Goal: Task Accomplishment & Management: Manage account settings

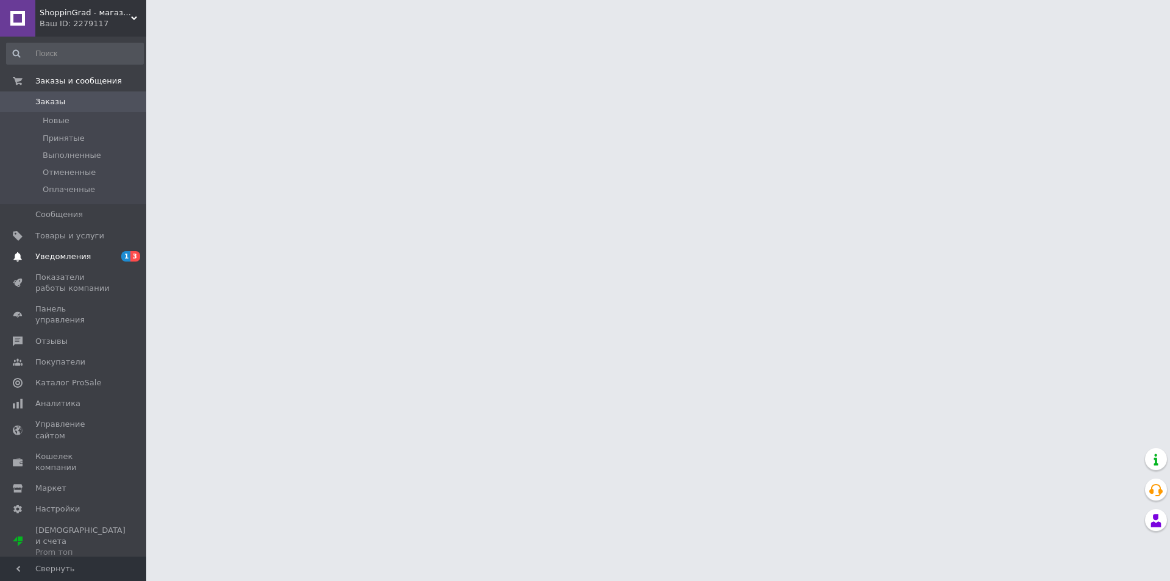
click at [76, 259] on span "Уведомления" at bounding box center [62, 256] width 55 height 11
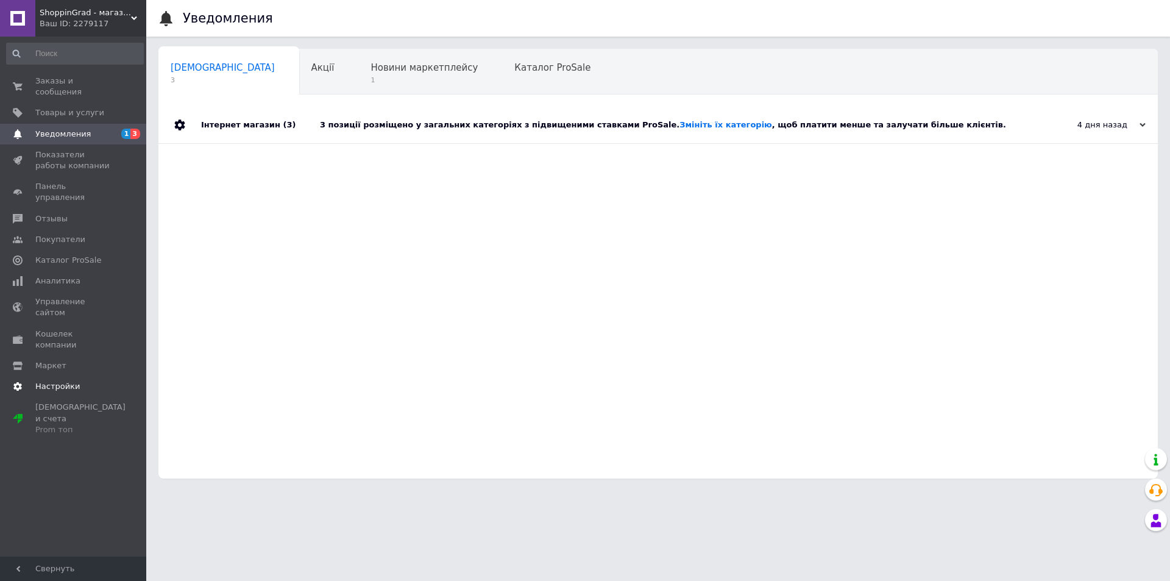
click at [75, 381] on span "Настройки" at bounding box center [73, 386] width 77 height 11
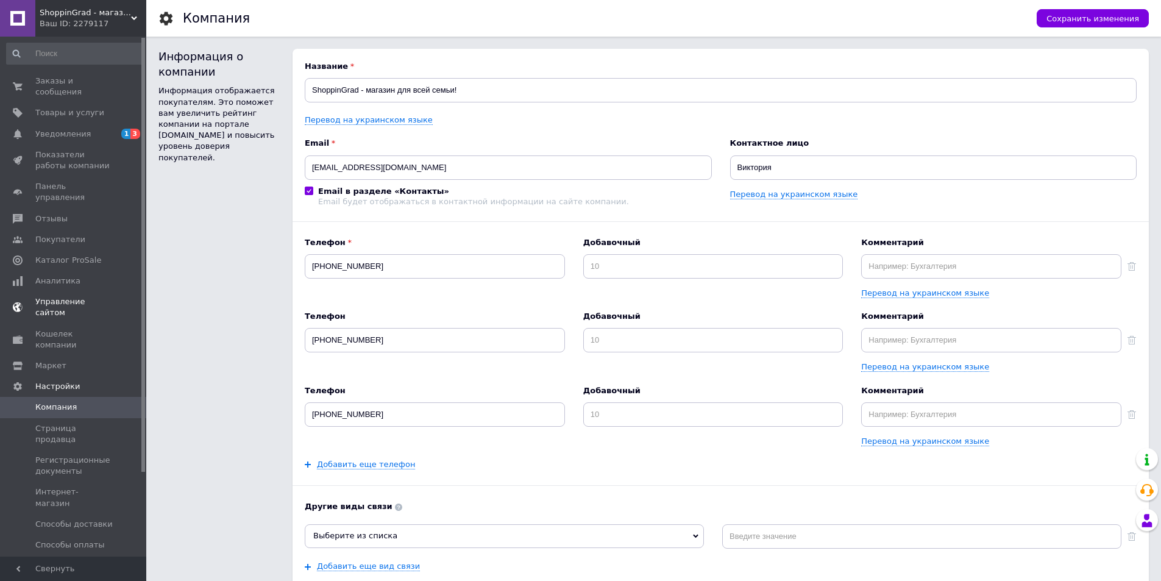
click at [83, 291] on link "Управление сайтом" at bounding box center [75, 307] width 150 height 32
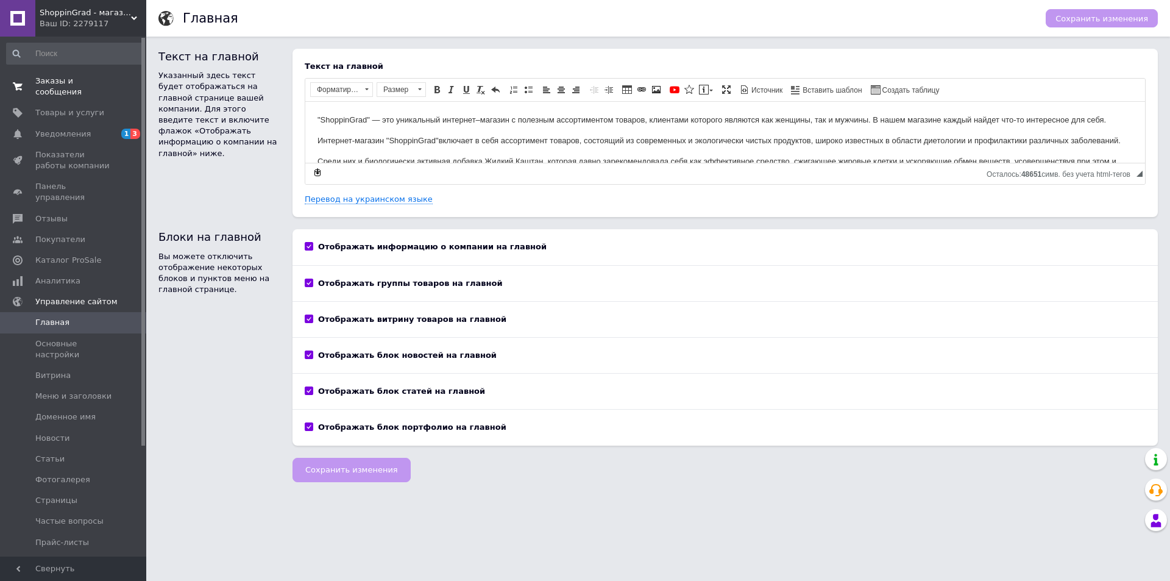
click at [74, 84] on span "Заказы и сообщения" at bounding box center [73, 87] width 77 height 22
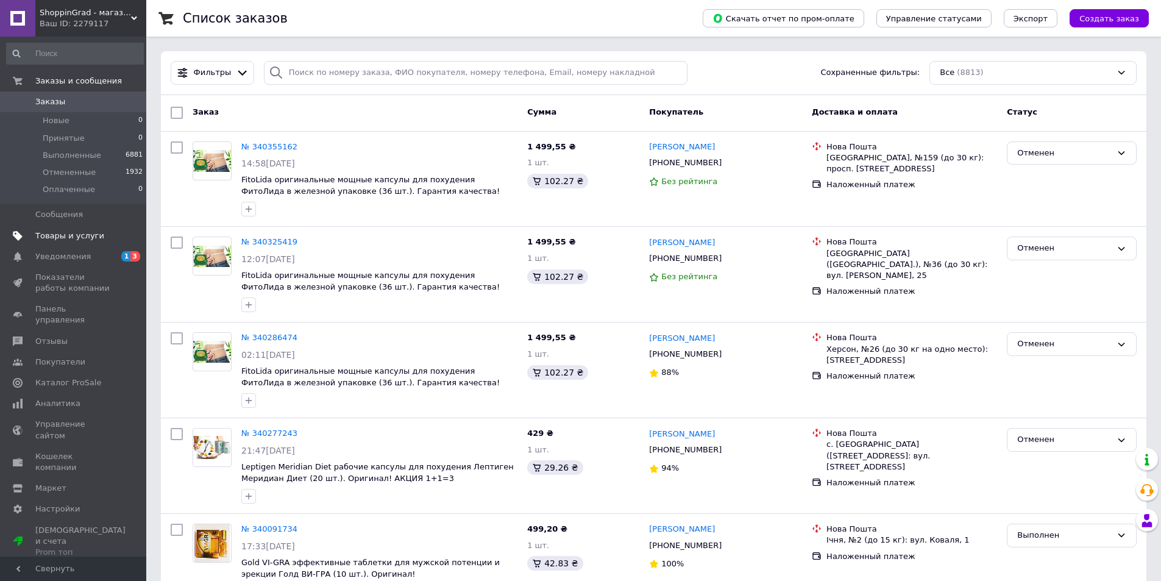
click at [51, 240] on span "Товары и услуги" at bounding box center [69, 235] width 69 height 11
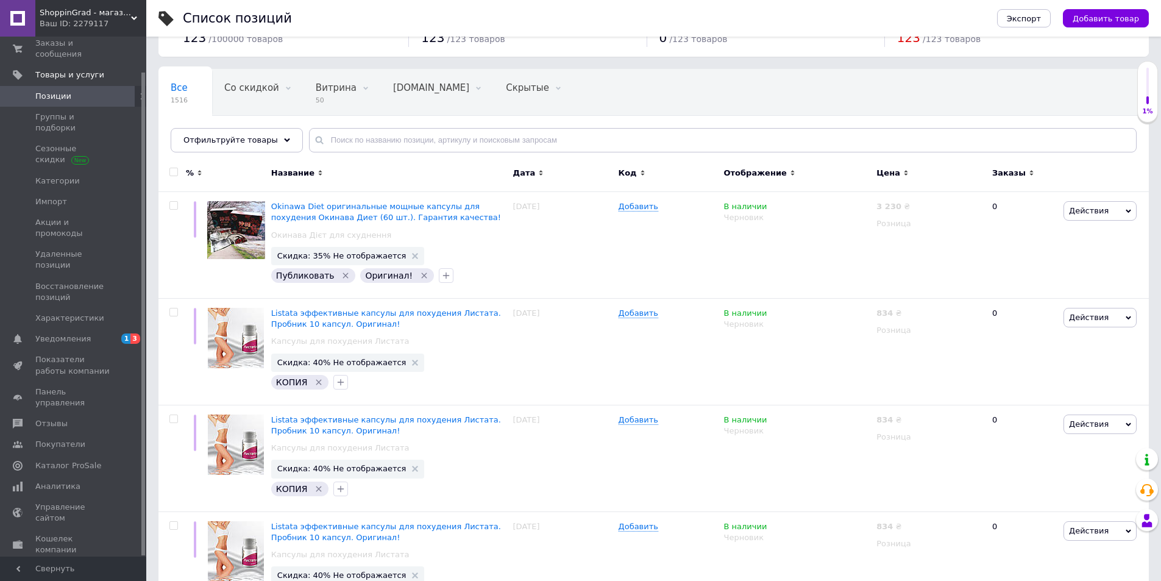
scroll to position [122, 0]
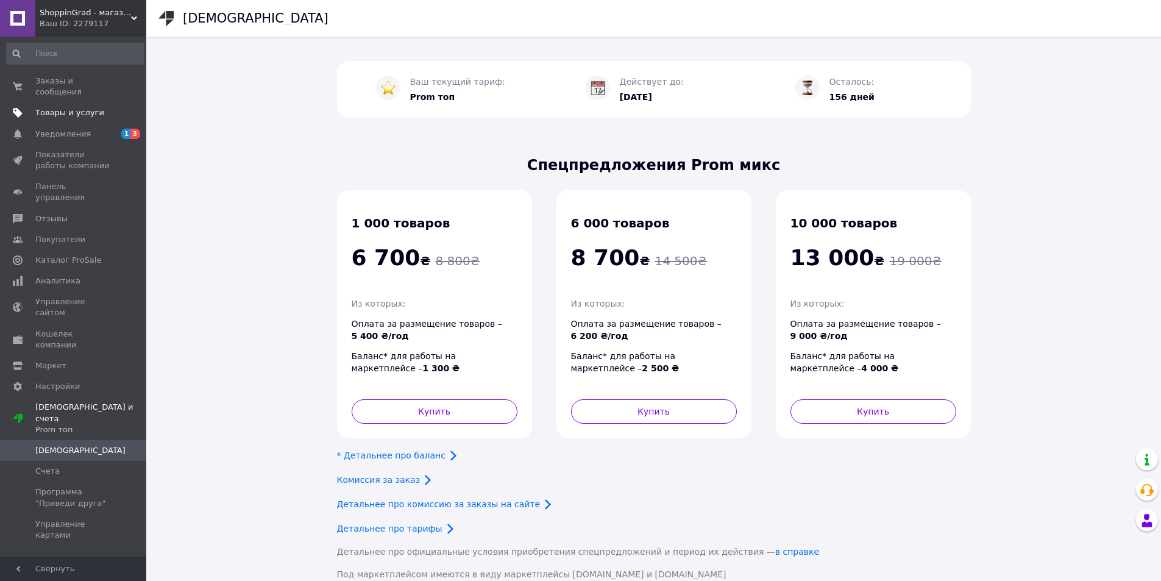
click at [85, 107] on span "Товары и услуги" at bounding box center [69, 112] width 69 height 11
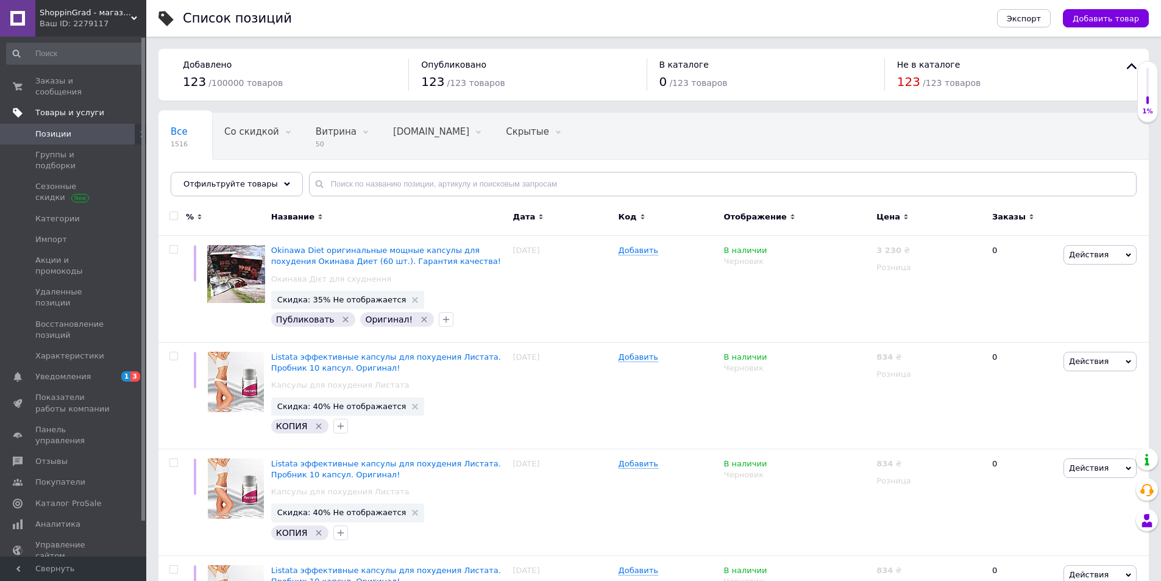
click at [60, 107] on span "Товары и услуги" at bounding box center [69, 112] width 69 height 11
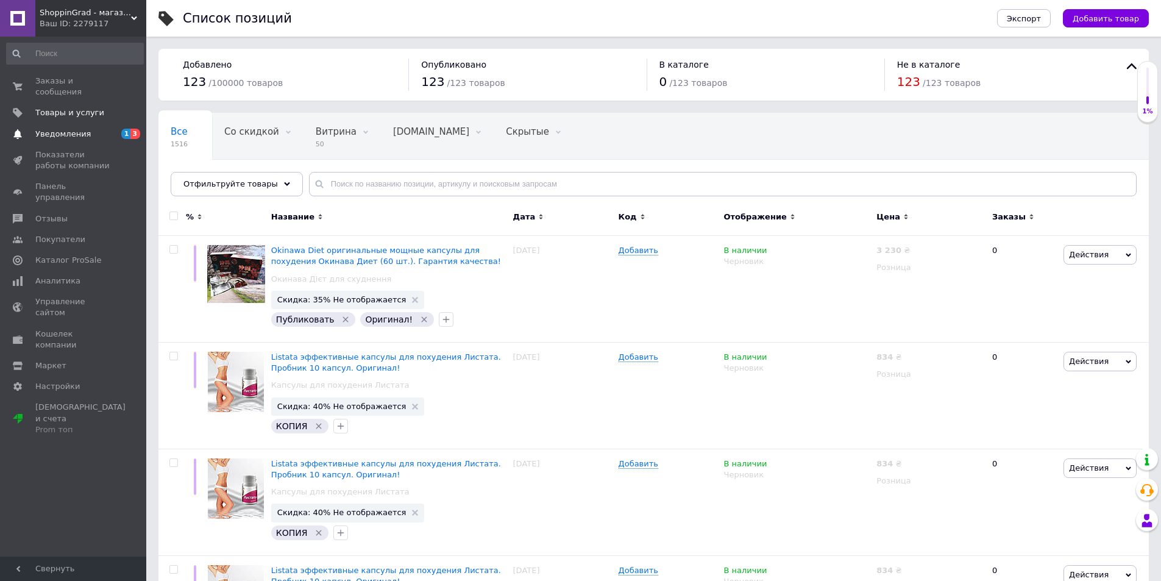
click at [76, 124] on link "Уведомления 1 3" at bounding box center [75, 134] width 150 height 21
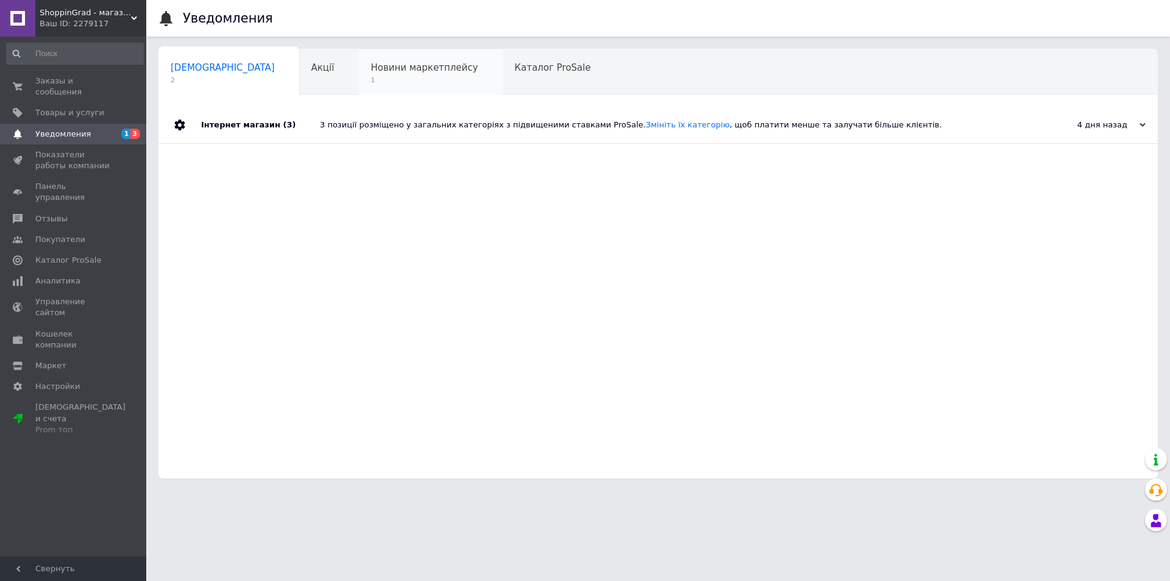
click at [371, 62] on span "Новини маркетплейсу" at bounding box center [424, 67] width 107 height 11
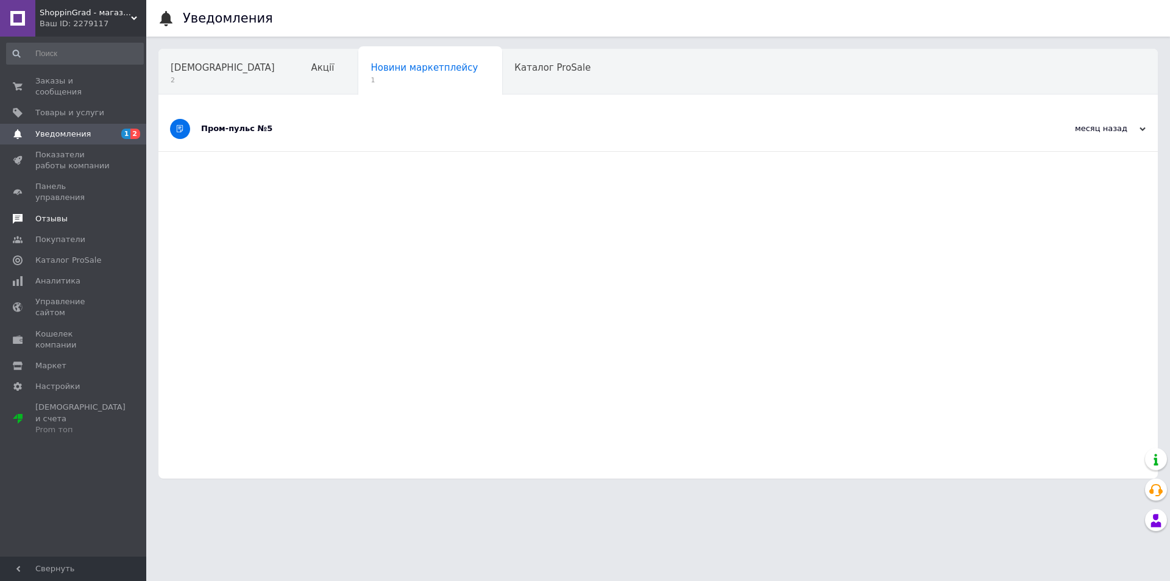
click at [29, 213] on span at bounding box center [17, 218] width 35 height 11
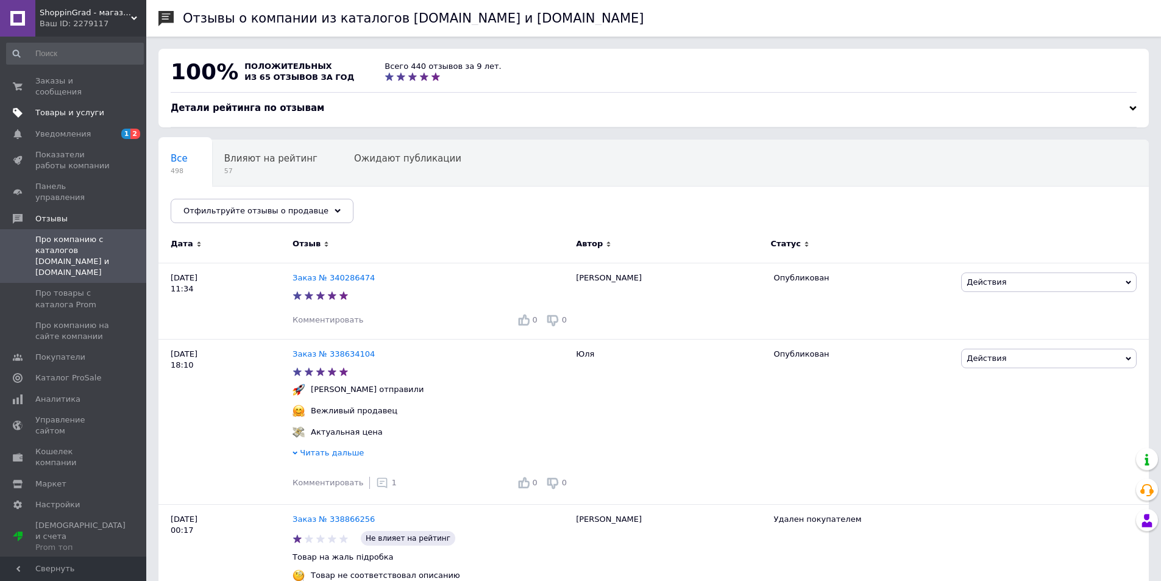
click at [74, 108] on link "Товары и услуги" at bounding box center [75, 112] width 150 height 21
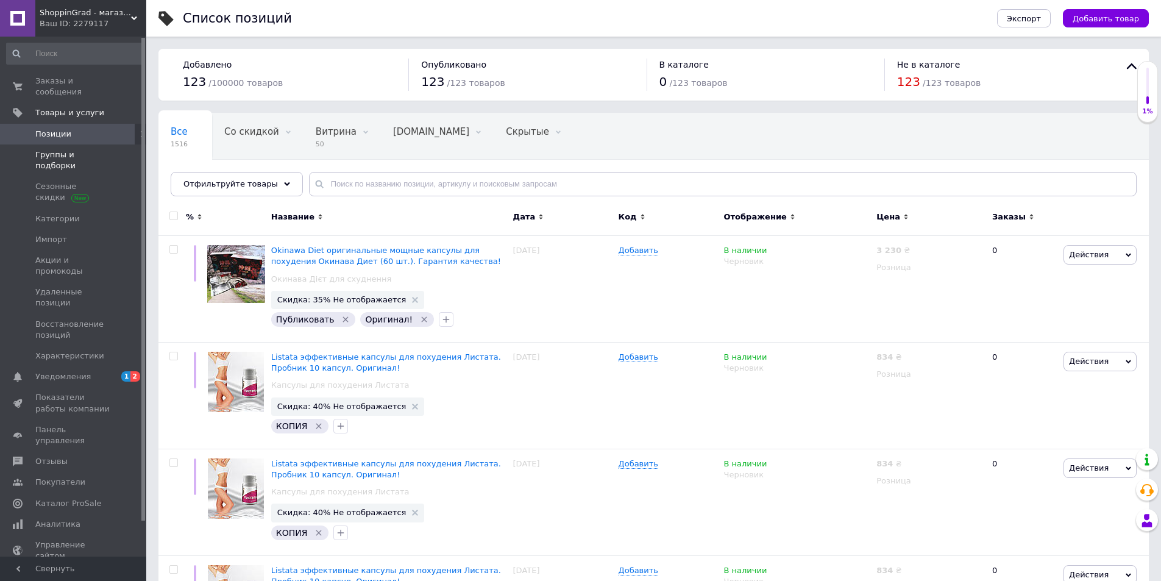
click at [65, 149] on span "Группы и подборки" at bounding box center [73, 160] width 77 height 22
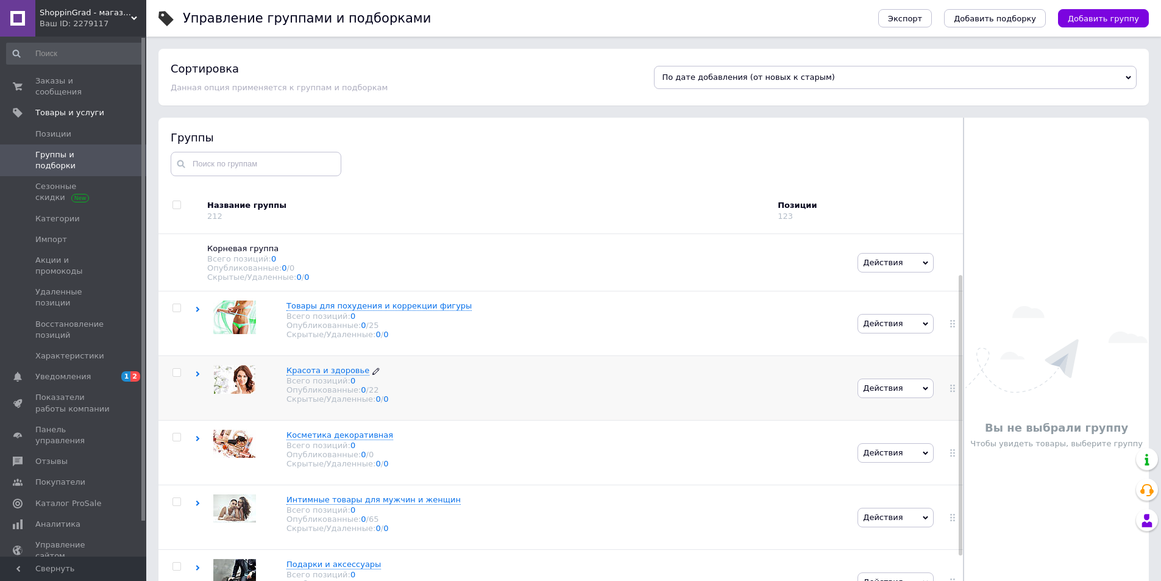
scroll to position [122, 0]
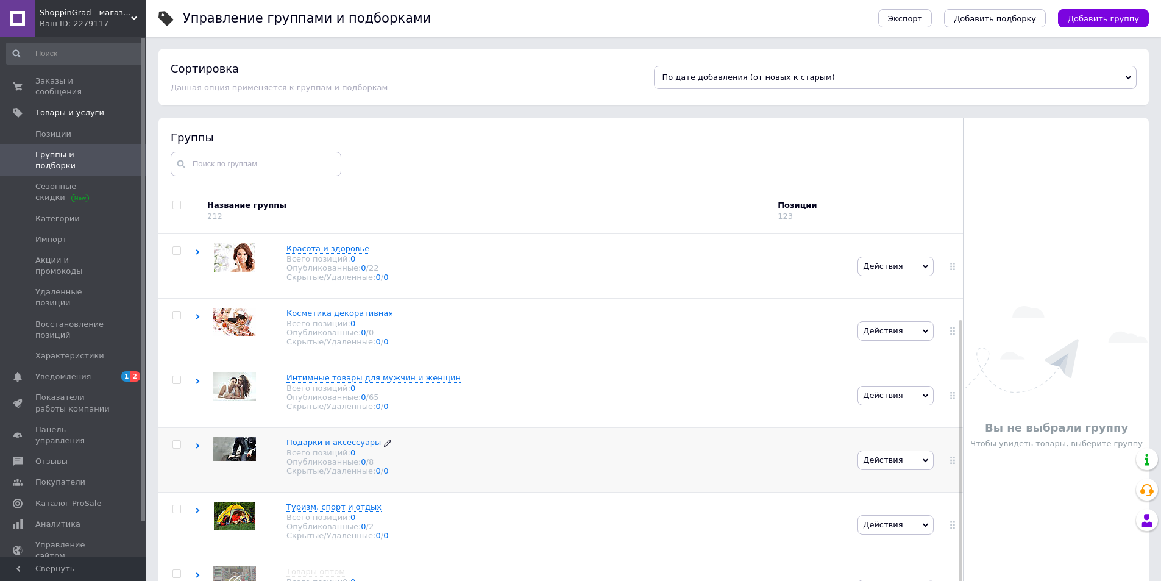
click at [324, 443] on span "Подарки и аксессуары" at bounding box center [333, 442] width 94 height 9
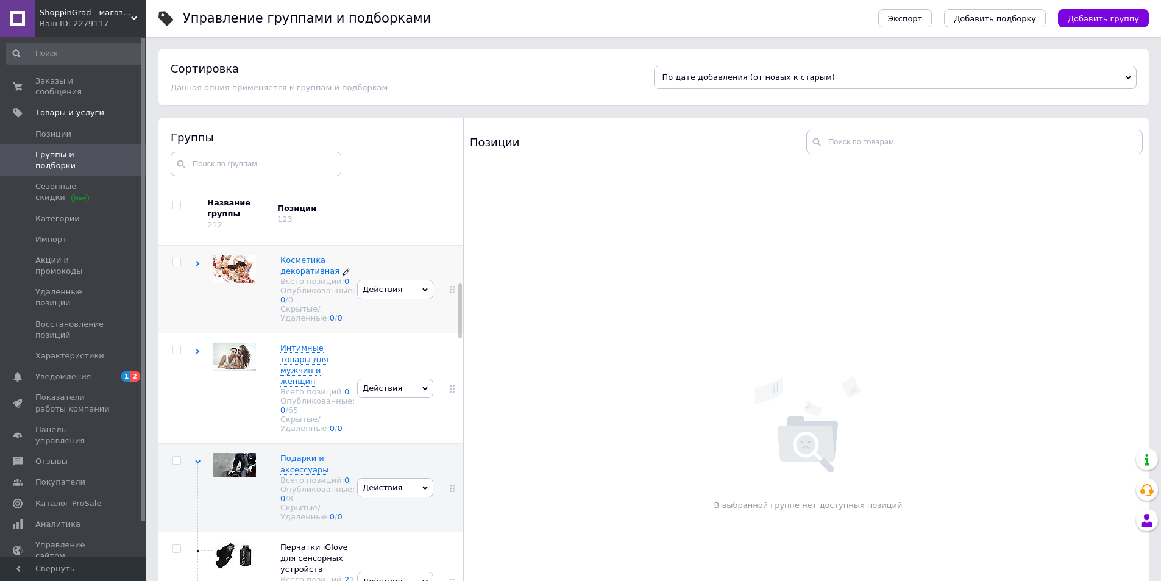
scroll to position [305, 0]
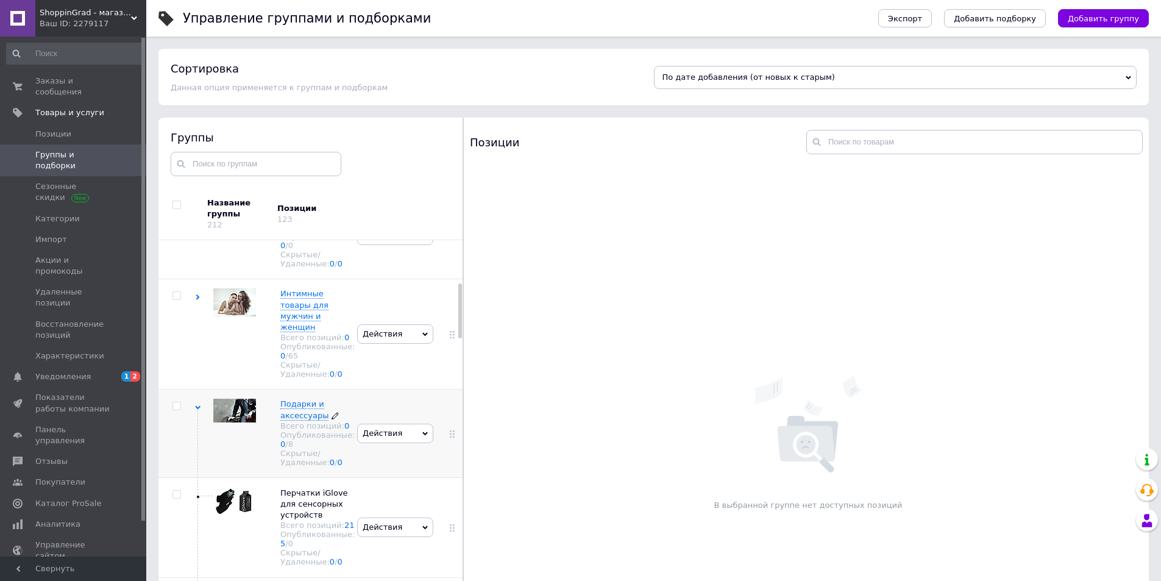
click at [303, 419] on span "Подарки и аксессуары" at bounding box center [304, 409] width 48 height 20
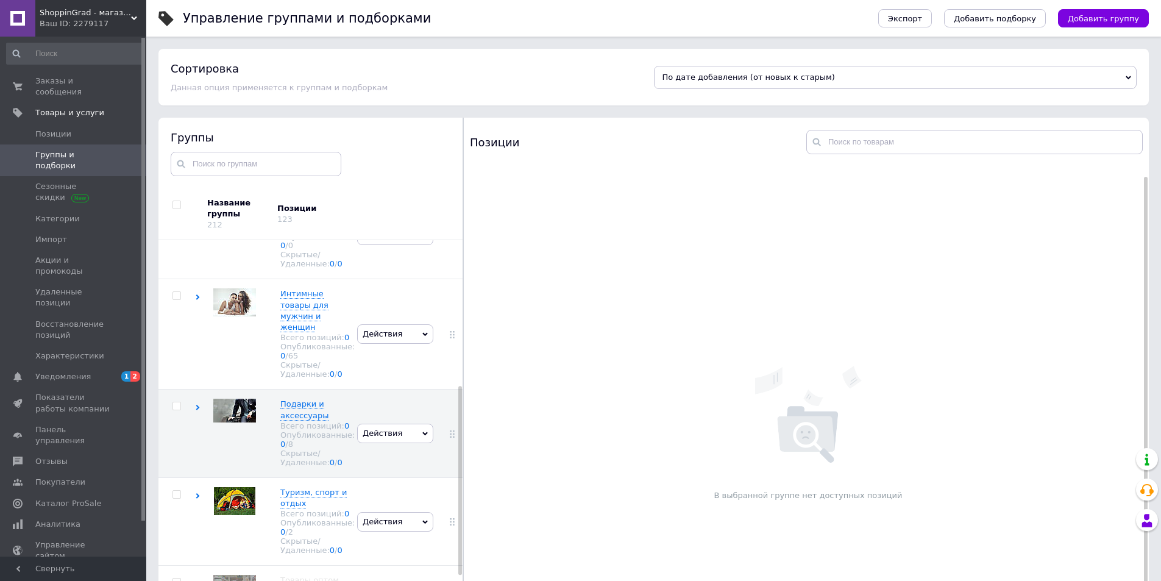
scroll to position [0, 0]
click at [70, 129] on span "Позиции" at bounding box center [73, 134] width 77 height 11
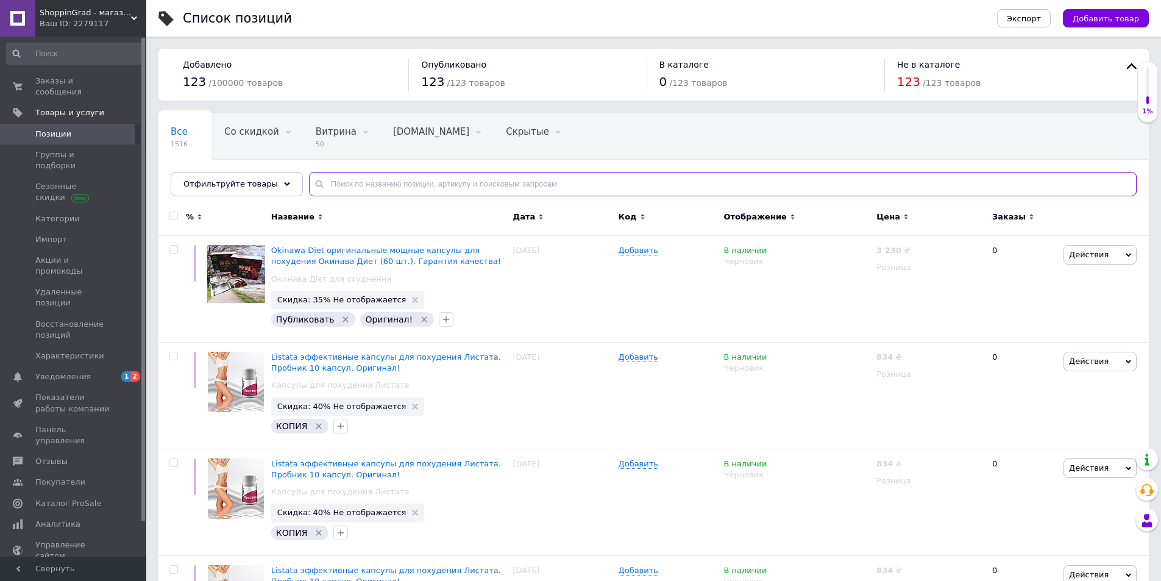
click at [341, 189] on input "text" at bounding box center [723, 184] width 828 height 24
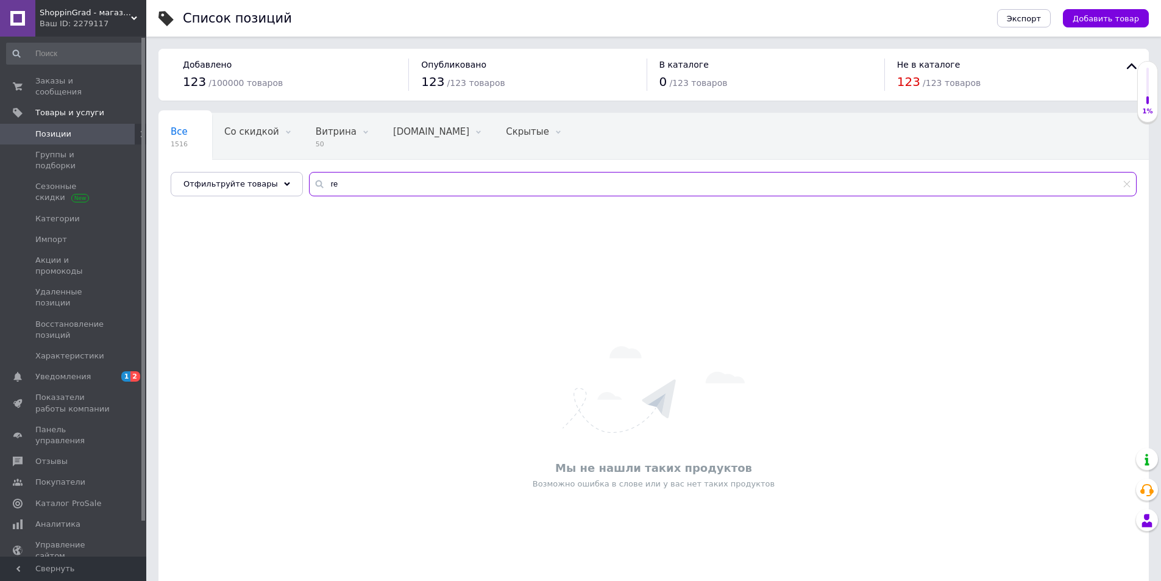
type input "r"
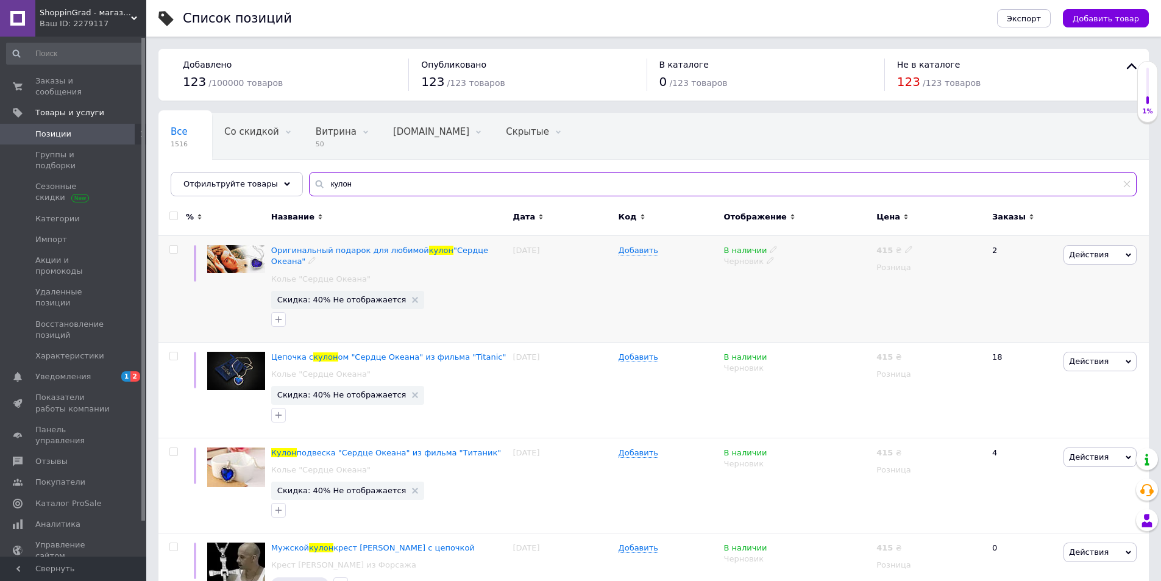
type input "кулон"
click at [1100, 250] on span "Действия" at bounding box center [1089, 254] width 40 height 9
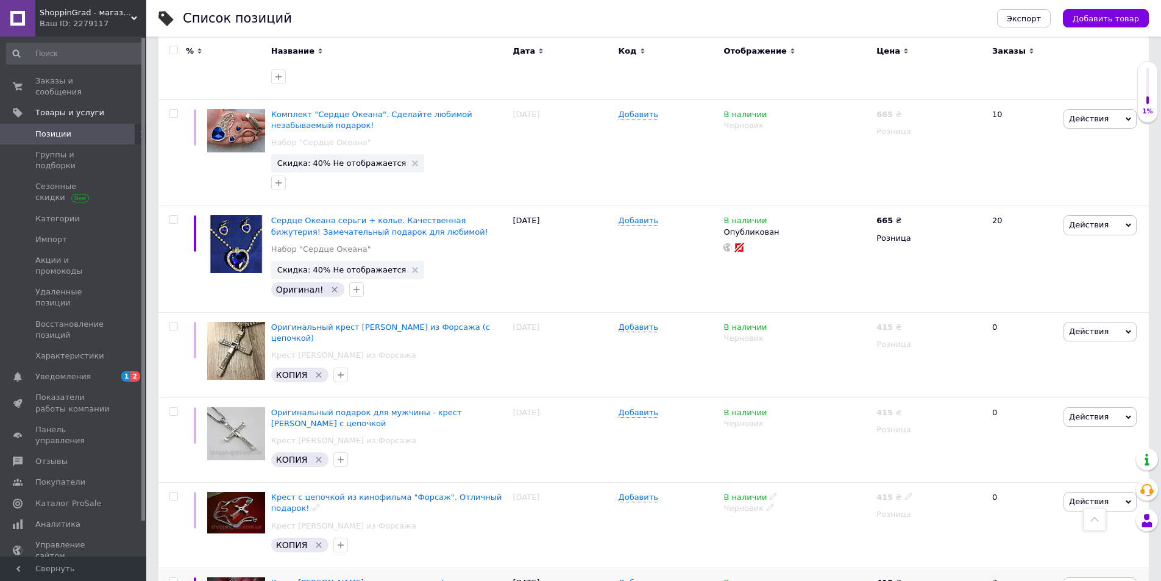
scroll to position [1093, 0]
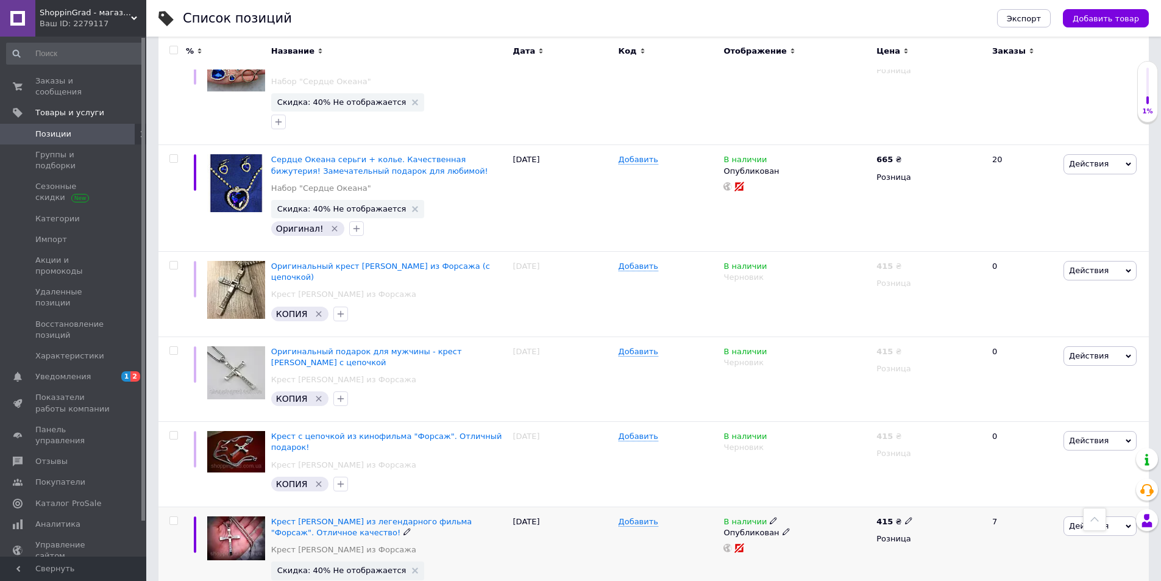
click at [1069, 516] on span "Действия" at bounding box center [1100, 526] width 73 height 20
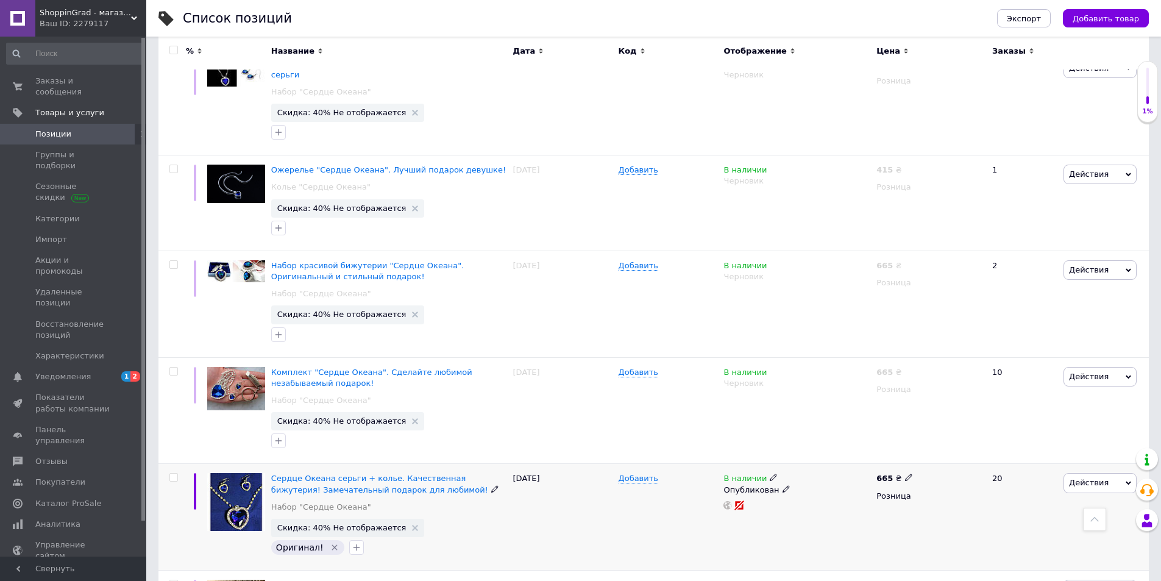
scroll to position [469, 0]
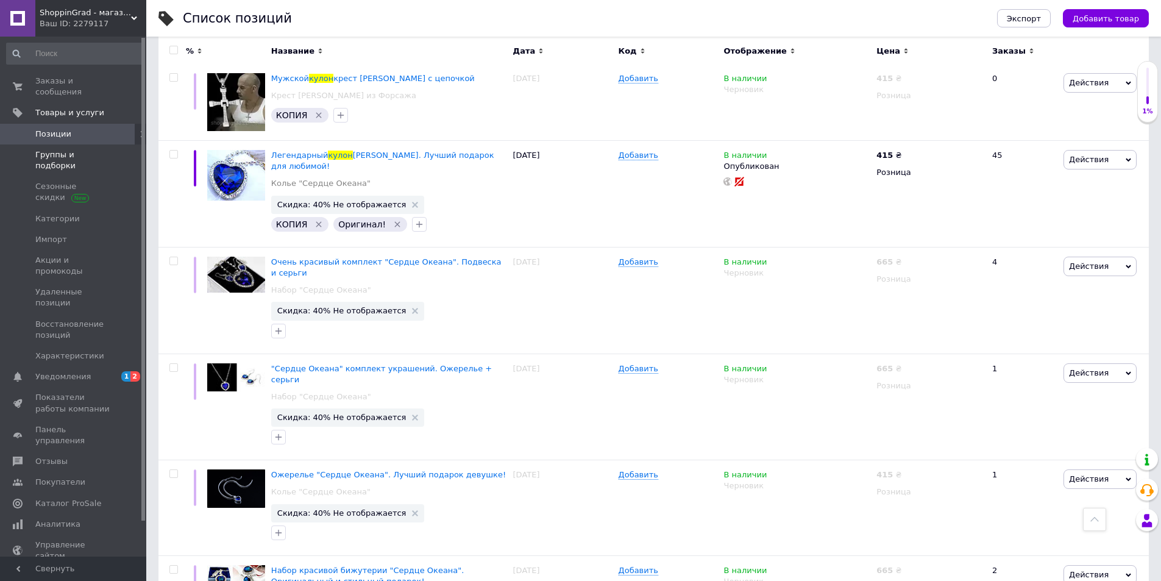
click at [77, 149] on span "Группы и подборки" at bounding box center [73, 160] width 77 height 22
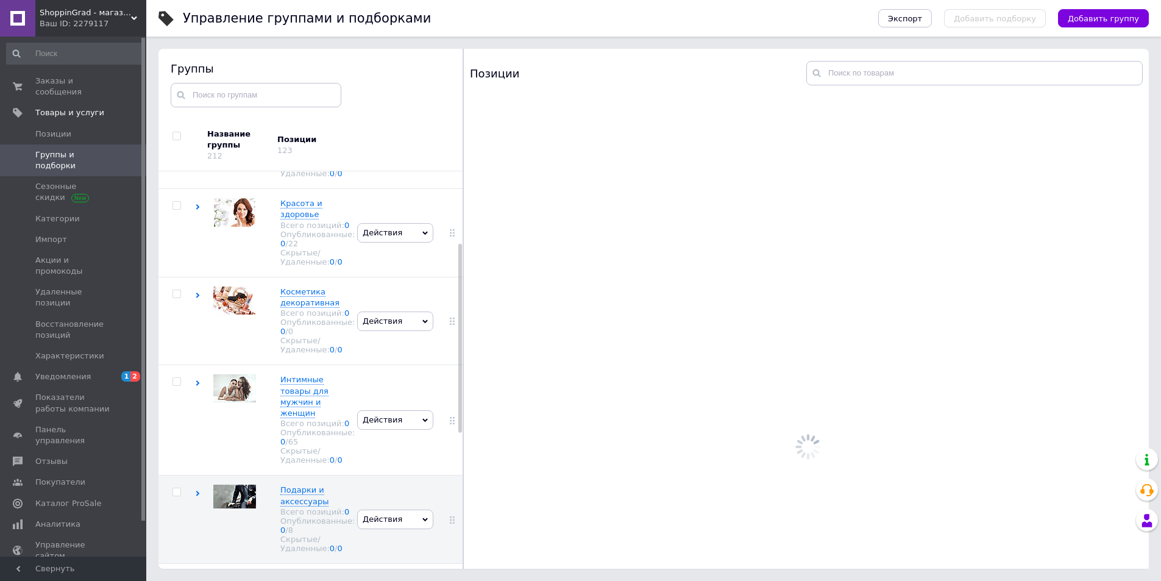
scroll to position [69, 0]
click at [233, 237] on div at bounding box center [234, 221] width 43 height 46
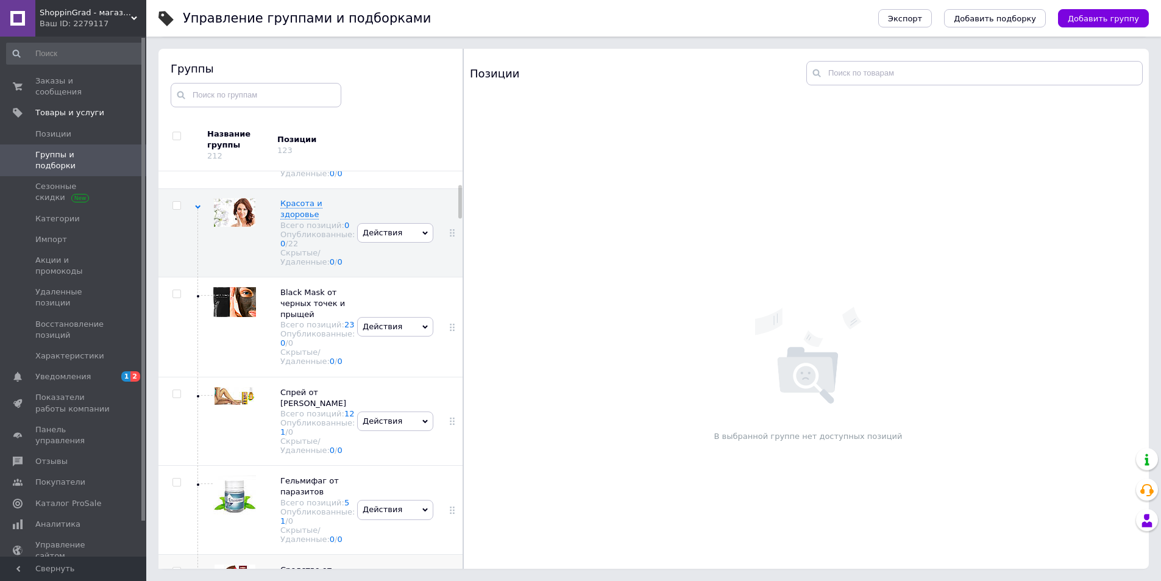
scroll to position [394, 0]
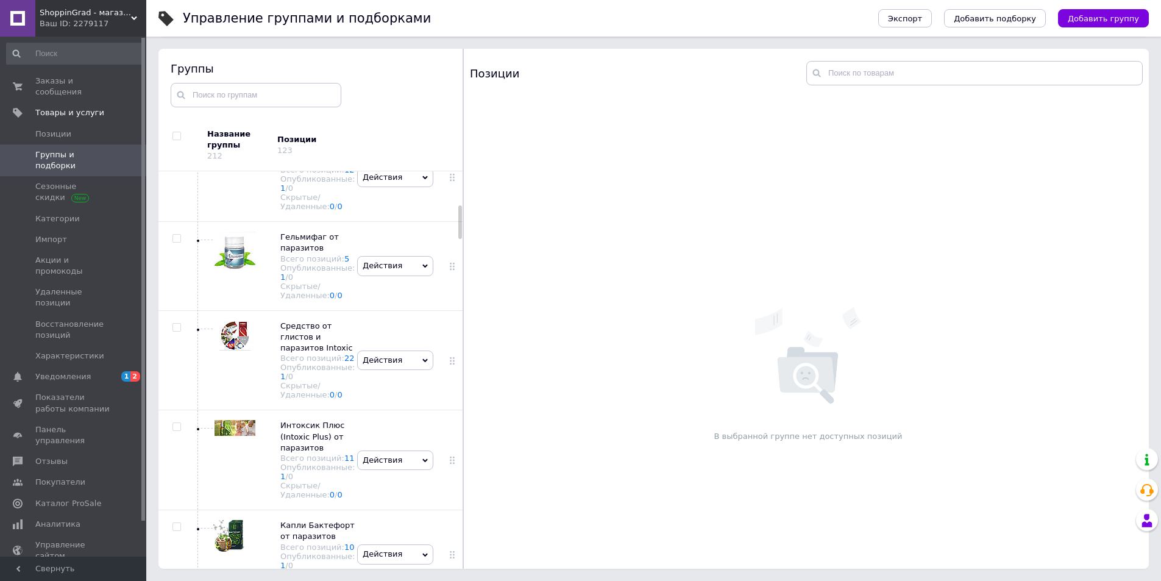
click at [89, 149] on span "Группы и подборки" at bounding box center [73, 160] width 77 height 22
click at [54, 149] on span "Группы и подборки" at bounding box center [73, 160] width 77 height 22
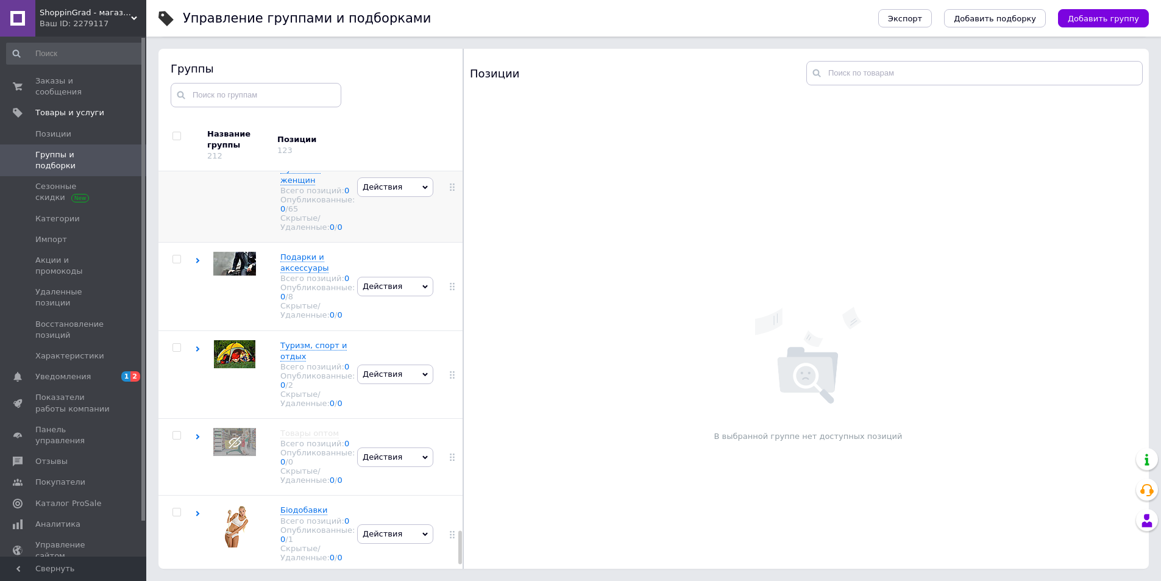
scroll to position [4205, 0]
click at [290, 272] on span "Подарки и аксессуары" at bounding box center [304, 262] width 48 height 20
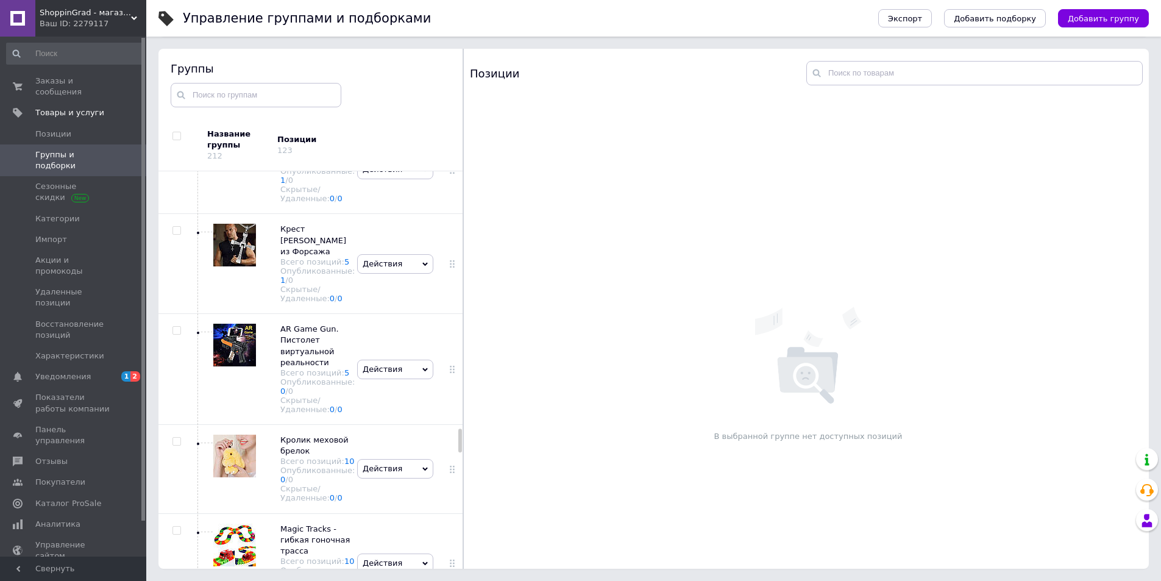
scroll to position [4387, 0]
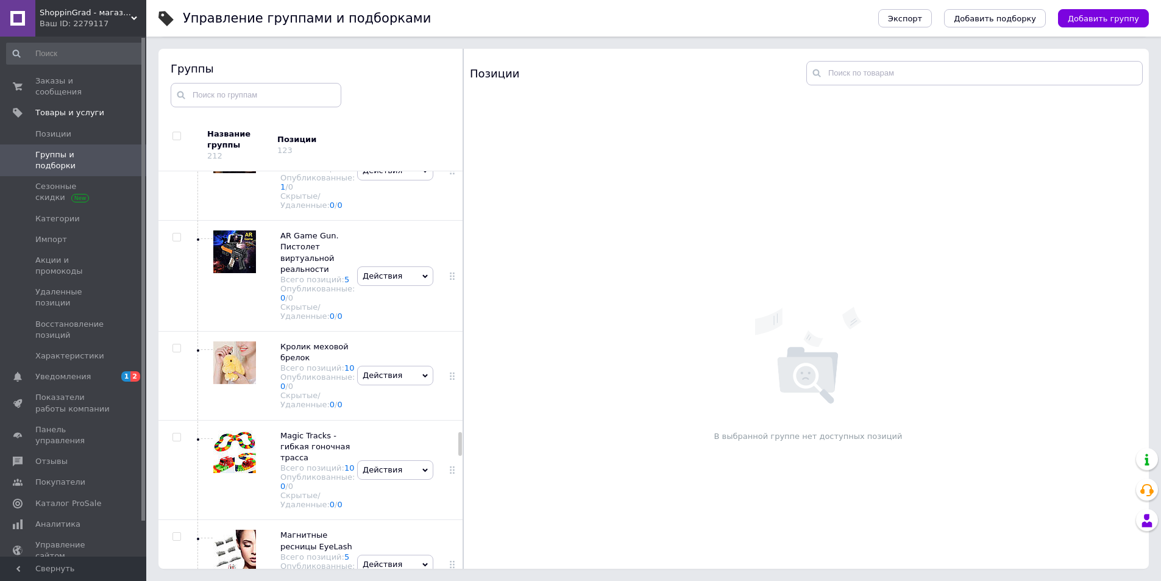
scroll to position [4448, 0]
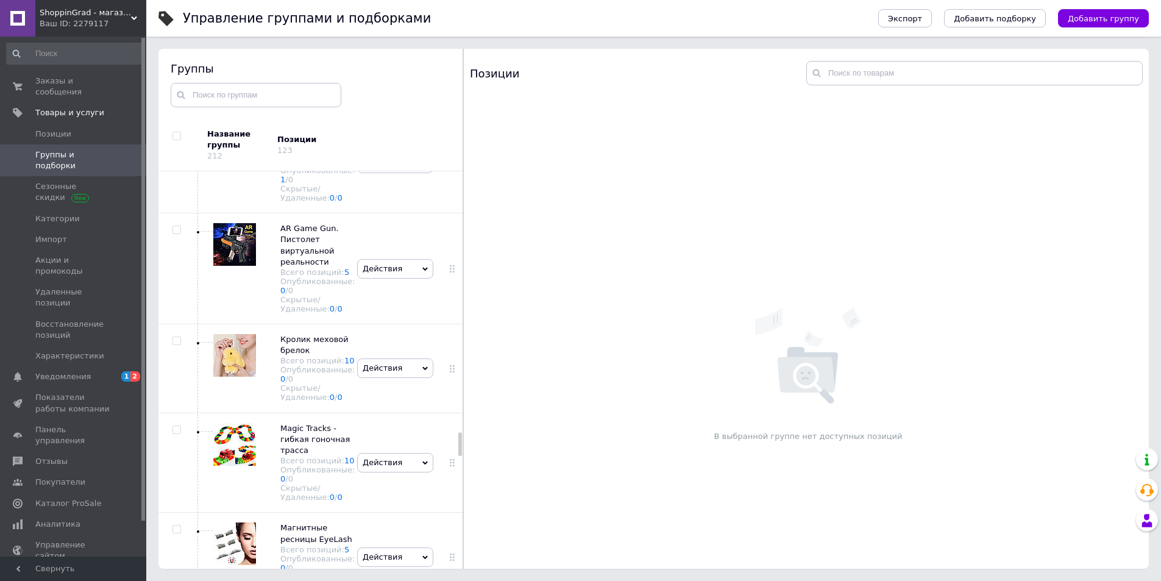
click at [293, 55] on span "Колье "Сердце Океана"" at bounding box center [311, 45] width 62 height 20
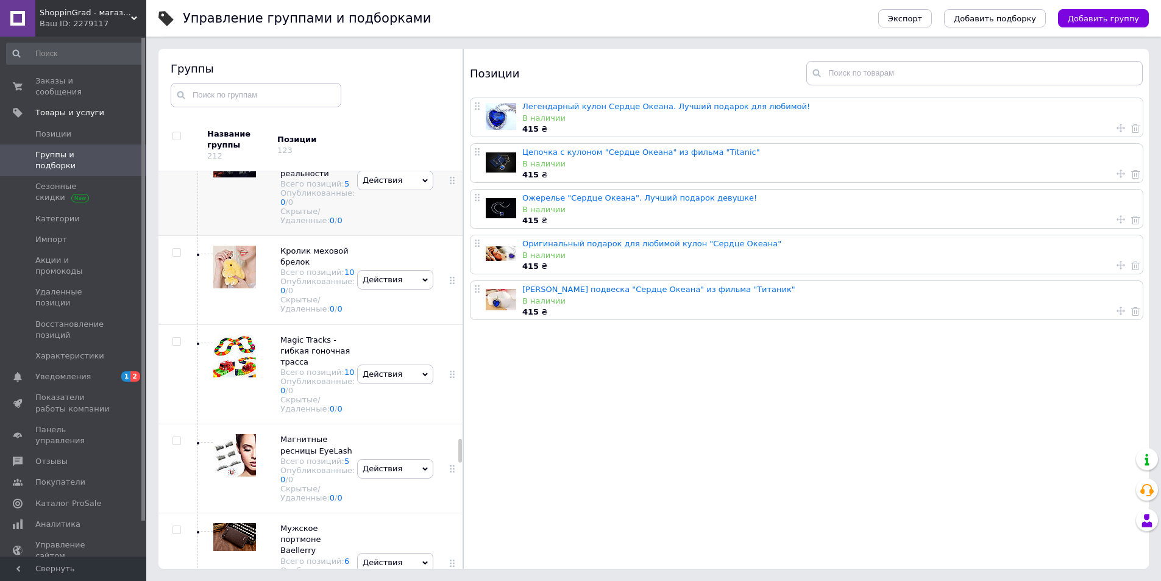
scroll to position [4631, 0]
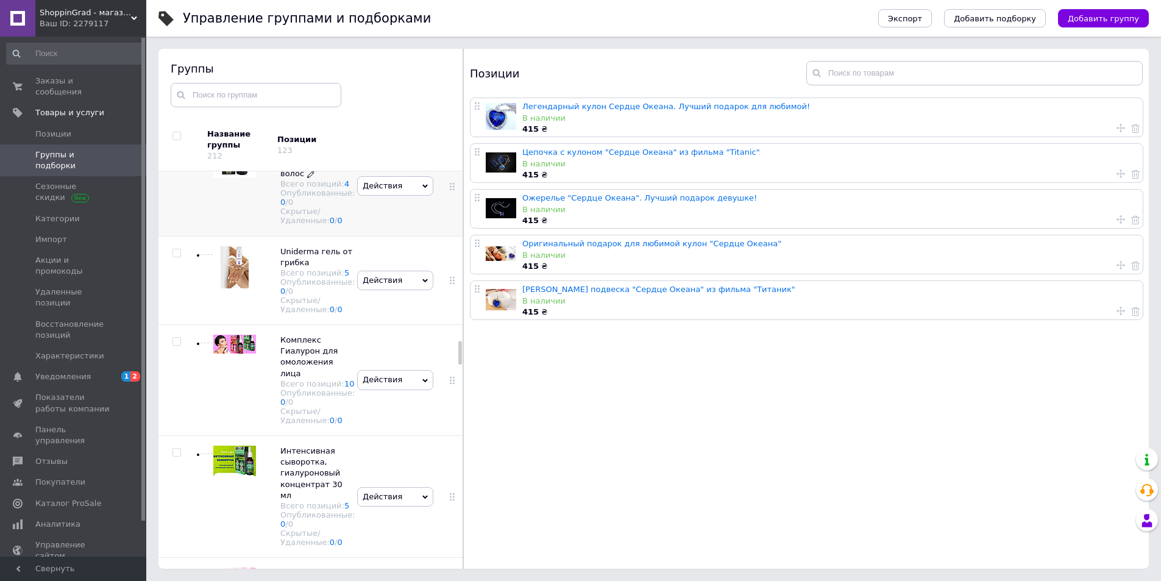
scroll to position [3096, 0]
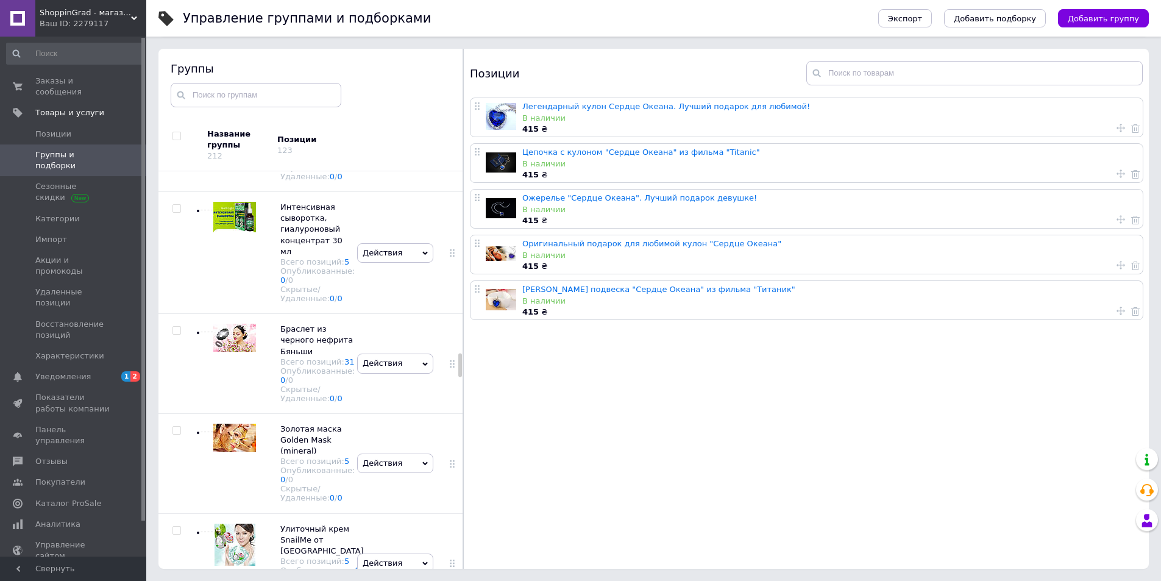
drag, startPoint x: 663, startPoint y: 107, endPoint x: 583, endPoint y: 335, distance: 241.0
click at [626, 358] on div "Легендарный кулон Сердце Океана. Лучший подарок для любимой! В наличии 415 ₴ Це…" at bounding box center [808, 335] width 689 height 475
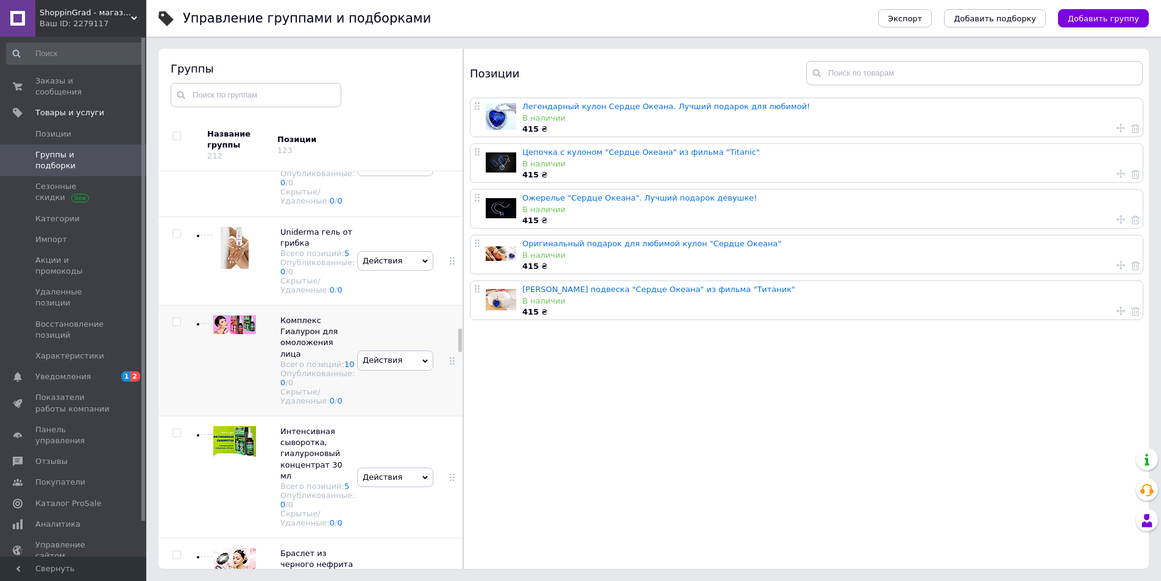
scroll to position [2670, 0]
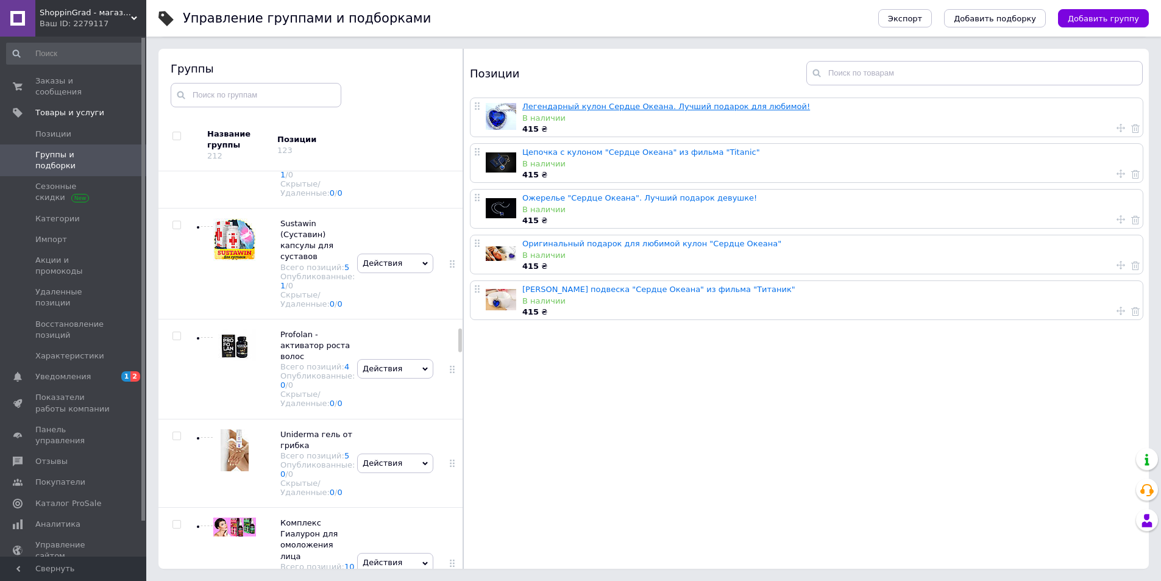
click at [546, 102] on link "Легендарный кулон Сердце Океана. Лучший подарок для любимой!" at bounding box center [666, 106] width 288 height 9
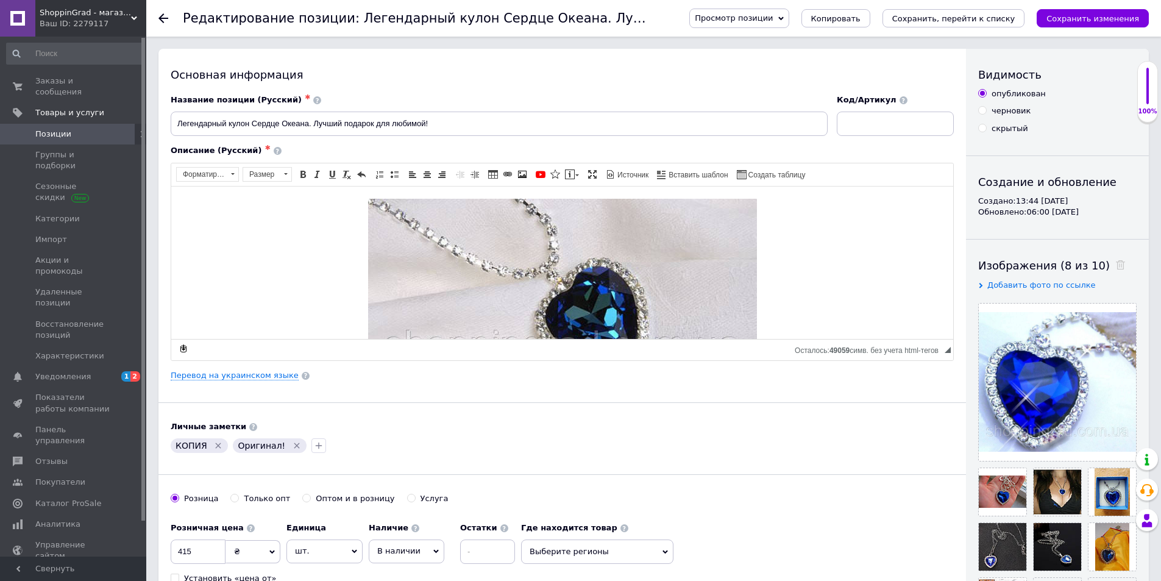
click at [44, 129] on span "Позиции" at bounding box center [53, 134] width 36 height 11
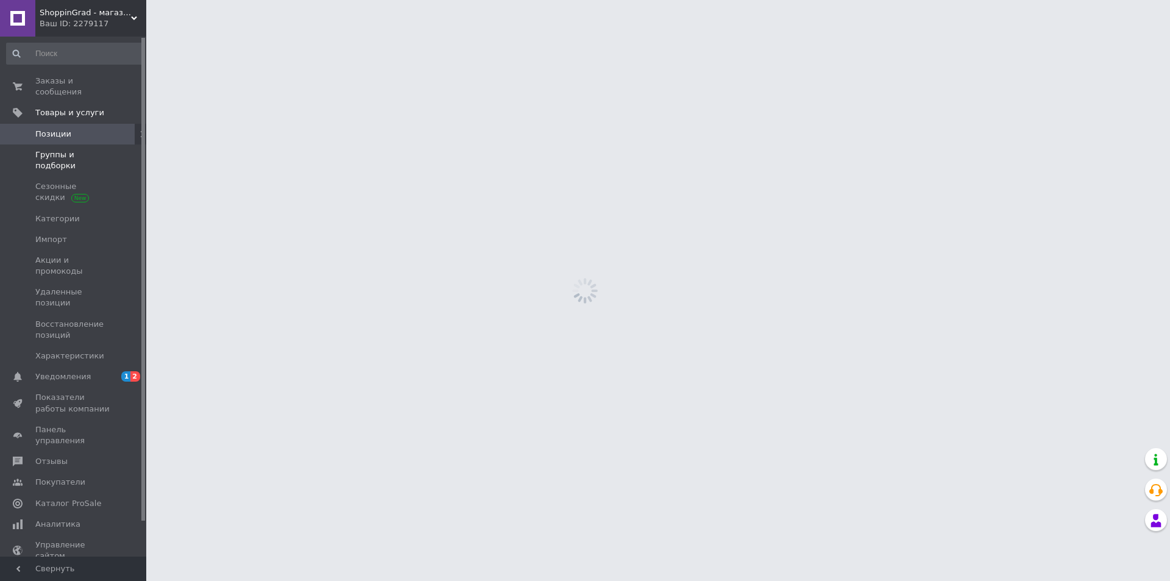
click at [60, 149] on span "Группы и подборки" at bounding box center [73, 160] width 77 height 22
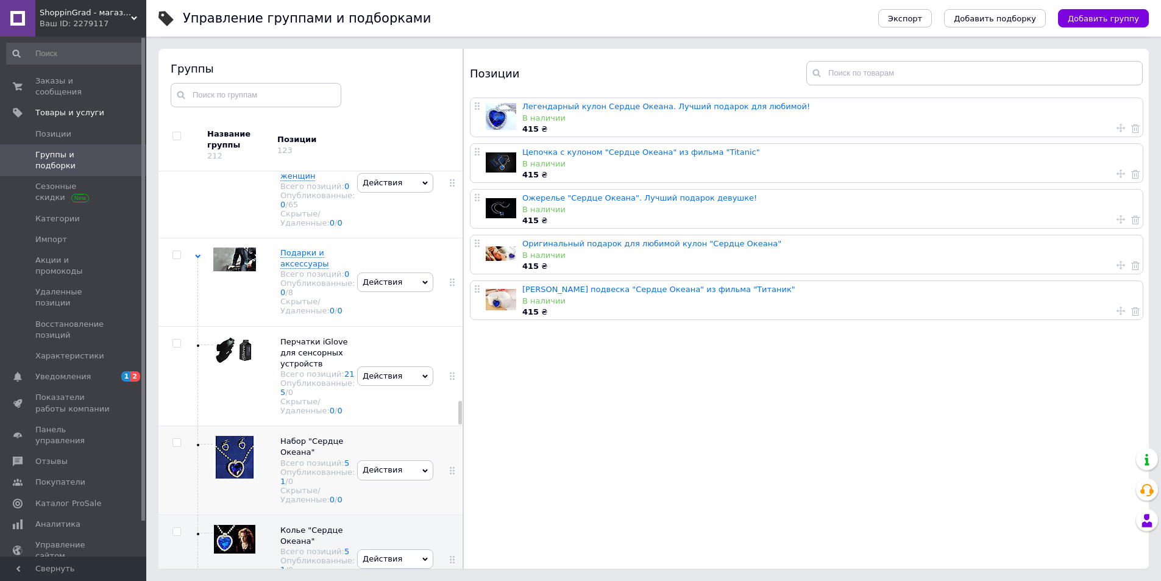
scroll to position [3889, 0]
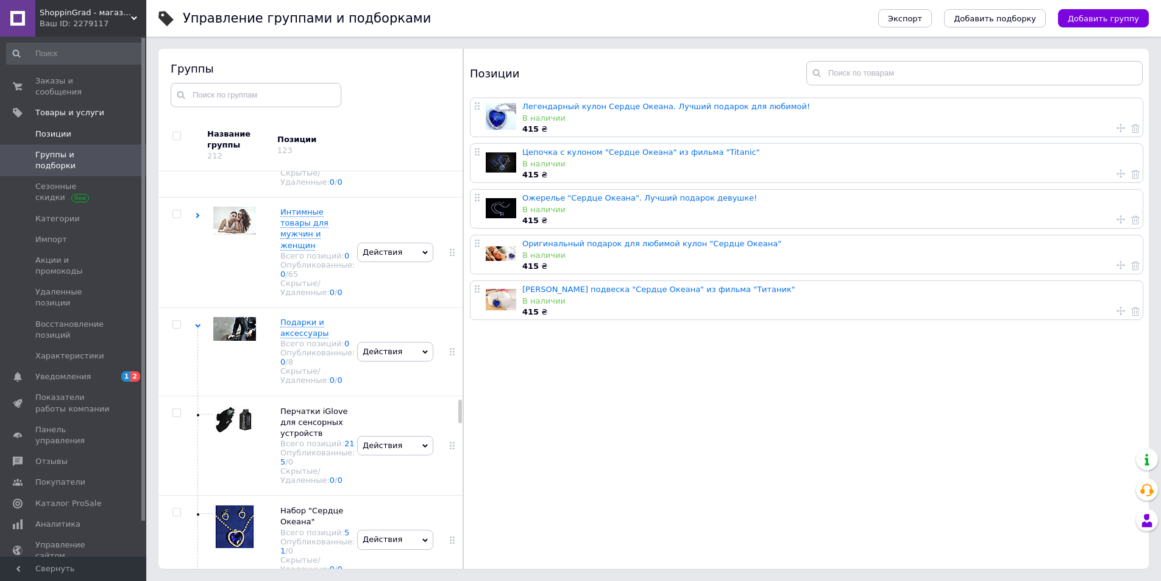
click at [57, 129] on span "Позиции" at bounding box center [53, 134] width 36 height 11
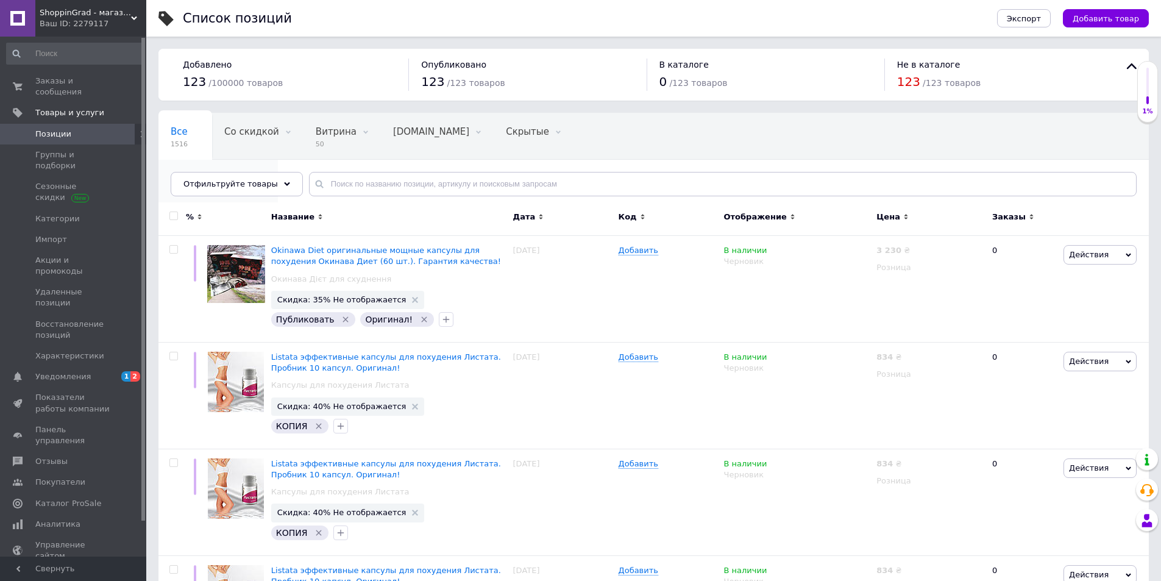
click at [254, 172] on span "Опубликованные" at bounding box center [212, 177] width 83 height 11
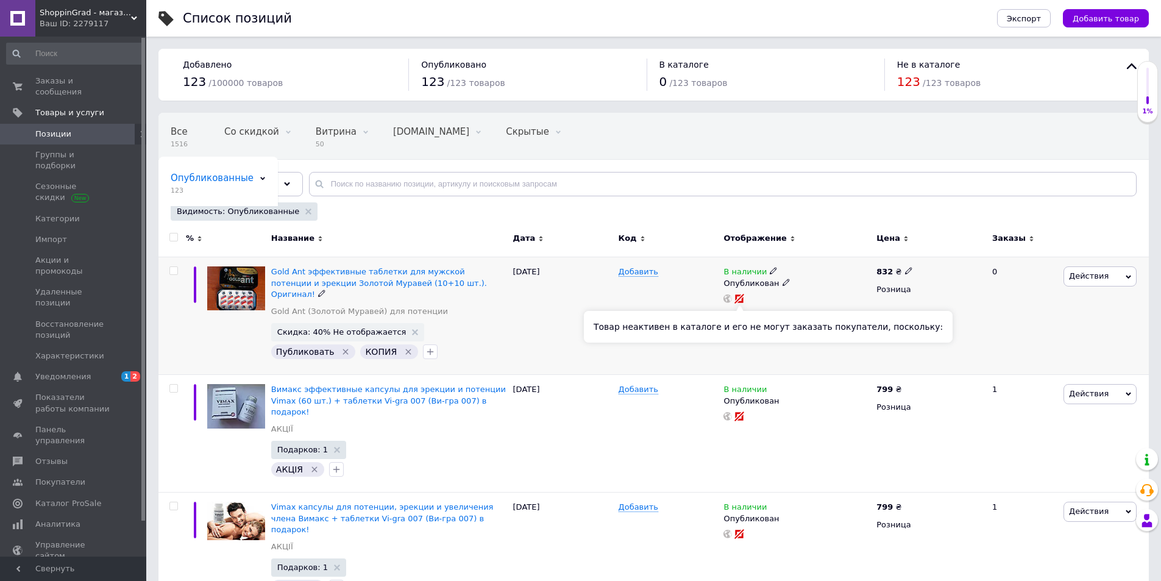
click at [740, 302] on icon at bounding box center [740, 298] width 8 height 8
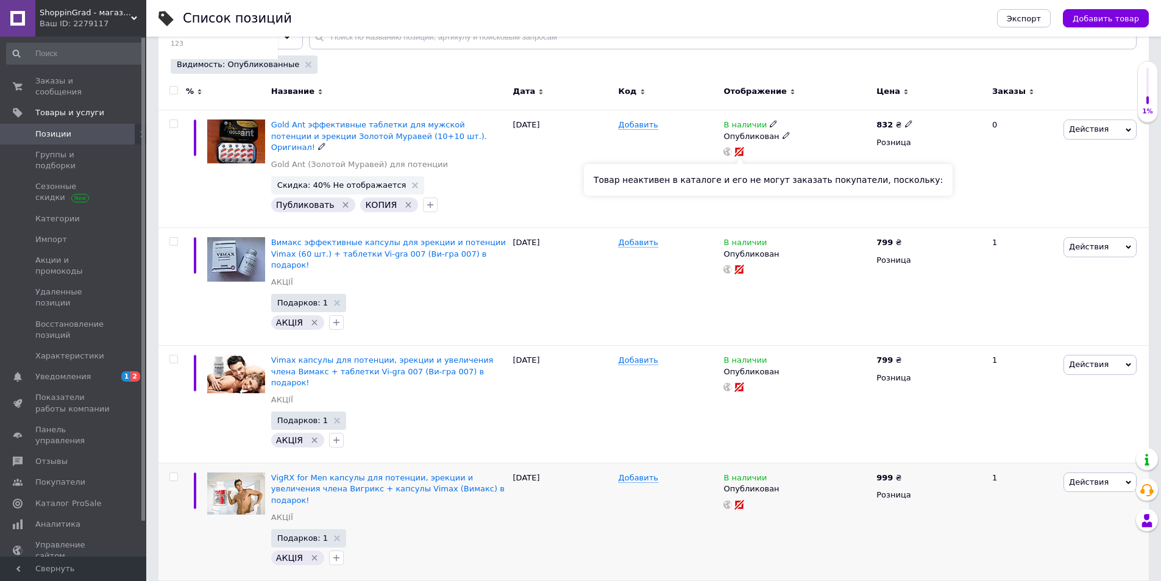
scroll to position [244, 0]
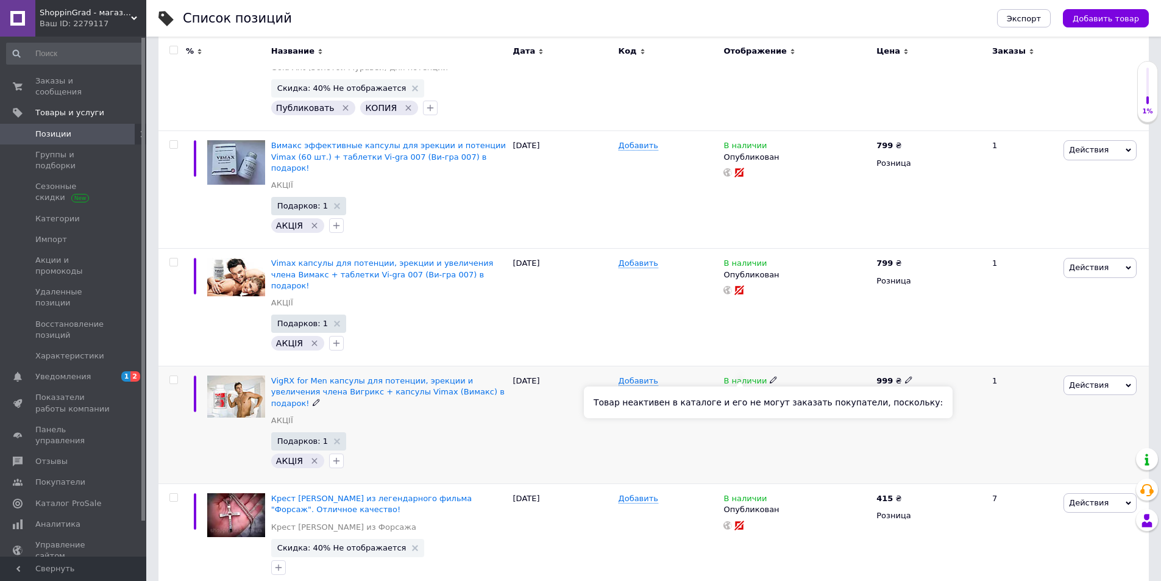
click at [741, 402] on rect at bounding box center [739, 407] width 11 height 11
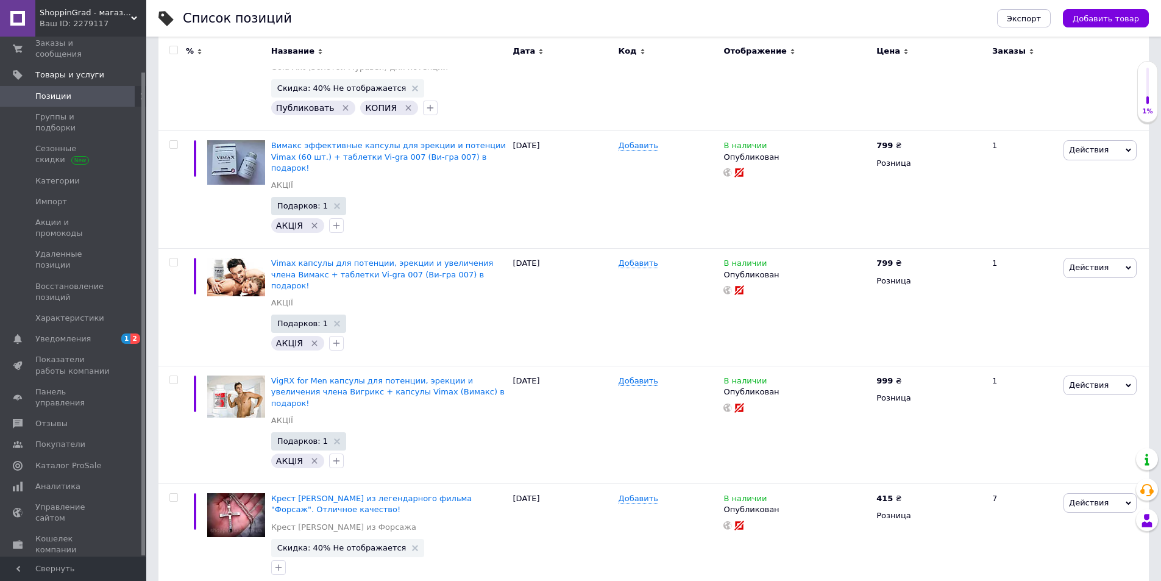
click at [66, 580] on span "Настройки" at bounding box center [57, 591] width 44 height 11
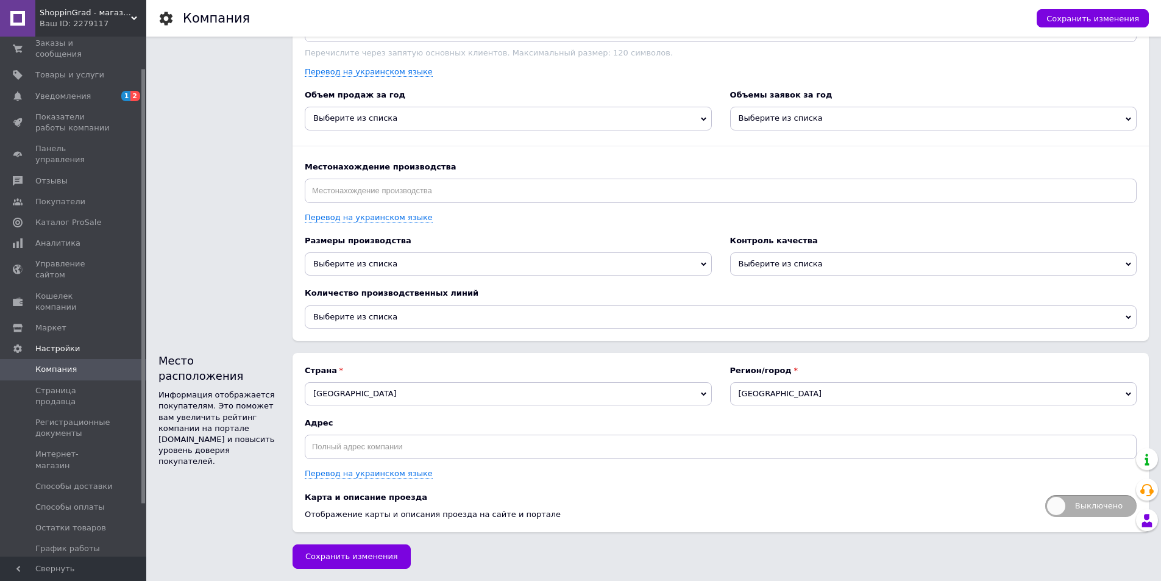
scroll to position [1526, 0]
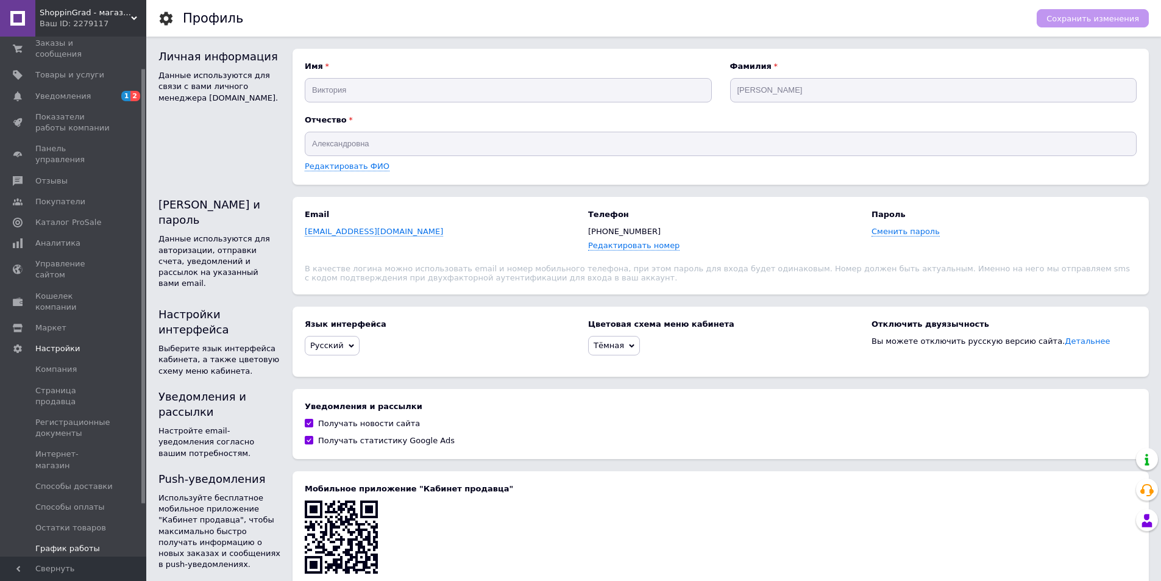
click at [68, 543] on span "График работы" at bounding box center [67, 548] width 65 height 11
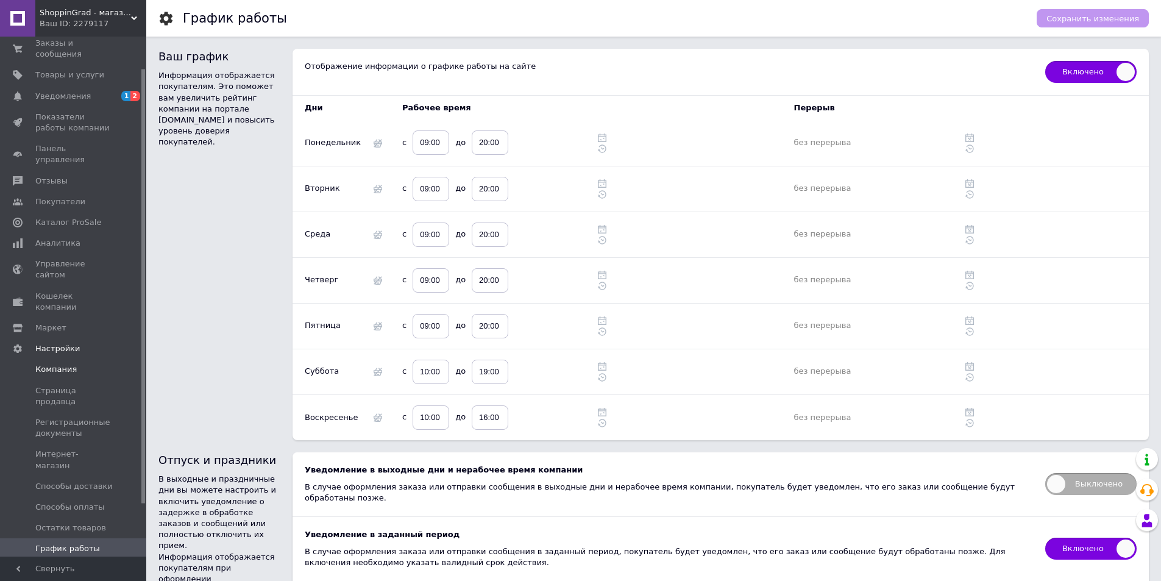
click at [57, 359] on link "Компания" at bounding box center [75, 369] width 150 height 21
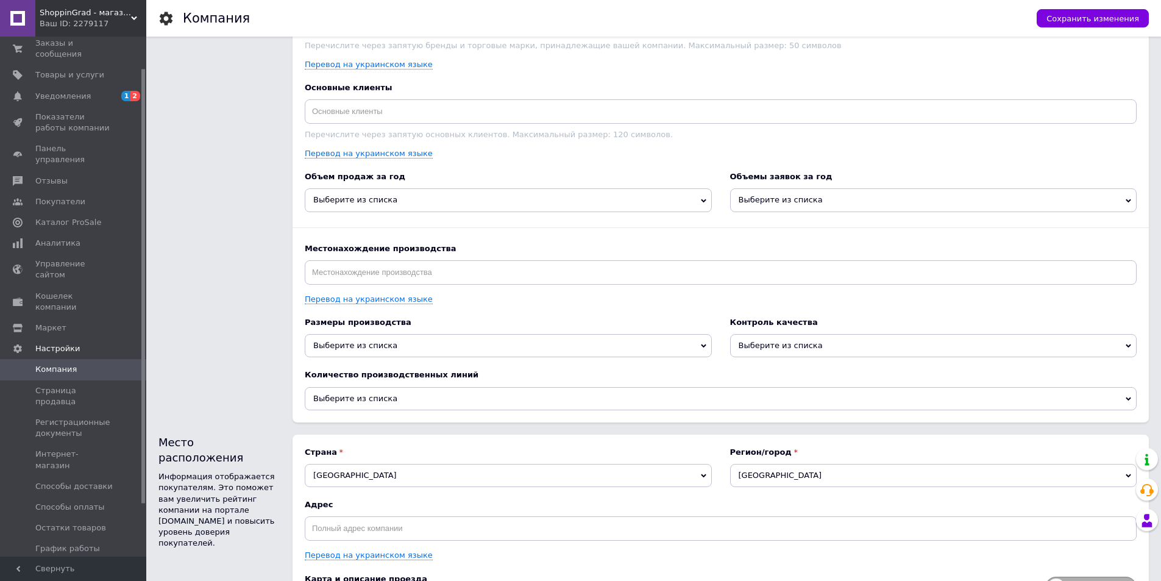
scroll to position [1526, 0]
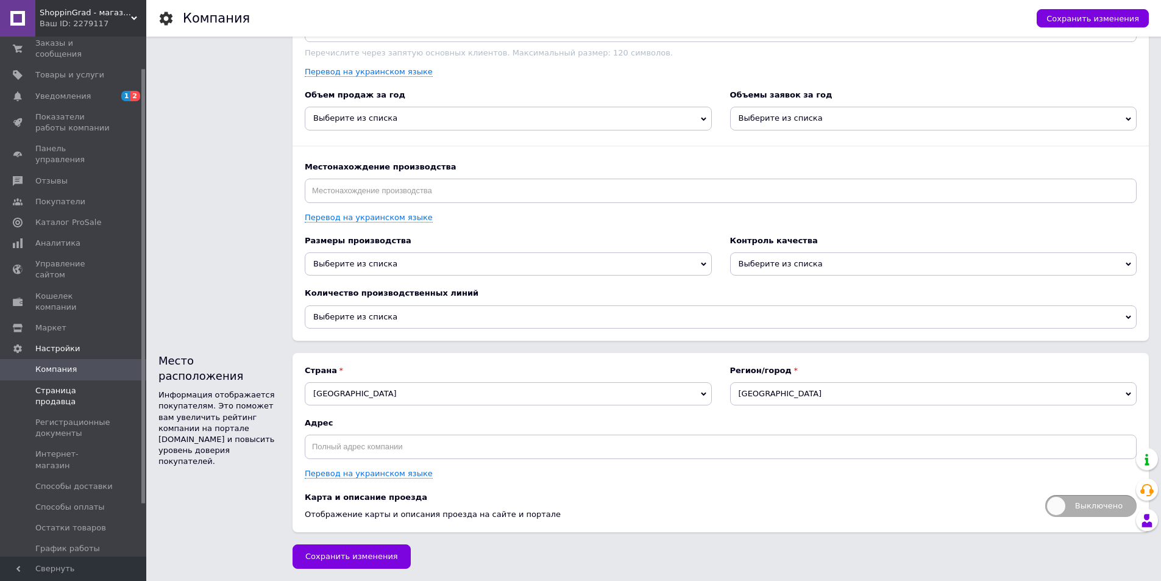
click at [49, 385] on span "Страница продавца" at bounding box center [73, 396] width 77 height 22
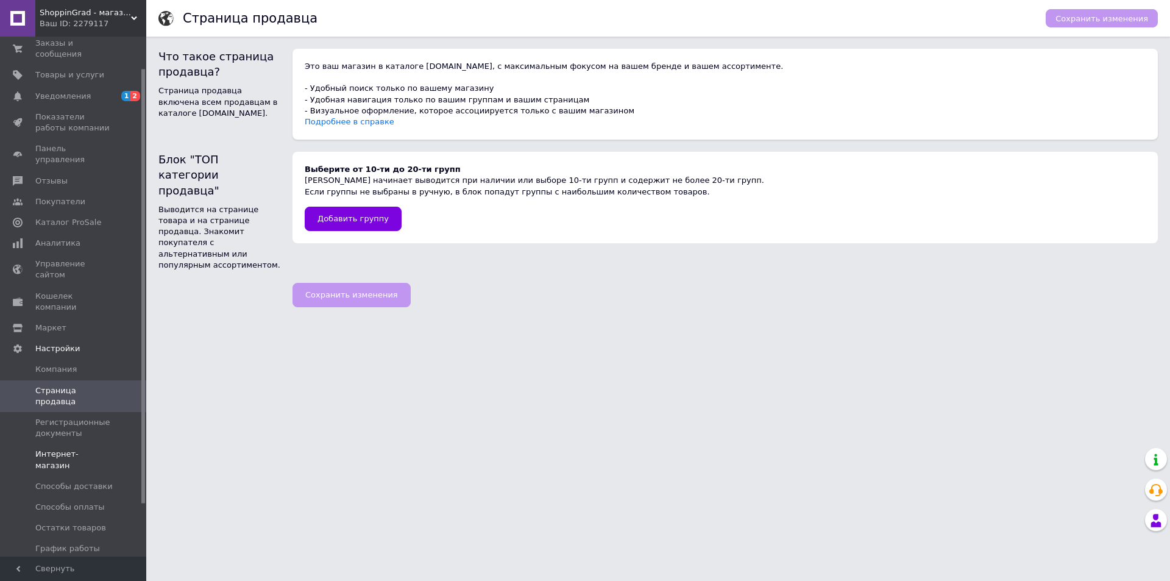
click at [52, 449] on span "Интернет-магазин" at bounding box center [73, 460] width 77 height 22
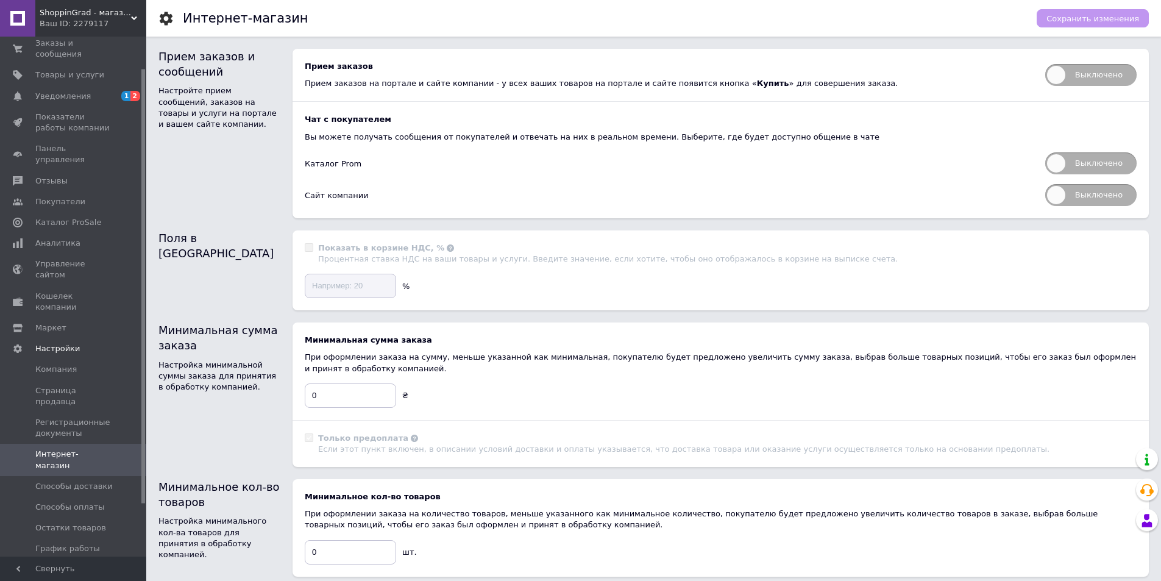
click at [1072, 75] on span "Выключено" at bounding box center [1090, 75] width 91 height 22
click at [1045, 64] on input "Выключено" at bounding box center [1041, 60] width 8 height 8
checkbox input "true"
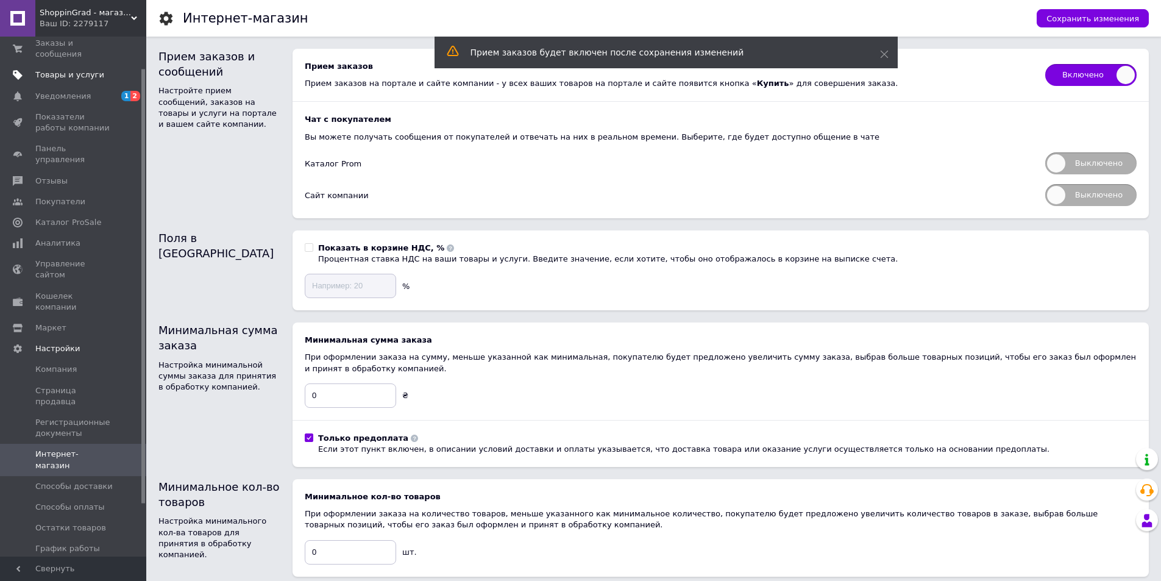
click at [90, 69] on span "Товары и услуги" at bounding box center [69, 74] width 69 height 11
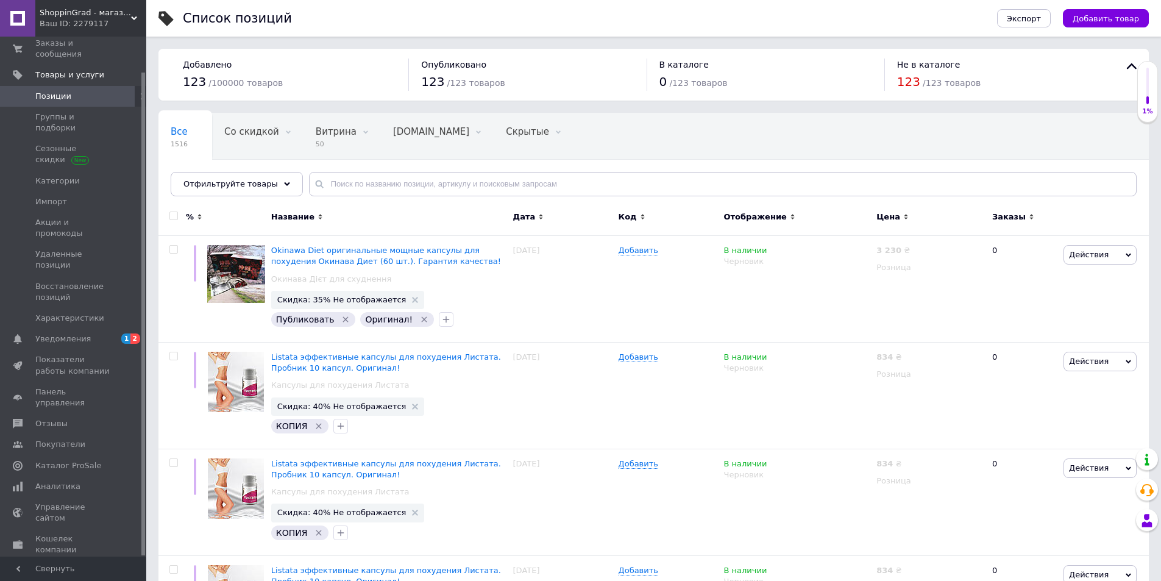
click at [172, 216] on input "checkbox" at bounding box center [173, 216] width 8 height 8
checkbox input "true"
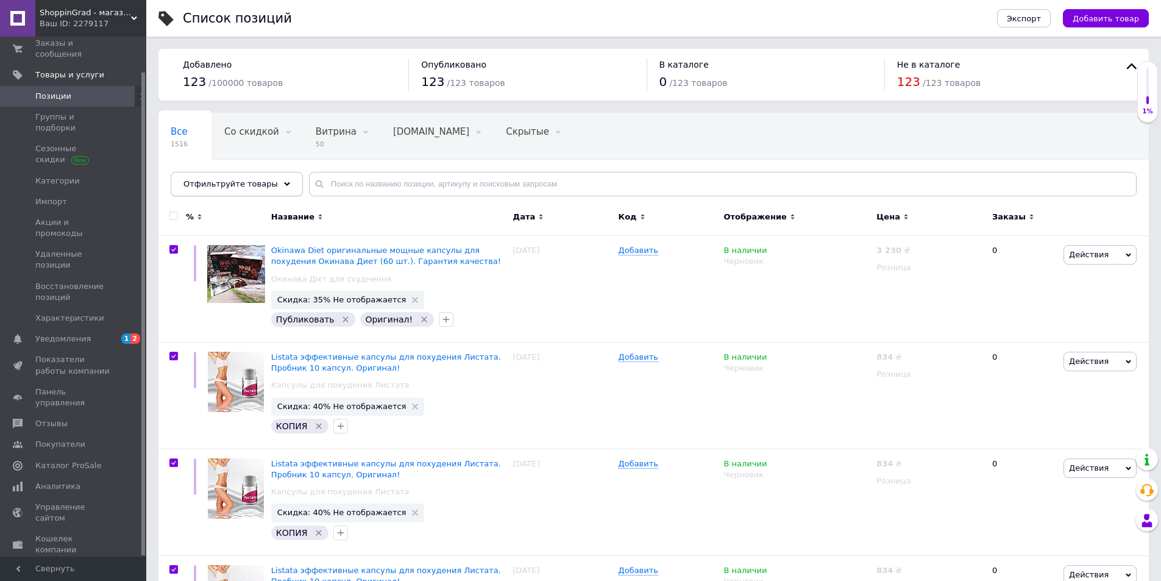
checkbox input "true"
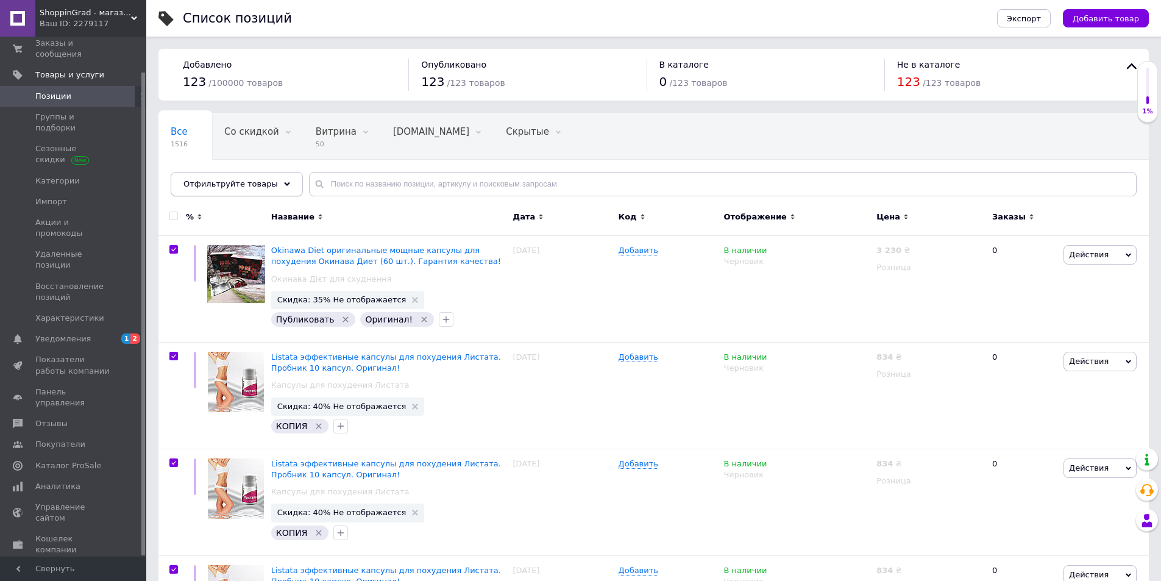
checkbox input "true"
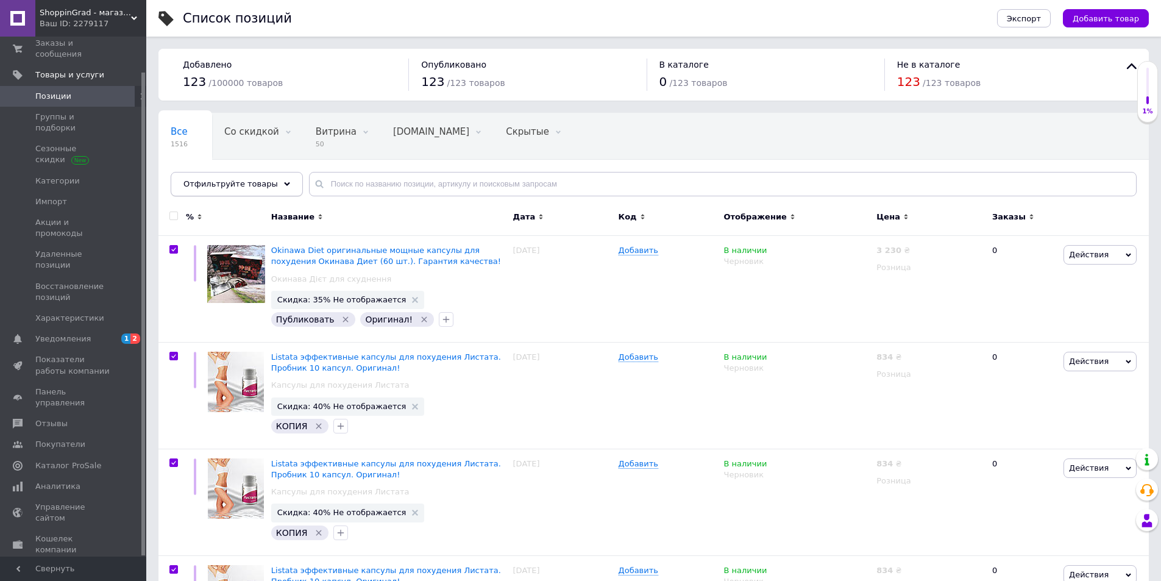
checkbox input "true"
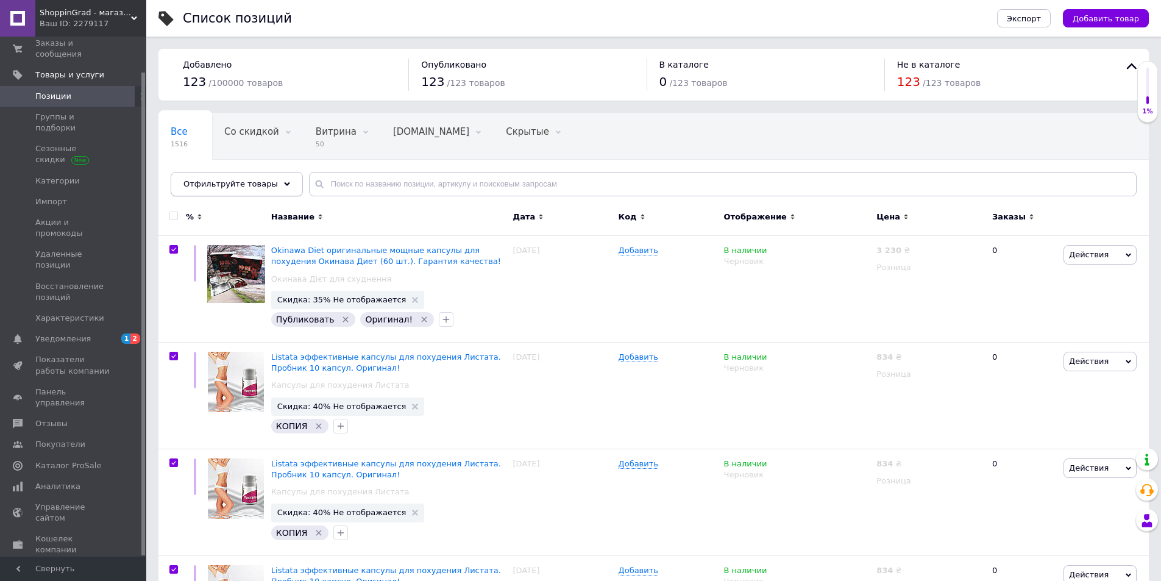
checkbox input "true"
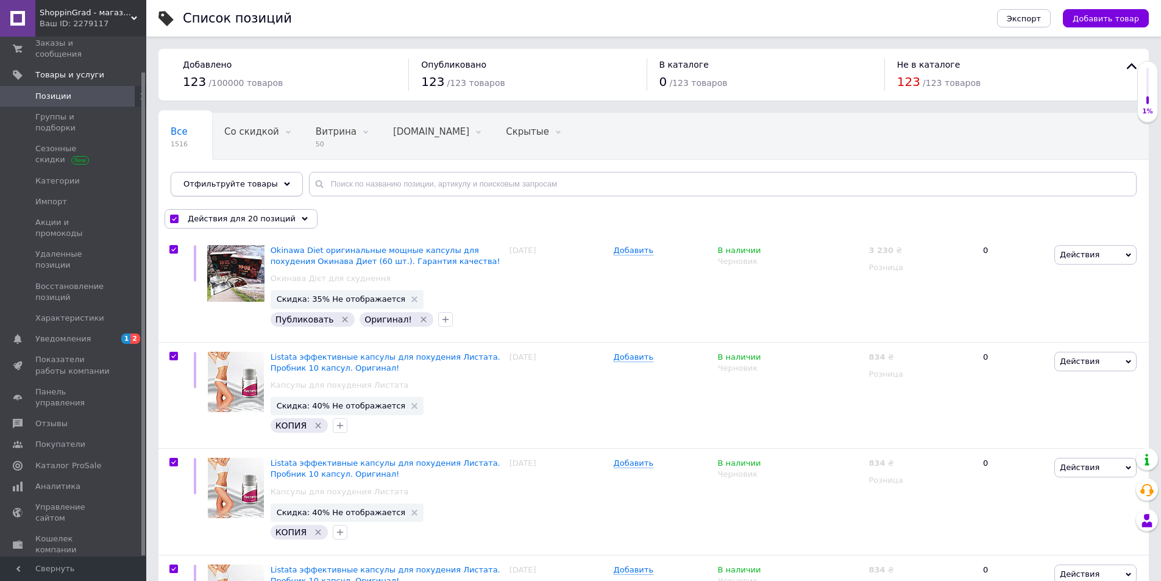
click at [224, 189] on div "Отфильтруйте товары" at bounding box center [237, 184] width 132 height 24
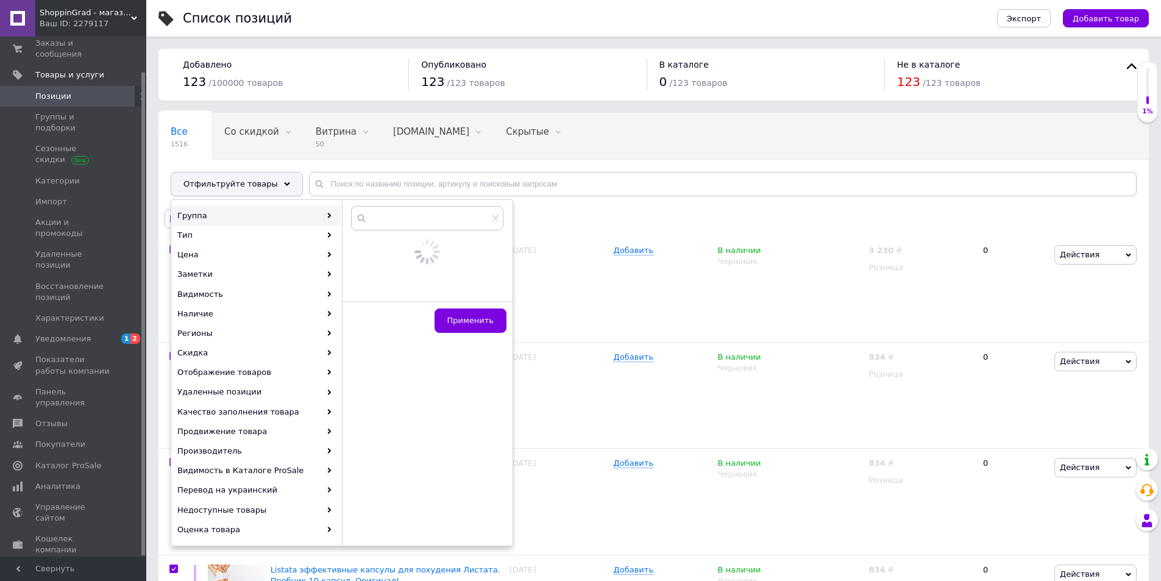
click at [235, 181] on span "Отфильтруйте товары" at bounding box center [230, 183] width 94 height 9
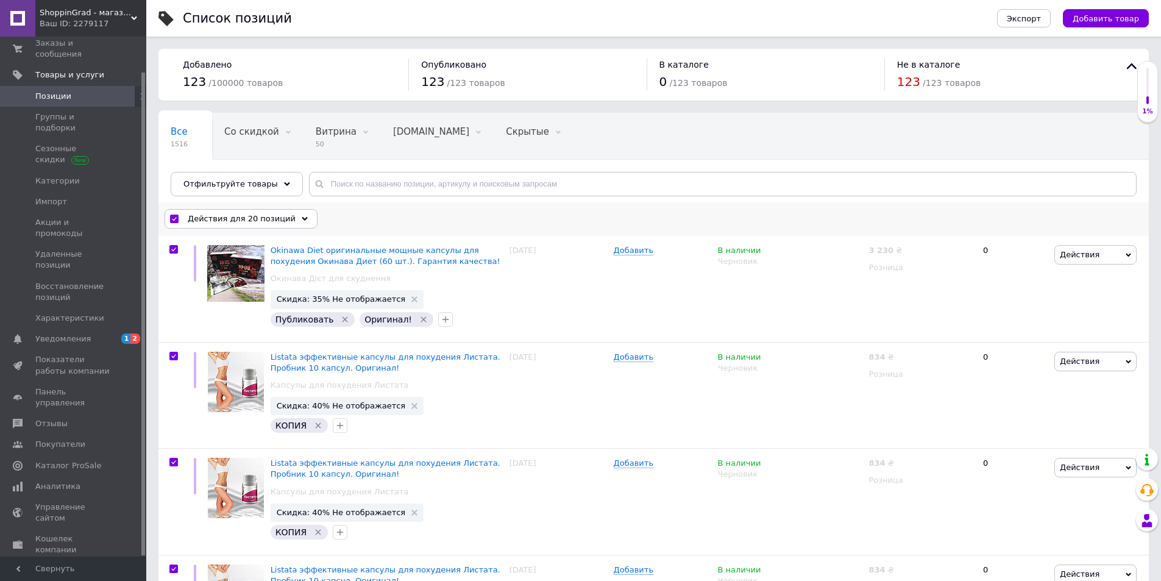
click at [204, 215] on span "Действия для 20 позиций" at bounding box center [242, 218] width 108 height 11
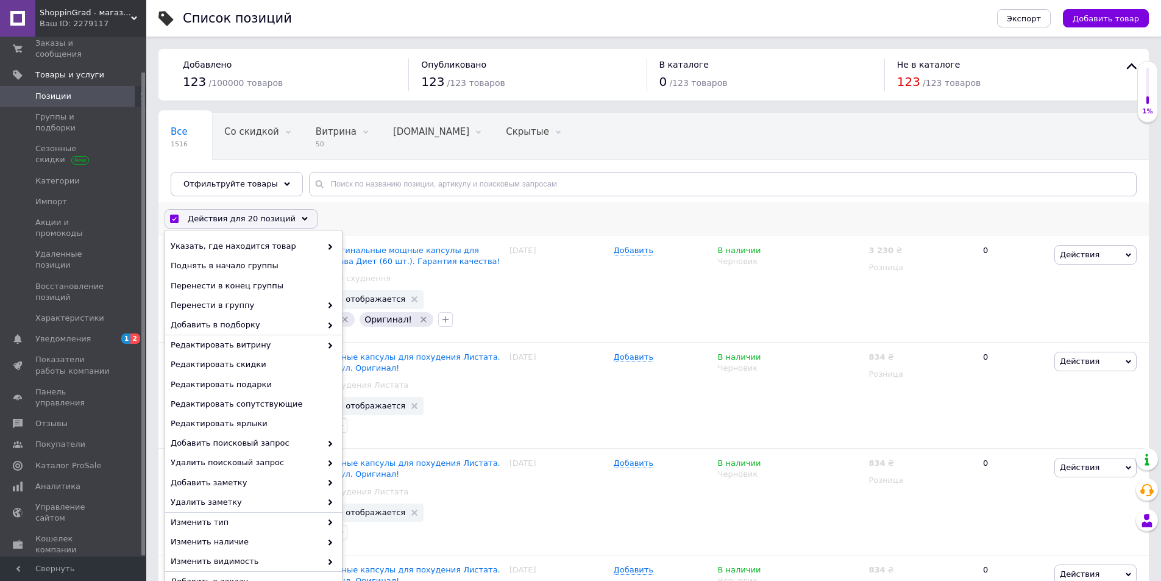
click at [172, 212] on div "Действия для 20 позиций" at bounding box center [241, 219] width 153 height 20
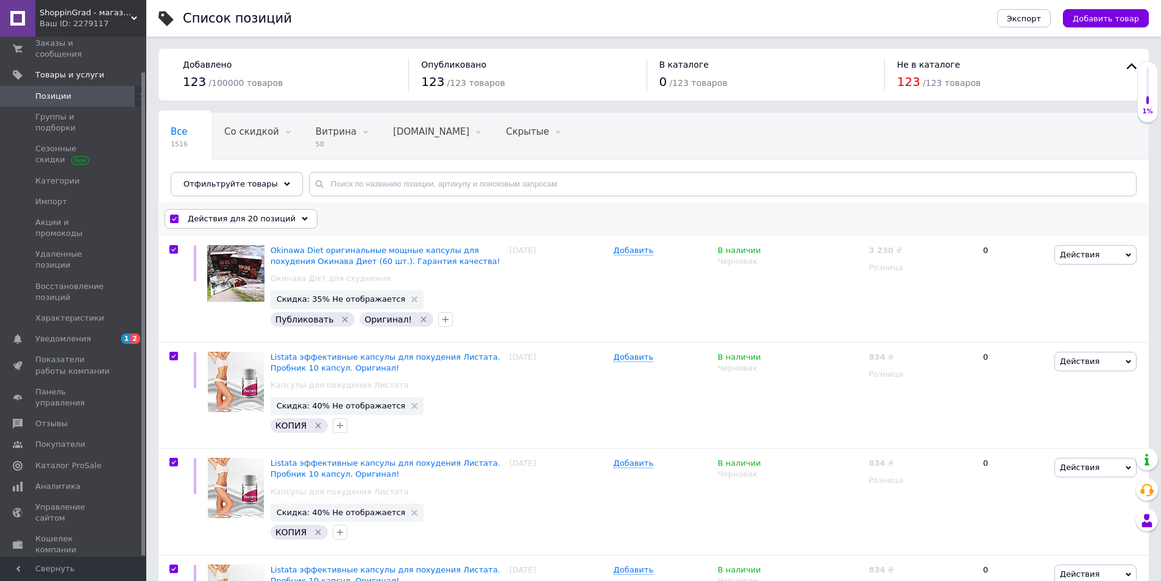
click at [174, 219] on input "checkbox" at bounding box center [174, 219] width 8 height 8
checkbox input "false"
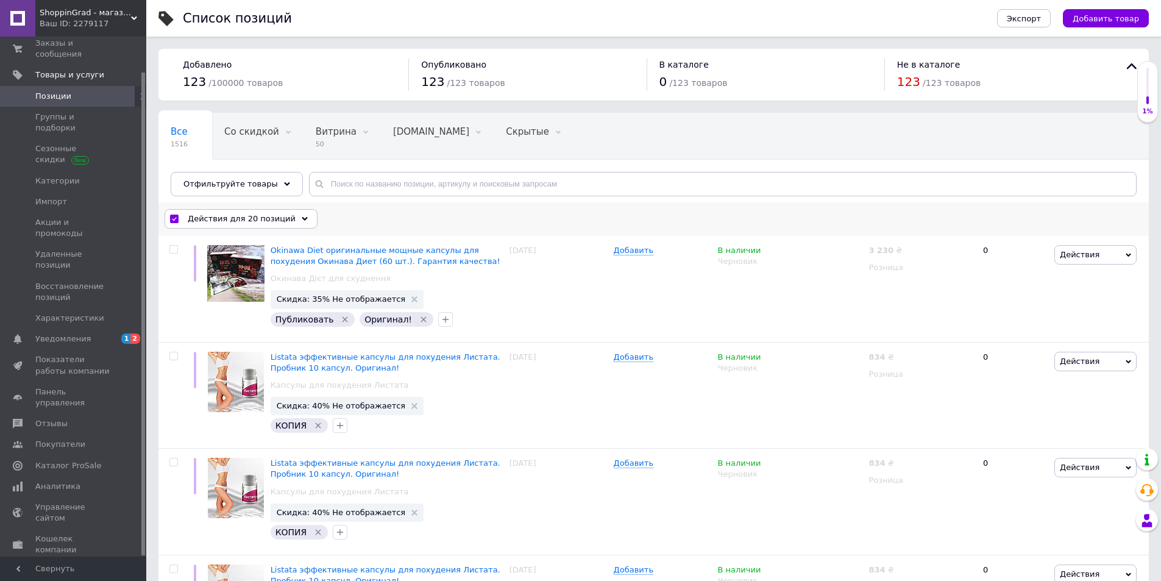
checkbox input "false"
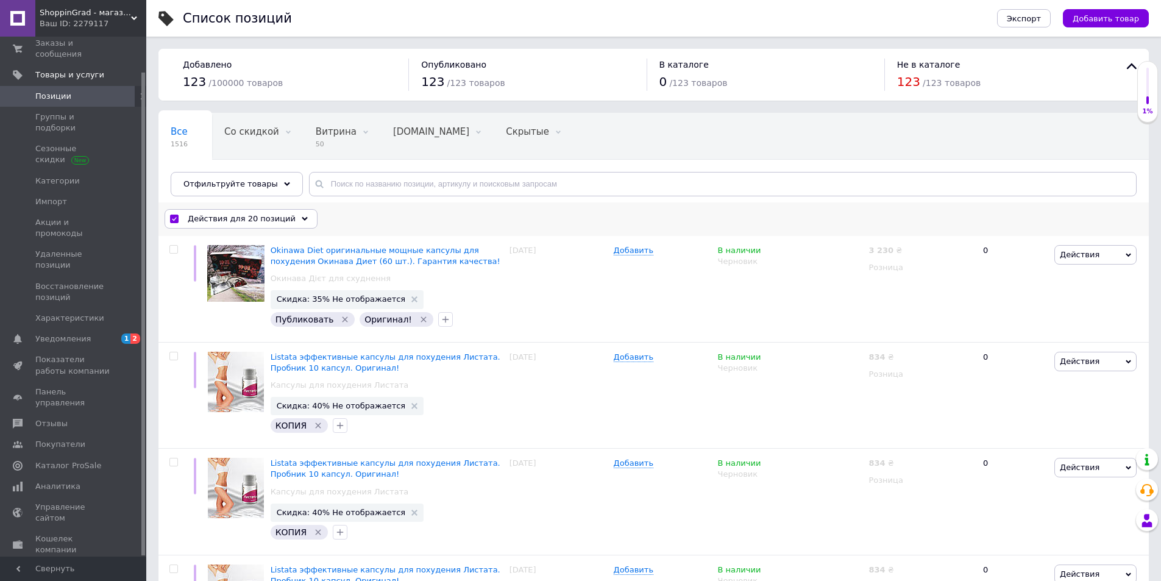
checkbox input "false"
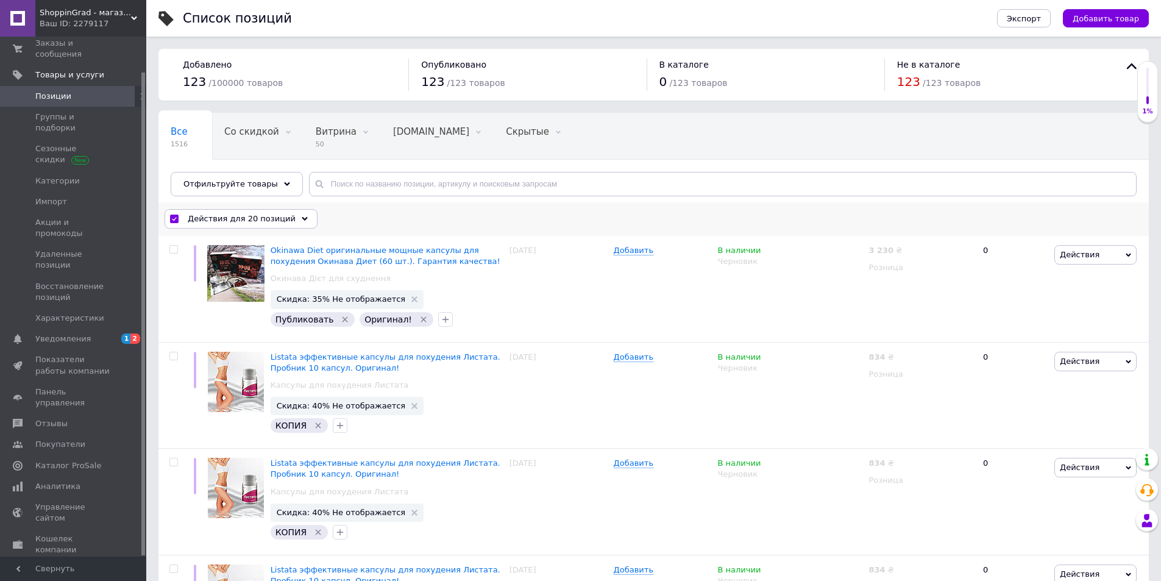
checkbox input "false"
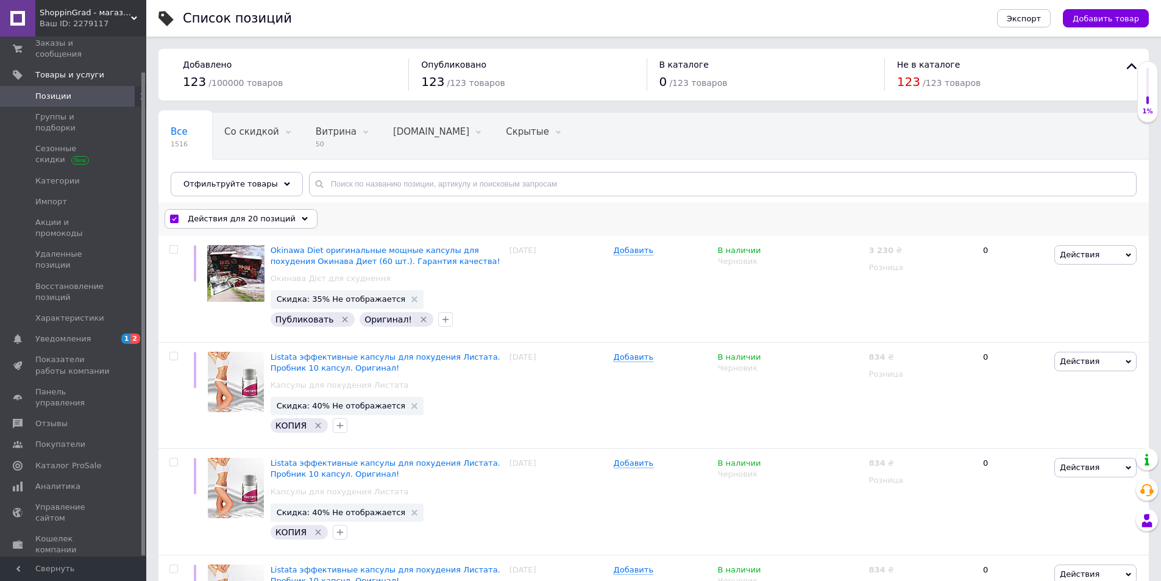
checkbox input "false"
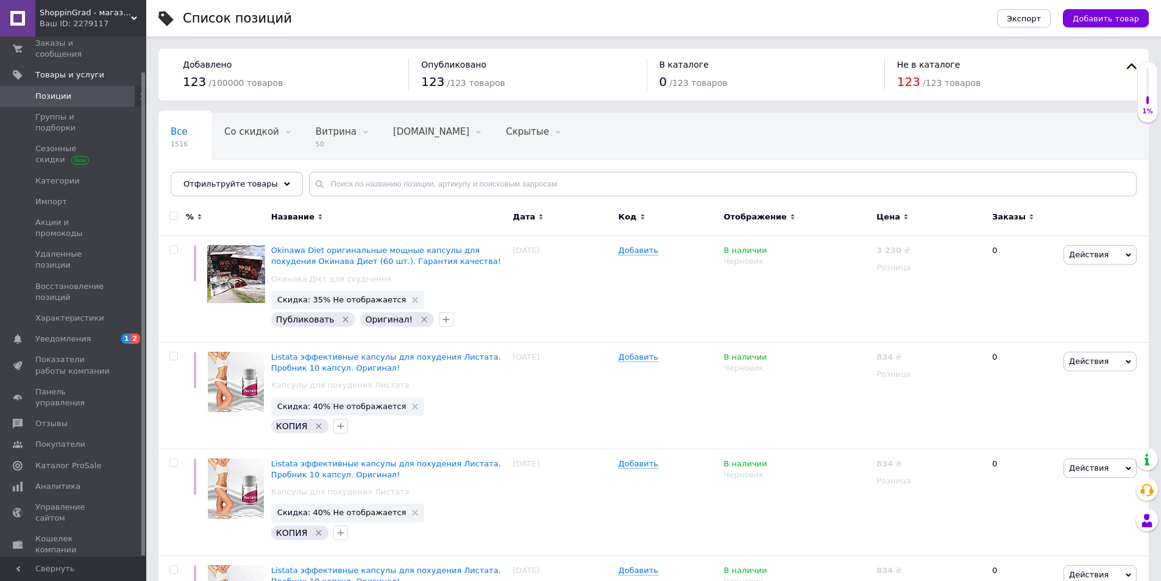
click at [173, 212] on span at bounding box center [173, 216] width 9 height 9
click at [173, 212] on input "checkbox" at bounding box center [173, 216] width 8 height 8
checkbox input "true"
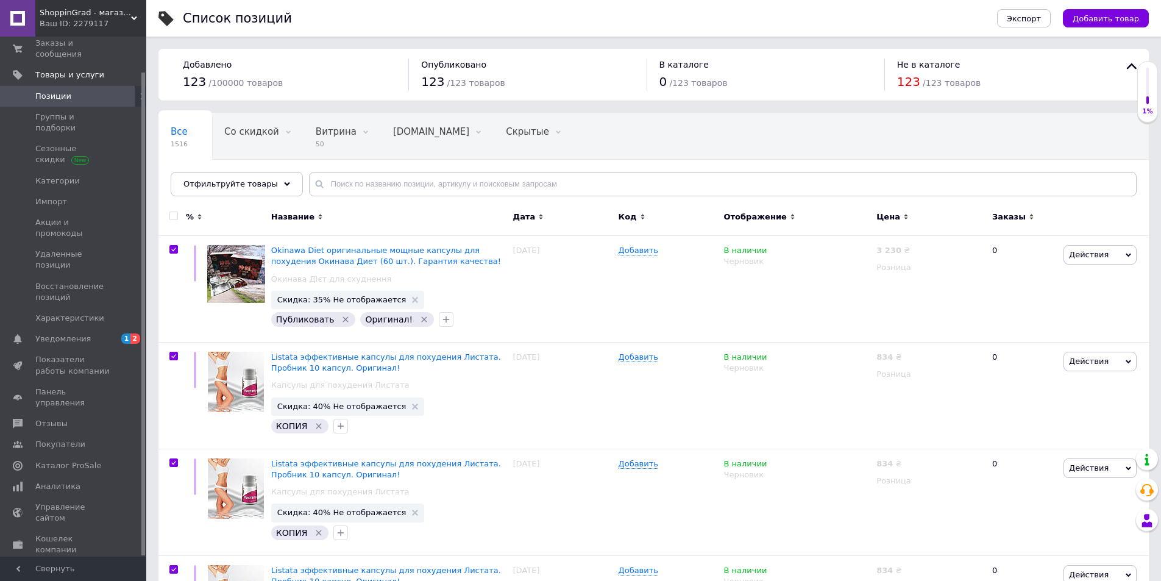
checkbox input "true"
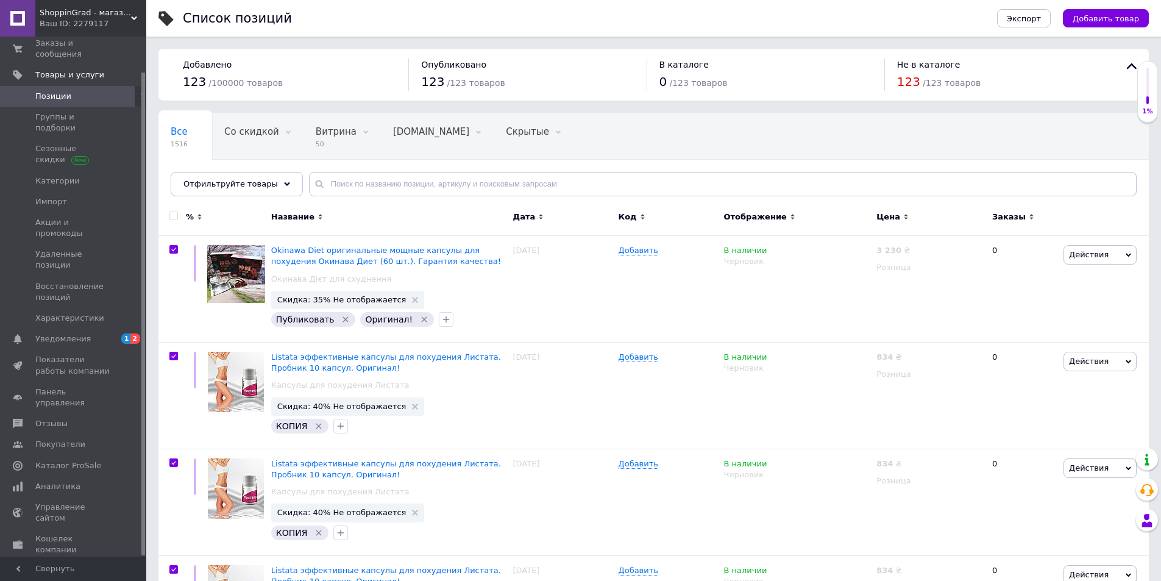
checkbox input "true"
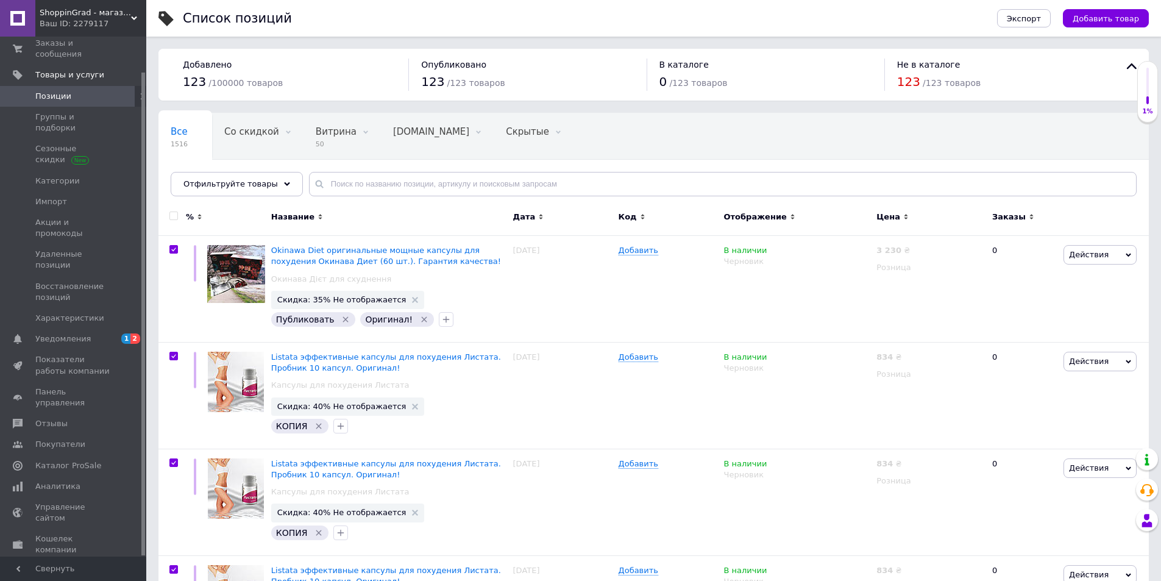
checkbox input "true"
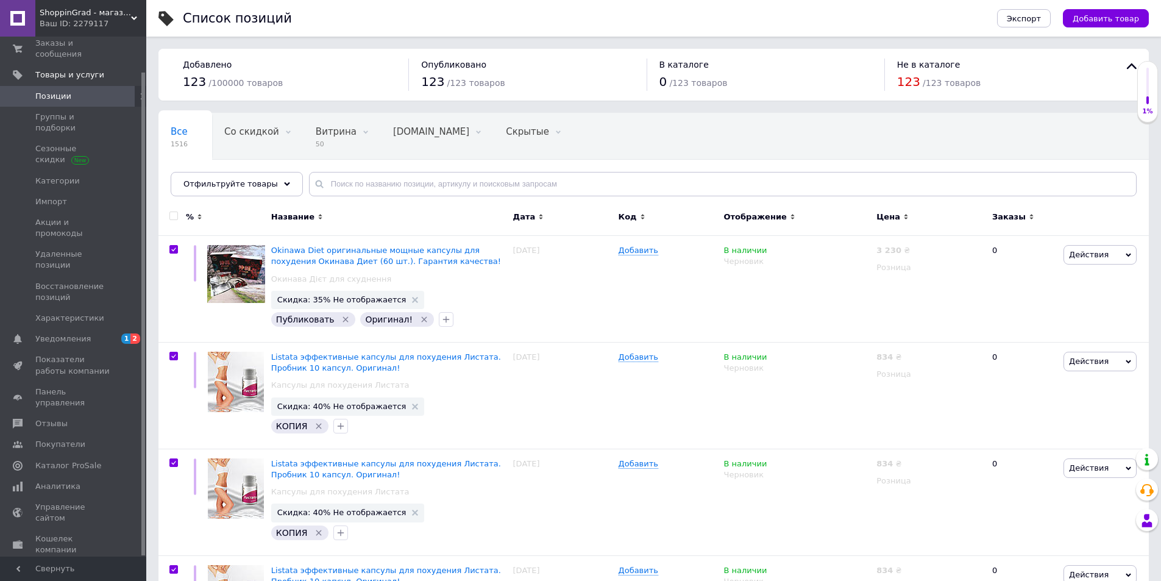
checkbox input "true"
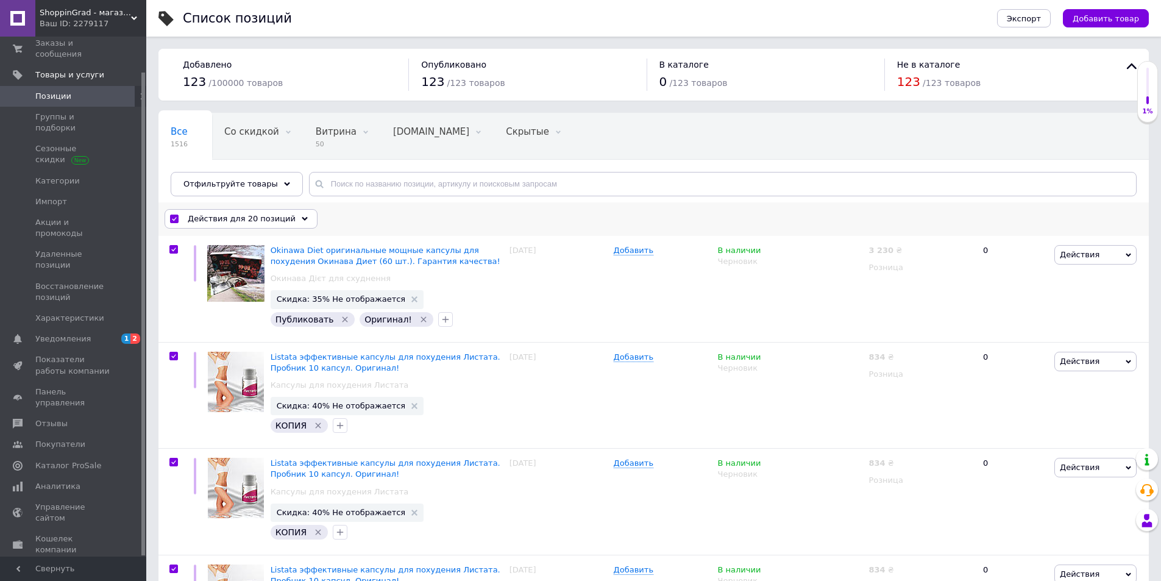
click at [277, 216] on span "Действия для 20 позиций" at bounding box center [242, 218] width 108 height 11
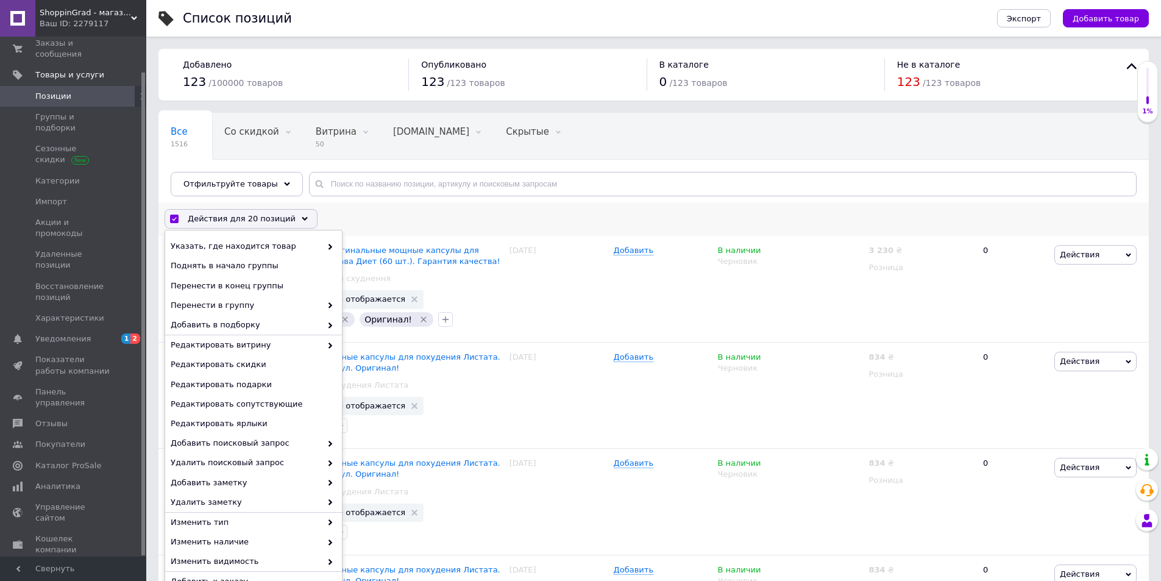
click at [277, 216] on span "Действия для 20 позиций" at bounding box center [242, 218] width 108 height 11
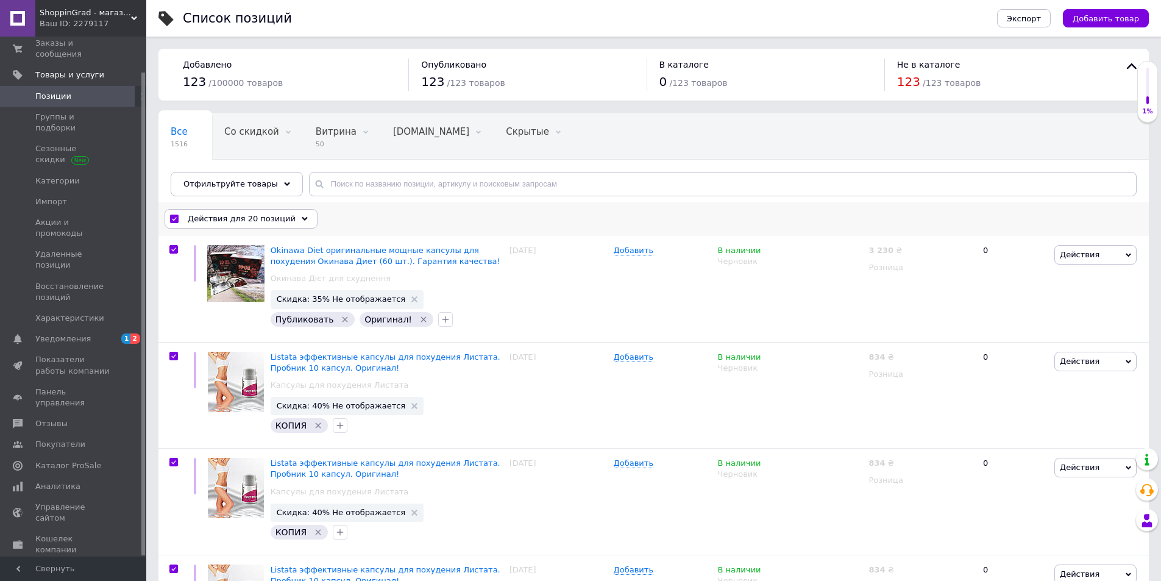
click at [277, 216] on span "Действия для 20 позиций" at bounding box center [242, 218] width 108 height 11
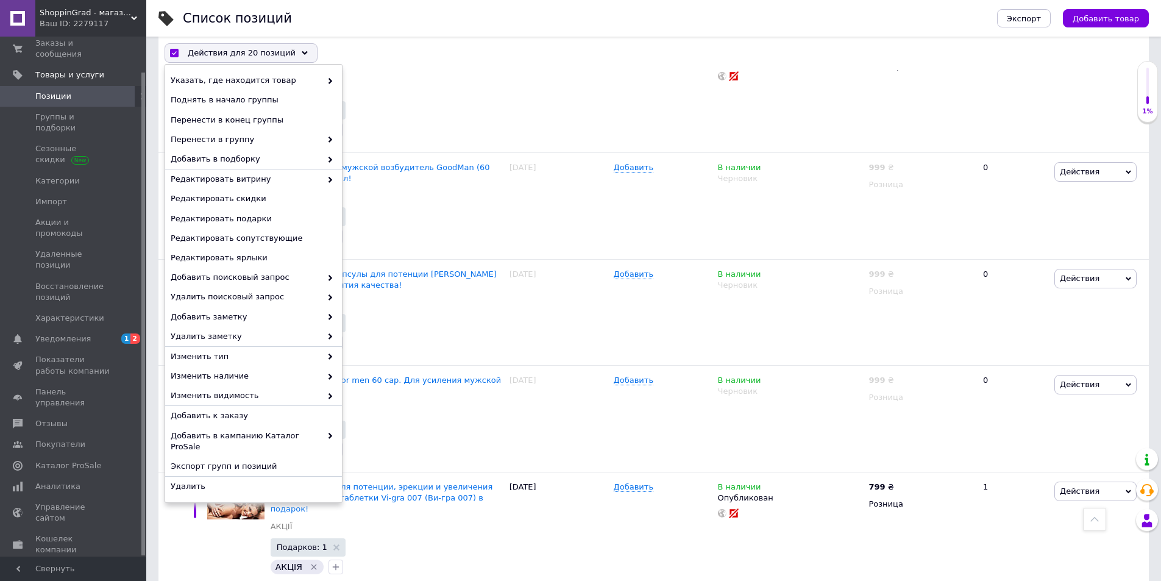
scroll to position [1840, 0]
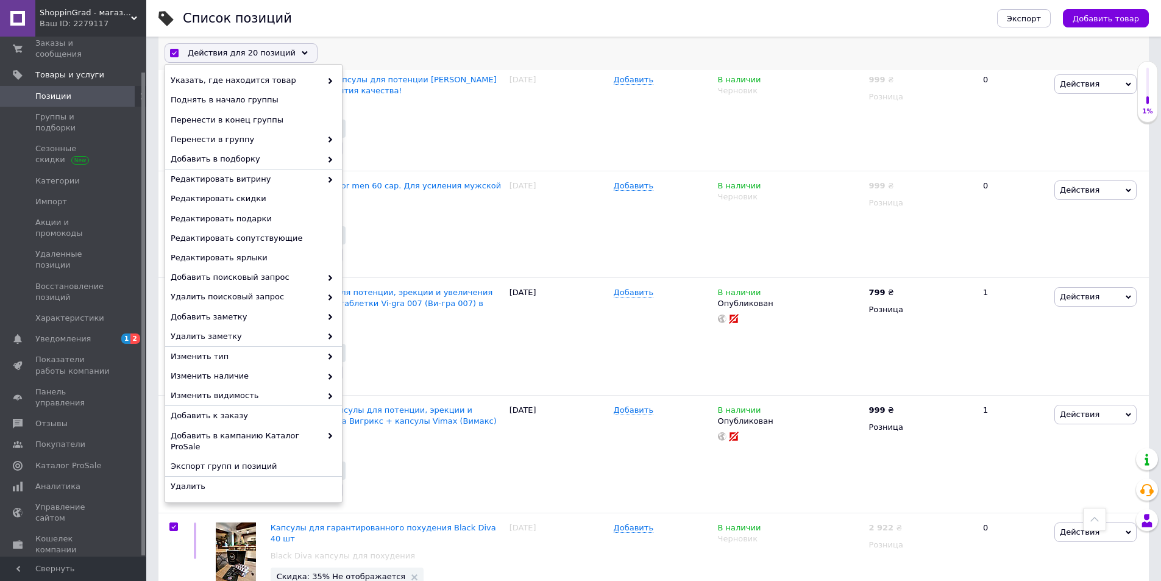
click at [391, 62] on div "Действия для 20 позиций Выбрать все 1516 позиций Выбраны все 1516 позиций Отмен…" at bounding box center [653, 54] width 990 height 32
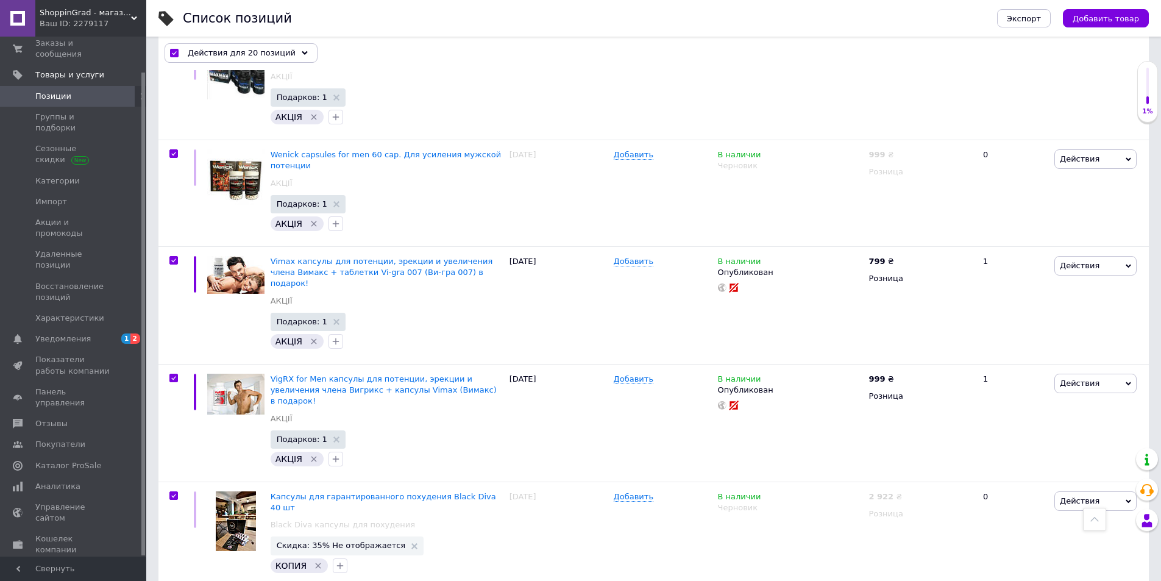
scroll to position [1888, 0]
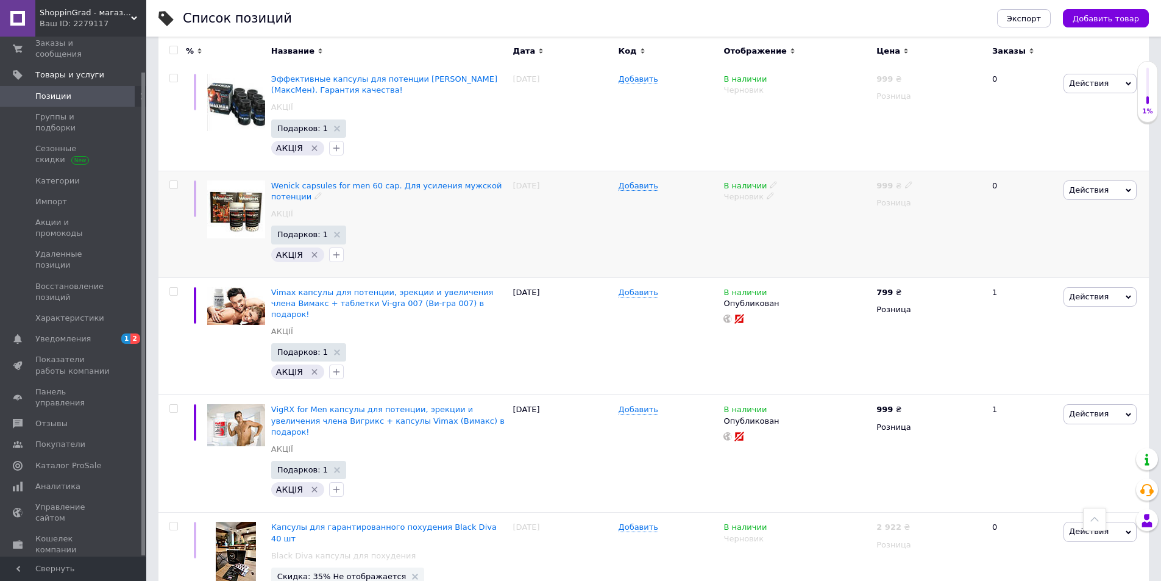
checkbox input "false"
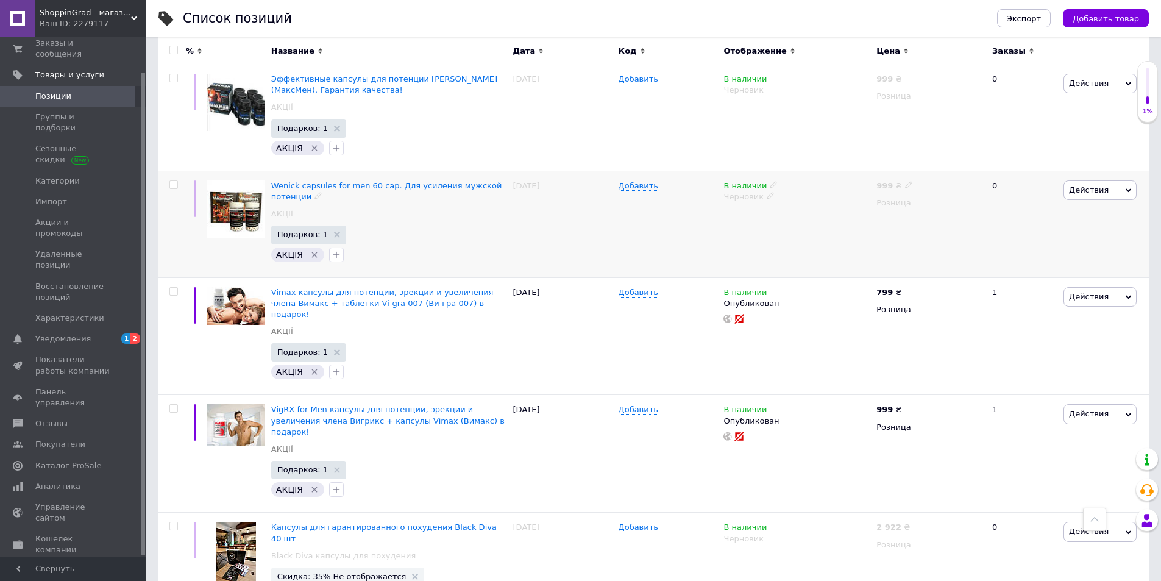
checkbox input "false"
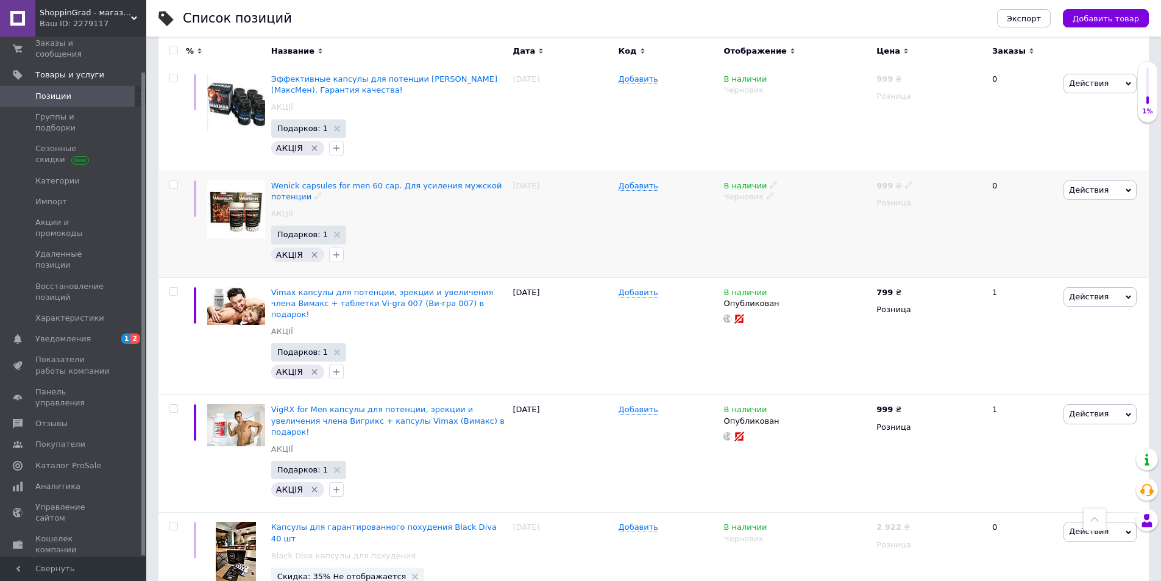
checkbox input "false"
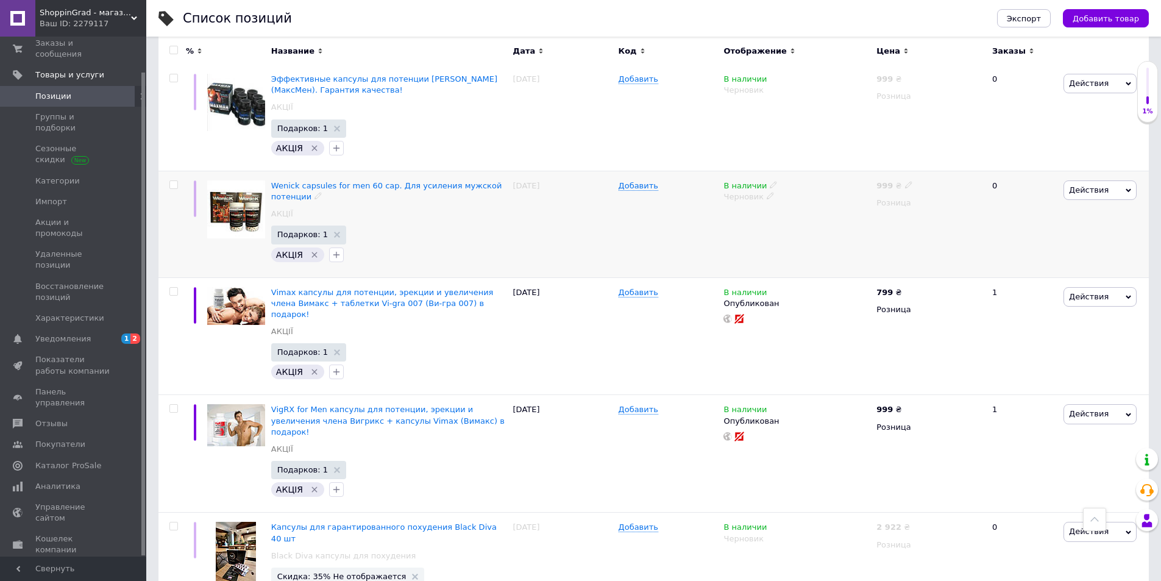
checkbox input "false"
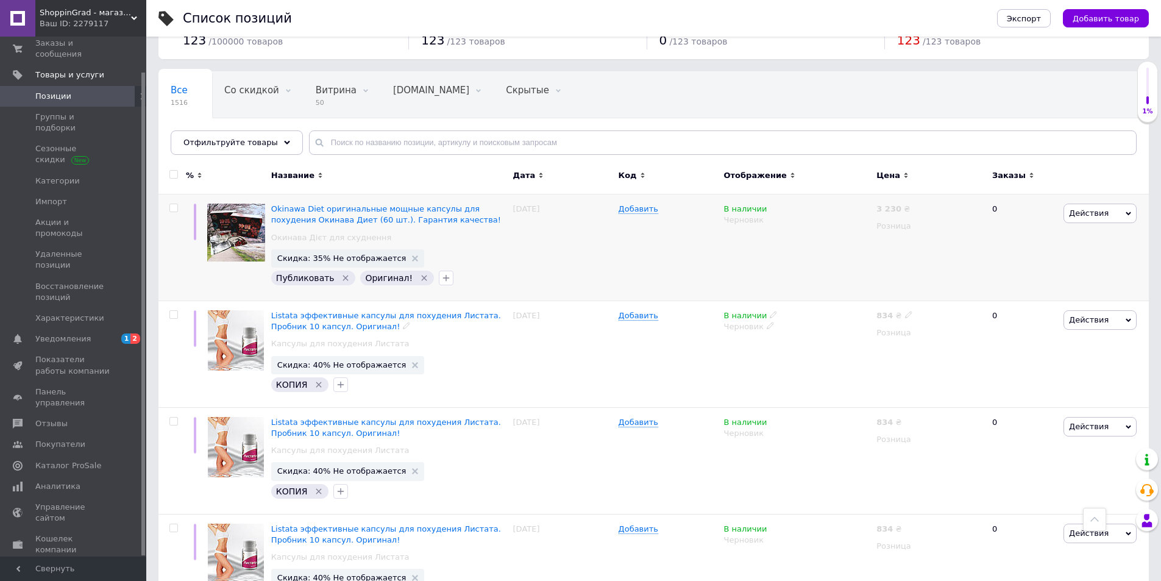
scroll to position [0, 0]
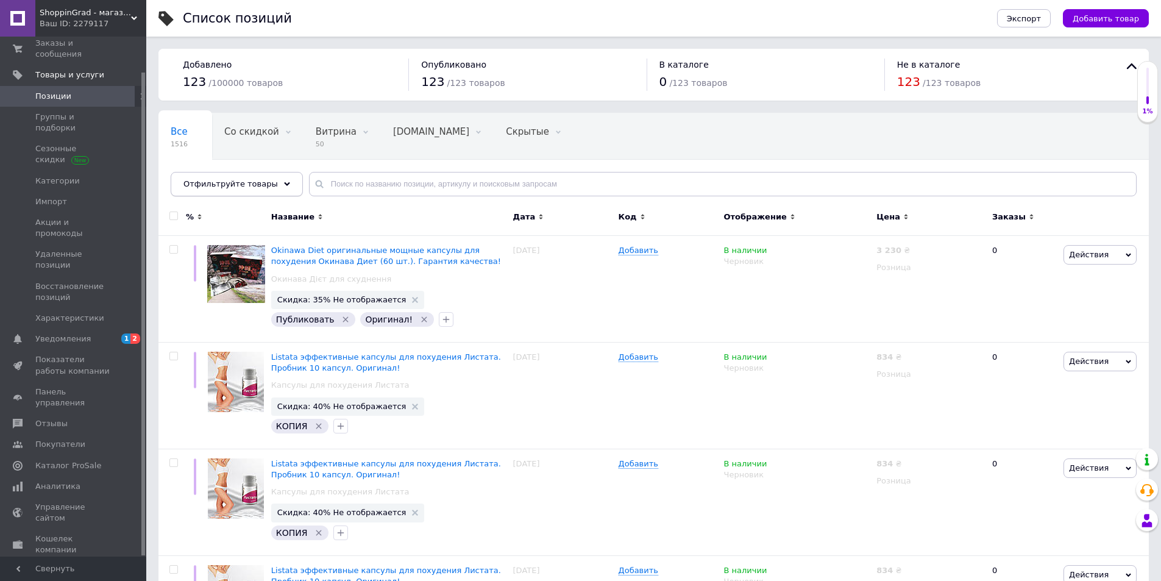
click at [210, 188] on span "Отфильтруйте товары" at bounding box center [230, 183] width 94 height 9
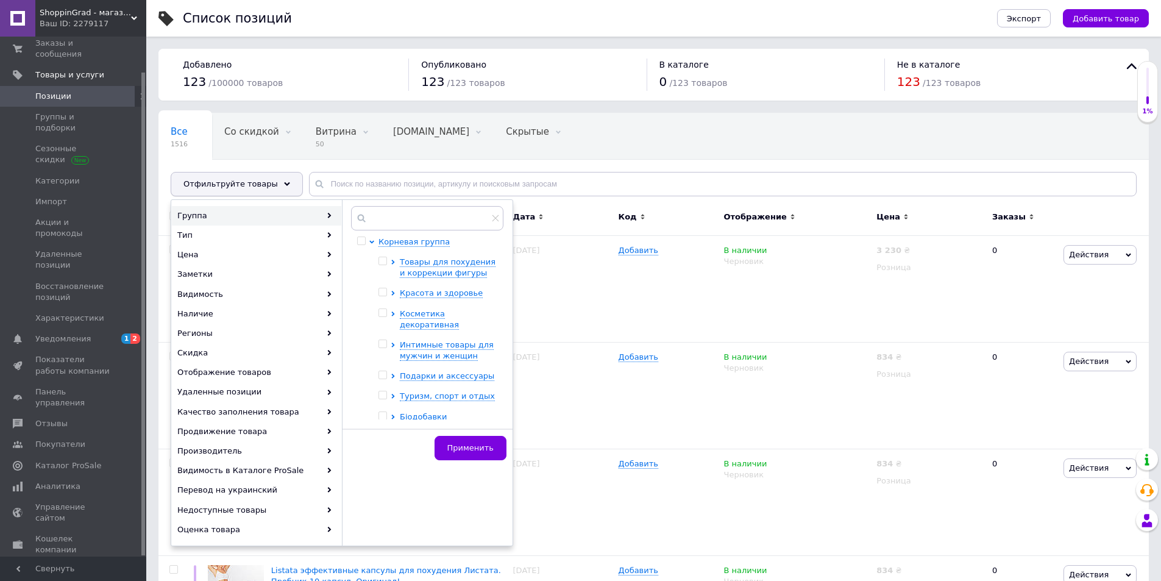
click at [196, 182] on span "Отфильтруйте товары" at bounding box center [230, 183] width 94 height 9
click at [196, 181] on span "Отфильтруйте товары" at bounding box center [230, 183] width 94 height 9
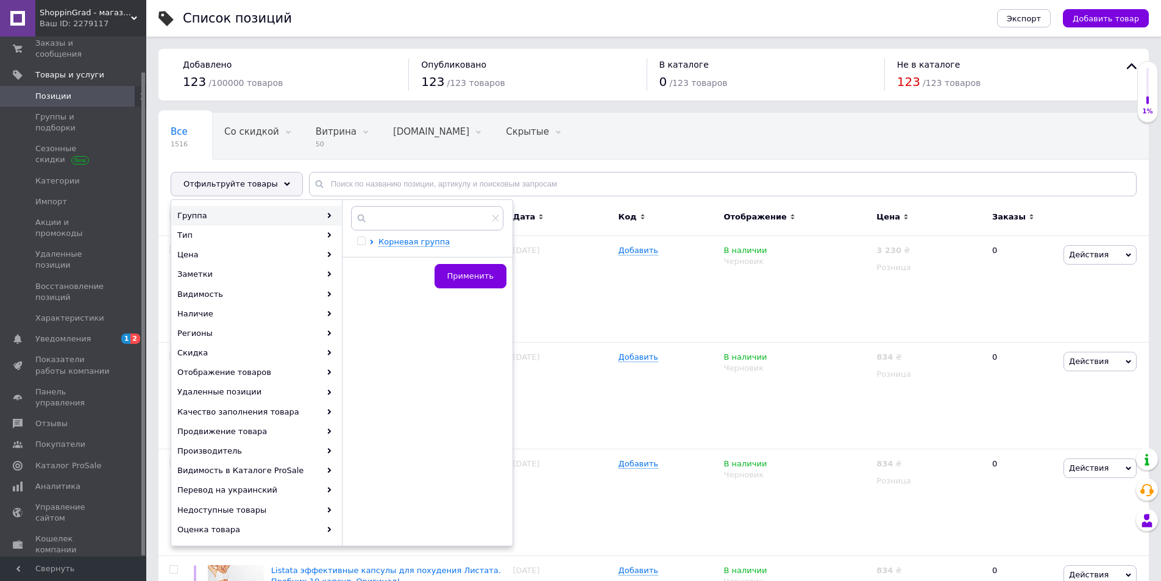
click at [322, 73] on div "Добавлено 123 / 100000 товаров" at bounding box center [290, 75] width 238 height 32
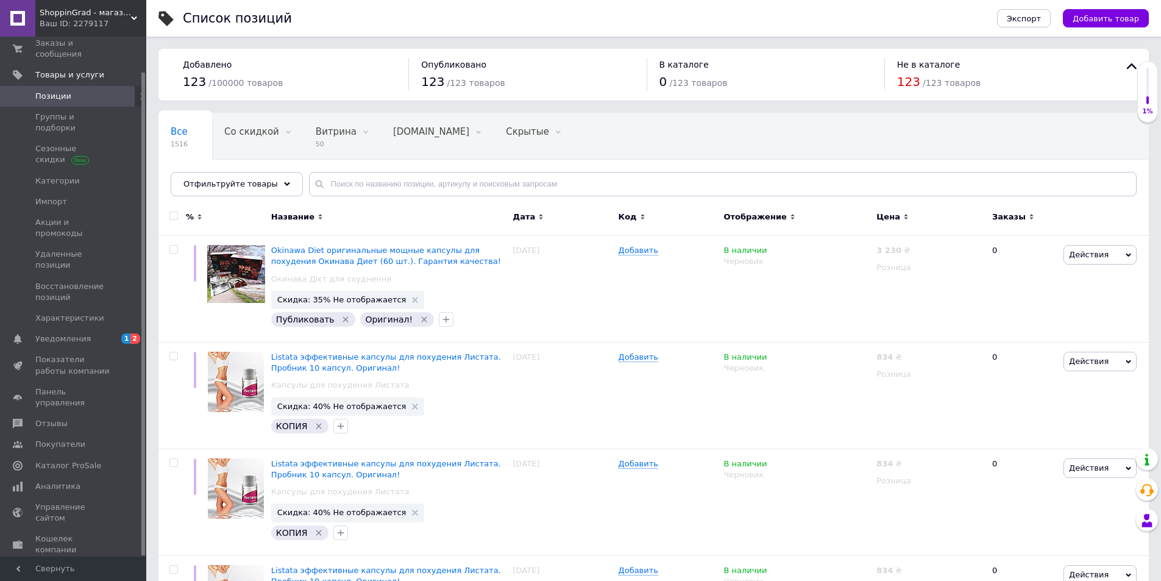
click at [174, 216] on input "checkbox" at bounding box center [173, 216] width 8 height 8
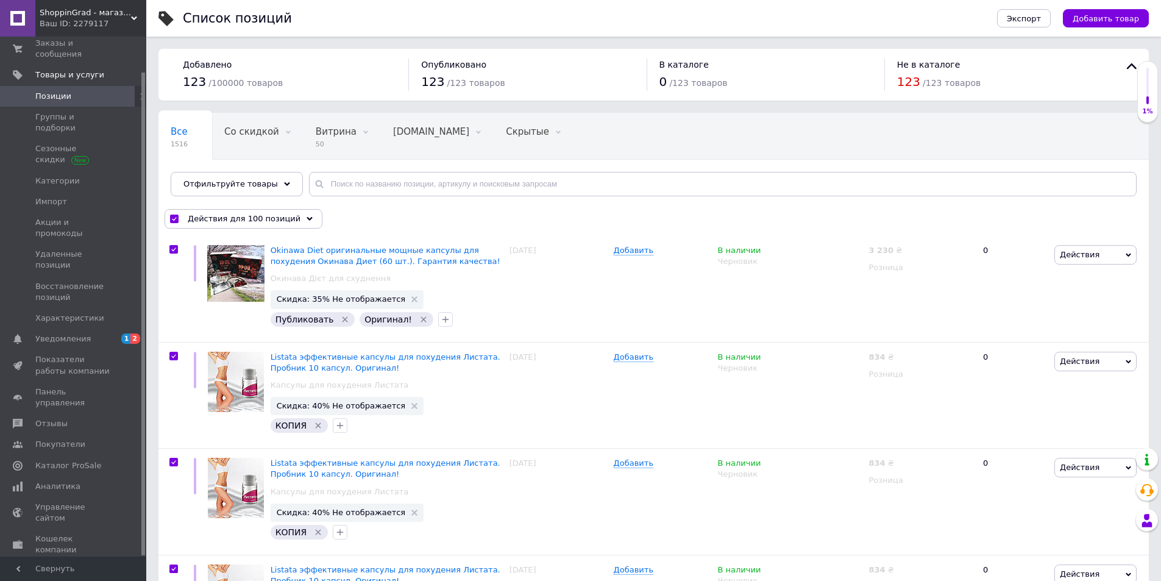
checkbox input "true"
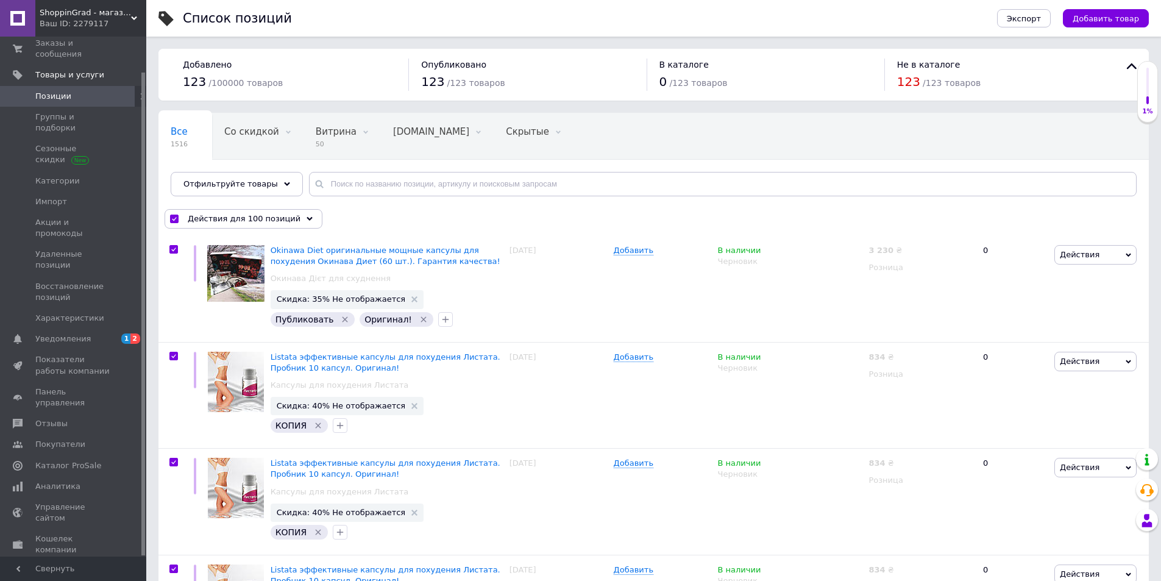
checkbox input "true"
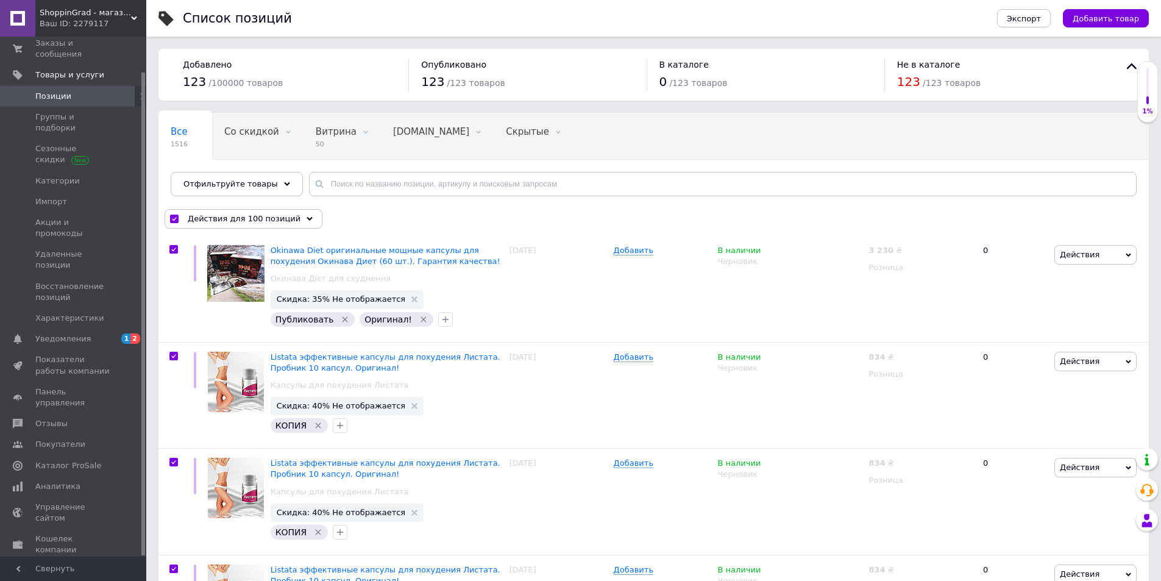
checkbox input "true"
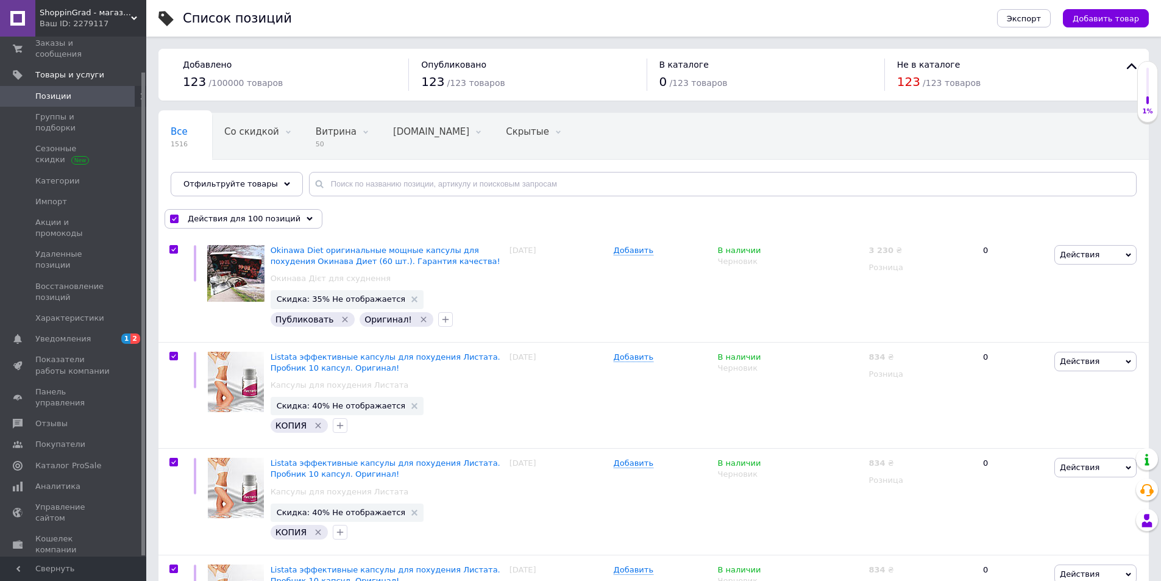
checkbox input "true"
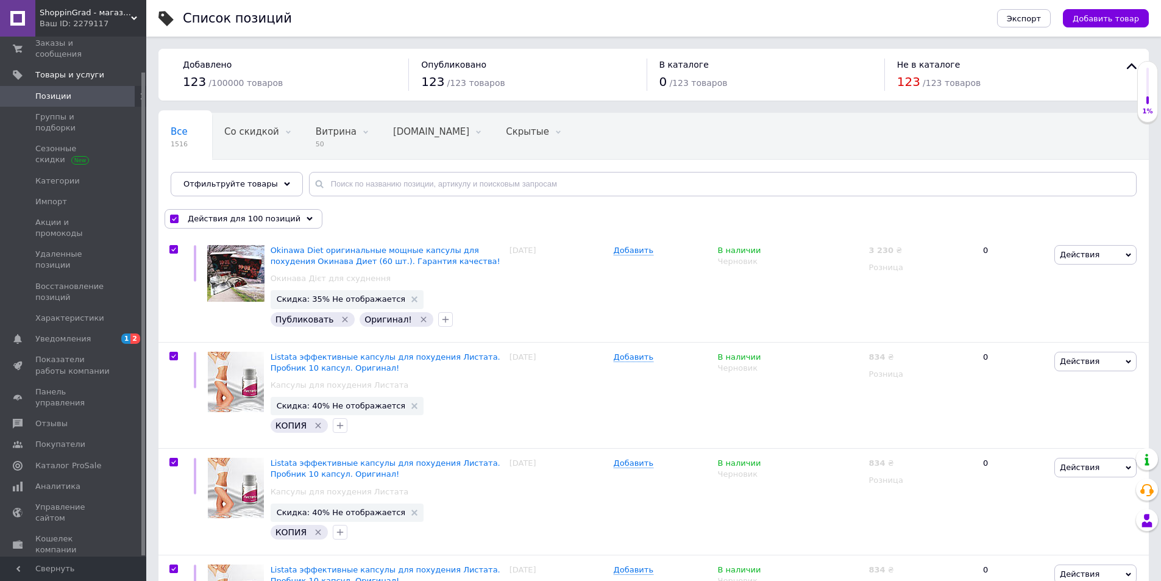
checkbox input "true"
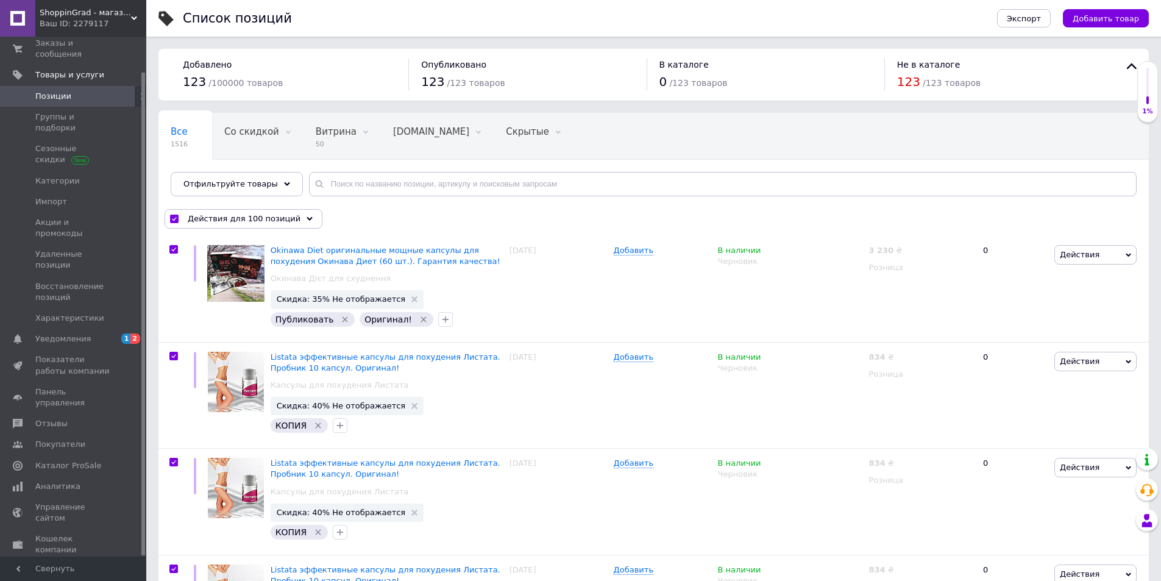
checkbox input "true"
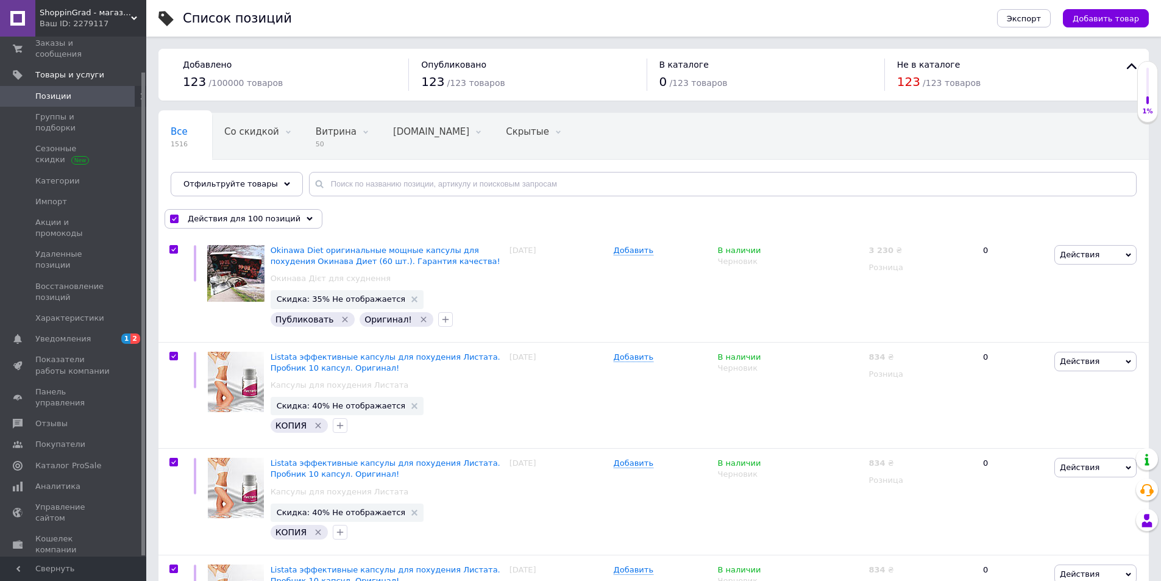
checkbox input "true"
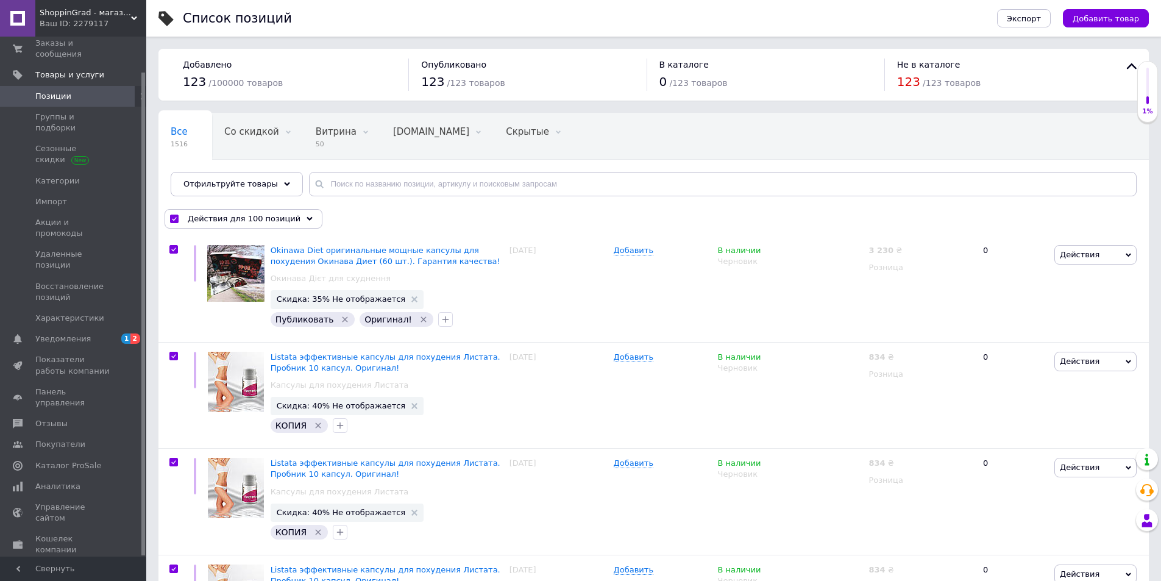
checkbox input "true"
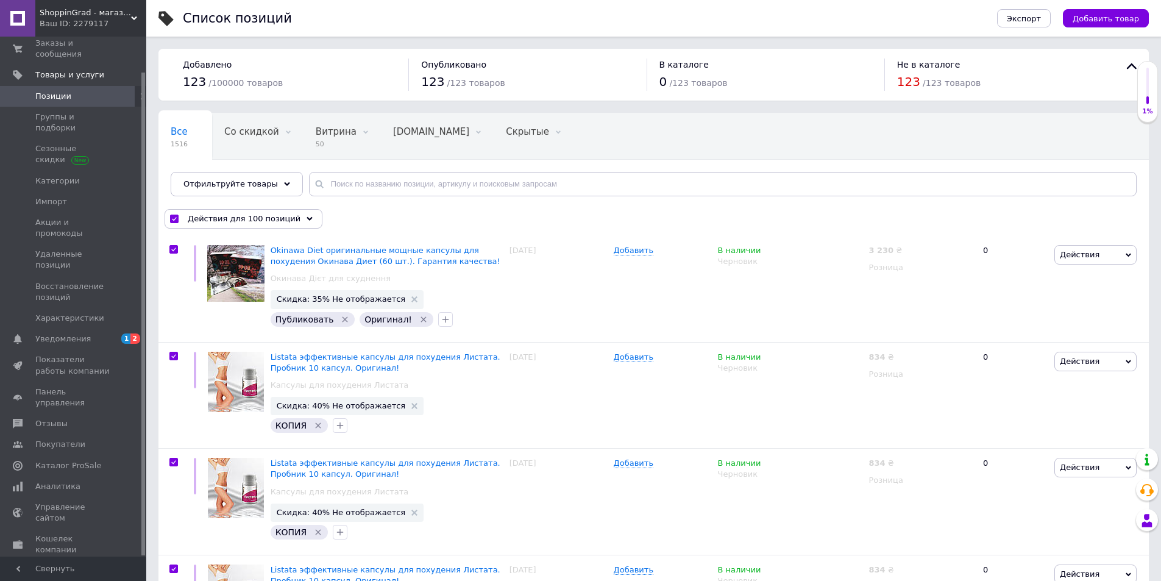
checkbox input "true"
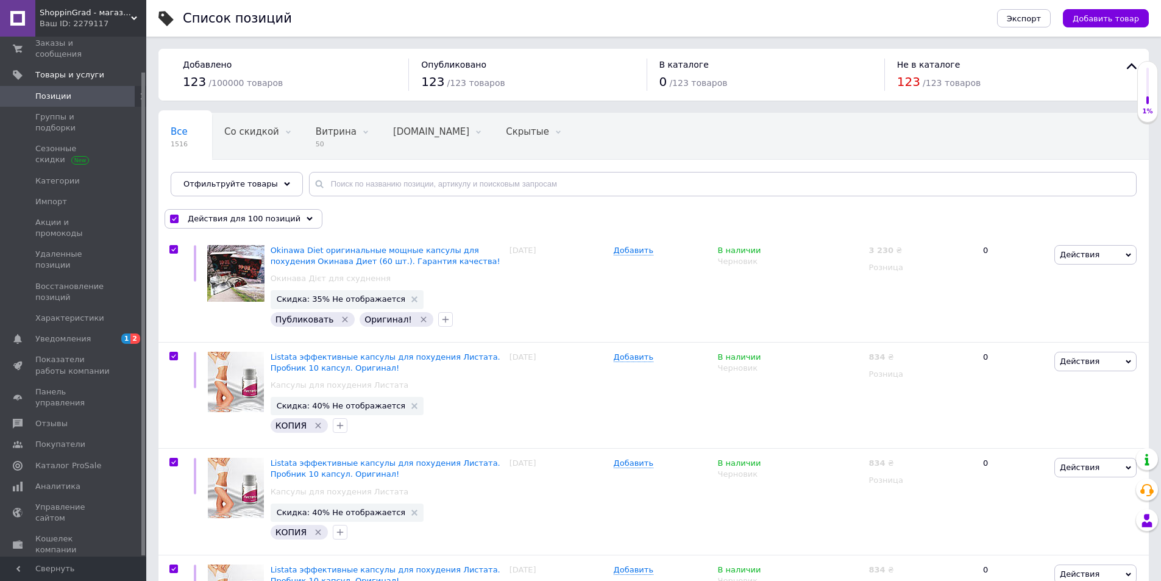
checkbox input "true"
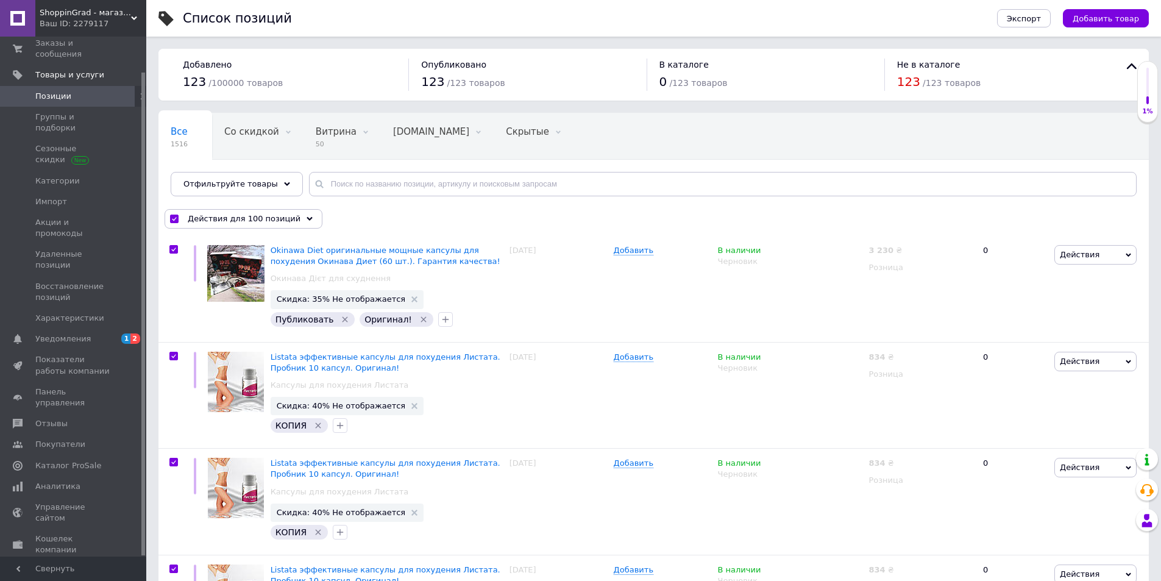
checkbox input "true"
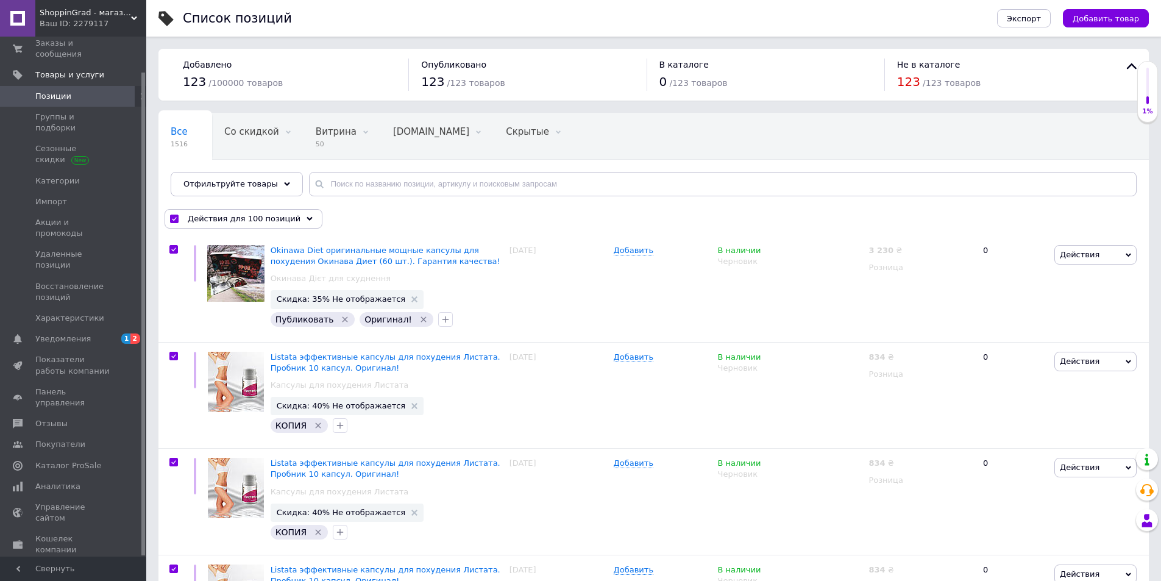
checkbox input "true"
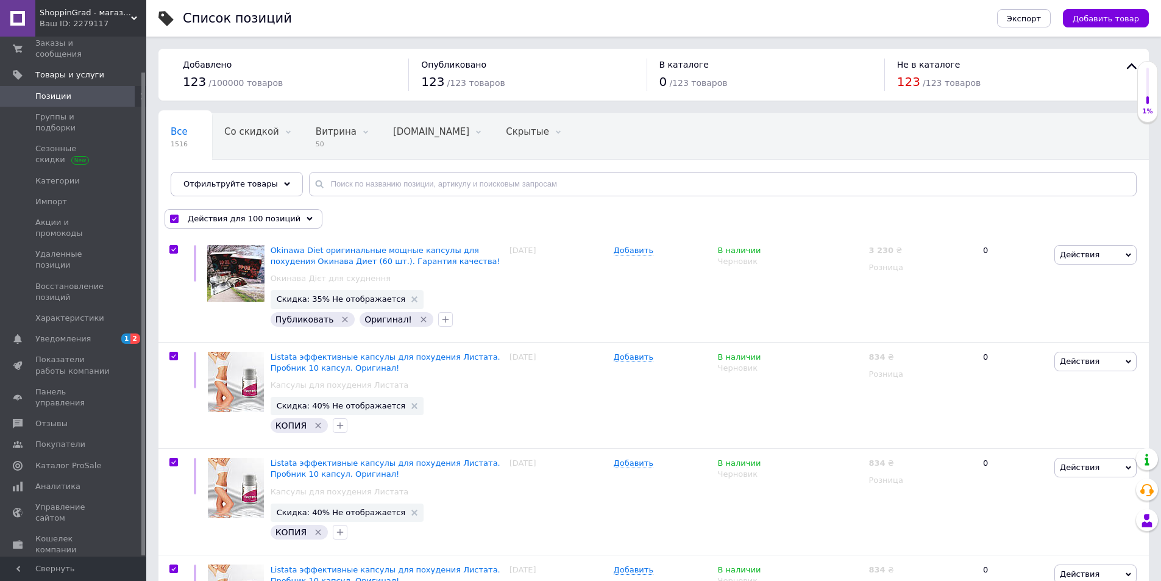
checkbox input "true"
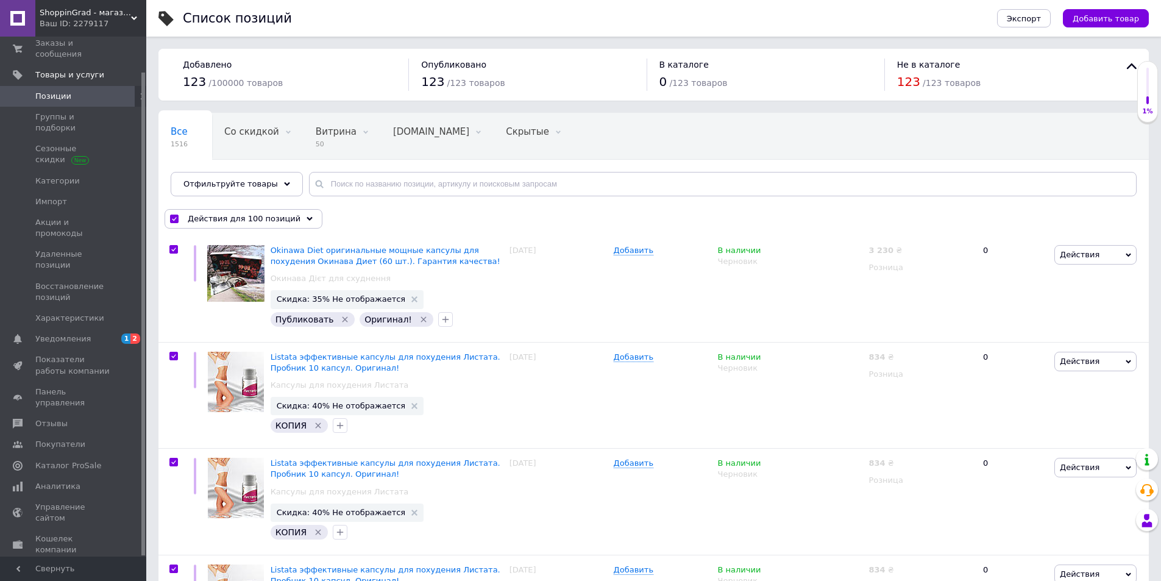
checkbox input "true"
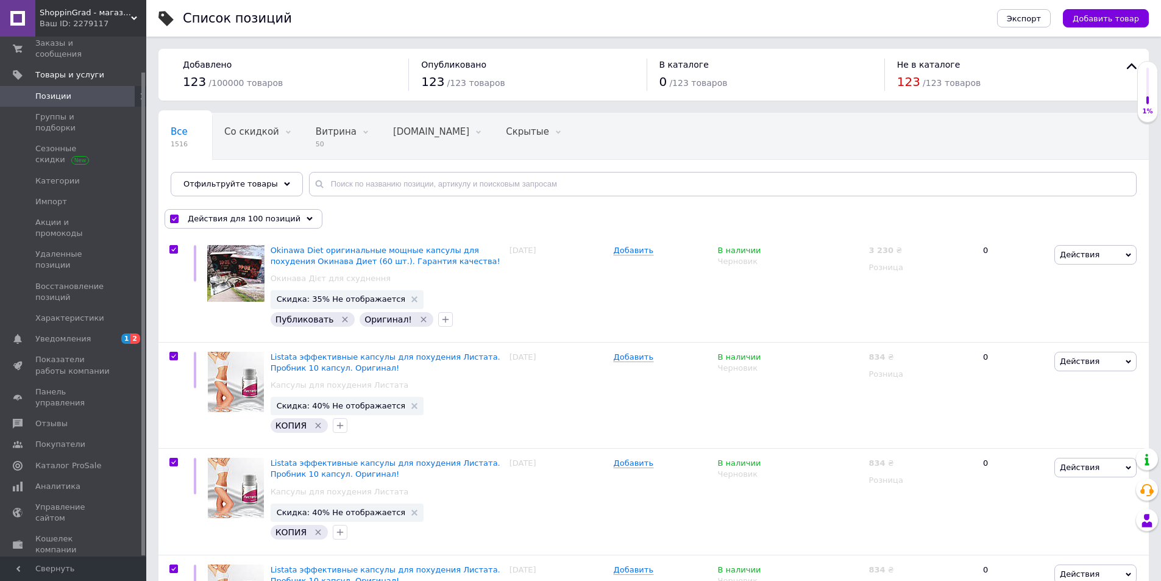
checkbox input "true"
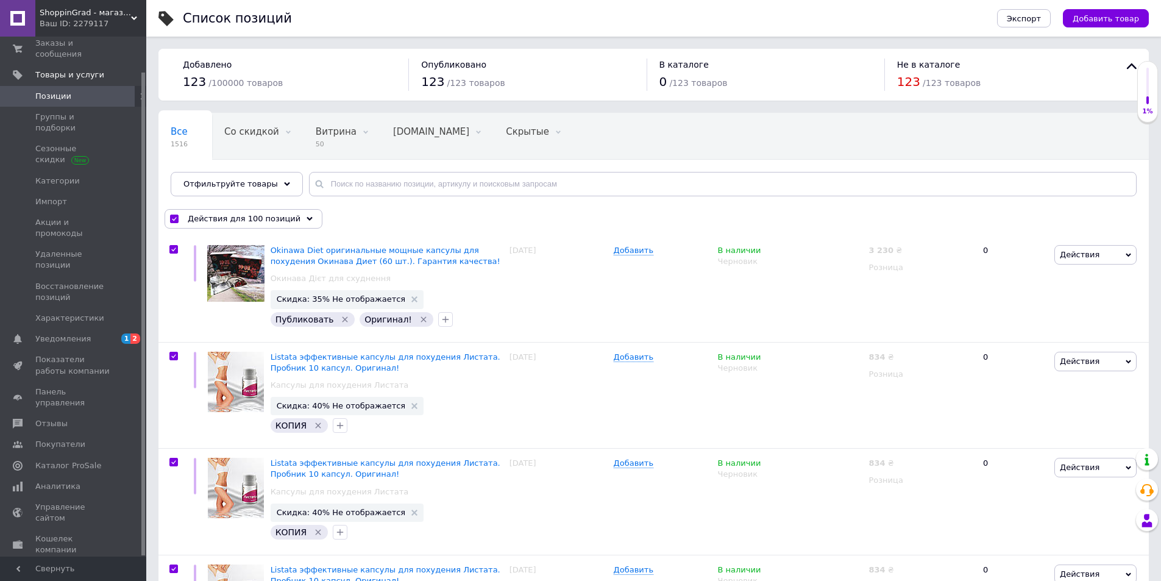
checkbox input "true"
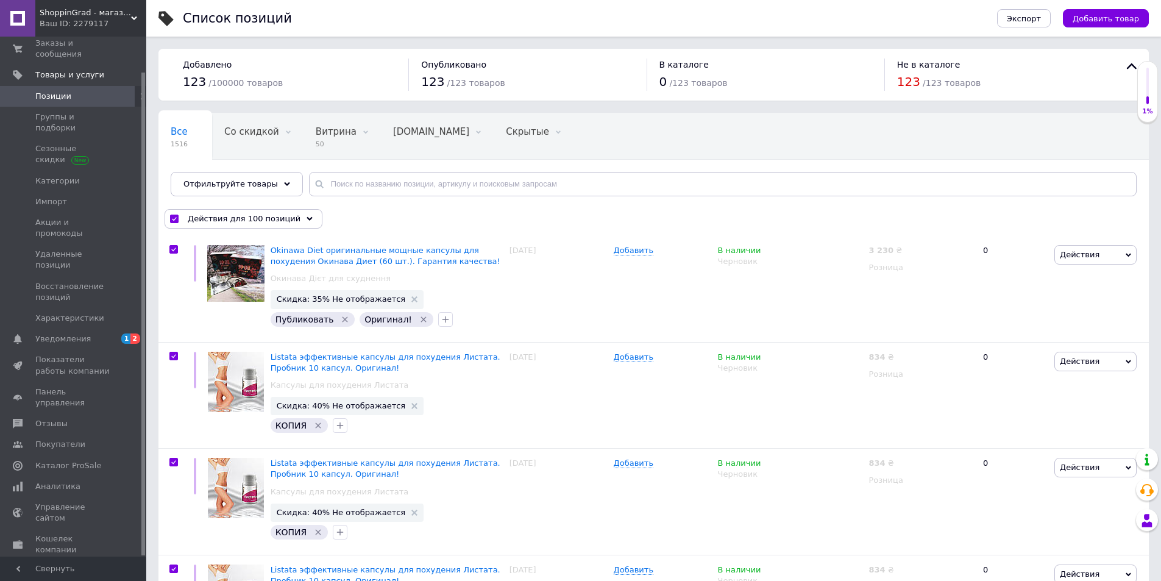
checkbox input "true"
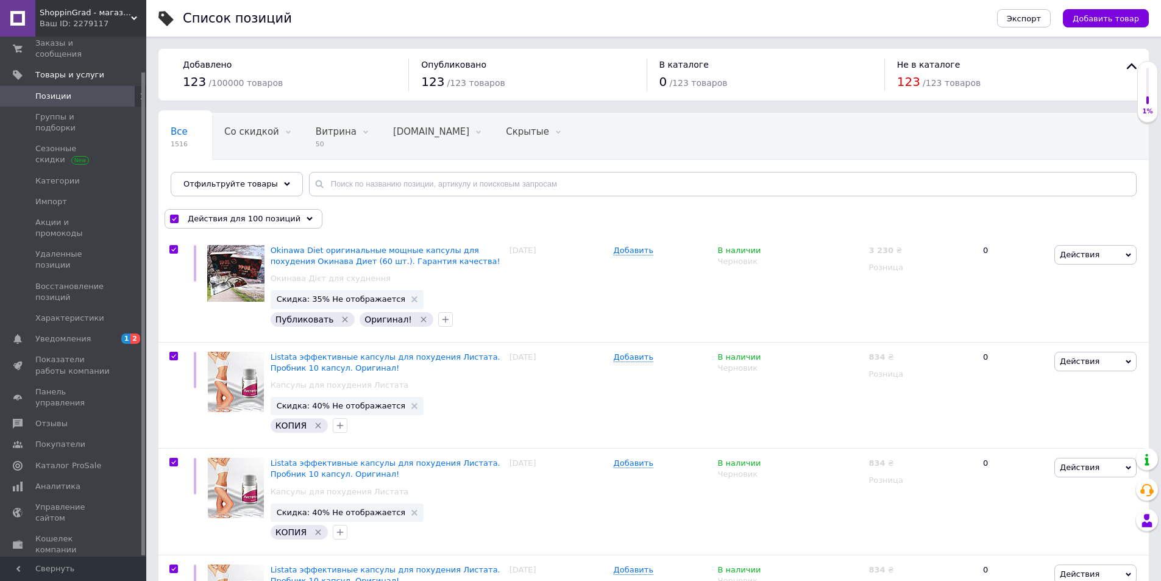
checkbox input "true"
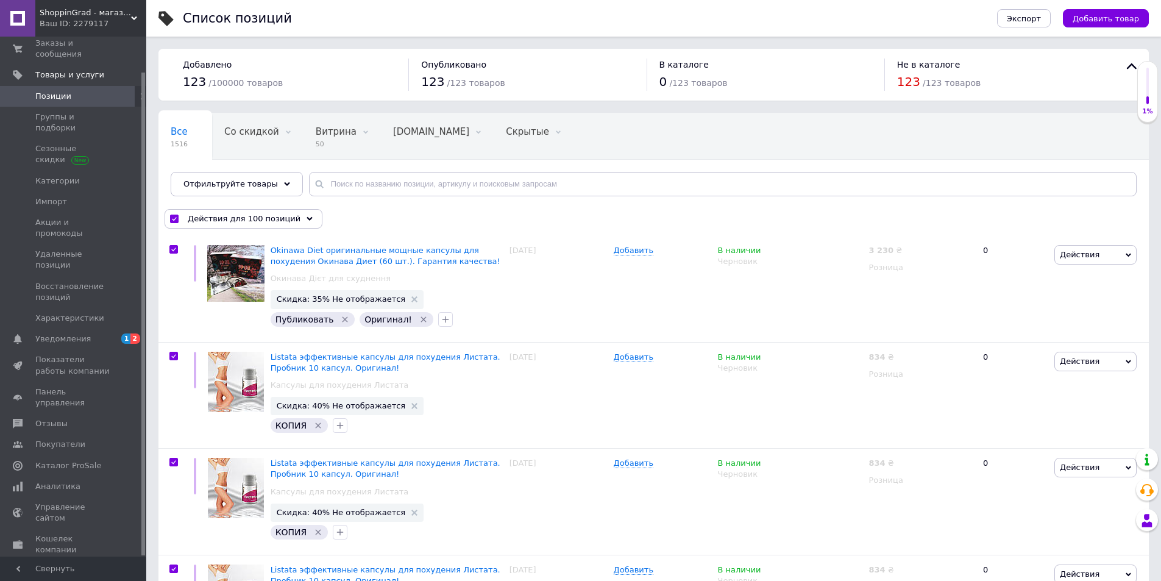
checkbox input "true"
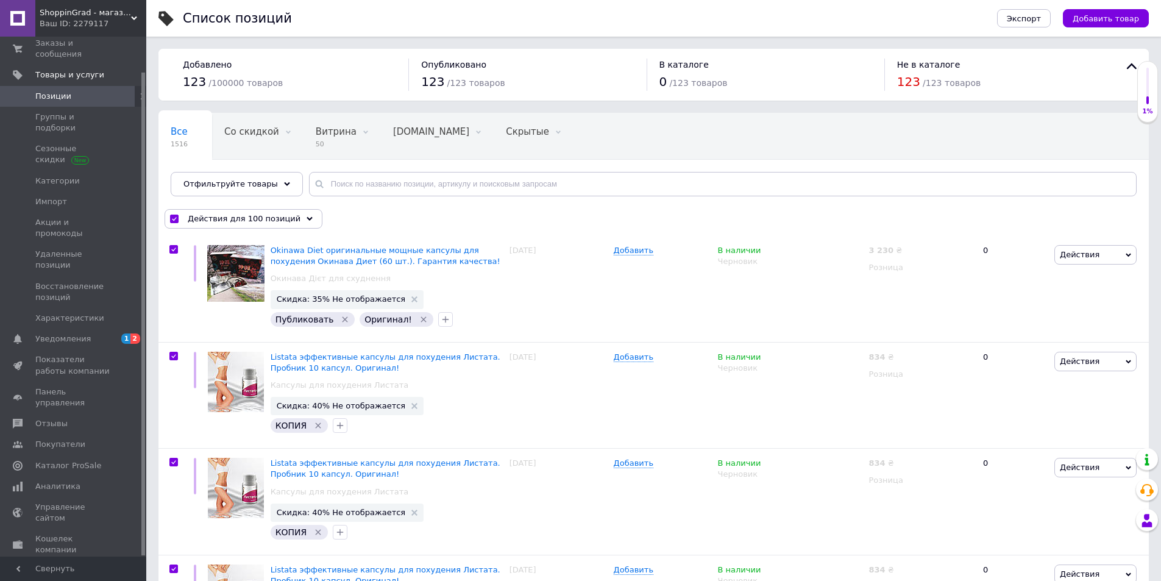
checkbox input "true"
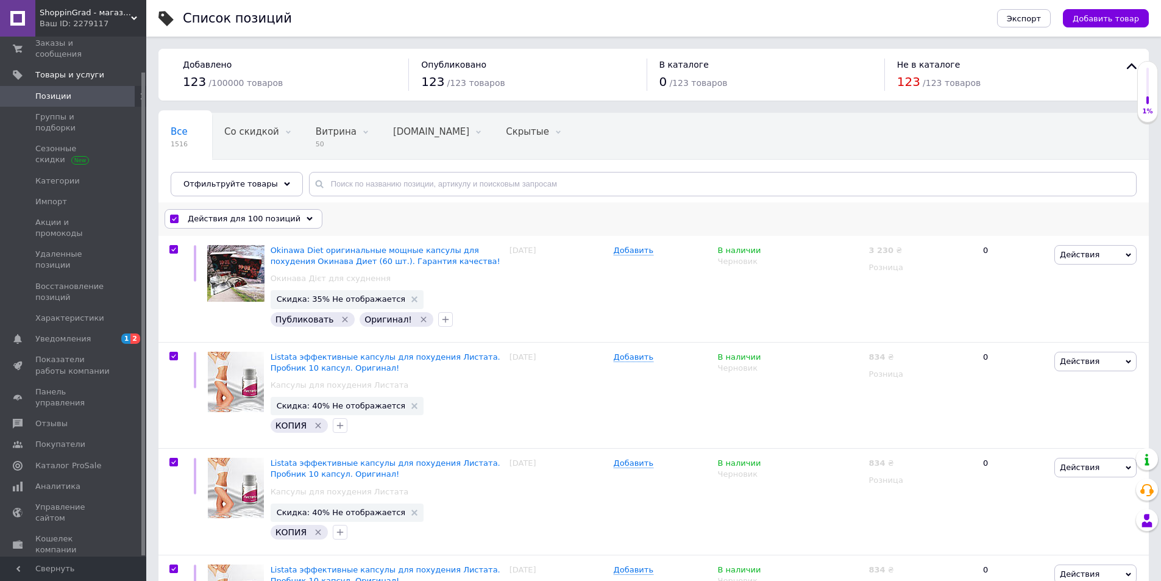
click at [254, 221] on span "Действия для 100 позиций" at bounding box center [244, 218] width 113 height 11
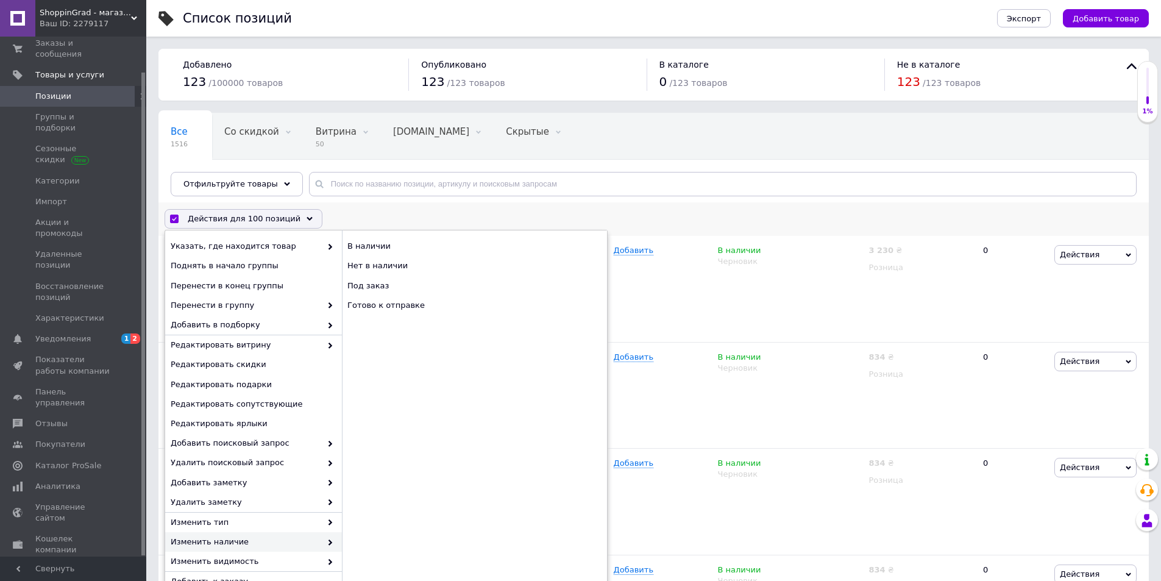
click at [223, 539] on span "Изменить наличие" at bounding box center [246, 541] width 151 height 11
click at [377, 262] on div "Нет в наличии" at bounding box center [474, 266] width 265 height 20
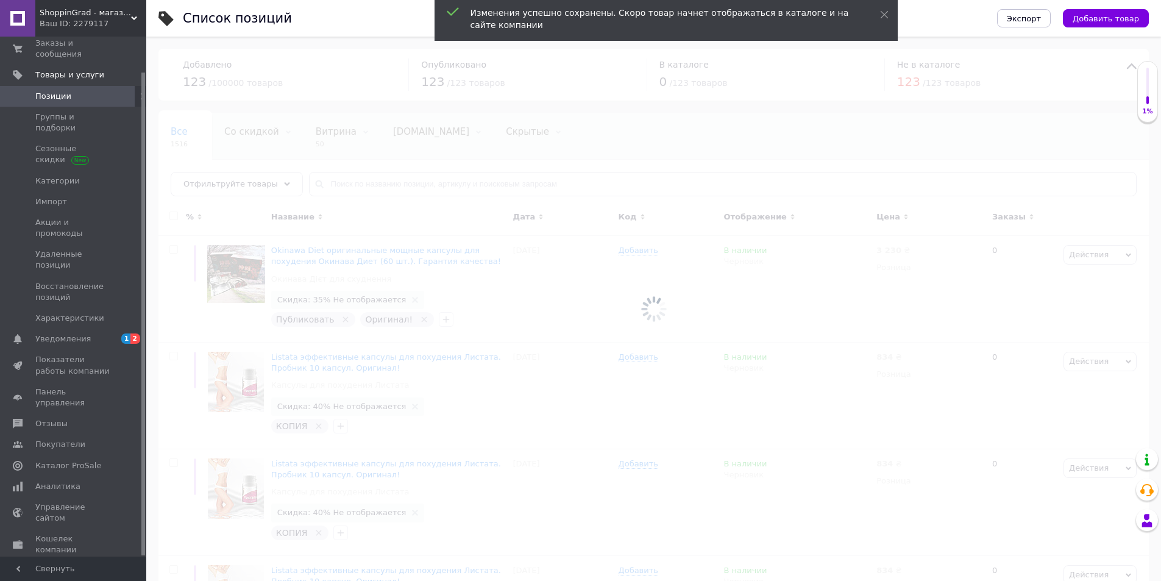
click at [380, 269] on div at bounding box center [653, 309] width 1015 height 544
checkbox input "false"
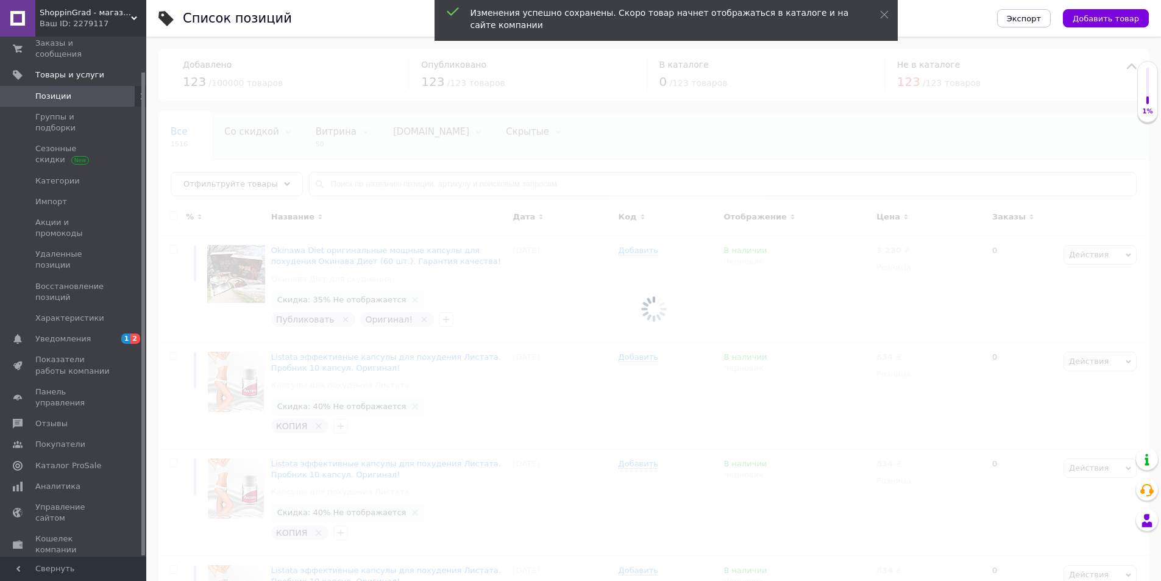
checkbox input "false"
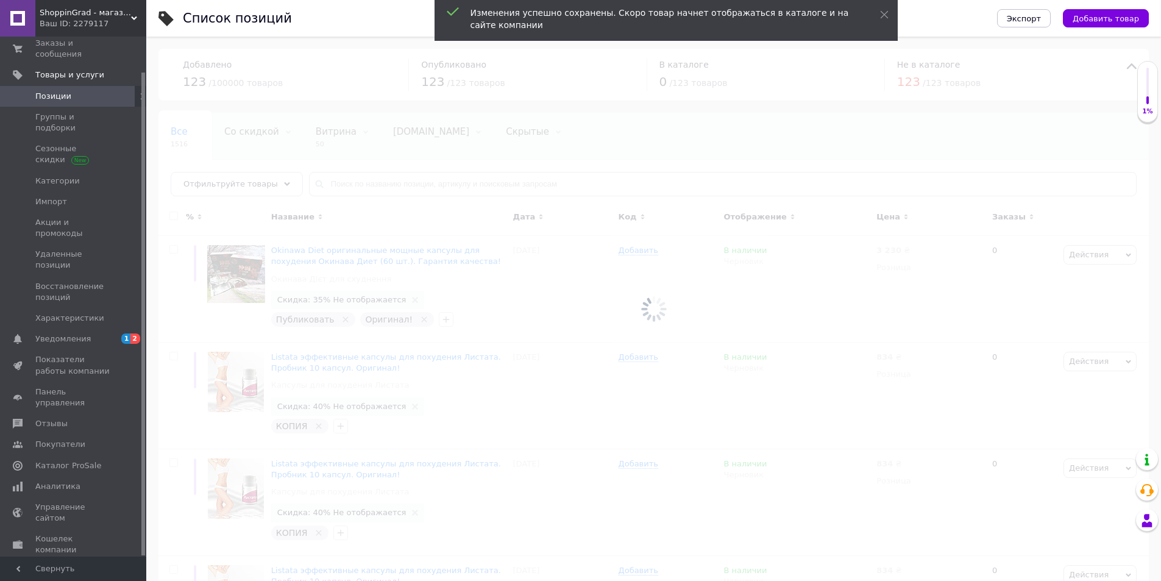
checkbox input "false"
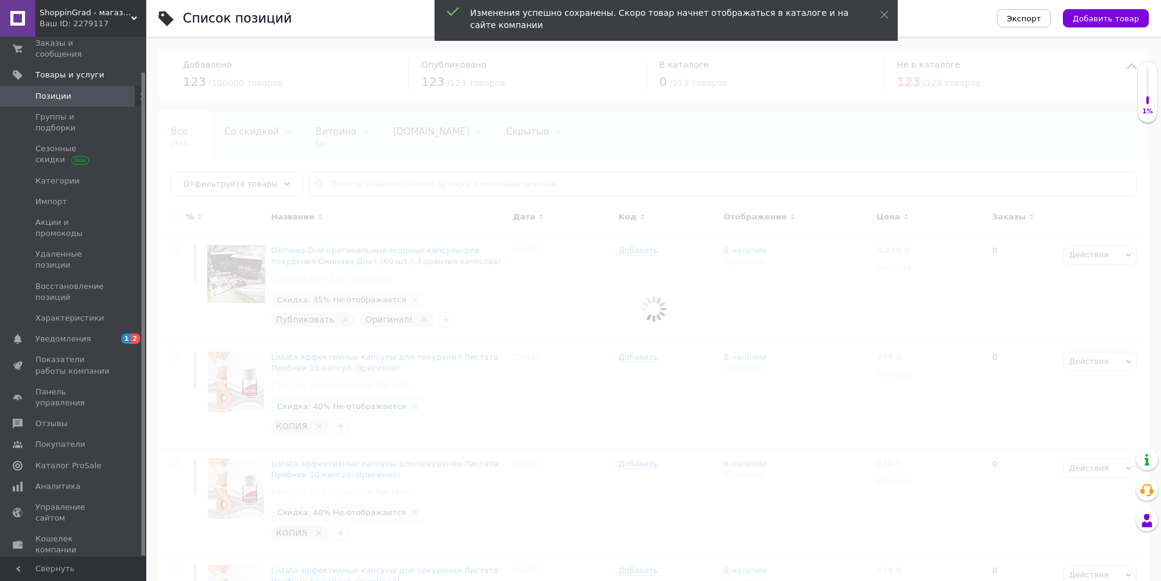
checkbox input "false"
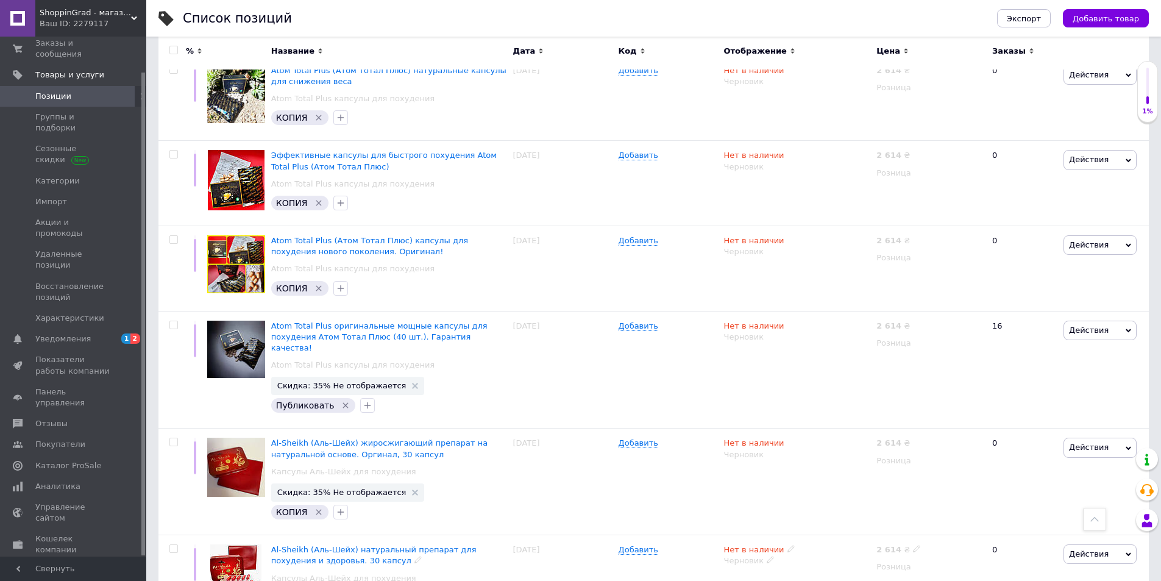
scroll to position [5242, 0]
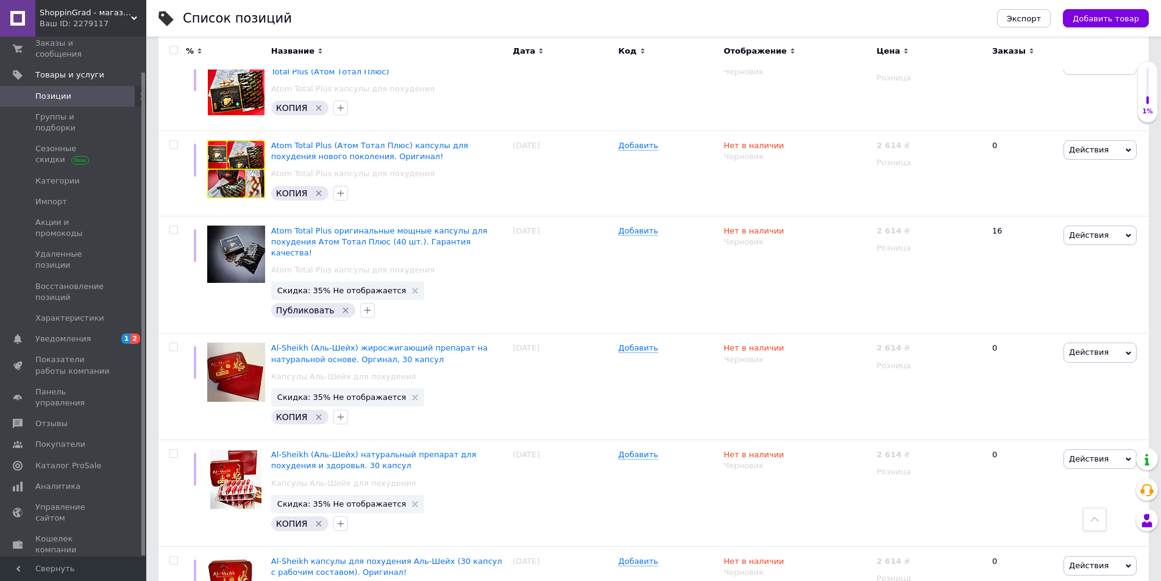
click at [58, 86] on link "Позиции" at bounding box center [75, 96] width 150 height 21
click at [63, 69] on span "Товары и услуги" at bounding box center [69, 74] width 69 height 11
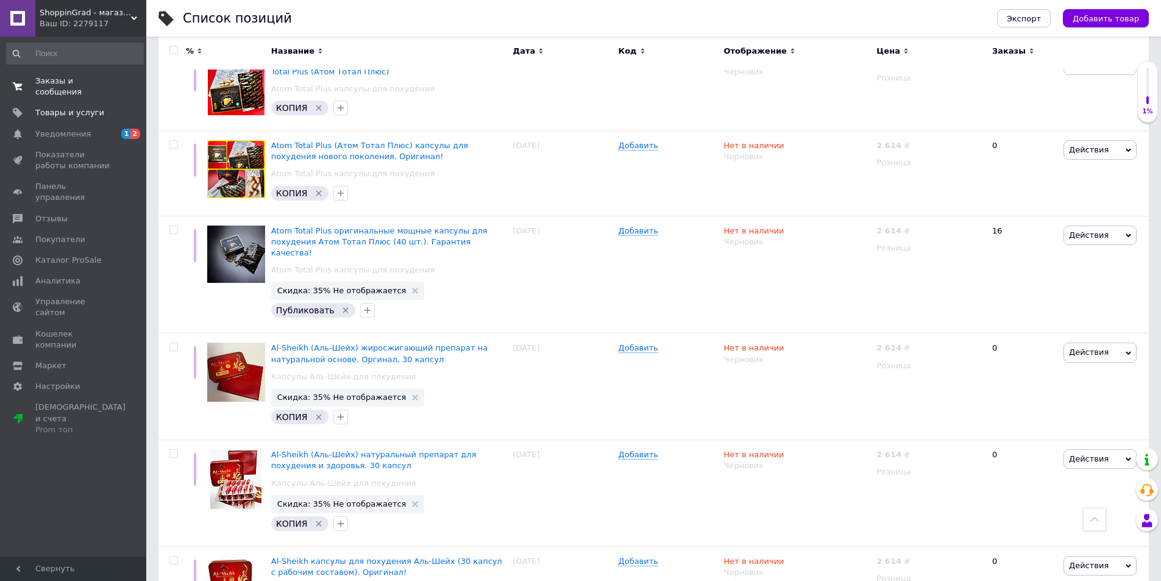
click at [64, 83] on span "Заказы и сообщения" at bounding box center [73, 87] width 77 height 22
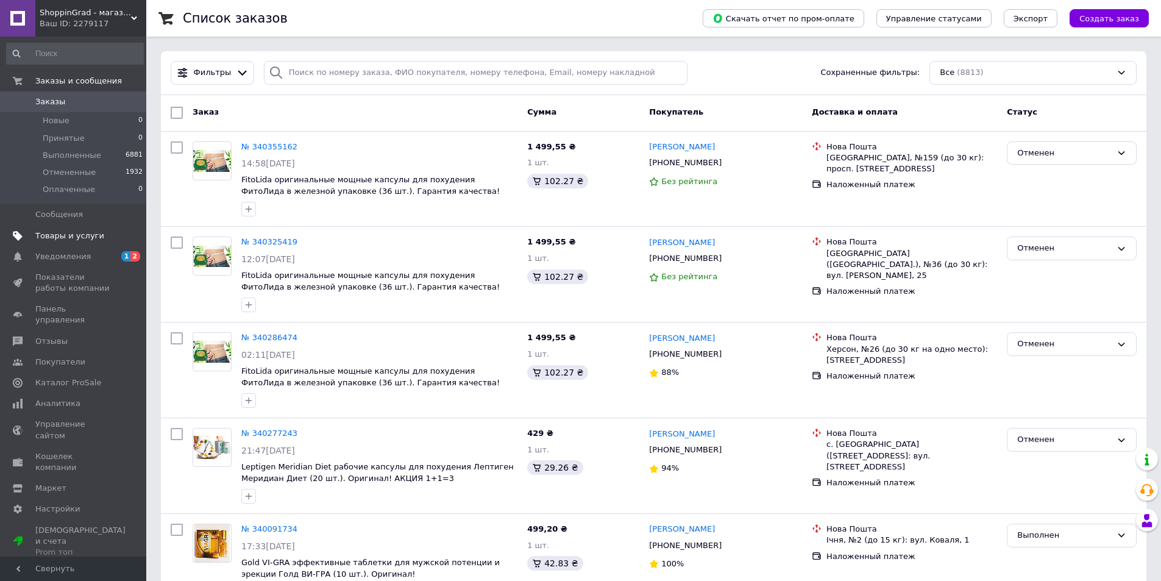
click at [64, 233] on span "Товары и услуги" at bounding box center [69, 235] width 69 height 11
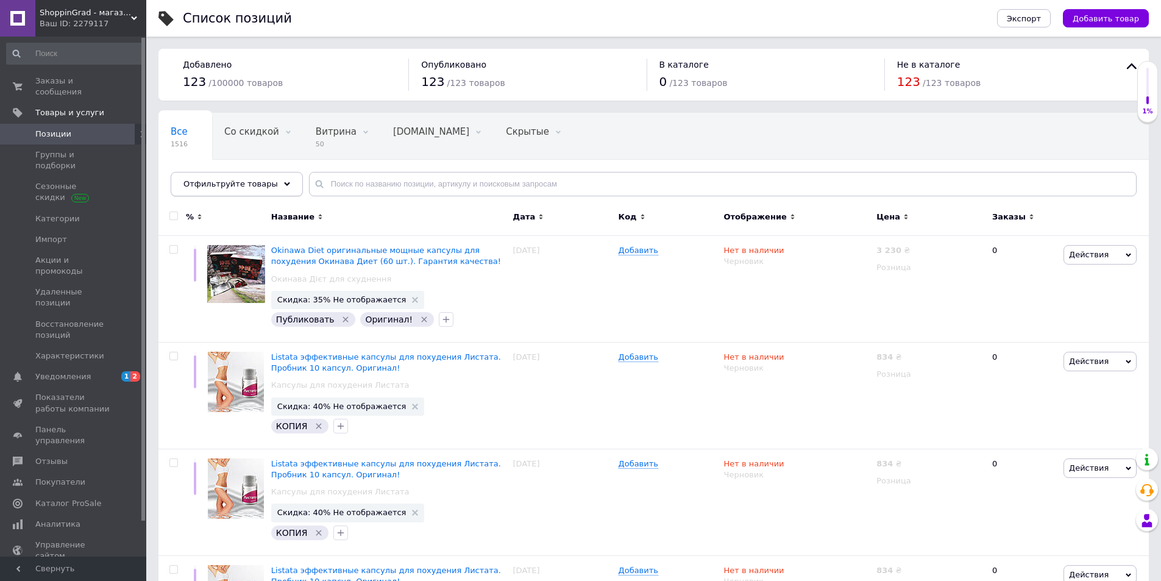
click at [232, 185] on span "Отфильтруйте товары" at bounding box center [230, 183] width 94 height 9
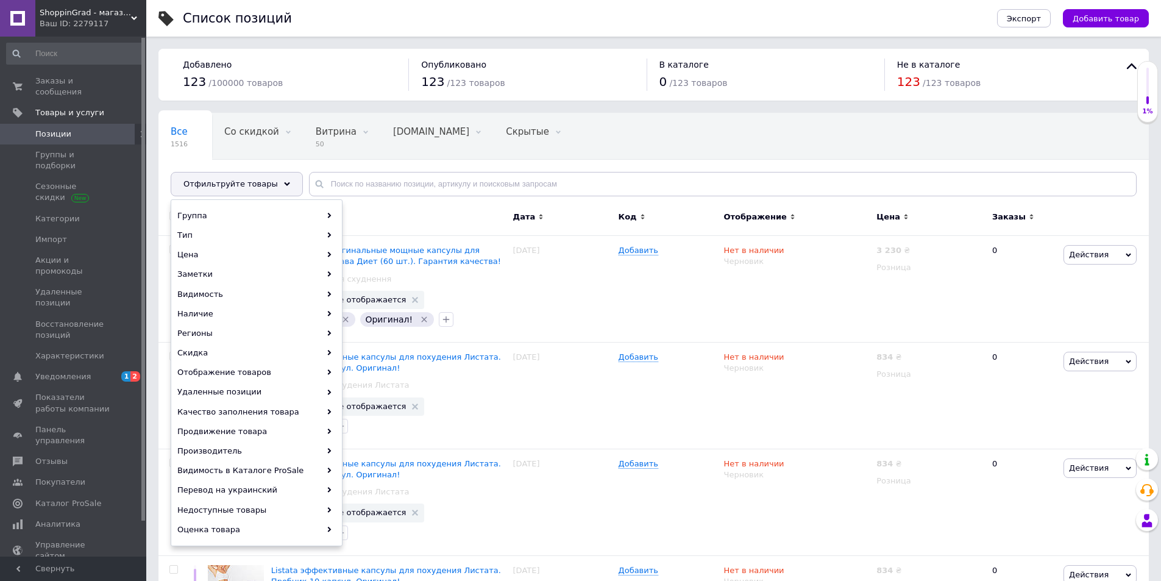
click at [284, 74] on div "123 / 100000 товаров" at bounding box center [289, 82] width 213 height 18
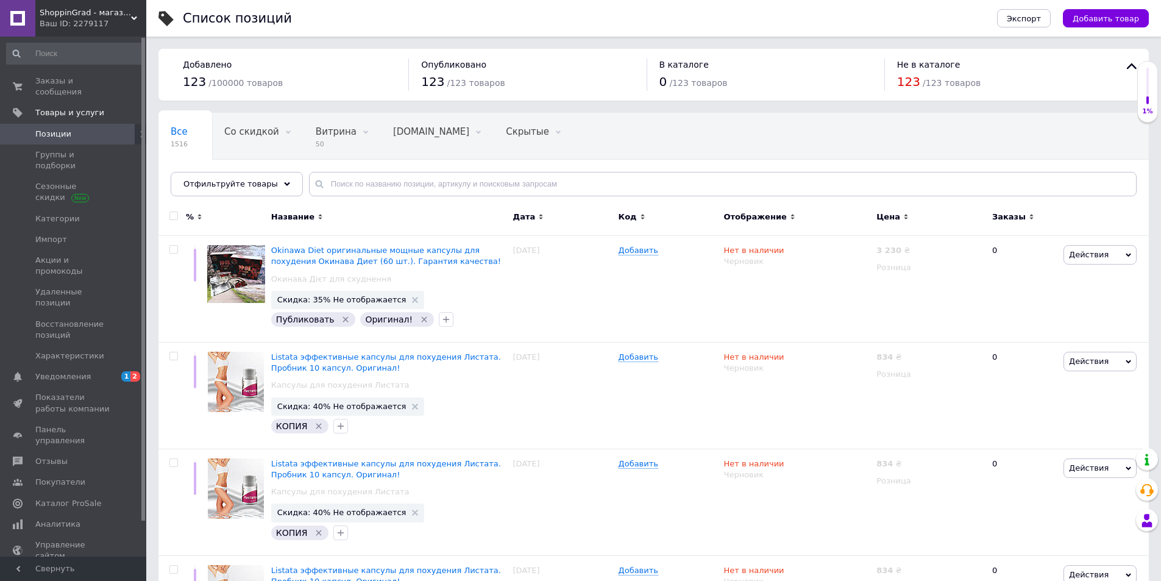
click at [172, 215] on input "checkbox" at bounding box center [173, 216] width 8 height 8
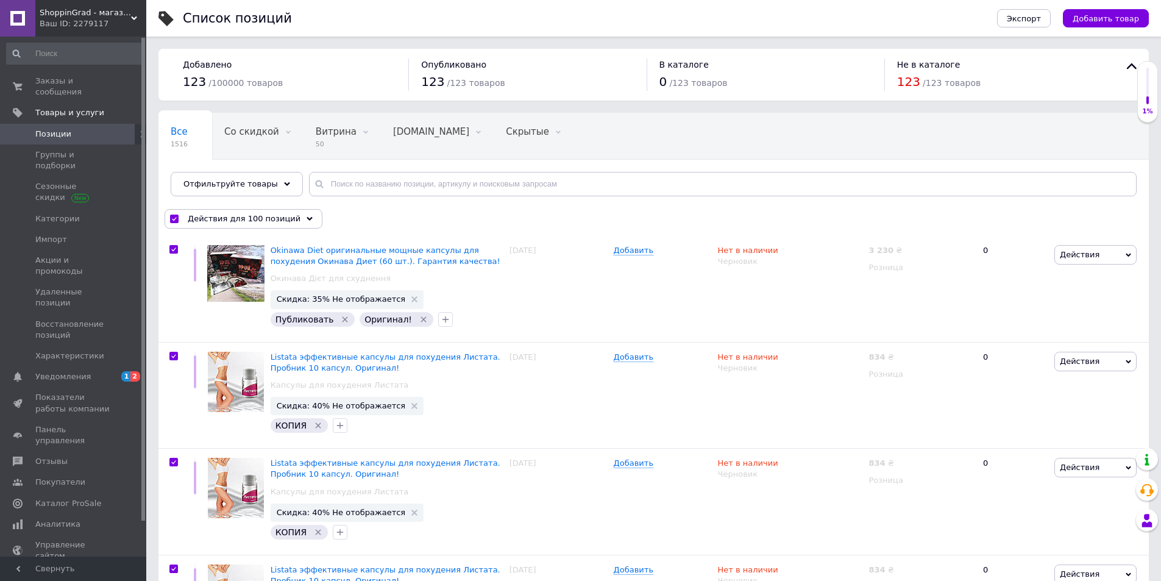
click at [172, 215] on input "checkbox" at bounding box center [174, 219] width 8 height 8
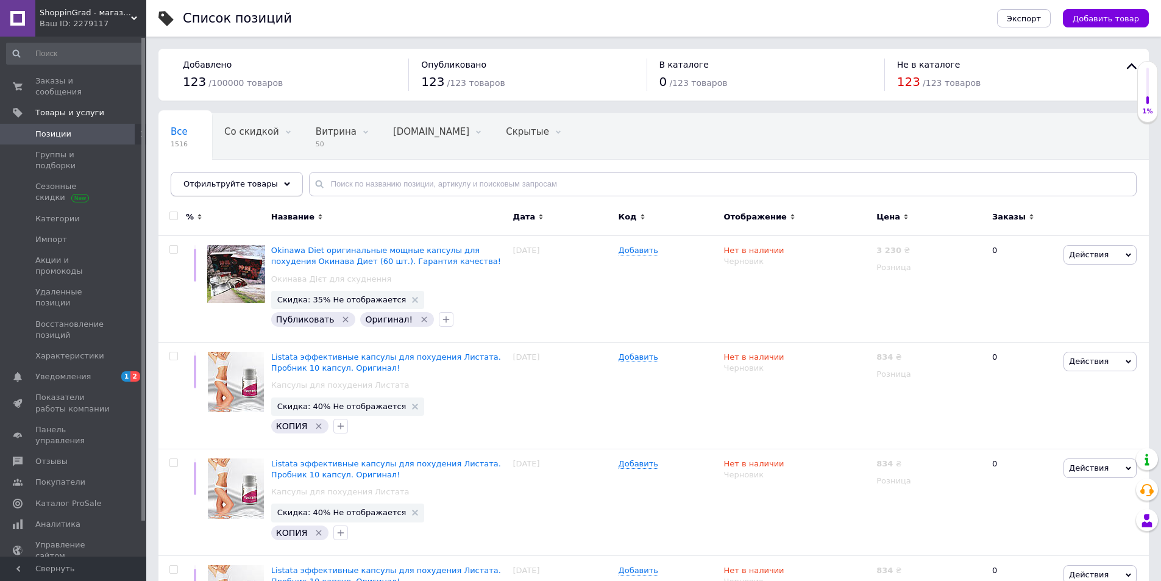
click at [279, 179] on div "Отфильтруйте товары" at bounding box center [237, 184] width 132 height 24
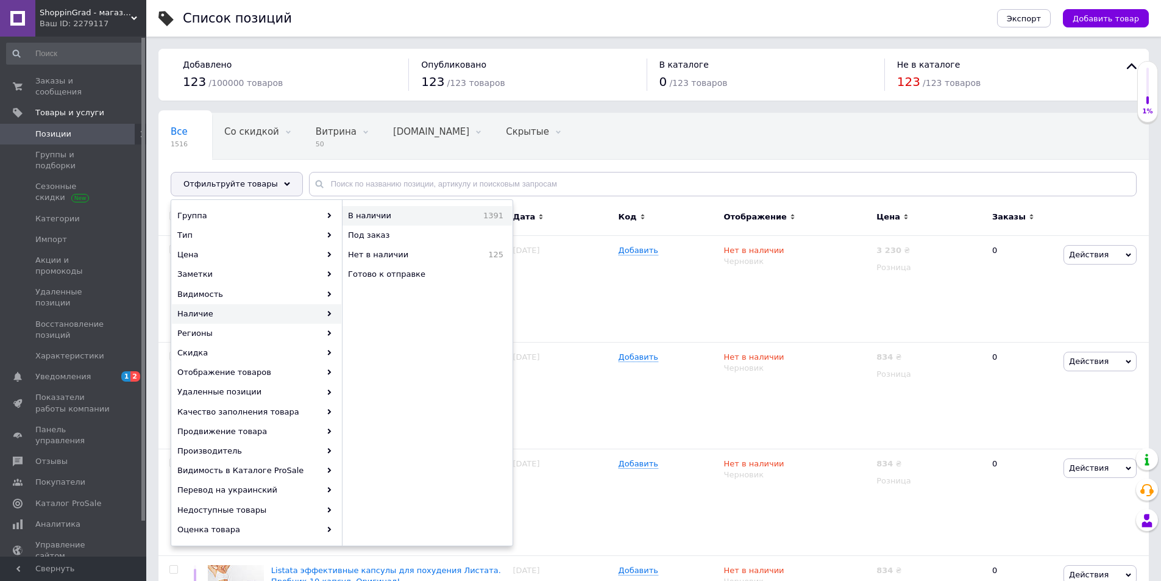
click at [376, 221] on div "В наличии 1391" at bounding box center [427, 216] width 169 height 20
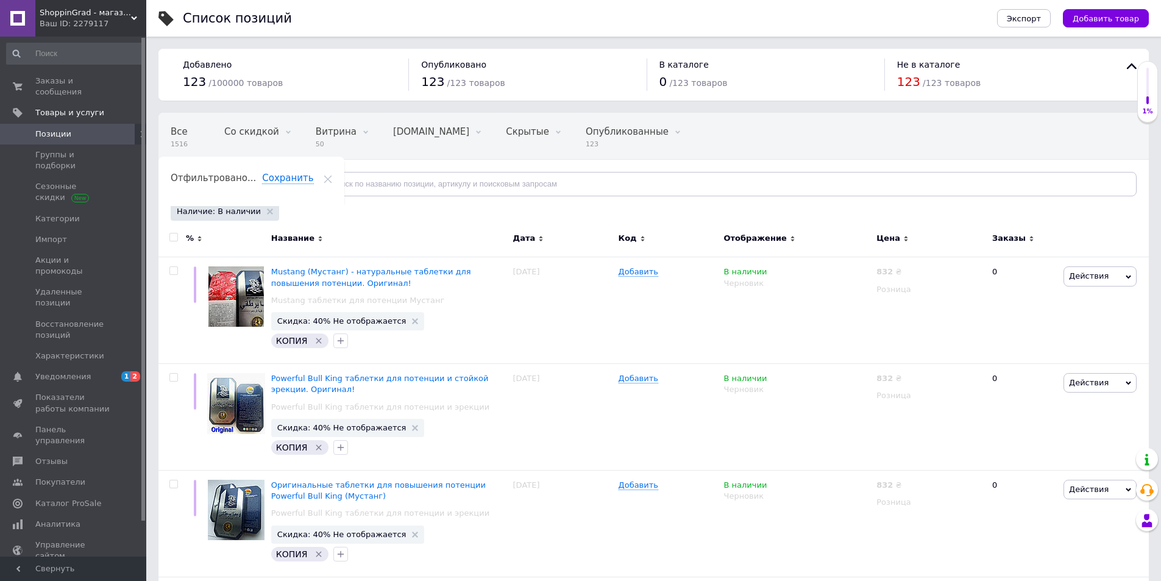
click at [172, 234] on input "checkbox" at bounding box center [173, 237] width 8 height 8
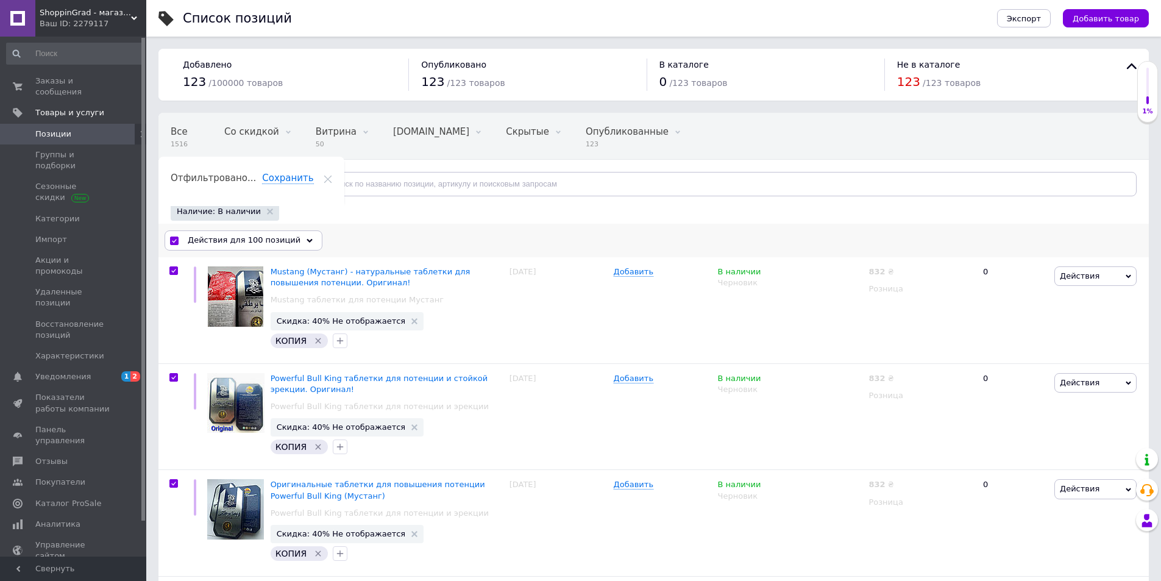
click at [244, 241] on span "Действия для 100 позиций" at bounding box center [244, 240] width 113 height 11
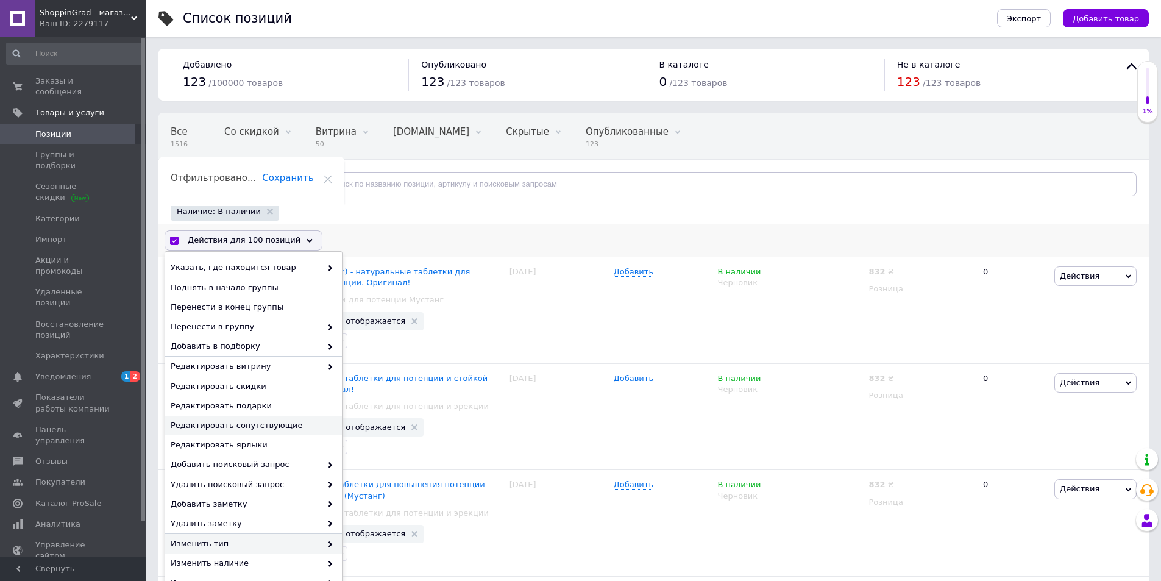
scroll to position [273, 0]
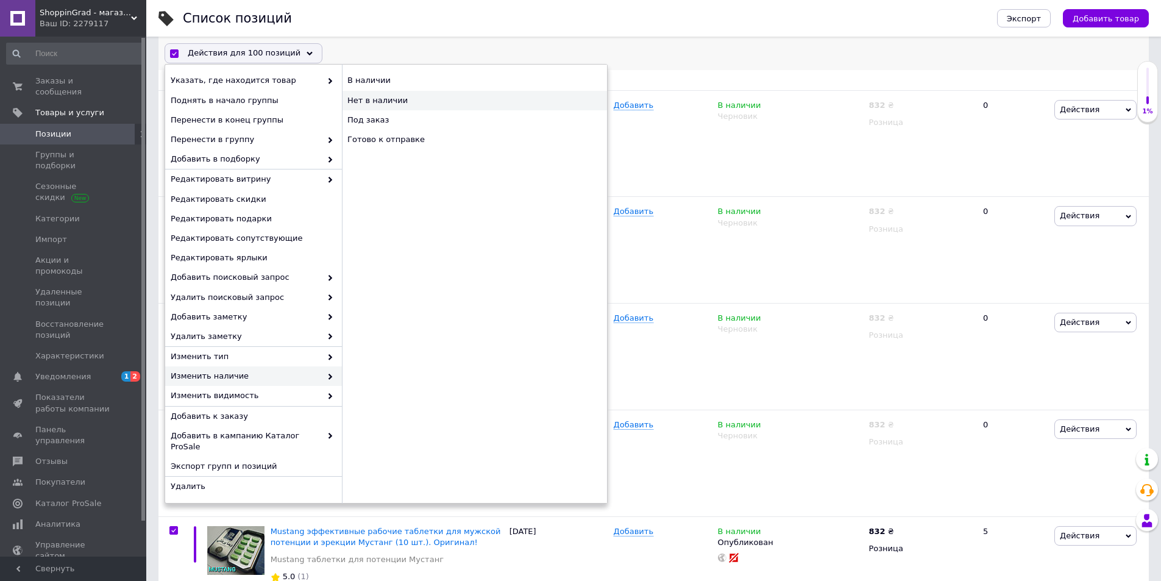
click at [405, 94] on div "Нет в наличии" at bounding box center [474, 101] width 265 height 20
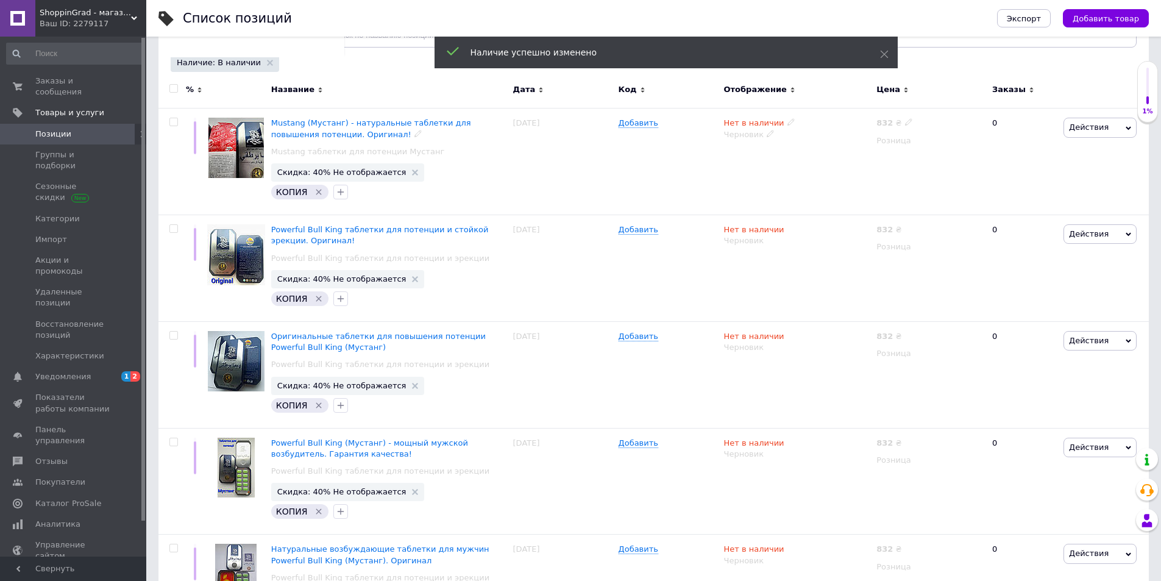
scroll to position [0, 0]
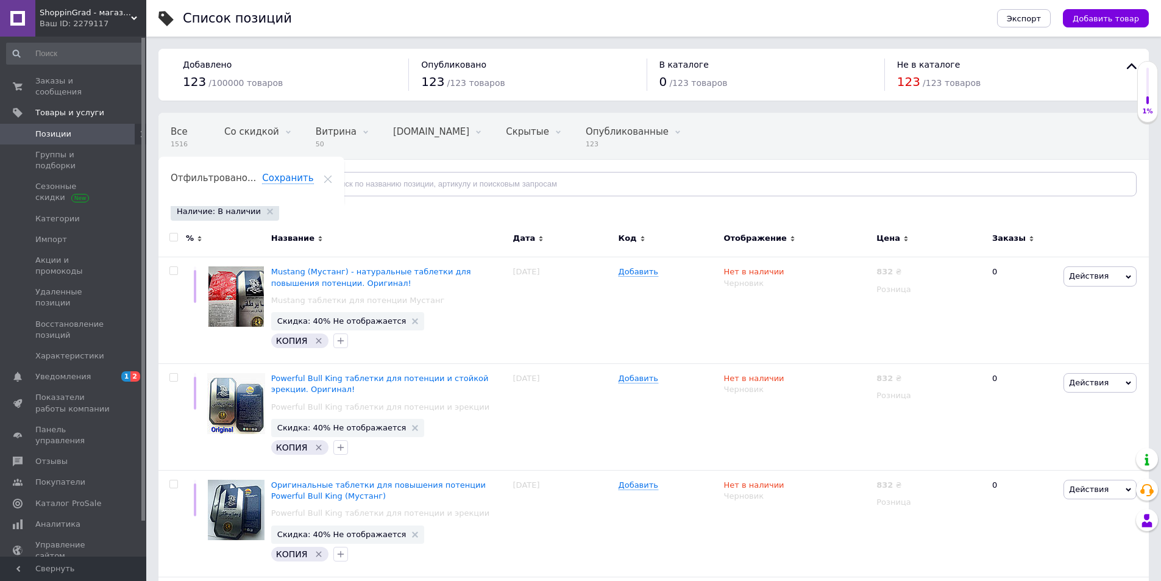
click at [175, 235] on input "checkbox" at bounding box center [173, 237] width 8 height 8
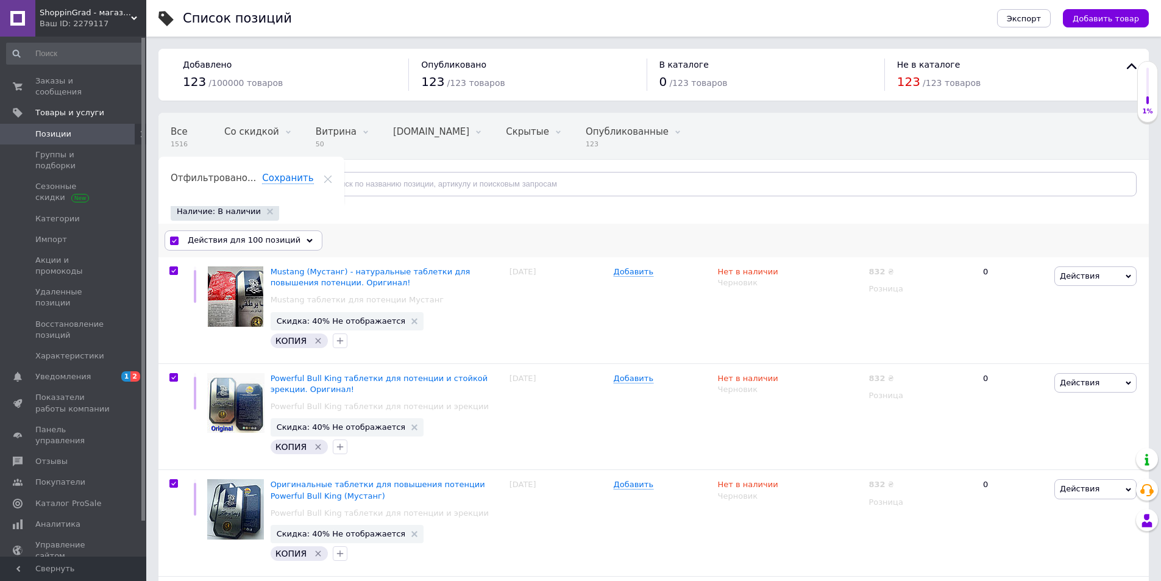
click at [210, 236] on span "Действия для 100 позиций" at bounding box center [244, 240] width 113 height 11
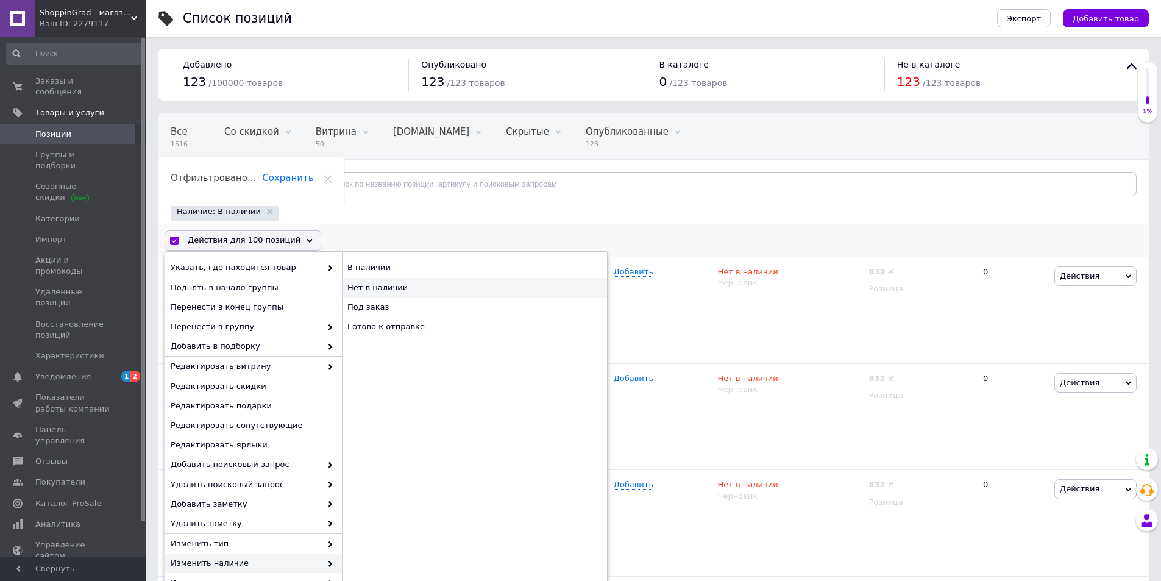
click at [377, 294] on div "Нет в наличии" at bounding box center [474, 288] width 265 height 20
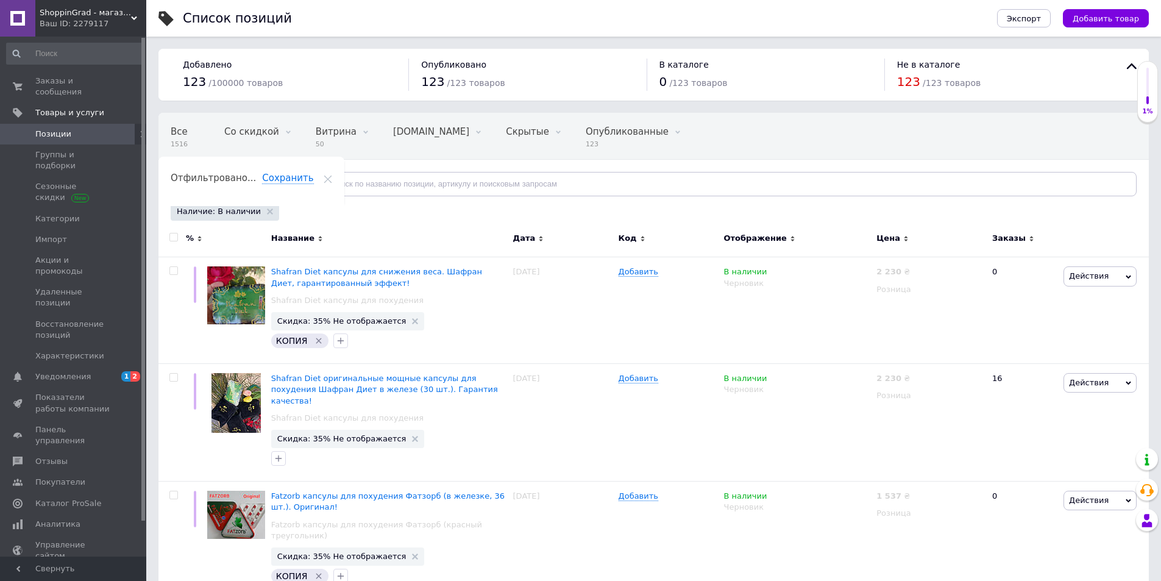
click at [172, 234] on input "checkbox" at bounding box center [173, 237] width 8 height 8
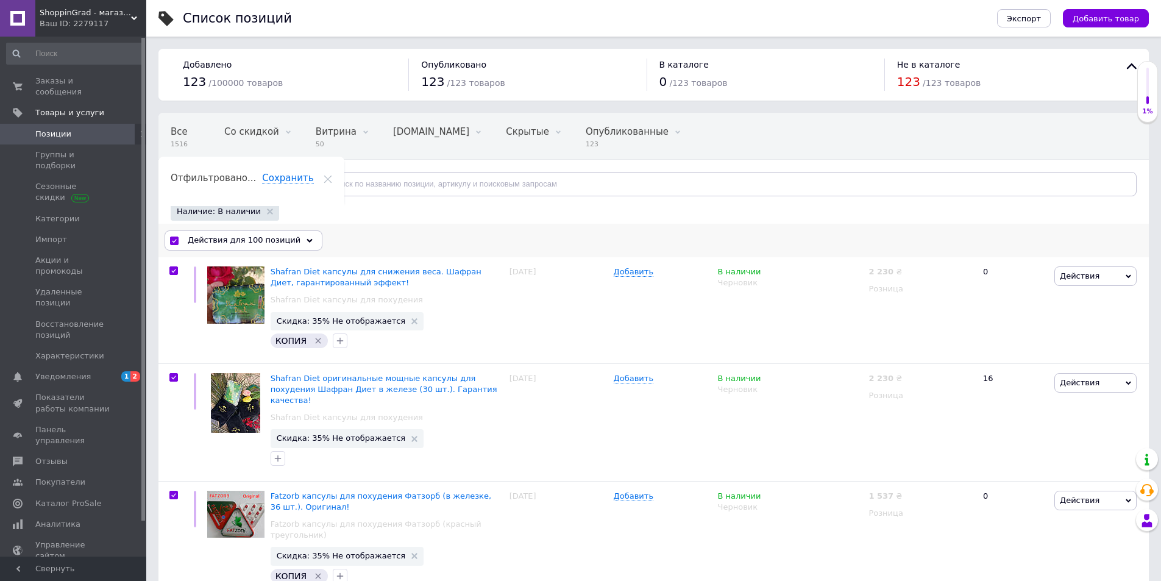
click at [240, 234] on div "Действия для 100 позиций" at bounding box center [244, 240] width 158 height 20
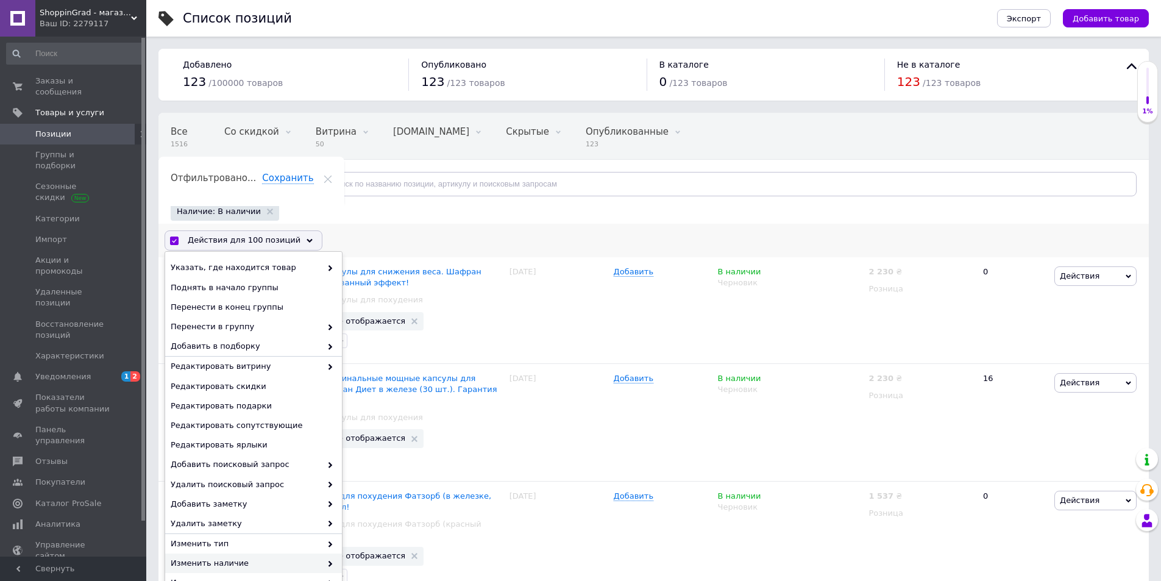
click at [227, 561] on span "Изменить наличие" at bounding box center [246, 563] width 151 height 11
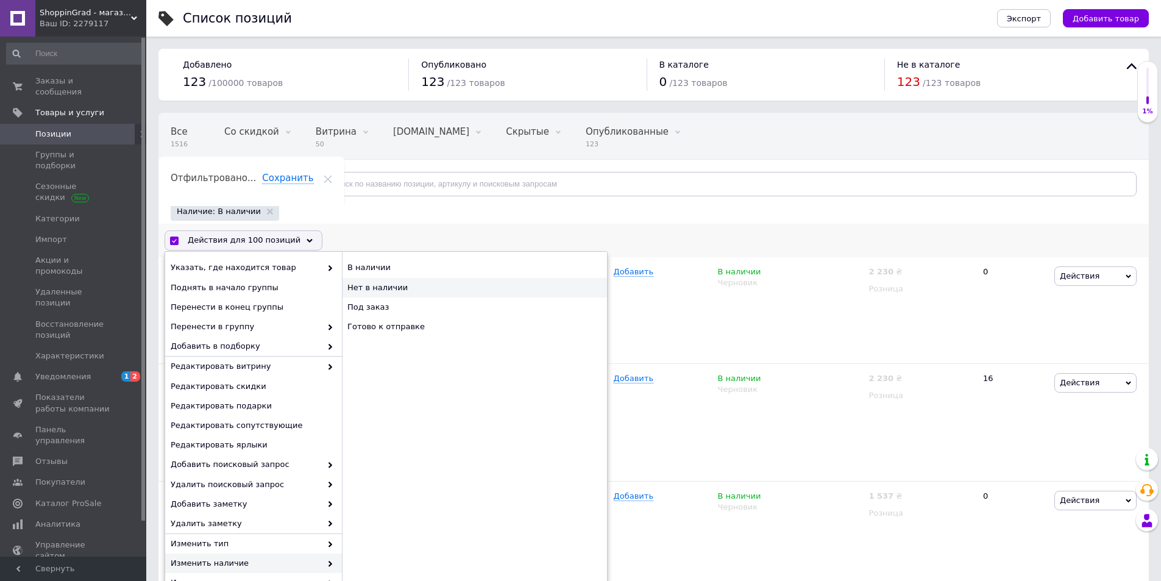
click at [360, 285] on div "Нет в наличии" at bounding box center [474, 288] width 265 height 20
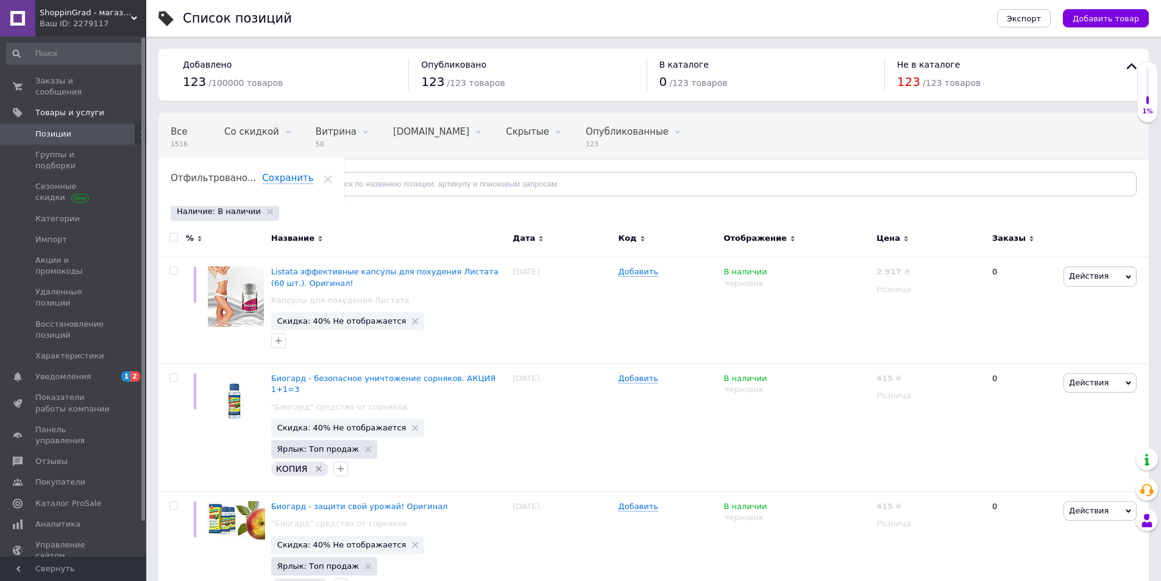
click at [175, 236] on input "checkbox" at bounding box center [173, 237] width 8 height 8
click at [301, 241] on div "Действия для 100 позиций" at bounding box center [244, 240] width 158 height 20
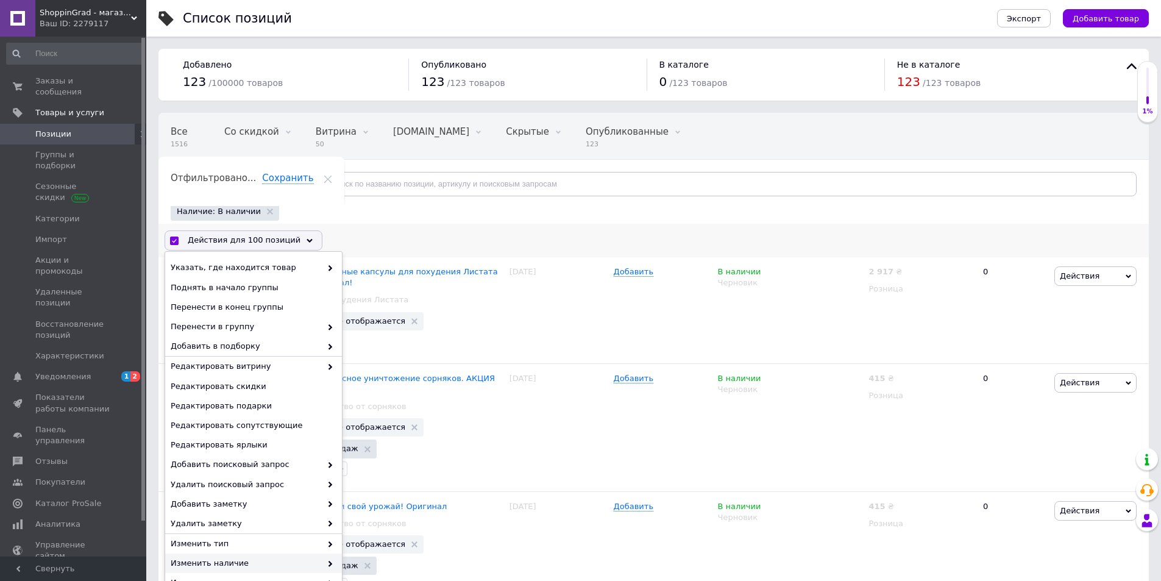
click at [236, 563] on span "Изменить наличие" at bounding box center [246, 563] width 151 height 11
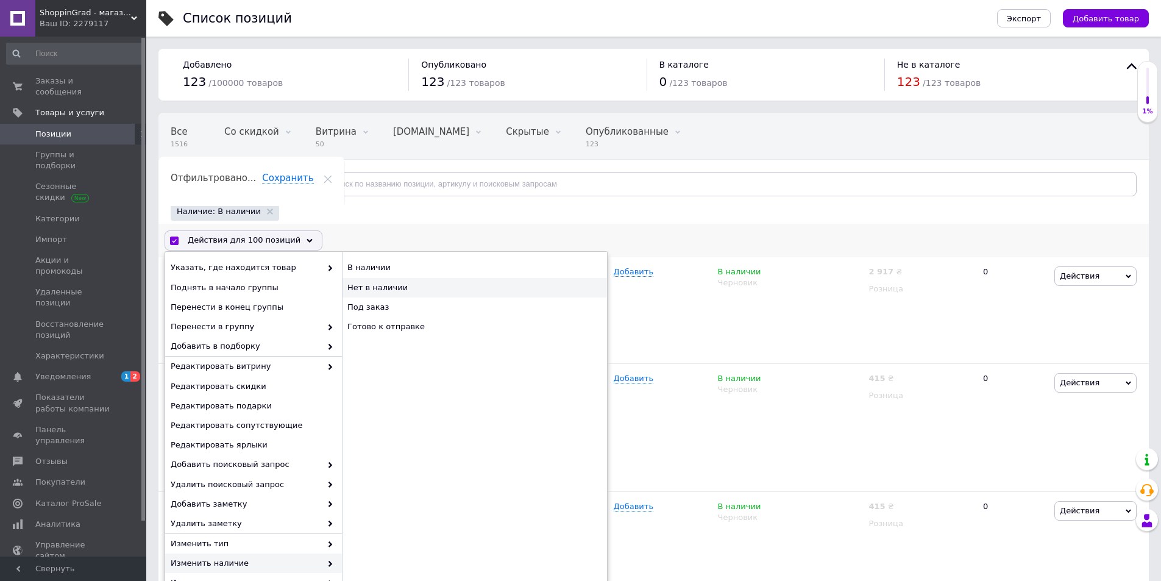
click at [399, 288] on div "Нет в наличии" at bounding box center [474, 288] width 265 height 20
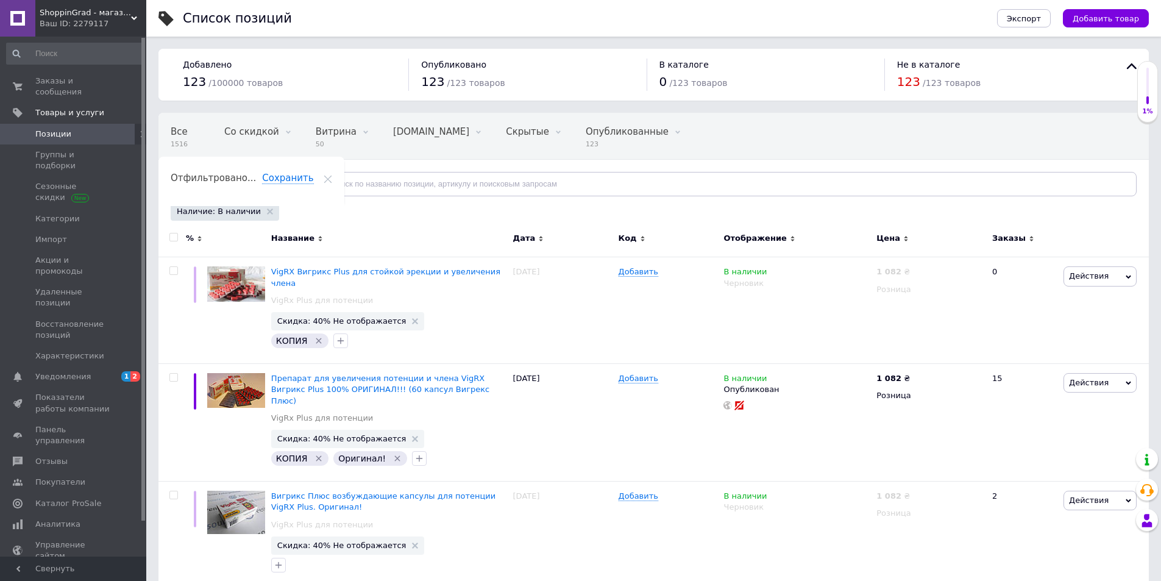
click at [174, 240] on input "checkbox" at bounding box center [173, 237] width 8 height 8
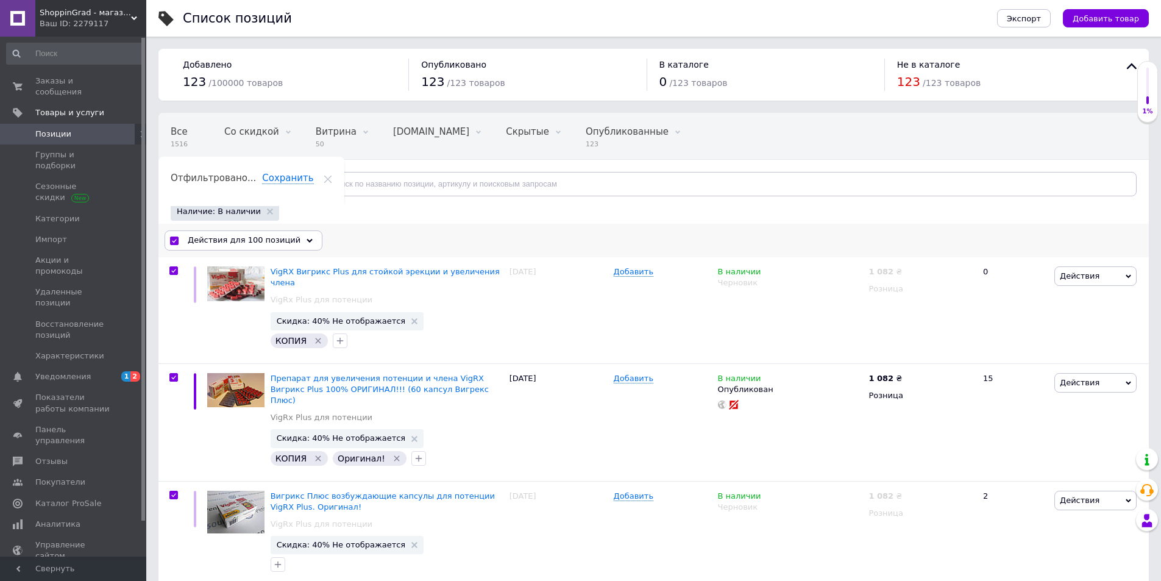
click at [239, 241] on span "Действия для 100 позиций" at bounding box center [244, 240] width 113 height 11
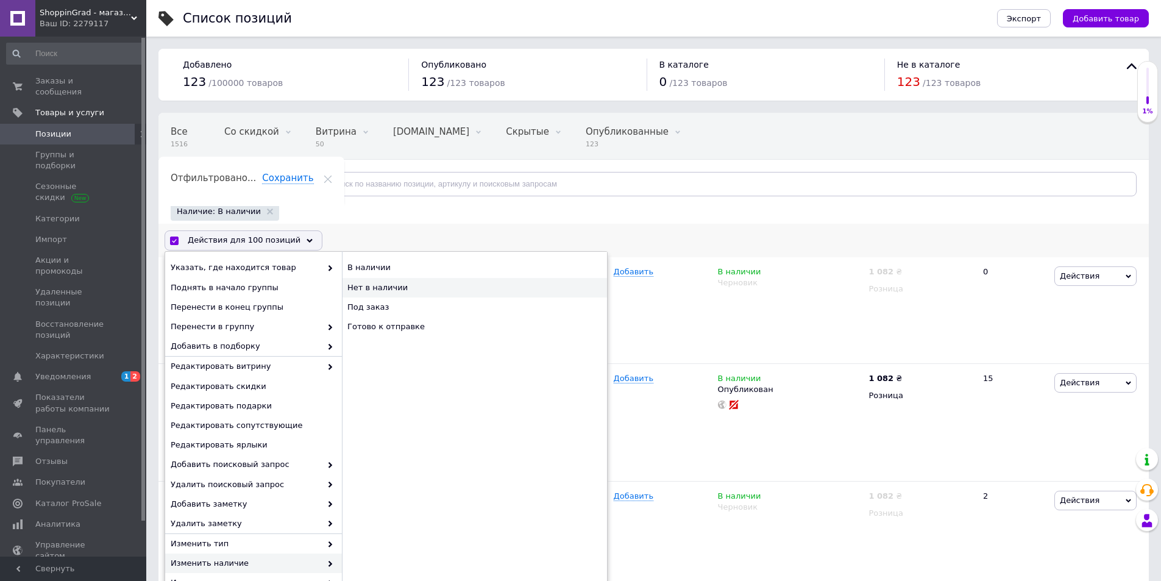
click at [424, 293] on div "Нет в наличии" at bounding box center [474, 288] width 265 height 20
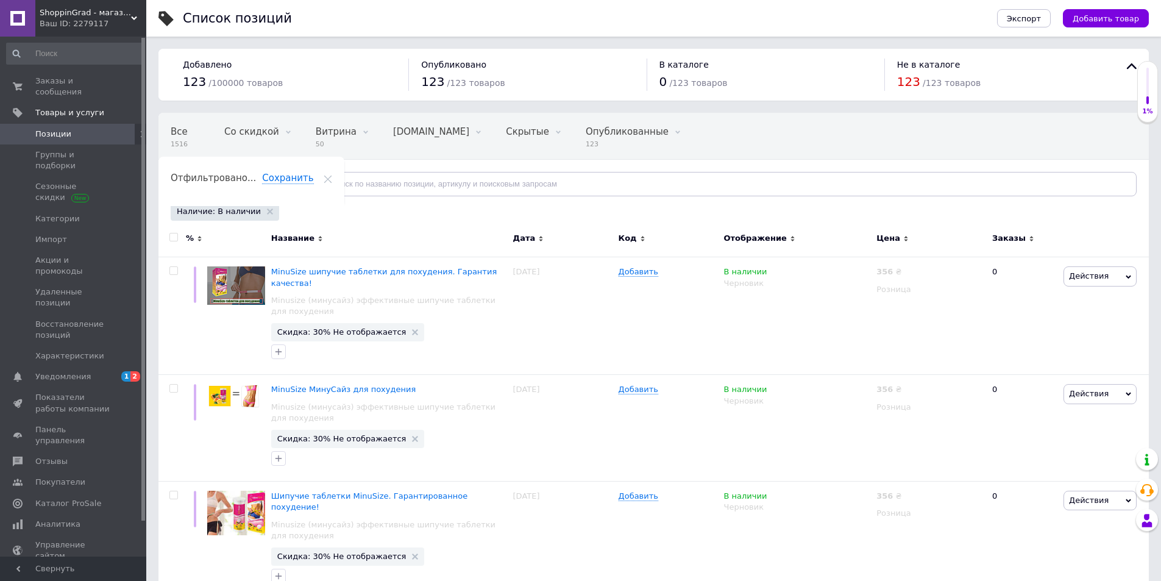
click at [177, 236] on input "checkbox" at bounding box center [173, 237] width 8 height 8
click at [276, 242] on span "Действия для 100 позиций" at bounding box center [244, 240] width 113 height 11
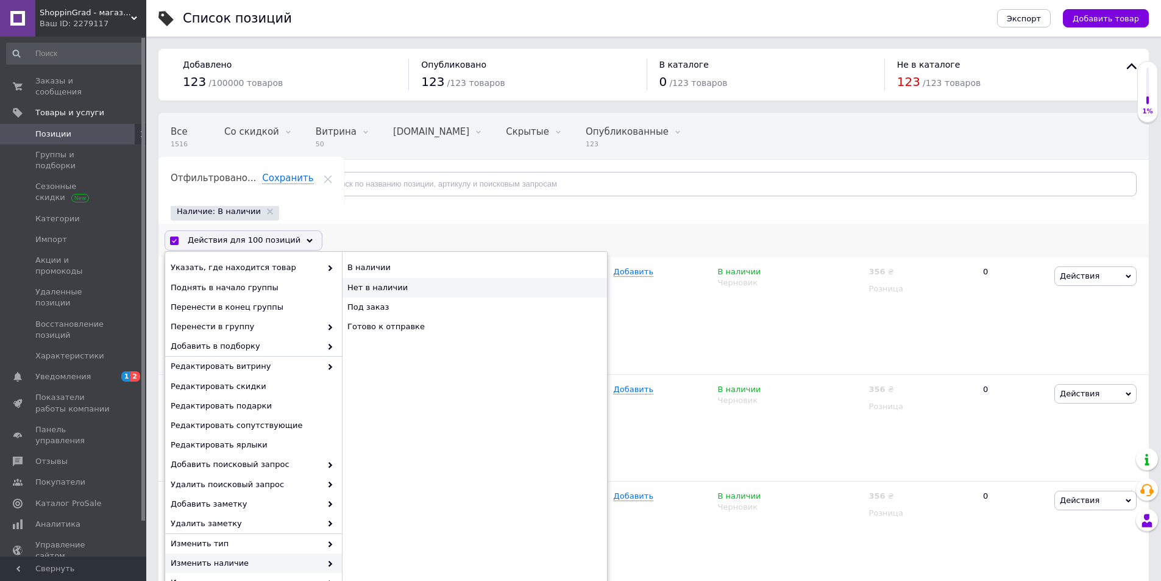
click at [382, 279] on div "Нет в наличии" at bounding box center [474, 288] width 265 height 20
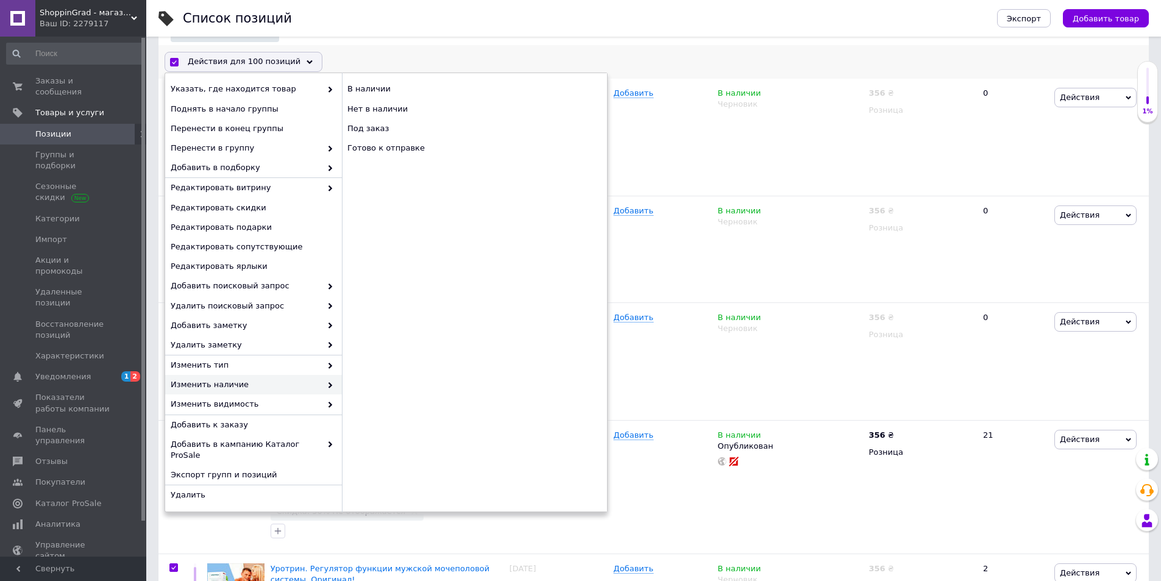
scroll to position [305, 0]
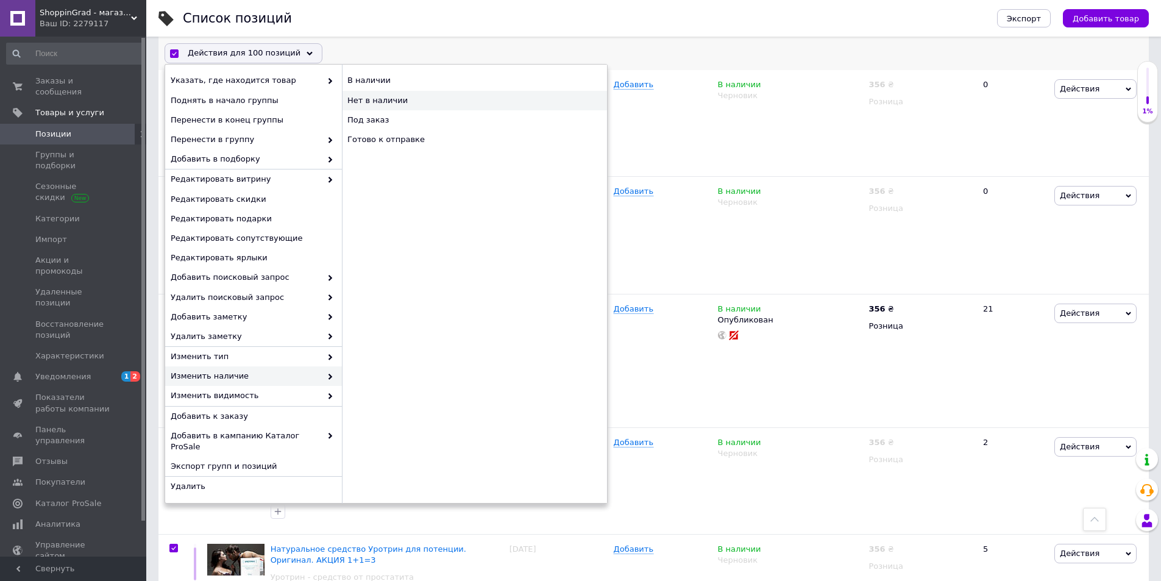
click at [374, 102] on div "Нет в наличии" at bounding box center [474, 101] width 265 height 20
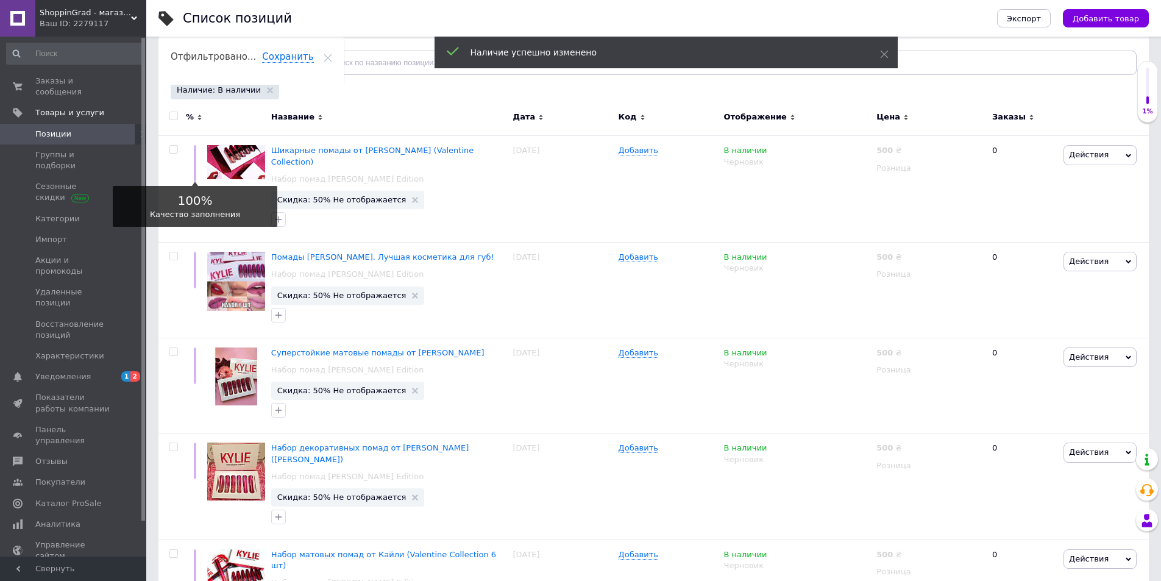
scroll to position [0, 0]
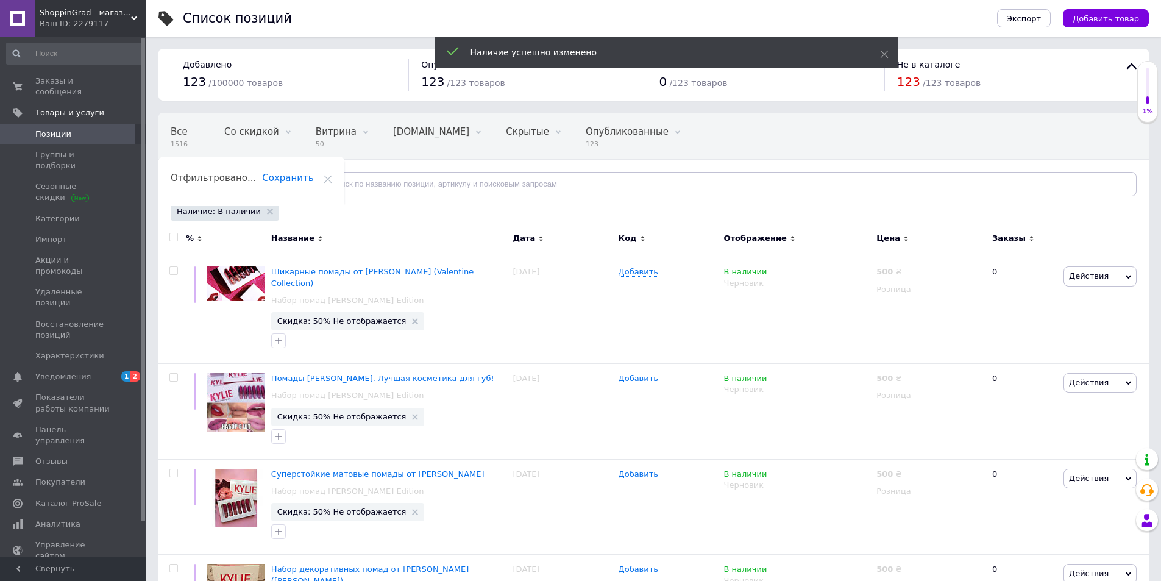
click at [174, 238] on input "checkbox" at bounding box center [173, 237] width 8 height 8
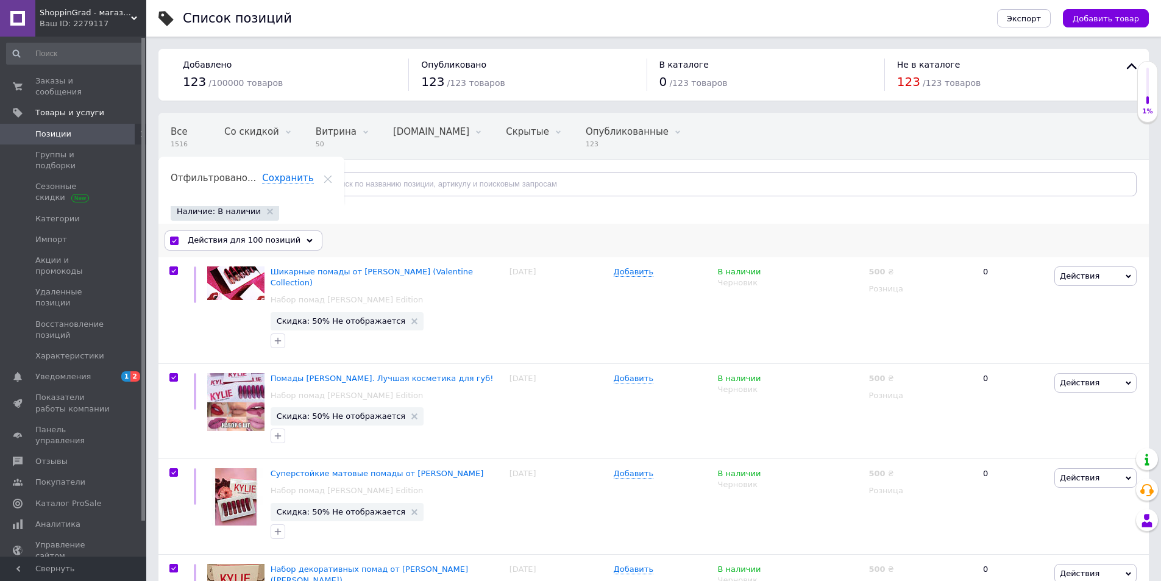
click at [206, 243] on span "Действия для 100 позиций" at bounding box center [244, 240] width 113 height 11
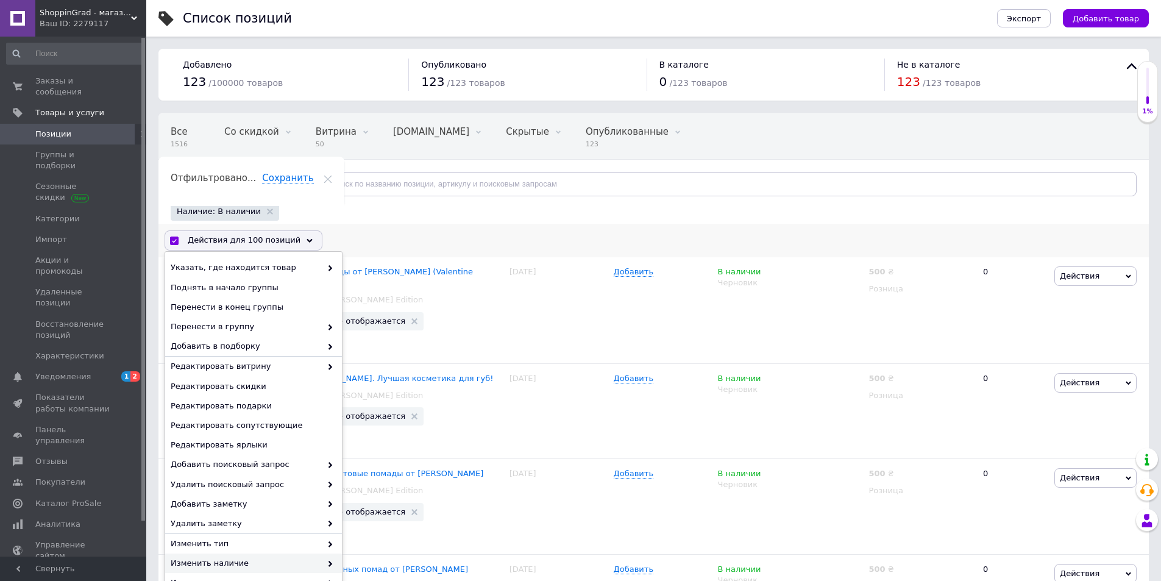
click at [244, 567] on span "Изменить наличие" at bounding box center [246, 563] width 151 height 11
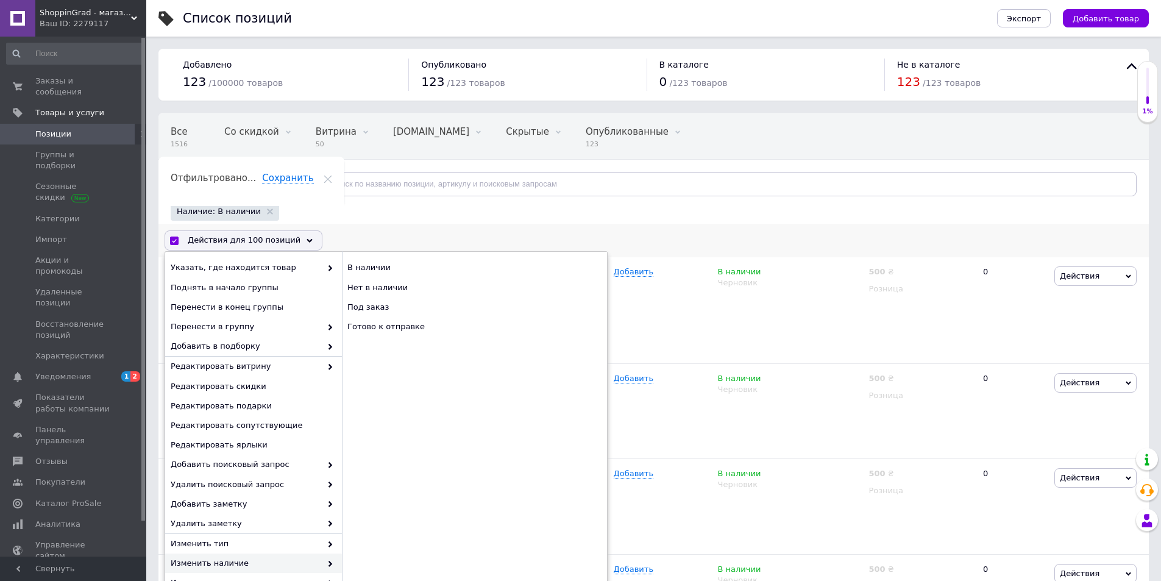
click at [180, 563] on span "Изменить наличие" at bounding box center [246, 563] width 151 height 11
click at [398, 290] on div "Нет в наличии" at bounding box center [474, 288] width 265 height 20
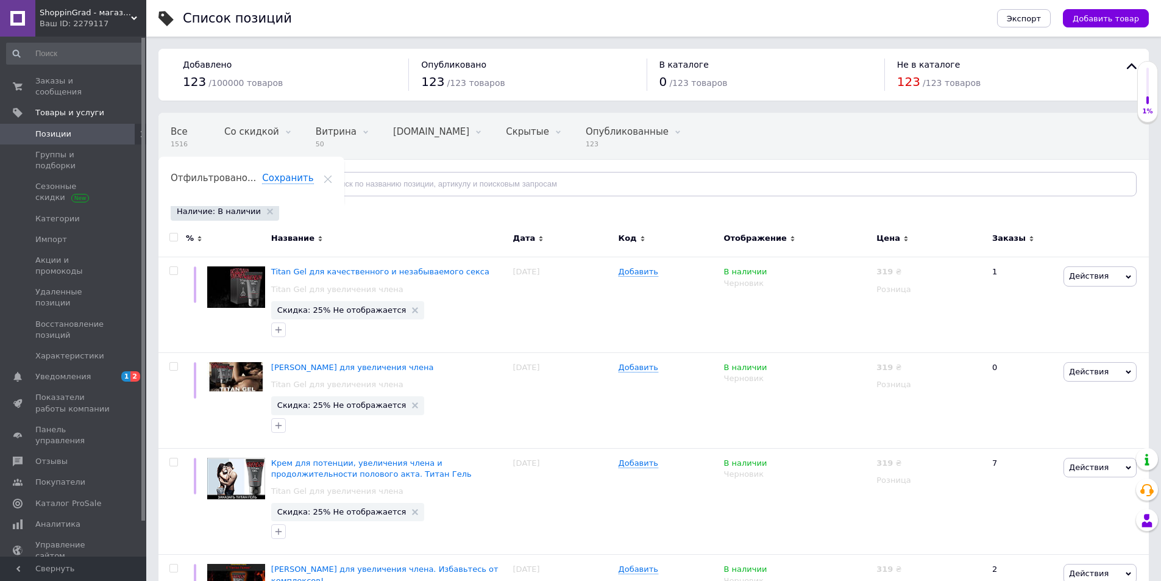
click at [58, 129] on span "Позиции" at bounding box center [53, 134] width 36 height 11
click at [46, 129] on span "Позиции" at bounding box center [53, 134] width 36 height 11
click at [177, 238] on input "checkbox" at bounding box center [173, 237] width 8 height 8
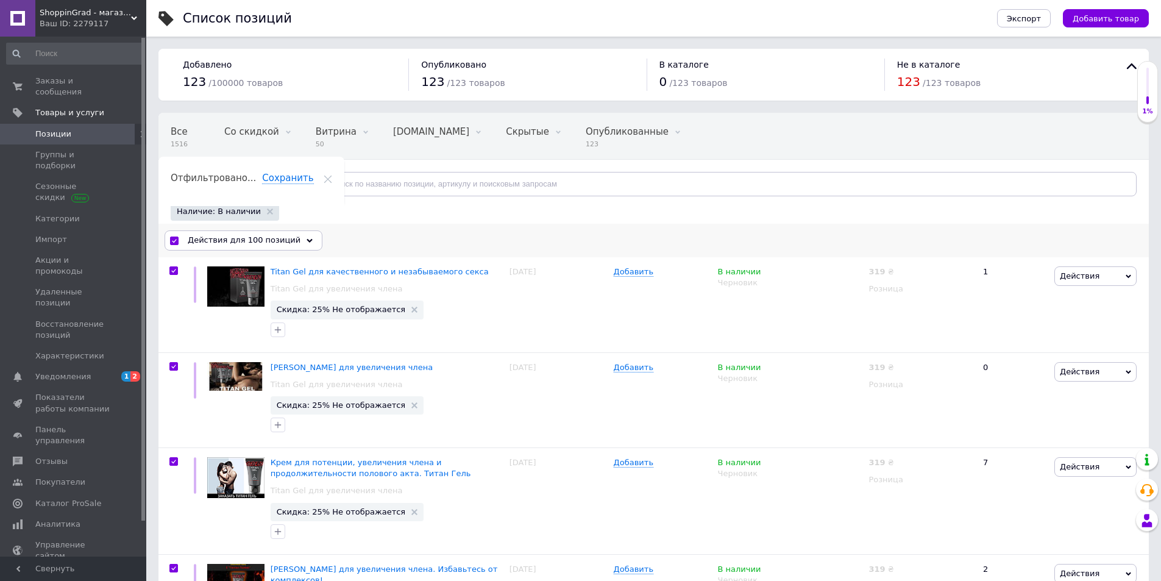
click at [307, 238] on icon at bounding box center [310, 241] width 6 height 6
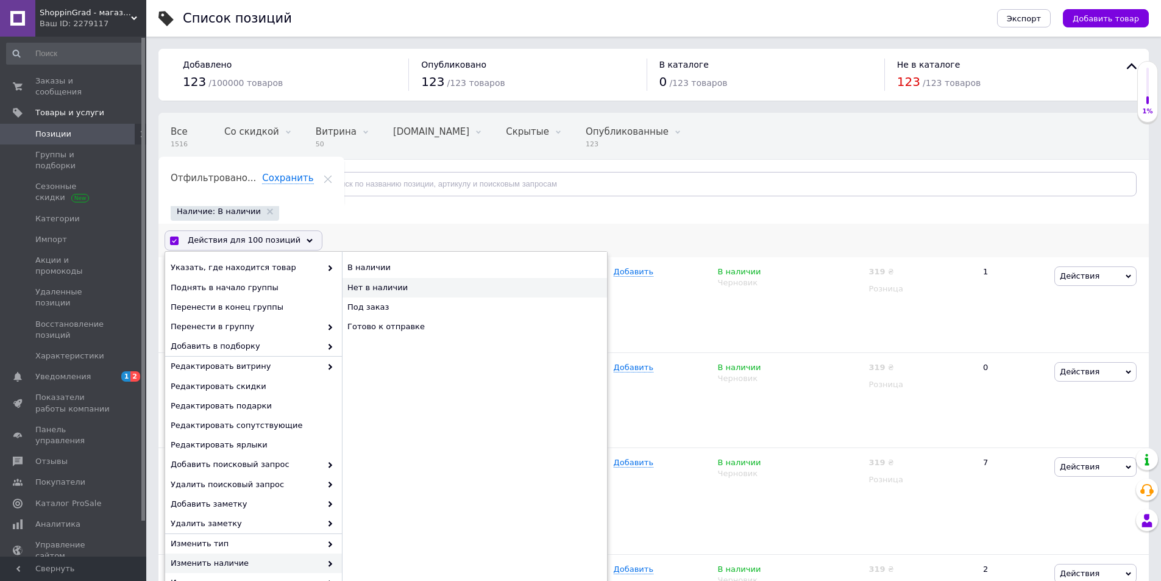
click at [379, 290] on div "Нет в наличии" at bounding box center [474, 288] width 265 height 20
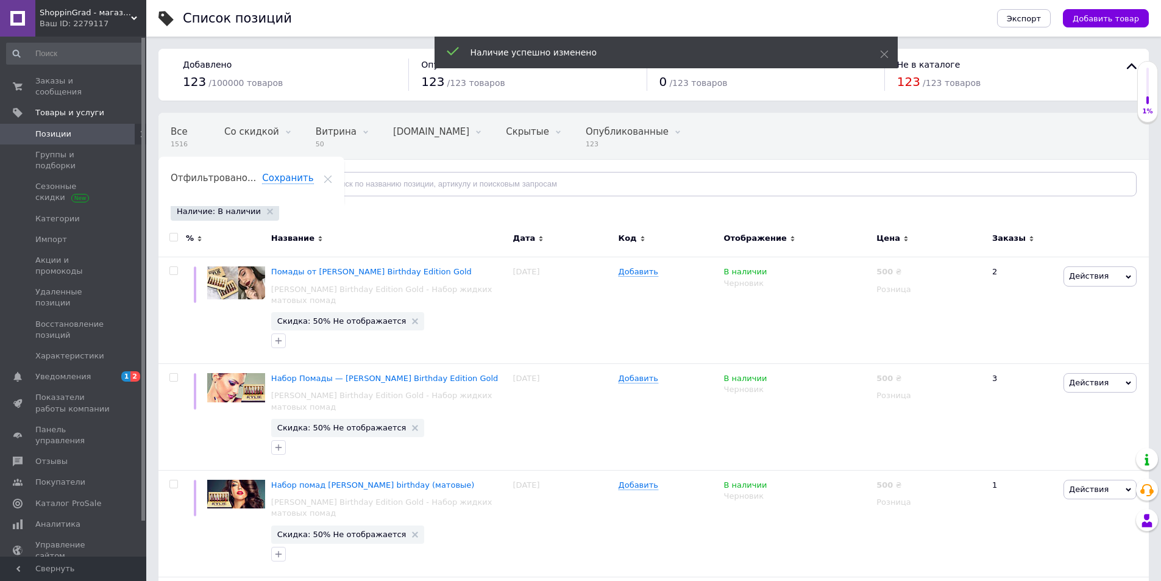
click at [171, 238] on input "checkbox" at bounding box center [173, 237] width 8 height 8
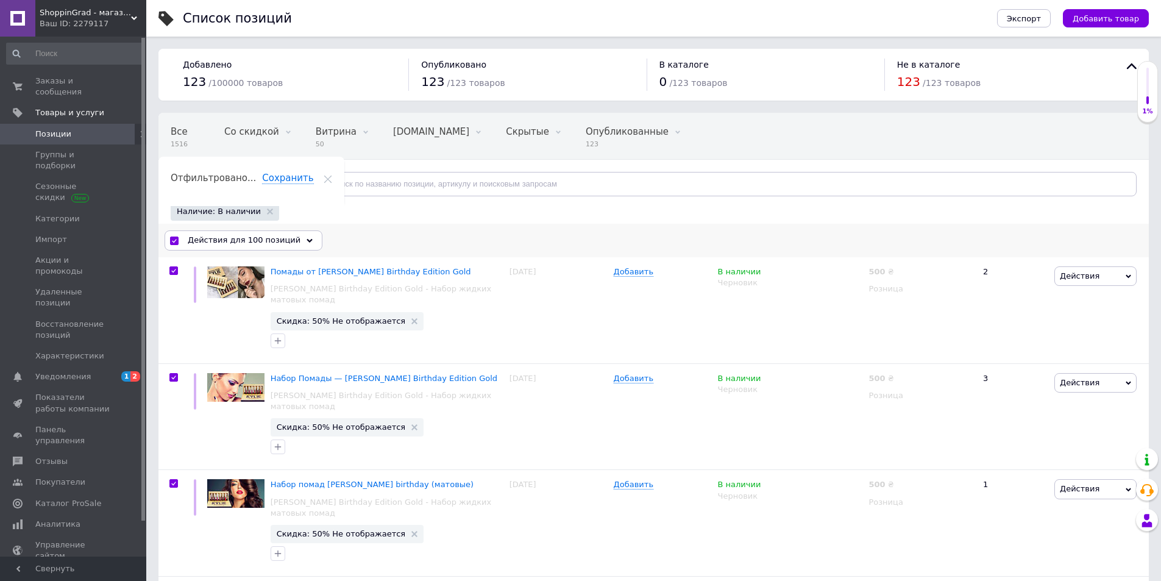
click at [193, 245] on span "Действия для 100 позиций" at bounding box center [244, 240] width 113 height 11
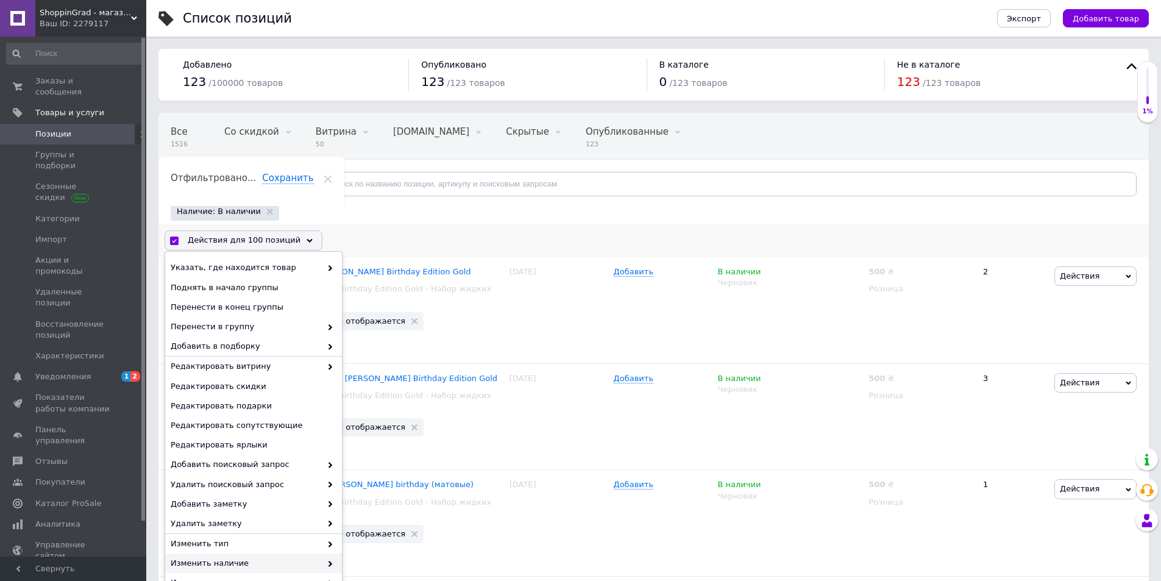
click at [215, 567] on span "Изменить наличие" at bounding box center [246, 563] width 151 height 11
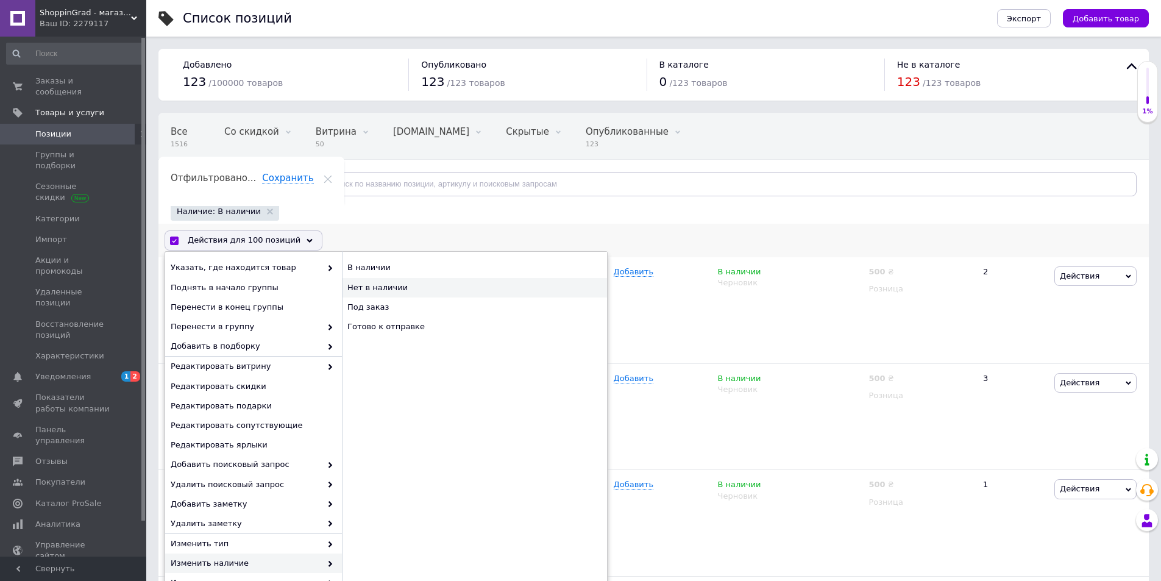
click at [376, 279] on div "Нет в наличии" at bounding box center [474, 288] width 265 height 20
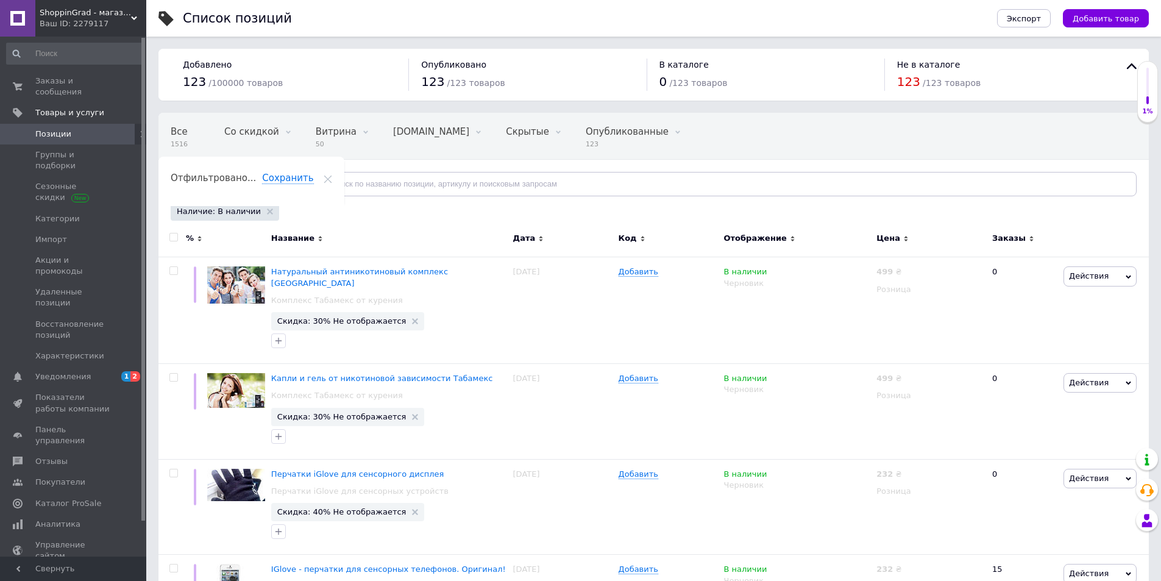
click at [171, 238] on input "checkbox" at bounding box center [173, 237] width 8 height 8
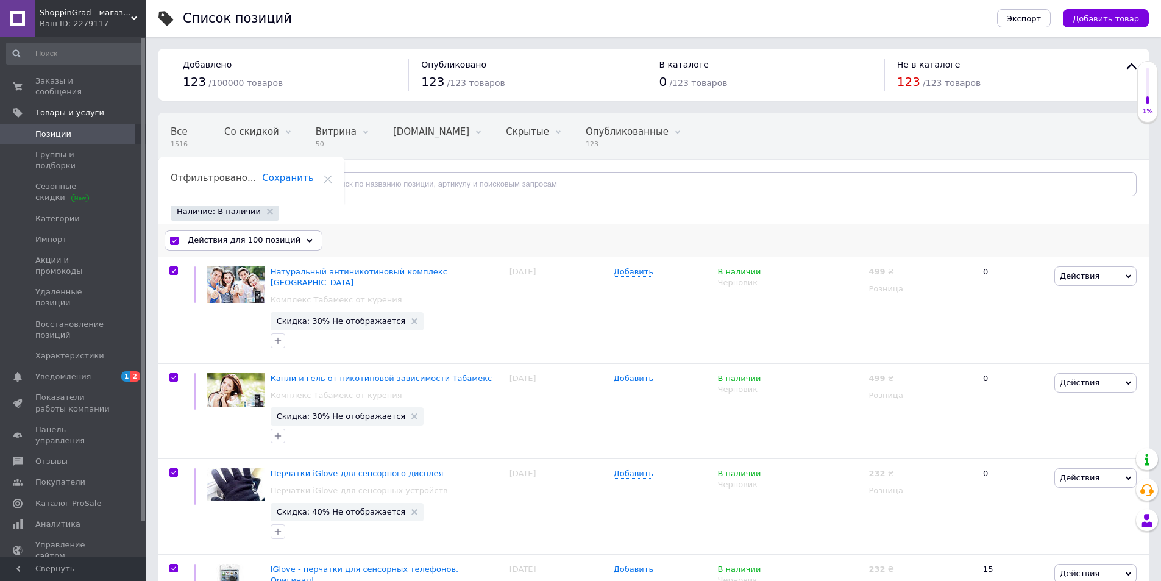
click at [214, 240] on span "Действия для 100 позиций" at bounding box center [244, 240] width 113 height 11
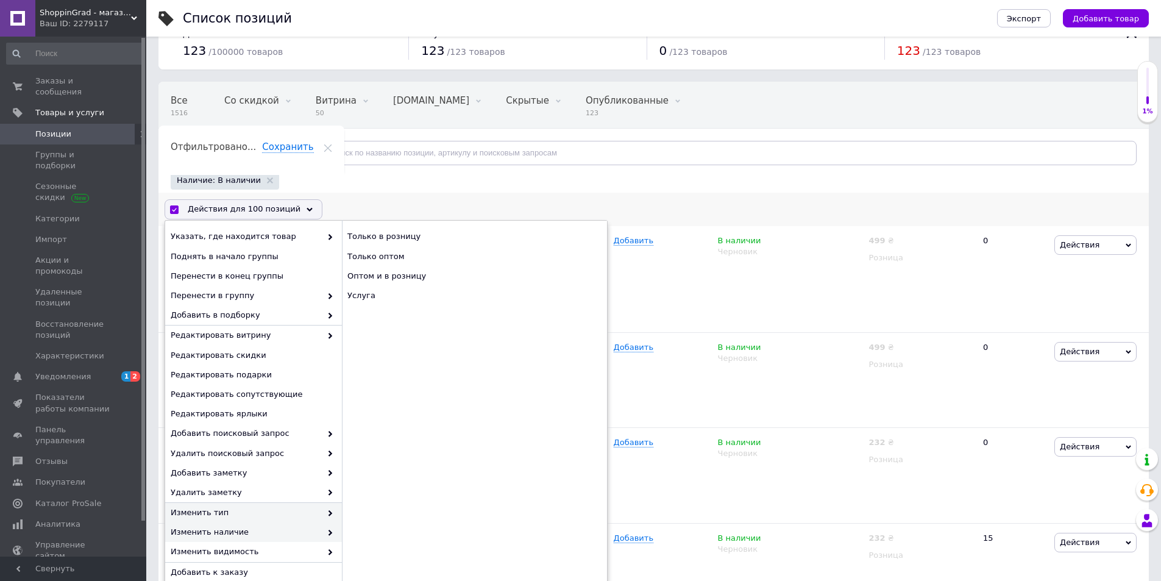
scroll to position [61, 0]
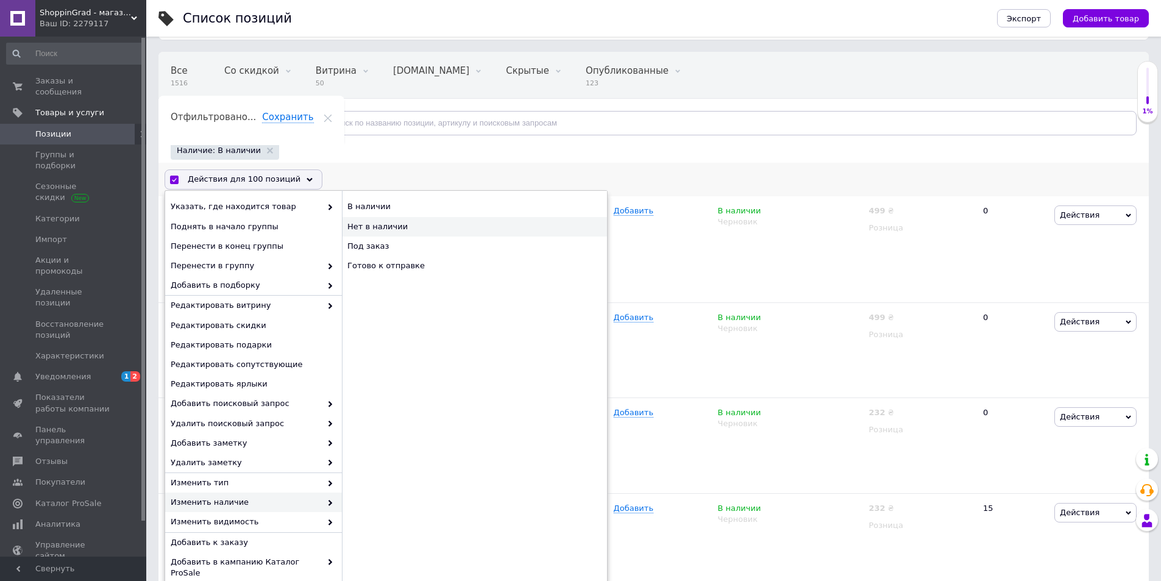
click at [429, 226] on div "Нет в наличии" at bounding box center [474, 227] width 265 height 20
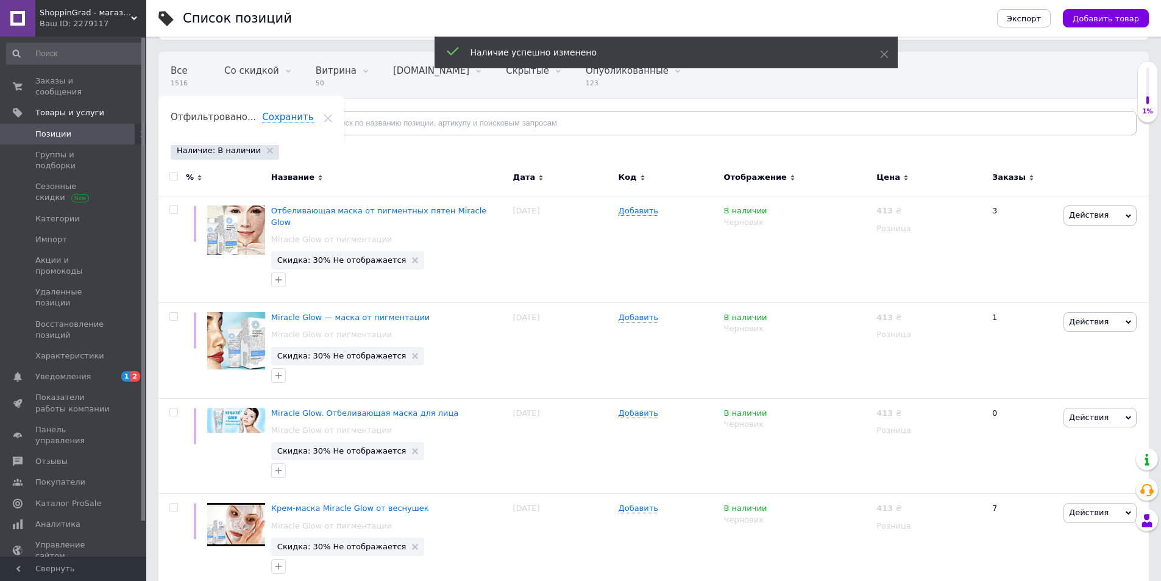
click at [172, 177] on input "checkbox" at bounding box center [173, 176] width 8 height 8
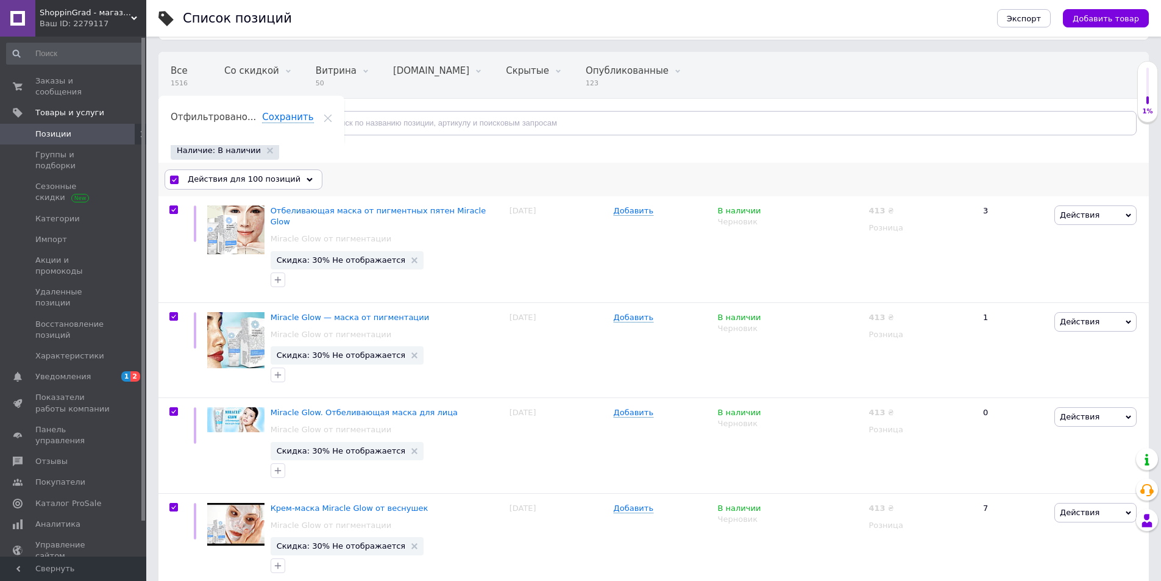
click at [218, 171] on div "Действия для 100 позиций" at bounding box center [244, 179] width 158 height 20
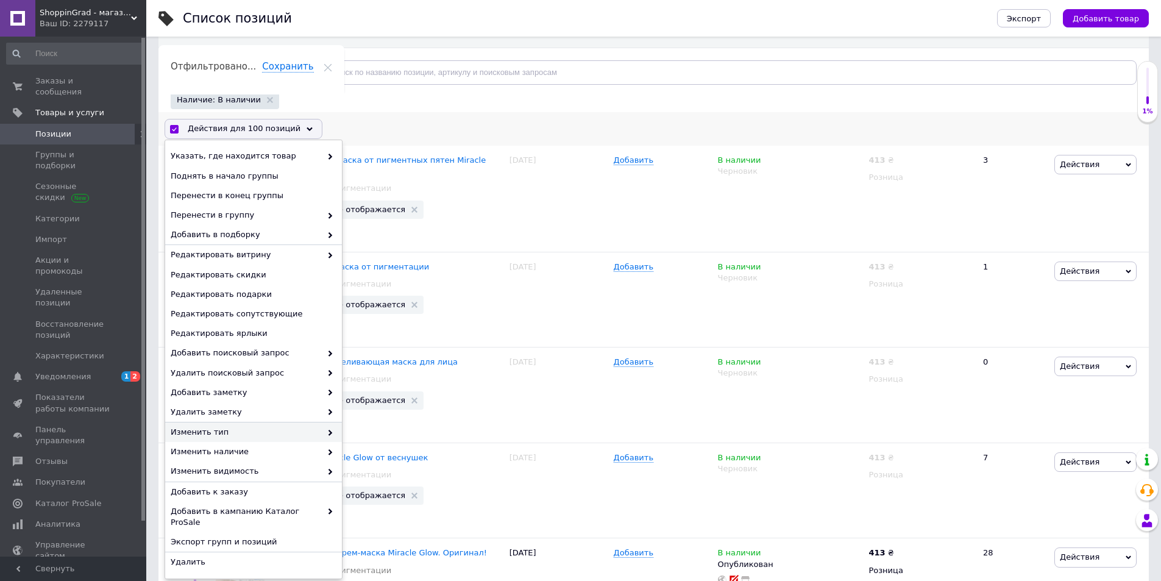
scroll to position [183, 0]
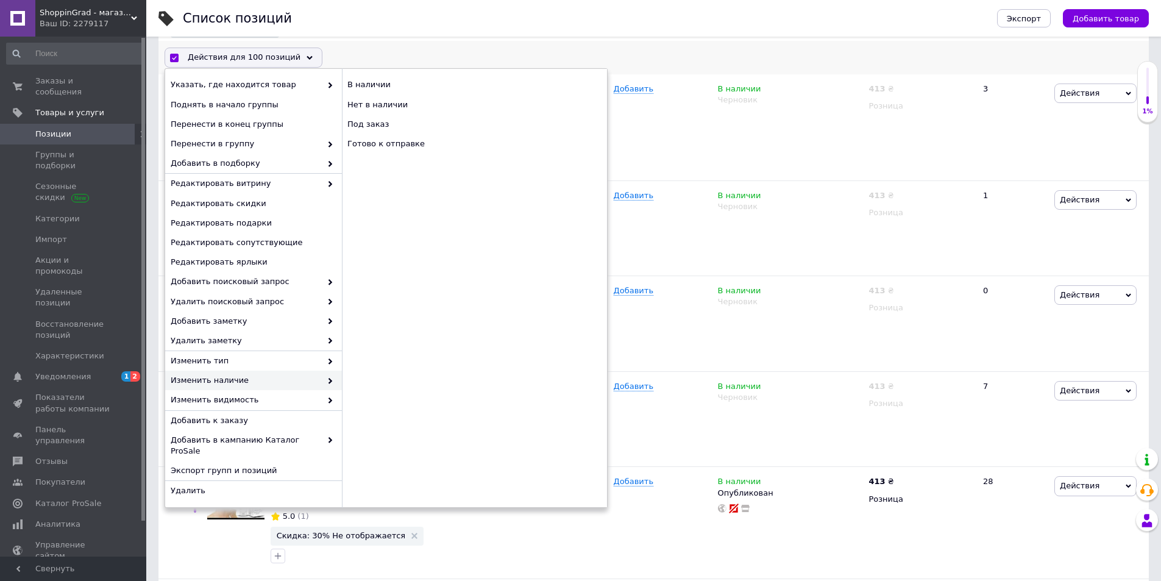
click at [210, 379] on span "Изменить наличие" at bounding box center [246, 380] width 151 height 11
click at [386, 102] on div "Нет в наличии" at bounding box center [474, 105] width 265 height 20
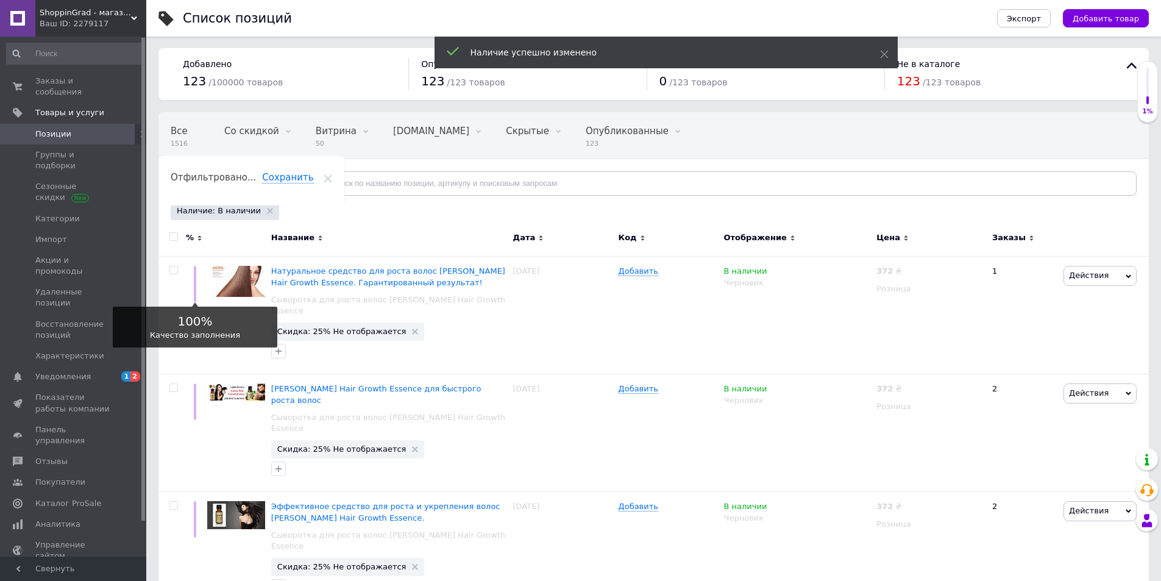
scroll to position [0, 0]
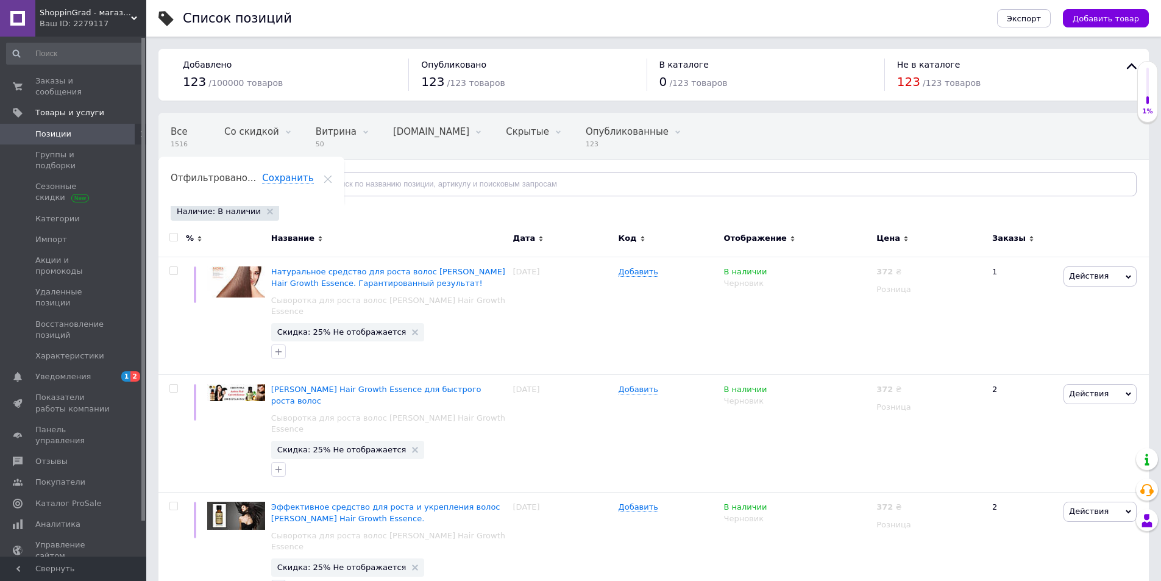
click at [172, 240] on input "checkbox" at bounding box center [173, 237] width 8 height 8
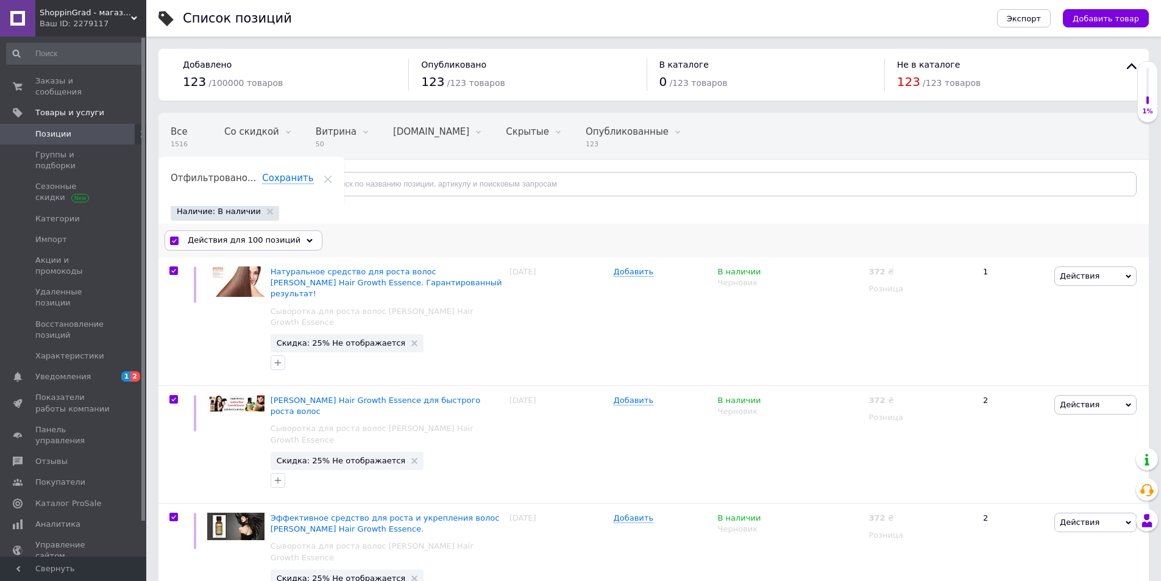
click at [268, 241] on span "Действия для 100 позиций" at bounding box center [244, 240] width 113 height 11
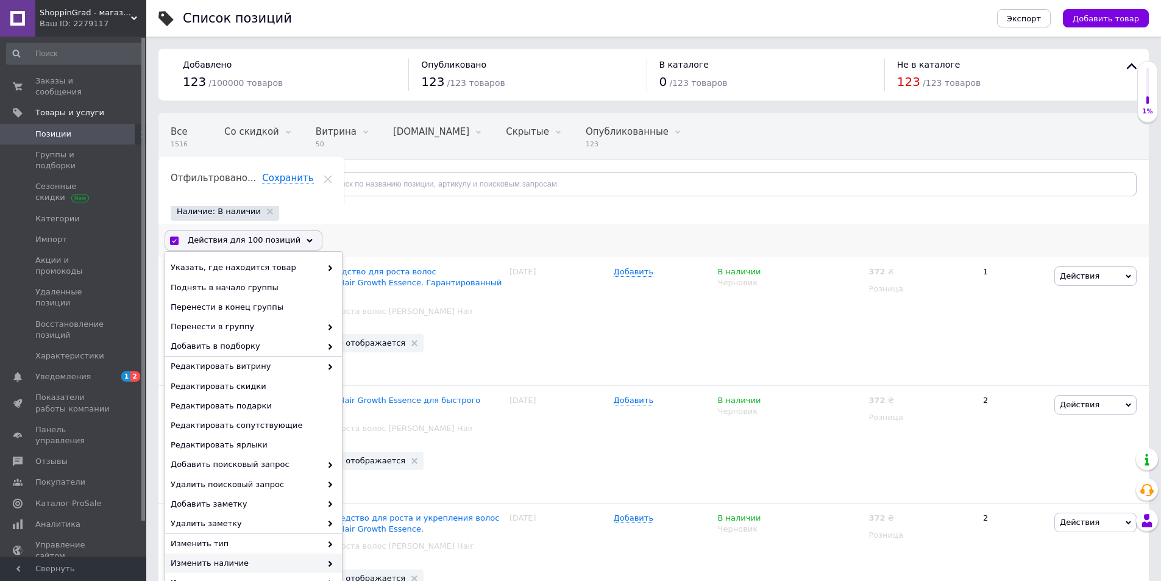
click at [230, 564] on span "Изменить наличие" at bounding box center [246, 563] width 151 height 11
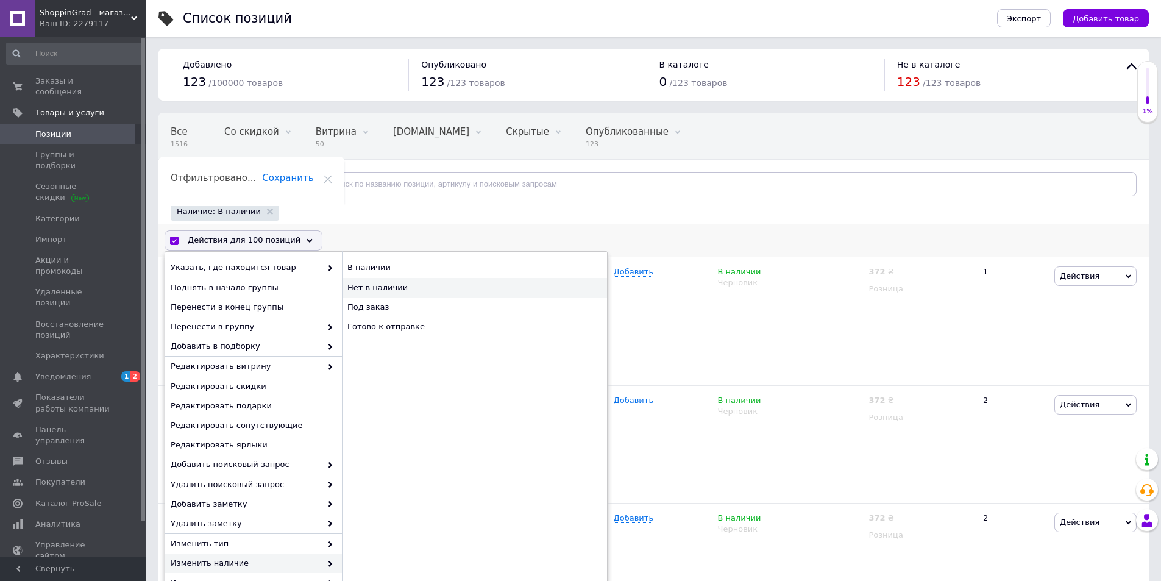
click at [382, 293] on div "Нет в наличии" at bounding box center [474, 288] width 265 height 20
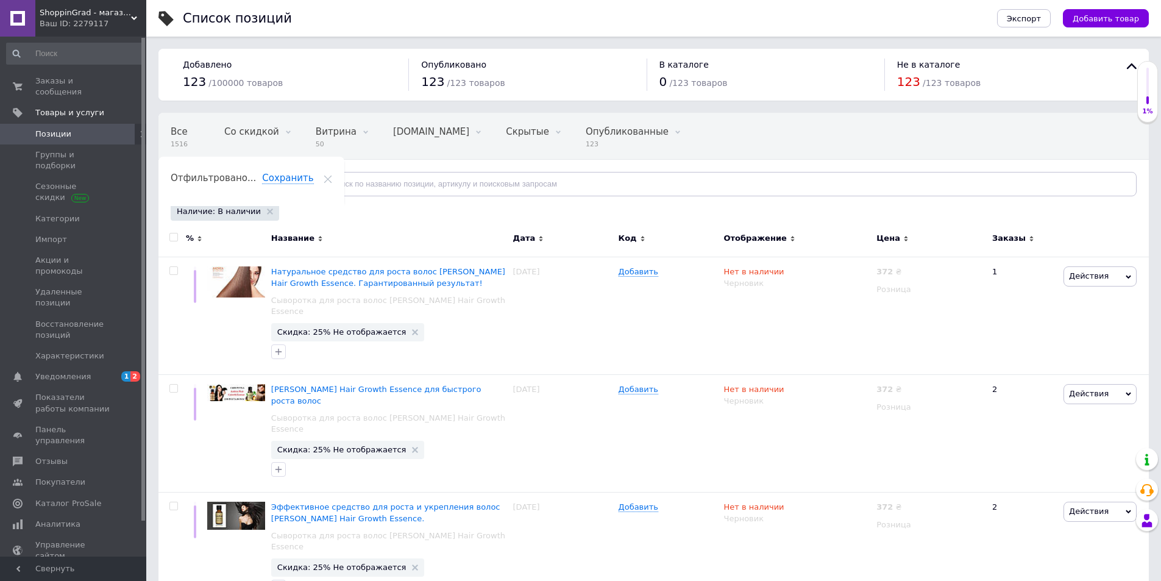
click at [176, 236] on input "checkbox" at bounding box center [173, 237] width 8 height 8
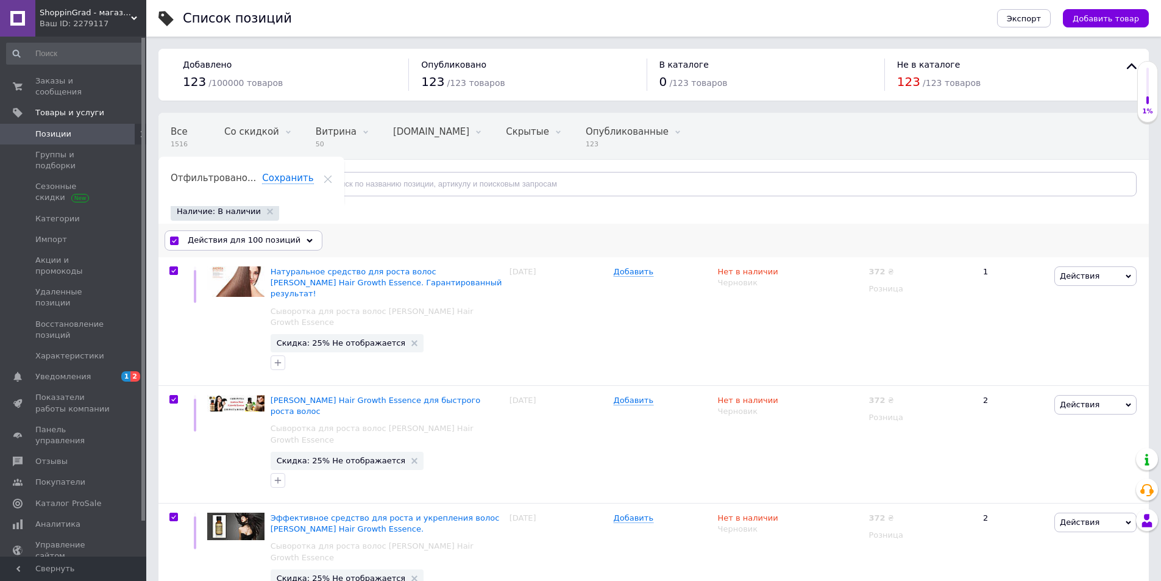
click at [193, 240] on span "Действия для 100 позиций" at bounding box center [244, 240] width 113 height 11
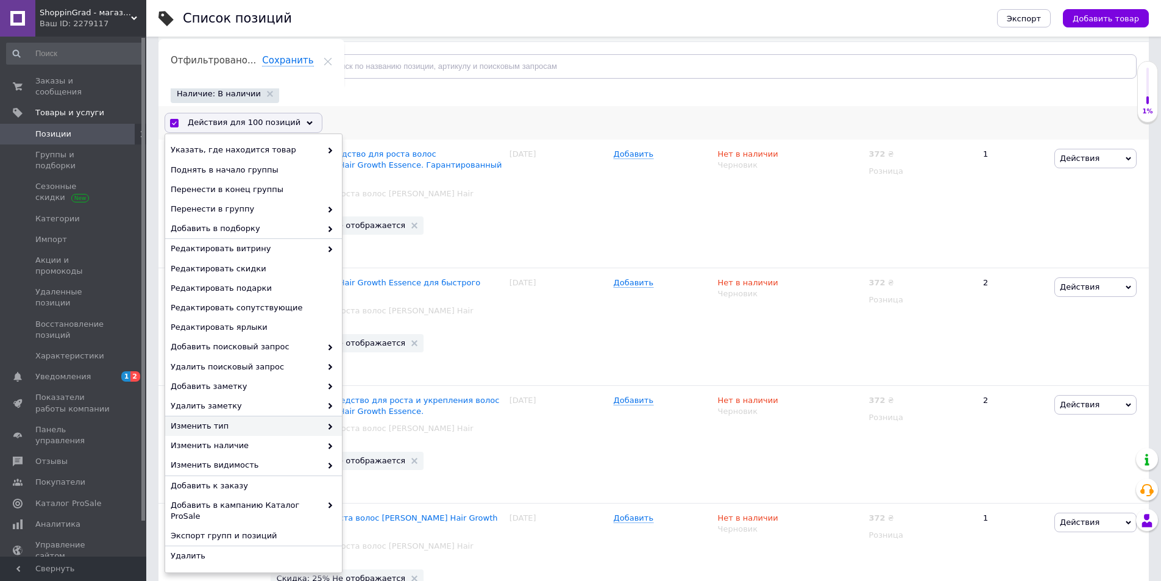
scroll to position [122, 0]
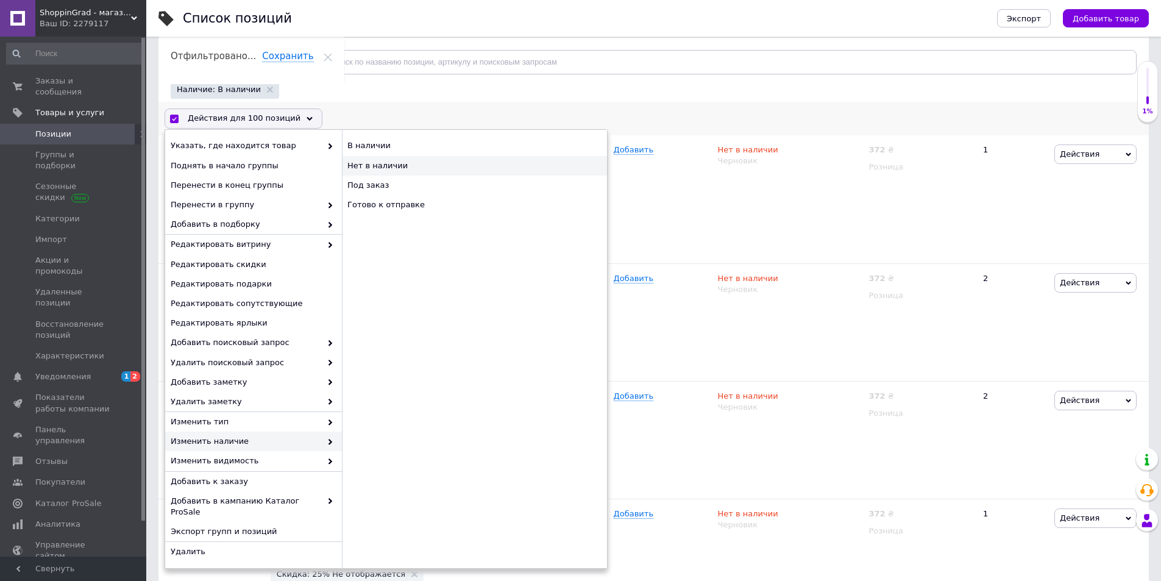
click at [397, 171] on div "Нет в наличии" at bounding box center [474, 166] width 265 height 20
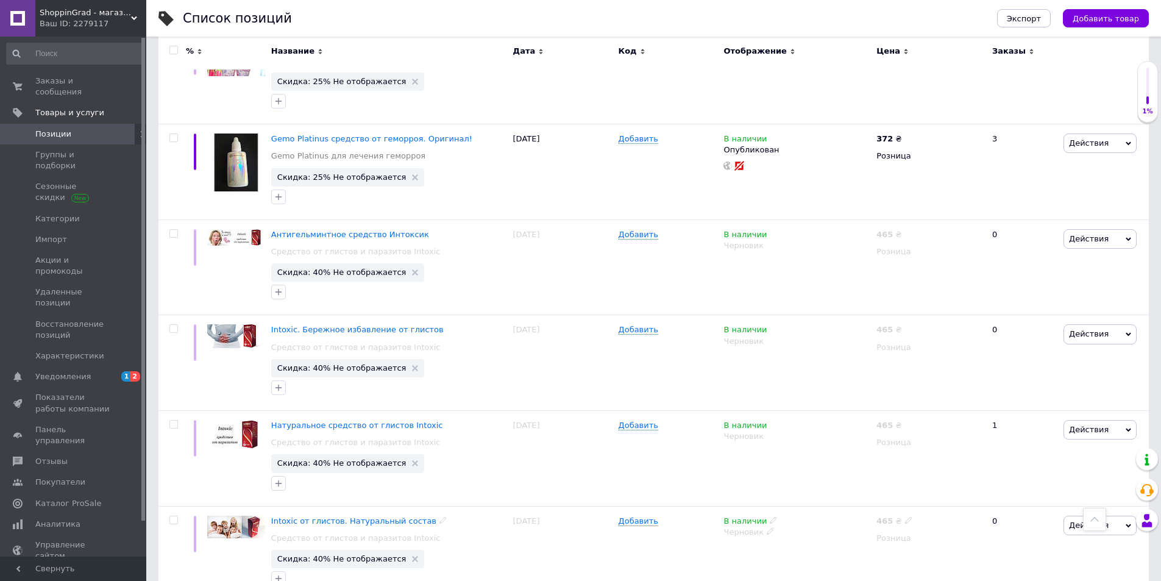
scroll to position [1402, 0]
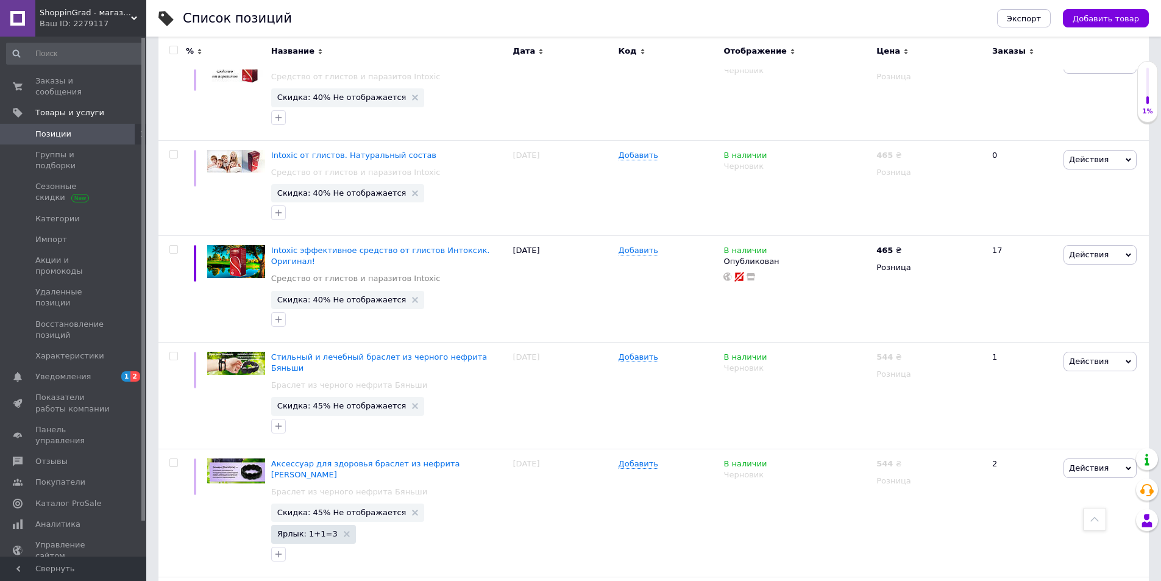
click at [55, 129] on span "Позиции" at bounding box center [53, 134] width 36 height 11
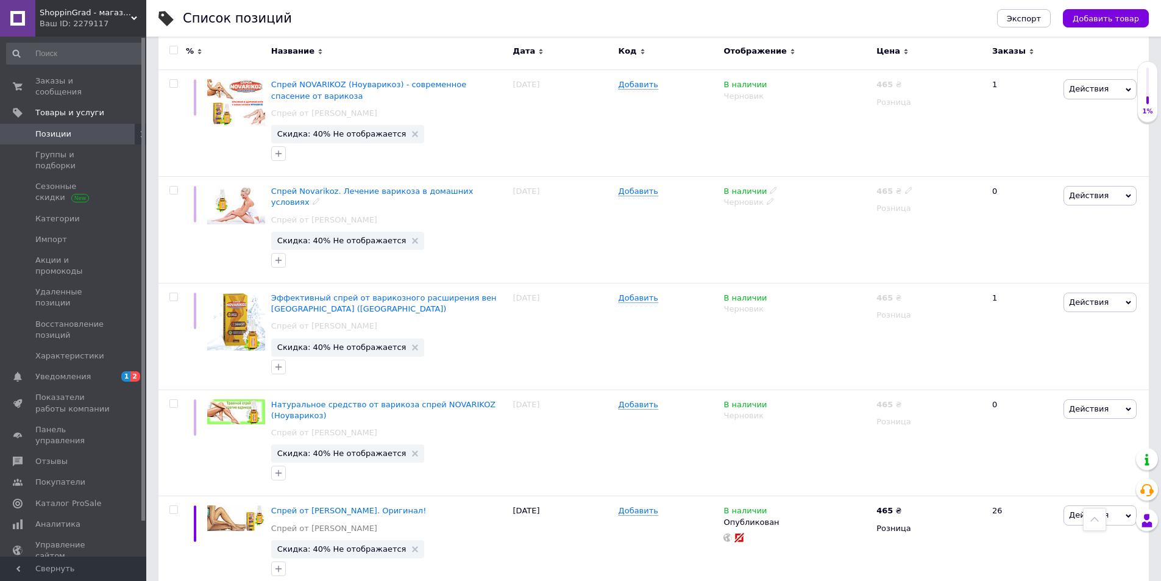
scroll to position [61, 0]
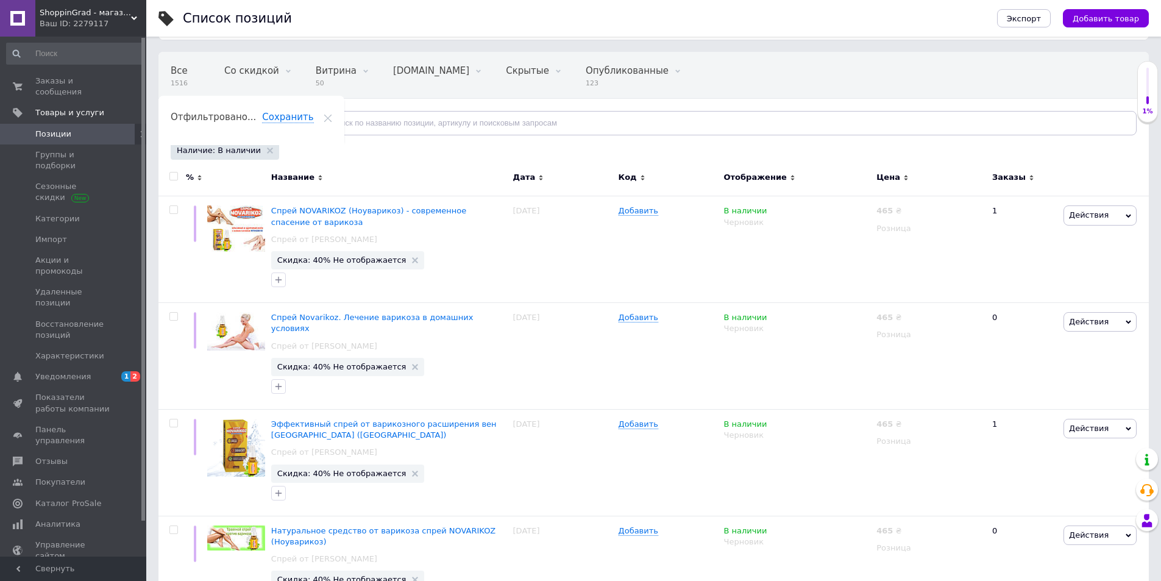
click at [175, 176] on input "checkbox" at bounding box center [173, 176] width 8 height 8
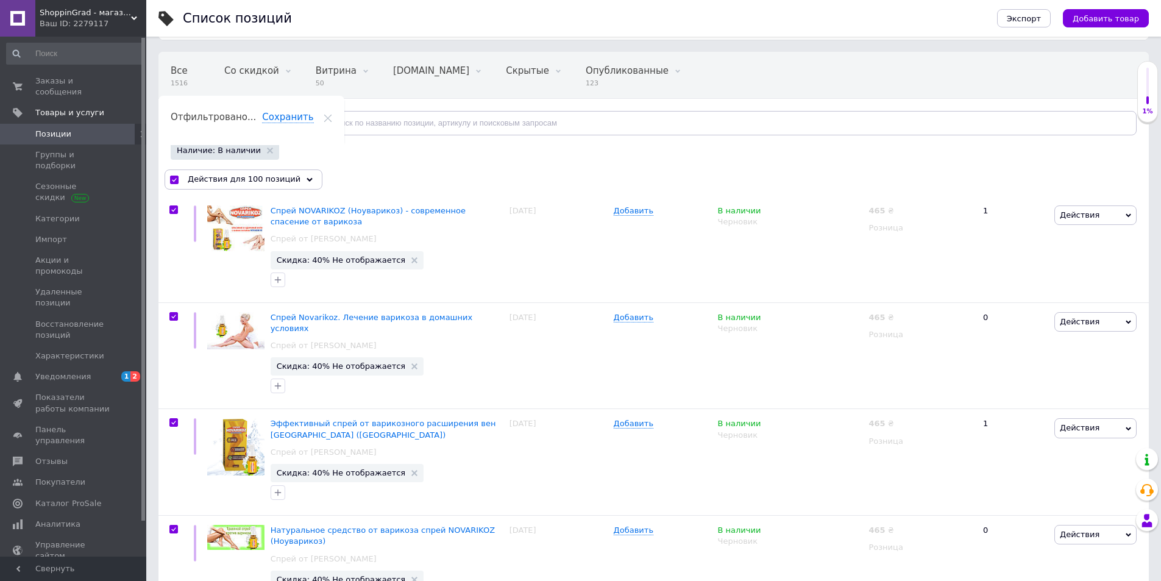
click at [84, 129] on span "Позиции" at bounding box center [73, 134] width 77 height 11
click at [271, 126] on div "Отфильтруйте товары" at bounding box center [237, 123] width 132 height 24
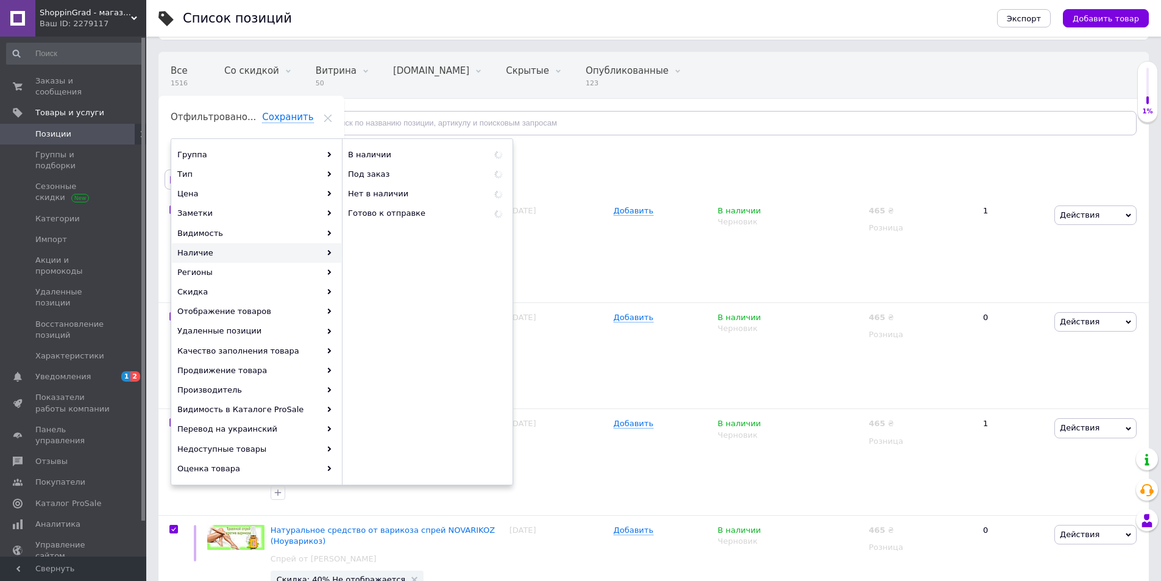
click at [207, 252] on div "Наличие" at bounding box center [256, 253] width 169 height 20
click at [419, 191] on span "Нет в наличии" at bounding box center [418, 193] width 141 height 11
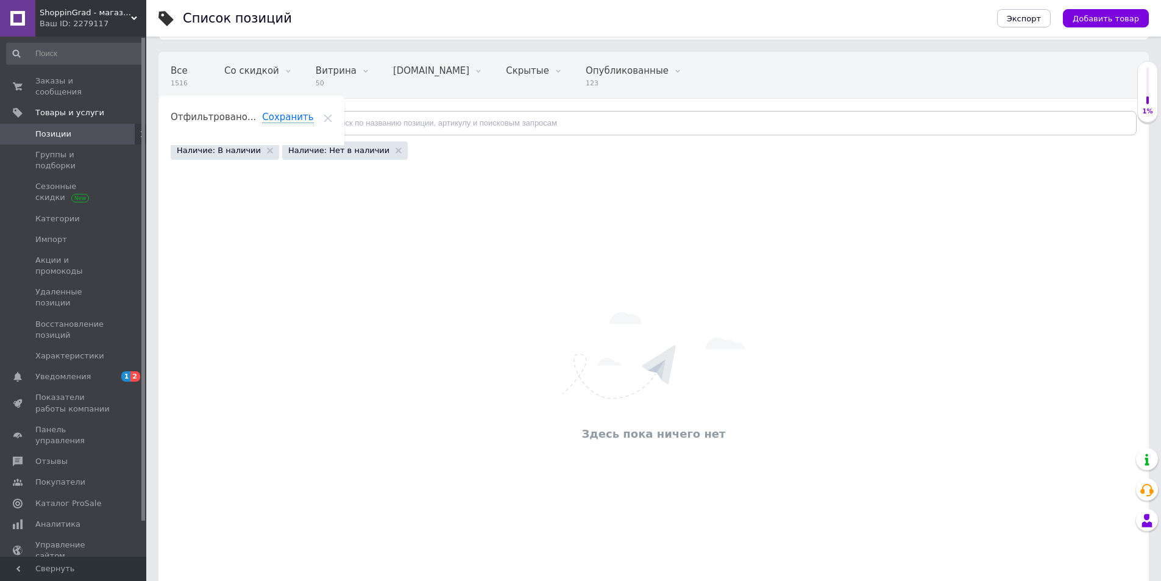
click at [47, 129] on span "Позиции" at bounding box center [53, 134] width 36 height 11
click at [74, 107] on span "Товары и услуги" at bounding box center [69, 112] width 69 height 11
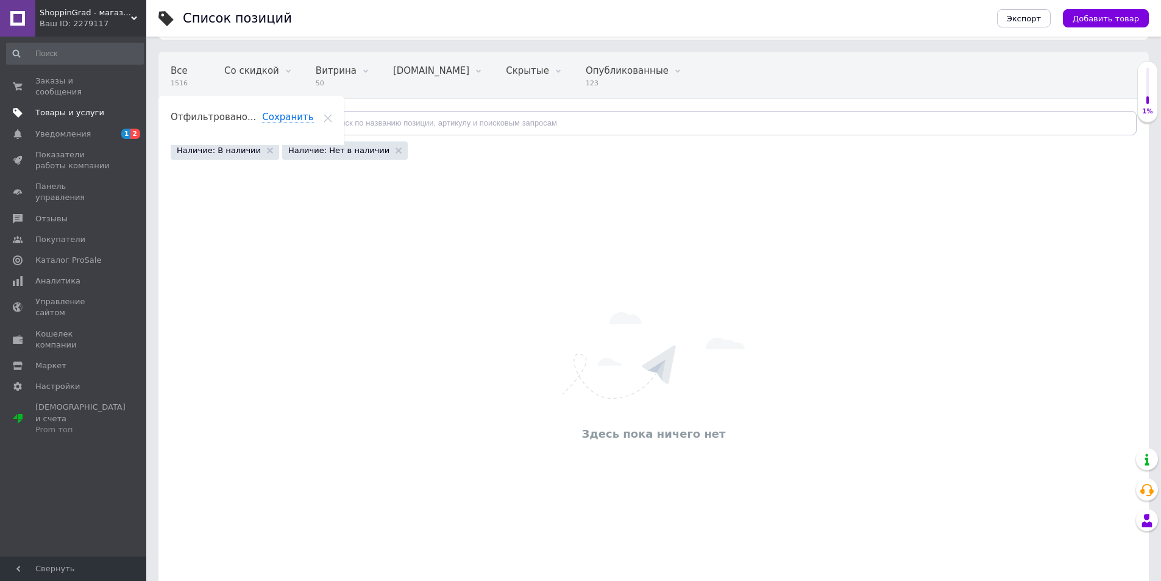
click at [63, 107] on span "Товары и услуги" at bounding box center [69, 112] width 69 height 11
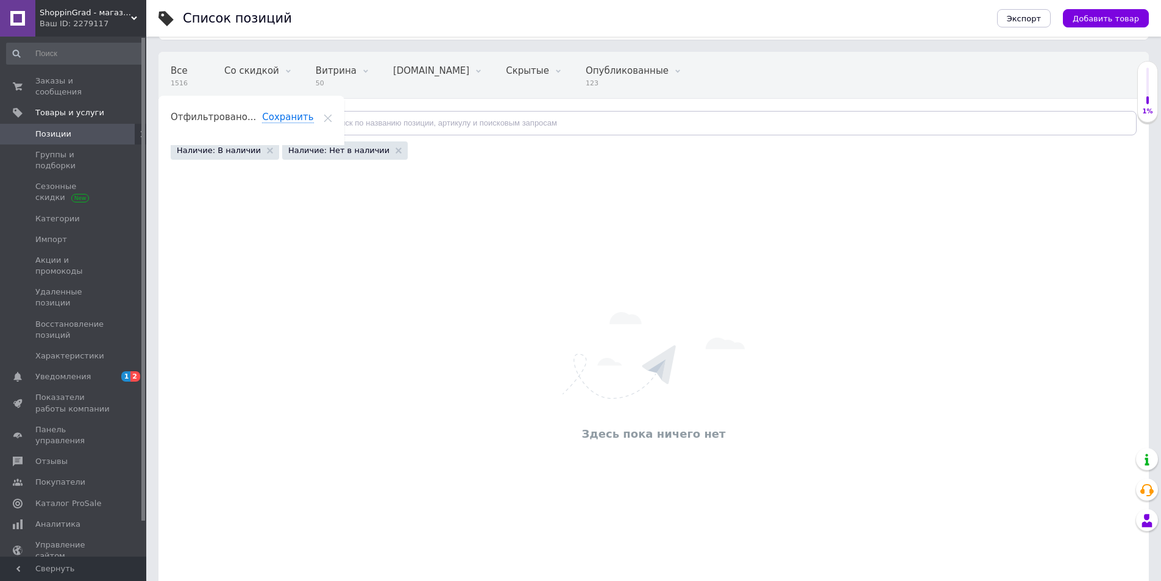
click at [66, 130] on link "Позиции" at bounding box center [75, 134] width 150 height 21
click at [267, 150] on use at bounding box center [270, 151] width 6 height 6
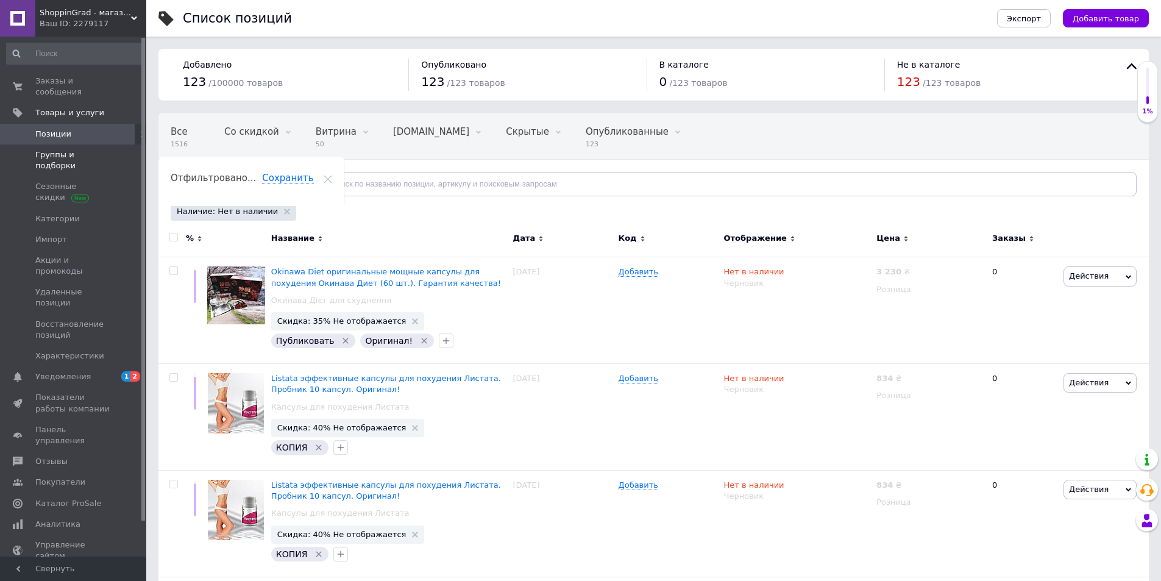
click at [68, 149] on span "Группы и подборки" at bounding box center [73, 160] width 77 height 22
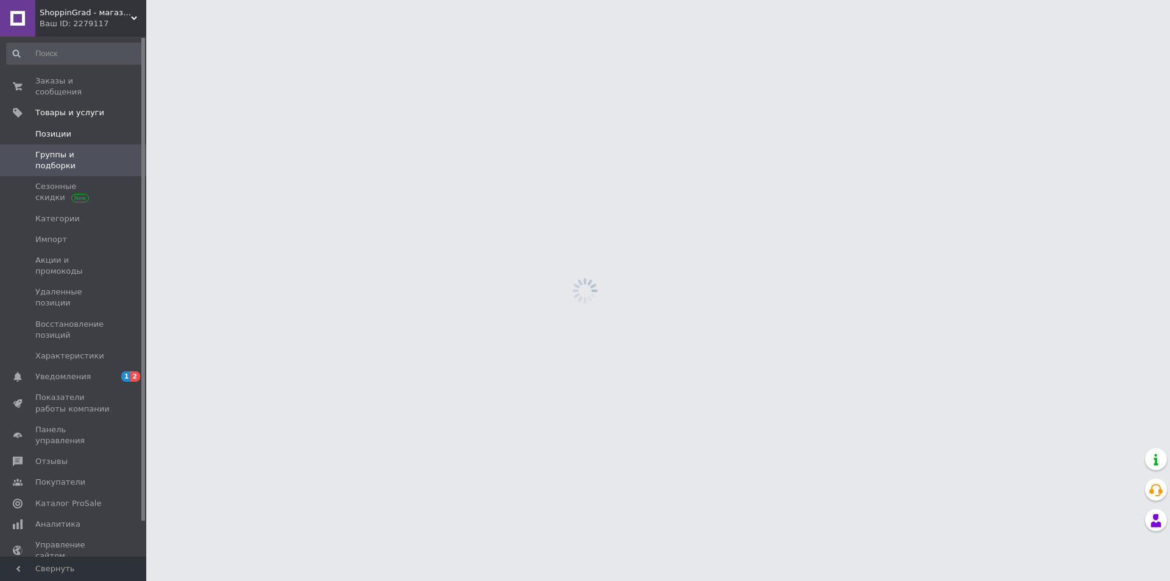
click at [60, 129] on span "Позиции" at bounding box center [53, 134] width 36 height 11
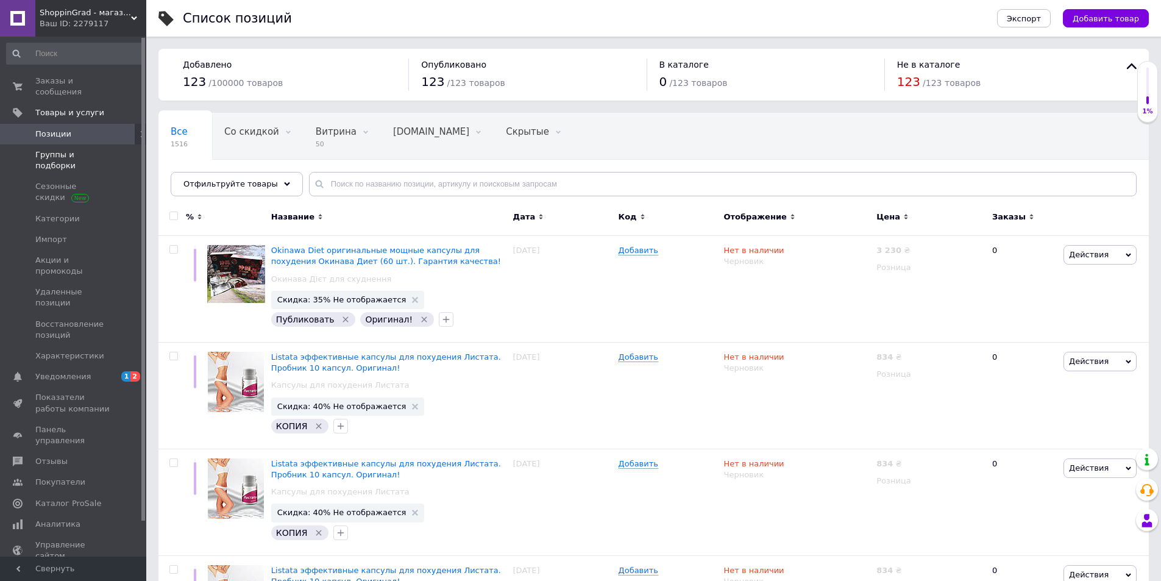
click at [69, 150] on link "Группы и подборки" at bounding box center [75, 160] width 150 height 32
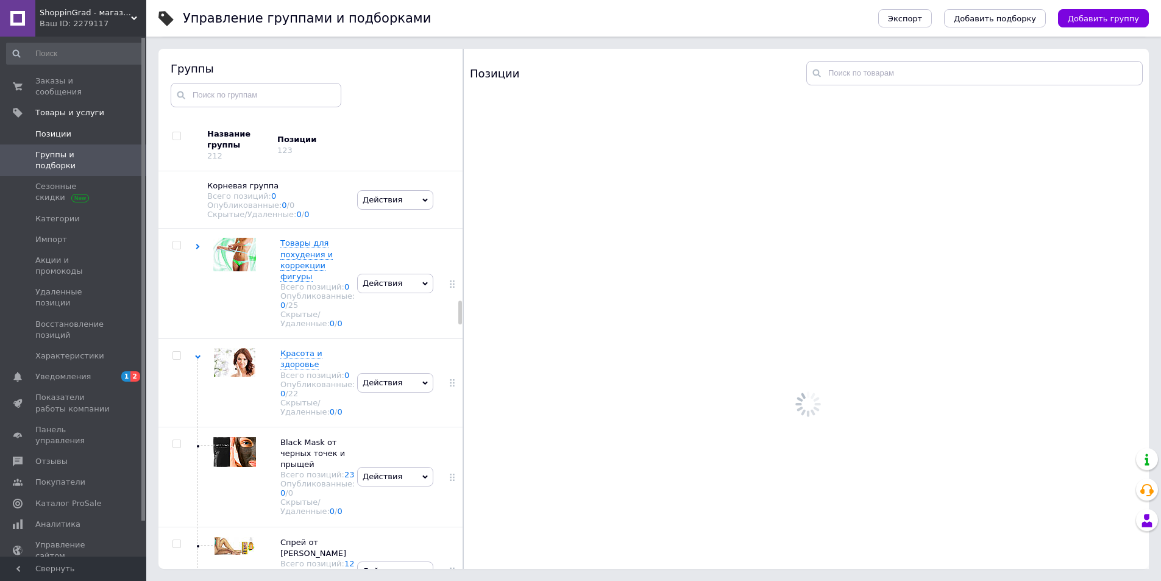
scroll to position [2327, 0]
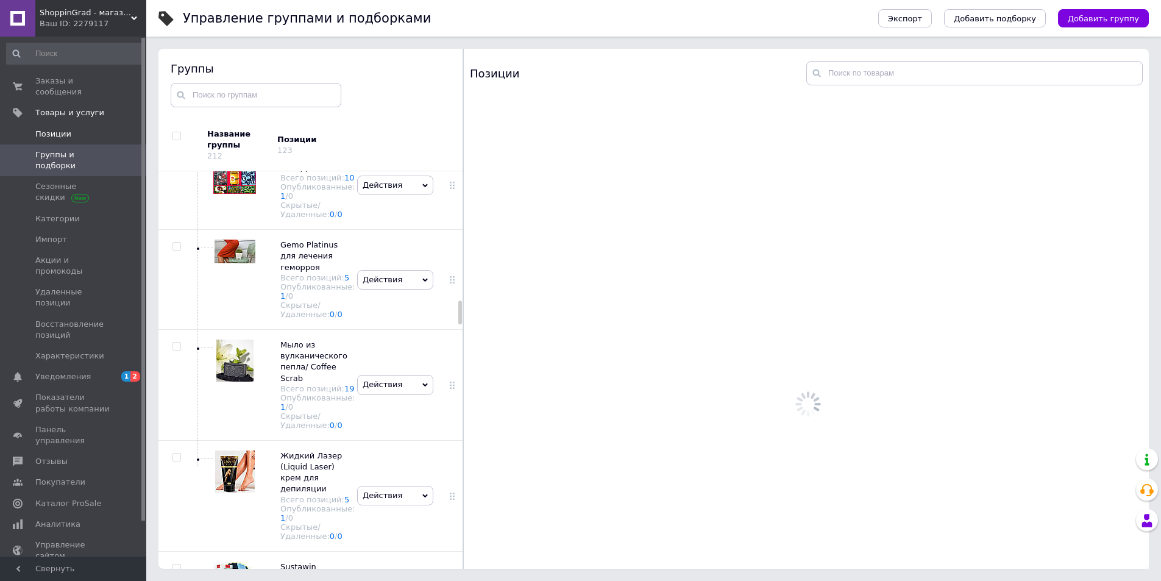
click at [62, 129] on span "Позиции" at bounding box center [53, 134] width 36 height 11
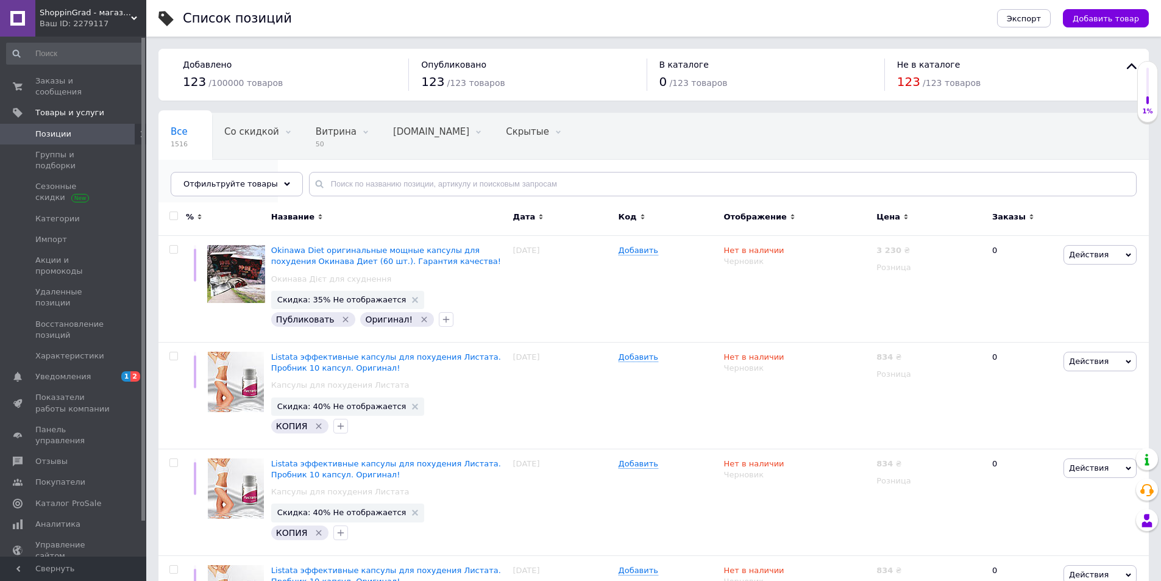
click at [254, 172] on span "Опубликованные" at bounding box center [212, 177] width 83 height 11
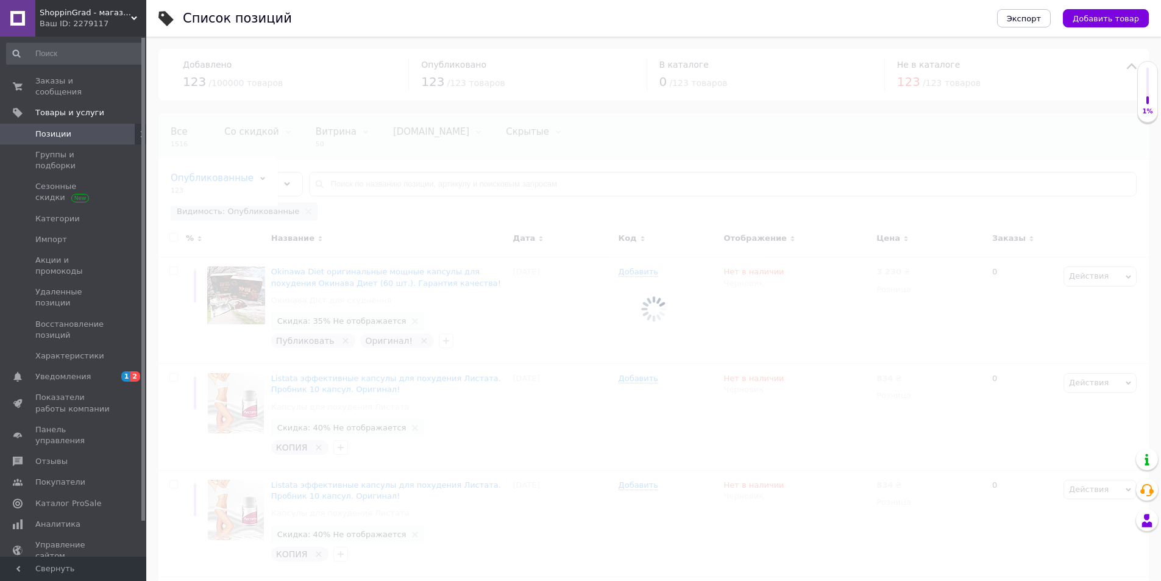
click at [56, 129] on span "Позиции" at bounding box center [53, 134] width 36 height 11
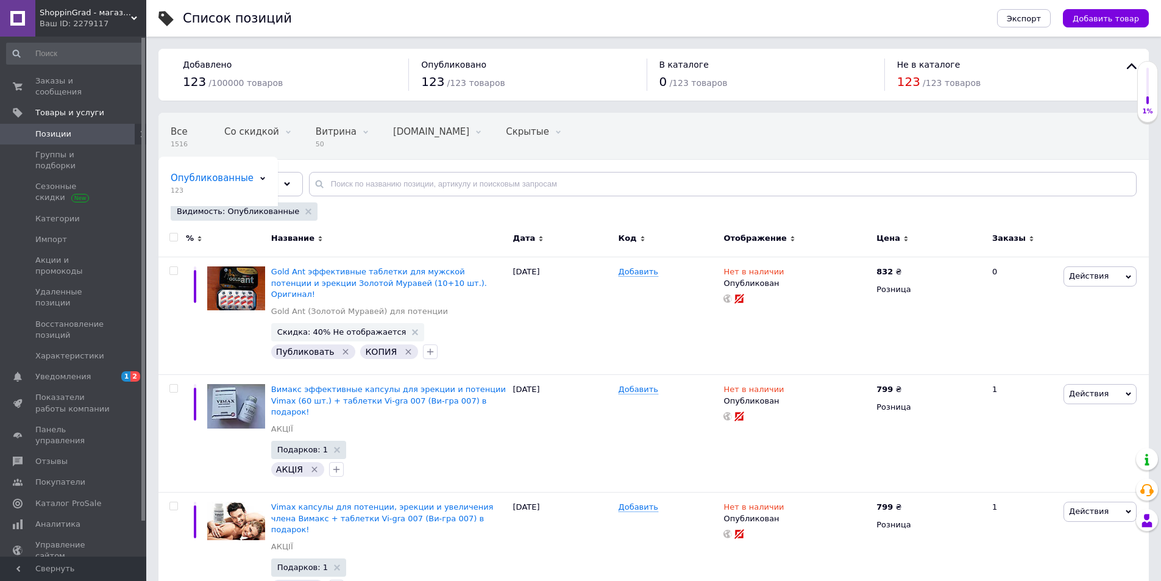
click at [37, 129] on span "Позиции" at bounding box center [53, 134] width 36 height 11
click at [174, 138] on div "Все 1516" at bounding box center [185, 136] width 54 height 46
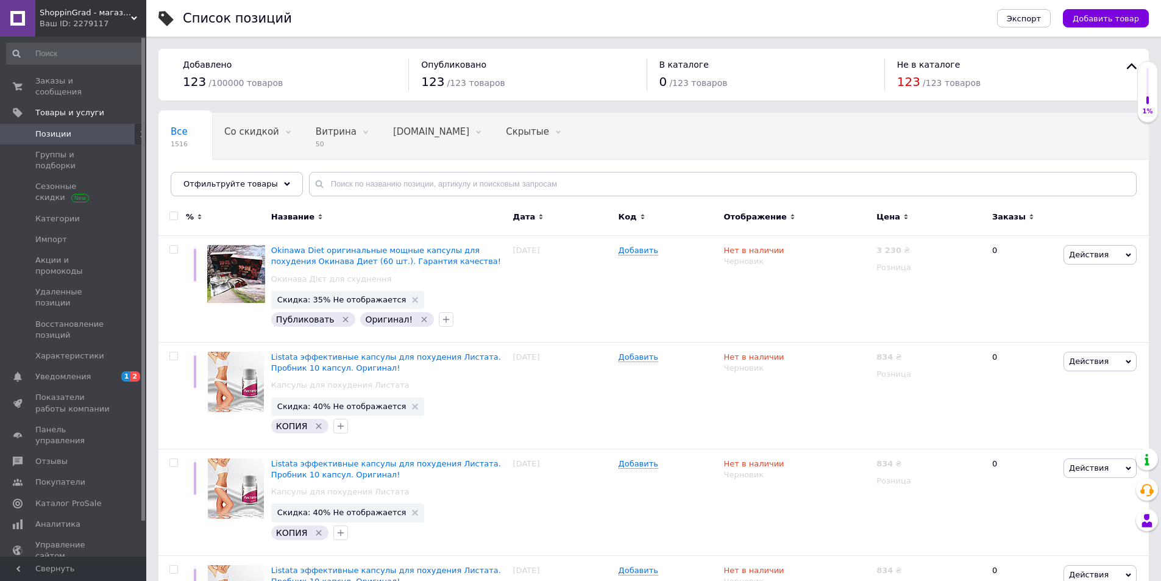
click at [258, 187] on span "Отфильтруйте товары" at bounding box center [230, 183] width 94 height 9
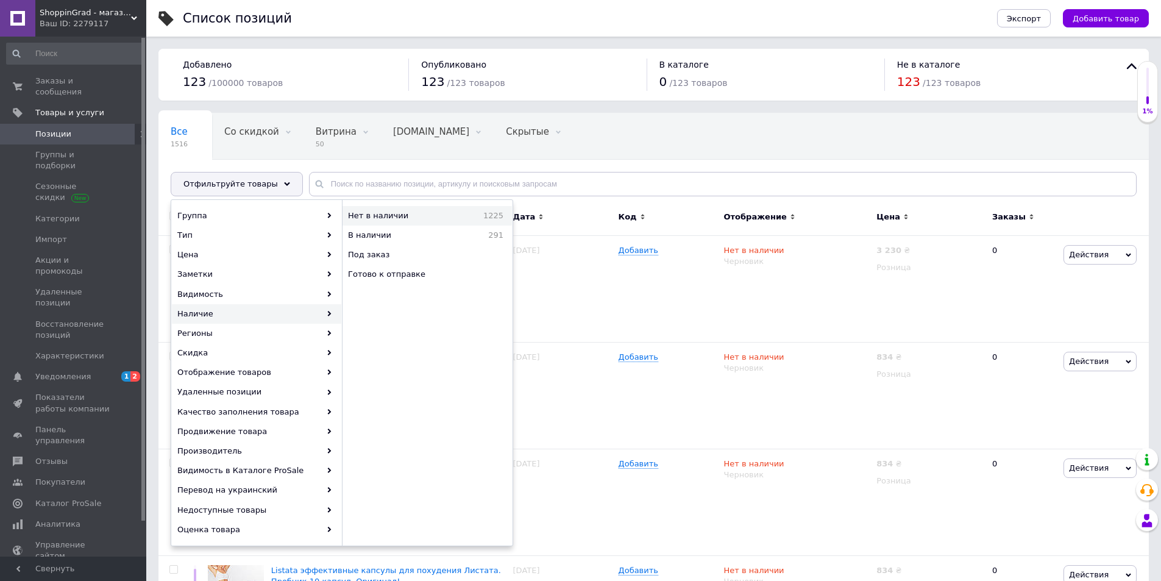
click at [391, 216] on span "Нет в наличии" at bounding box center [402, 215] width 108 height 11
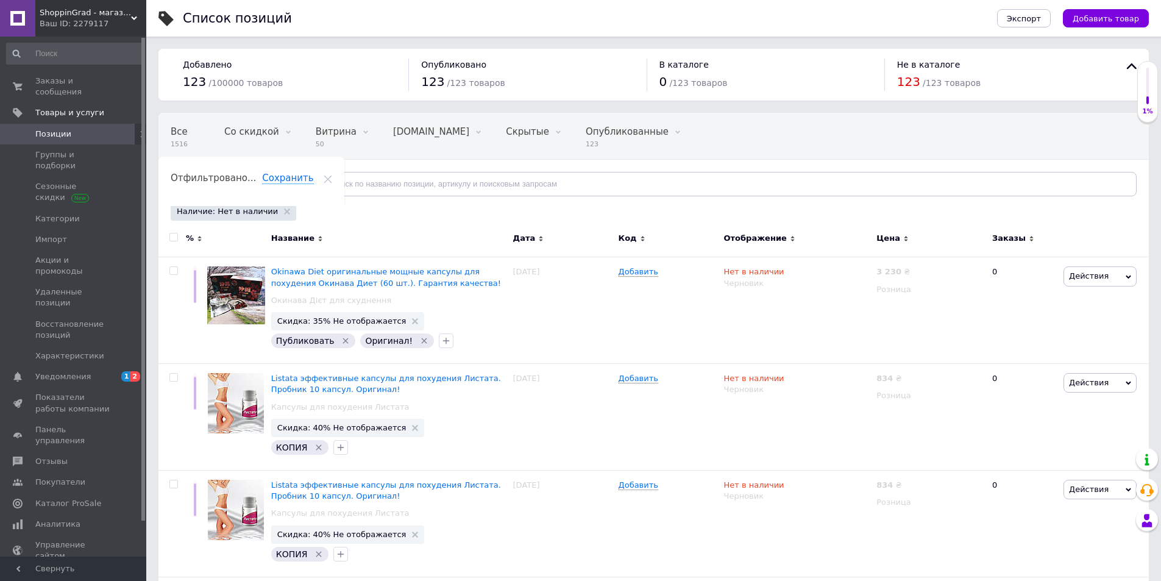
click at [268, 209] on div "Наличие: Нет в наличии" at bounding box center [234, 211] width 126 height 18
click at [284, 213] on icon at bounding box center [287, 211] width 6 height 6
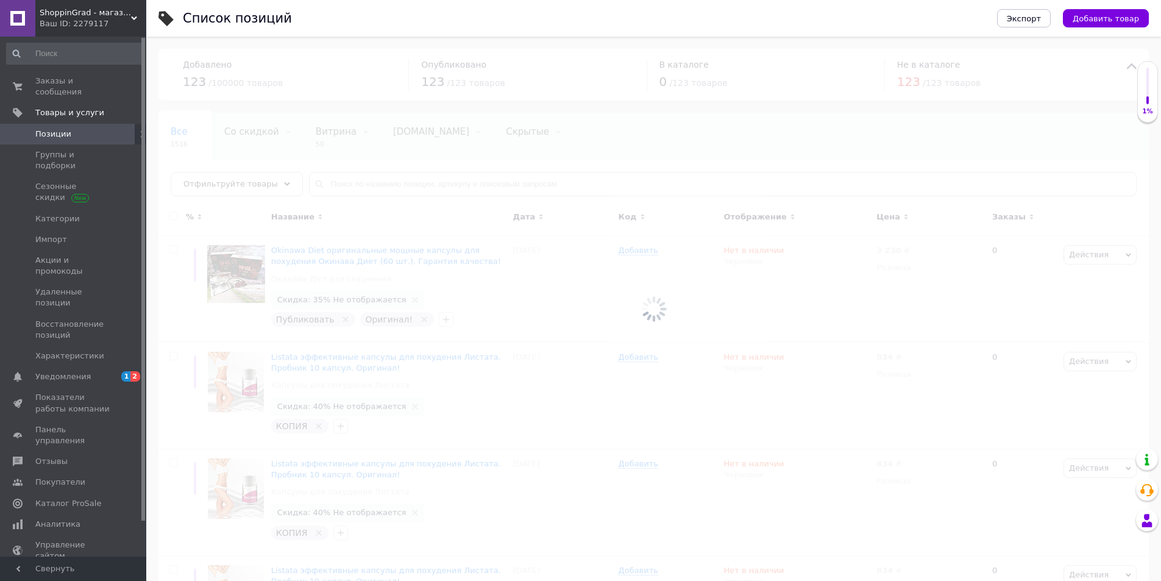
click at [272, 184] on div at bounding box center [653, 309] width 1015 height 544
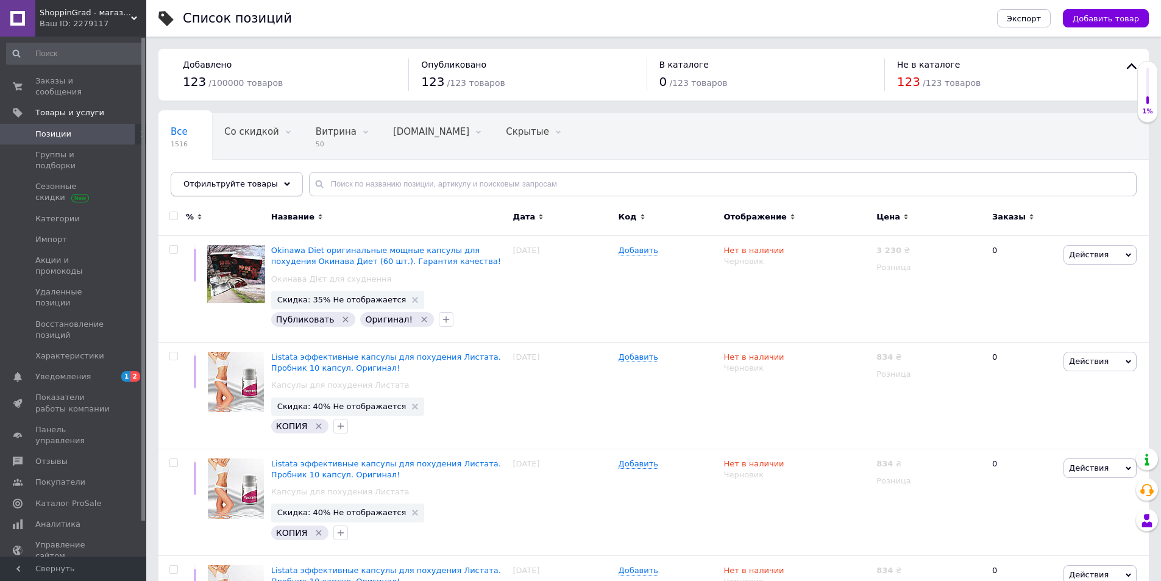
click at [284, 183] on use at bounding box center [287, 184] width 6 height 4
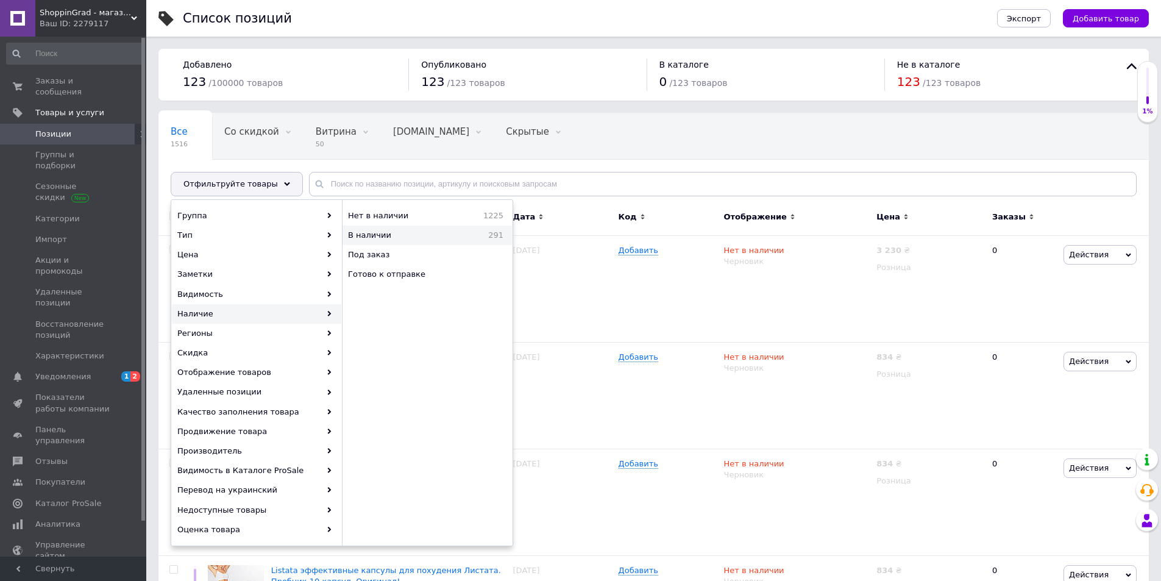
click at [398, 233] on span "В наличии" at bounding box center [400, 235] width 104 height 11
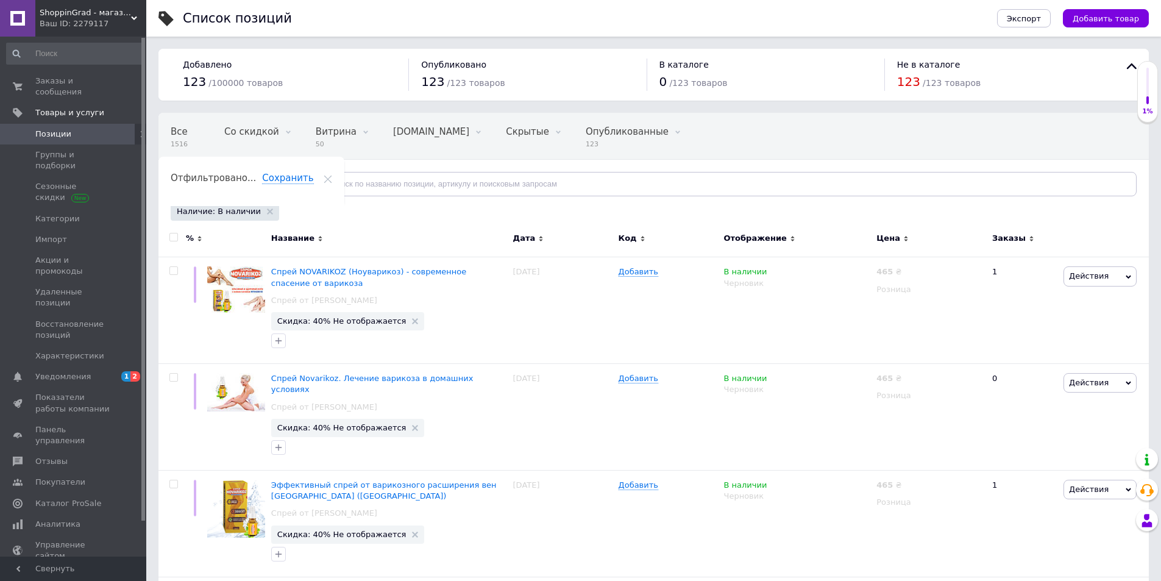
click at [172, 238] on input "checkbox" at bounding box center [173, 237] width 8 height 8
click at [307, 239] on icon at bounding box center [310, 241] width 6 height 6
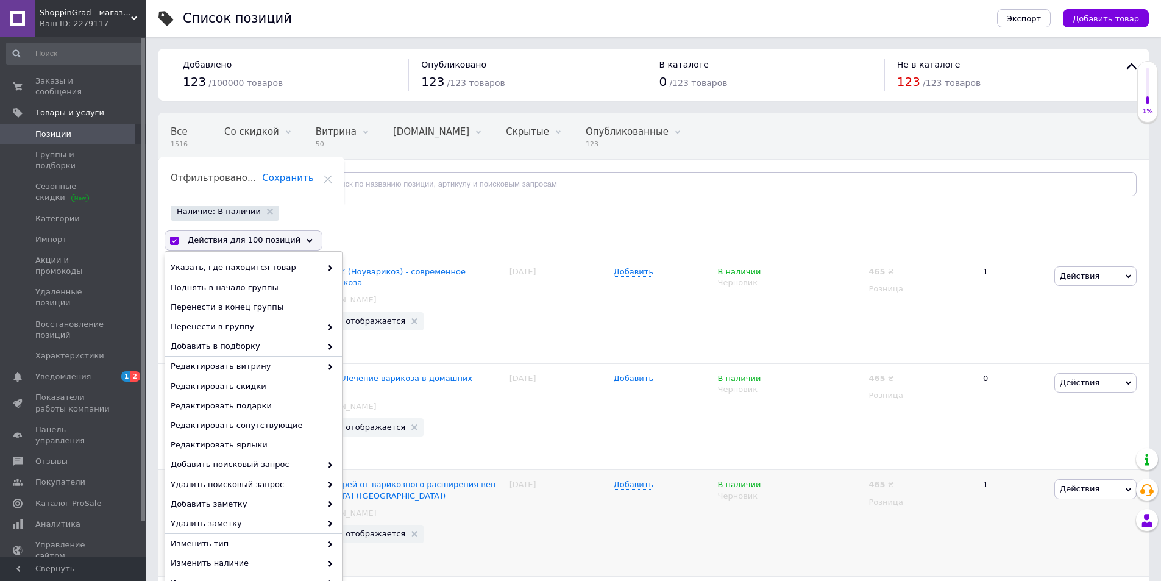
click at [220, 566] on span "Изменить наличие" at bounding box center [246, 563] width 151 height 11
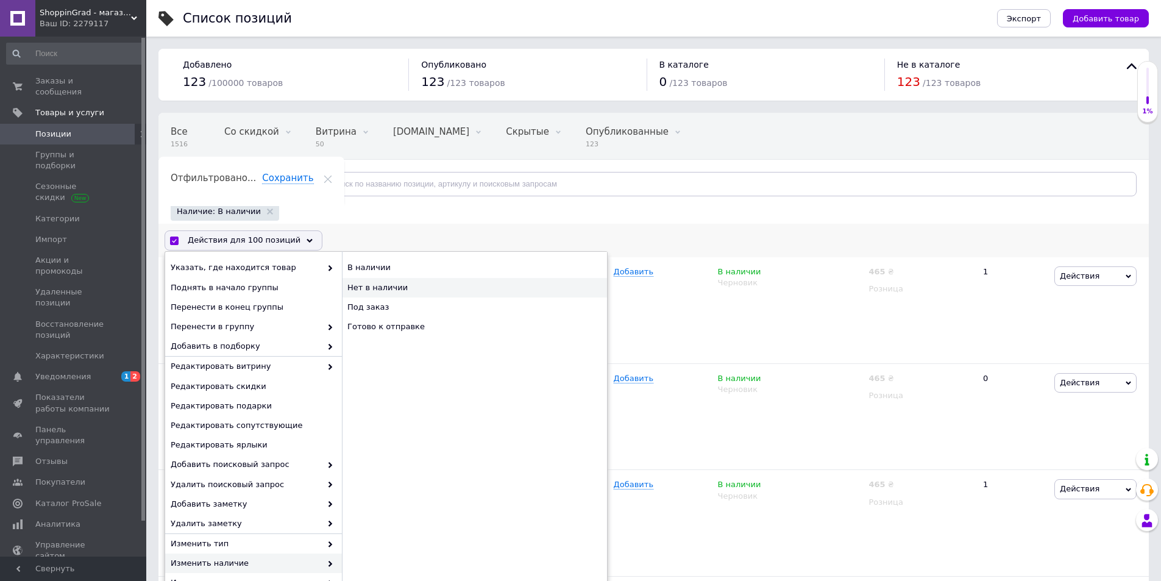
click at [369, 288] on div "Нет в наличии" at bounding box center [474, 288] width 265 height 20
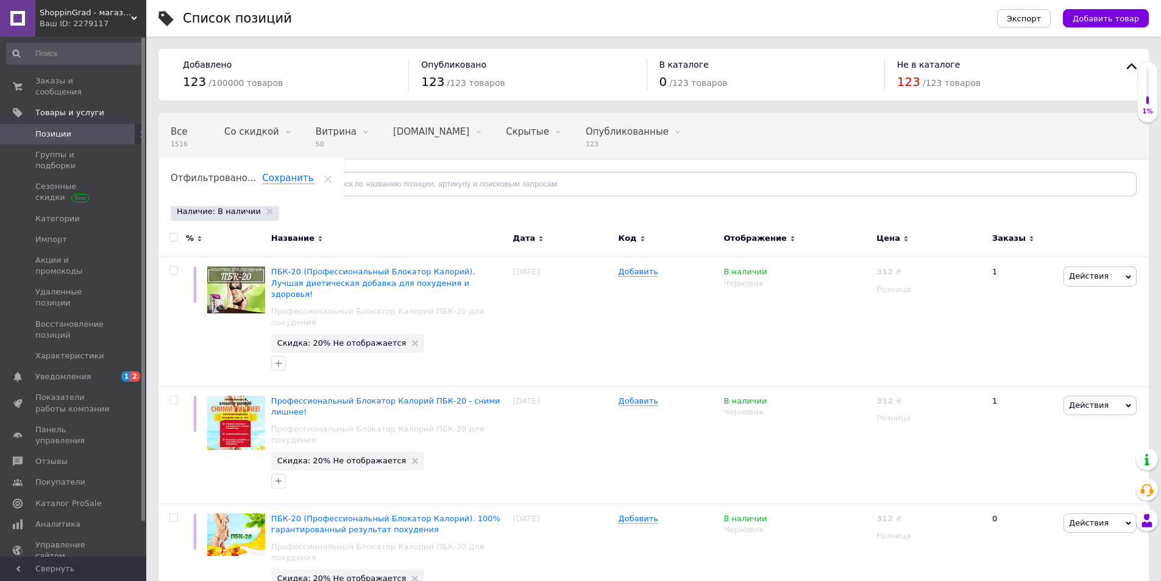
click at [172, 238] on input "checkbox" at bounding box center [173, 237] width 8 height 8
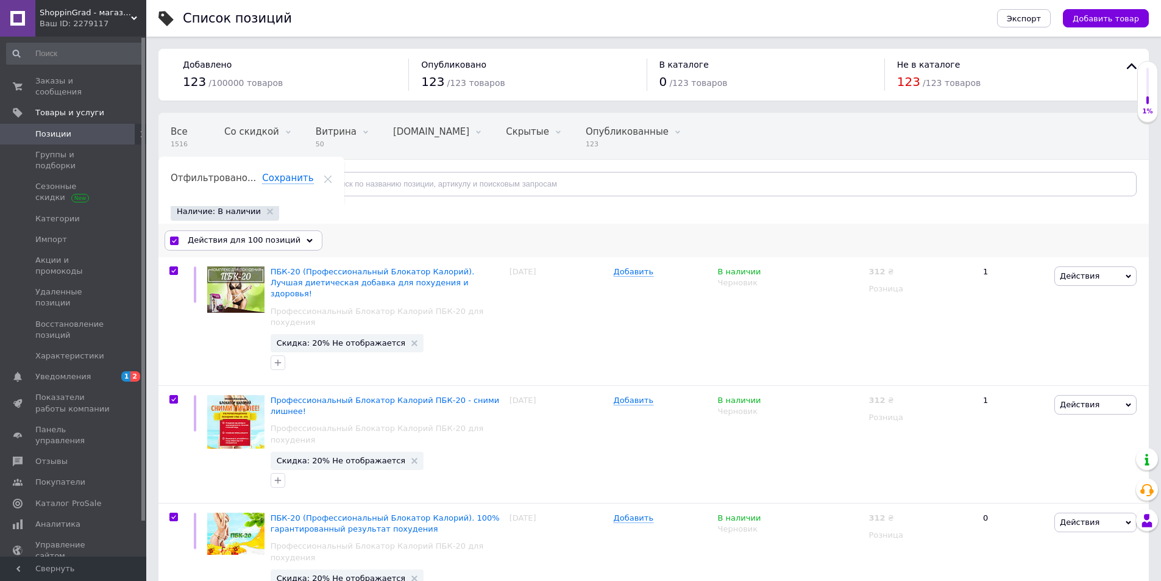
click at [252, 241] on span "Действия для 100 позиций" at bounding box center [244, 240] width 113 height 11
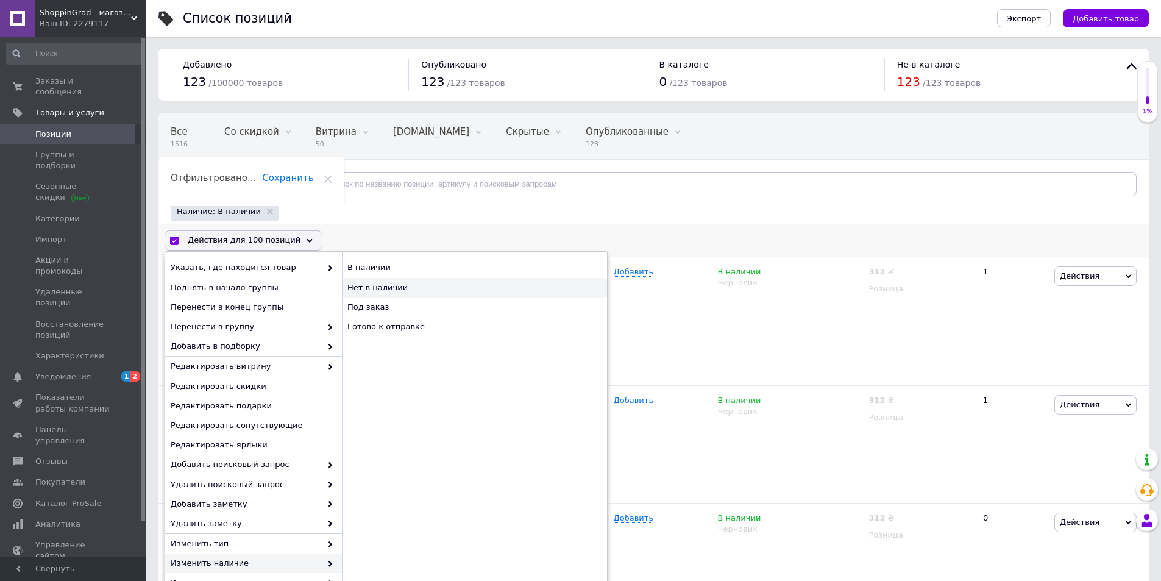
click at [391, 283] on div "Нет в наличии" at bounding box center [474, 288] width 265 height 20
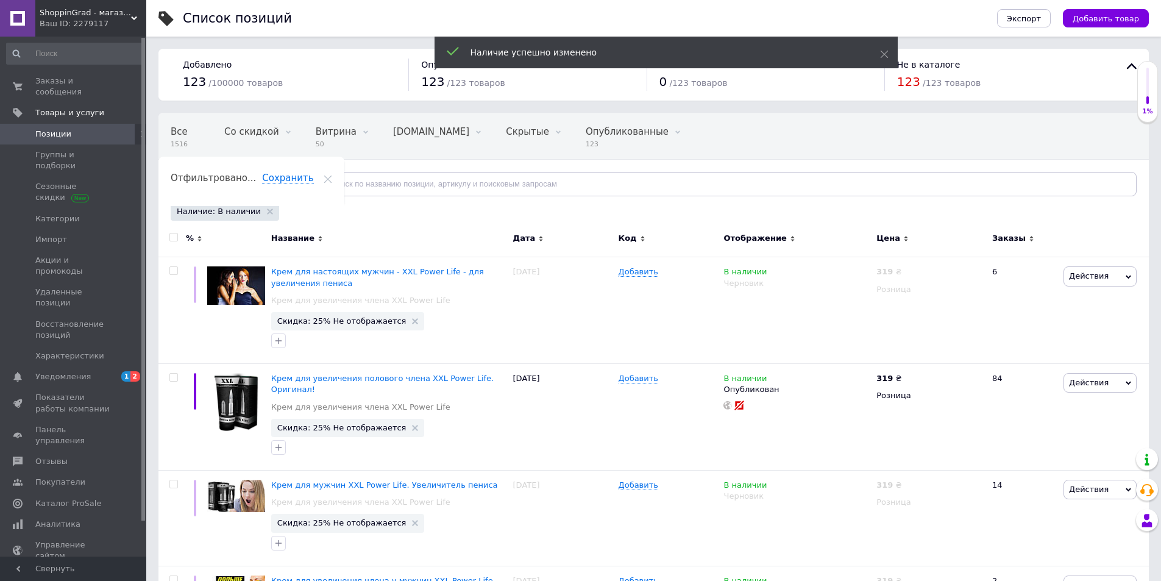
click at [176, 238] on input "checkbox" at bounding box center [173, 237] width 8 height 8
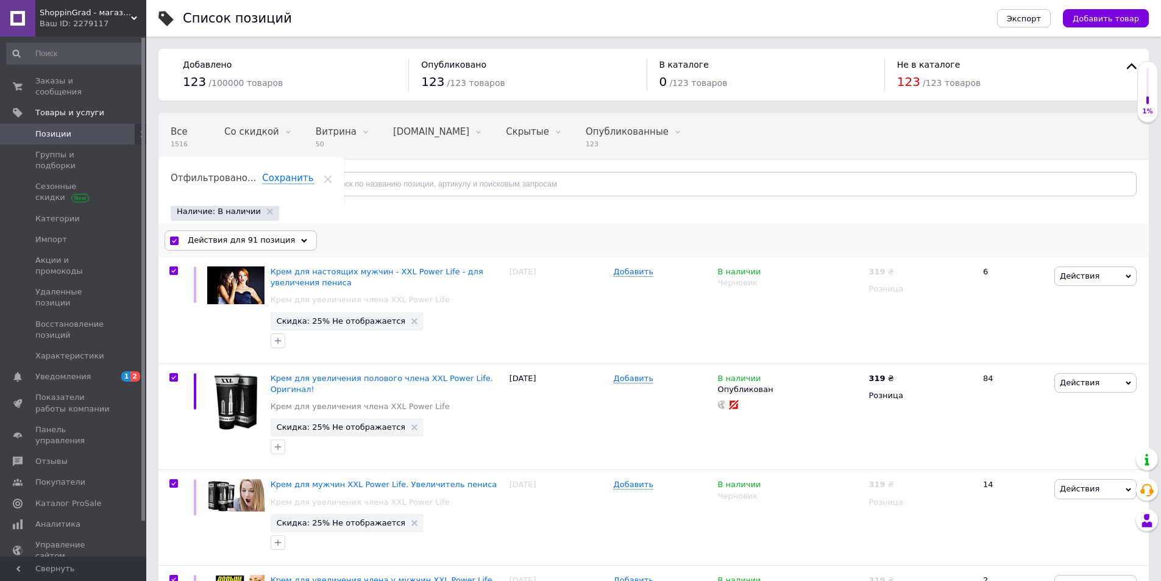
click at [259, 243] on span "Действия для 91 позиция" at bounding box center [241, 240] width 107 height 11
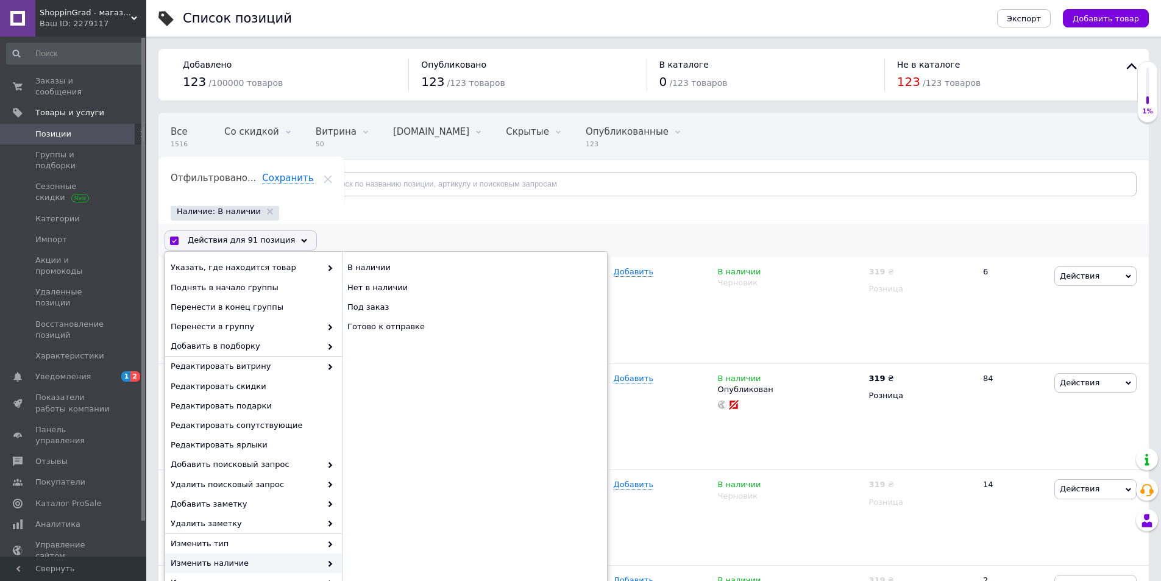
click at [232, 564] on span "Изменить наличие" at bounding box center [246, 563] width 151 height 11
click at [377, 289] on div "Нет в наличии" at bounding box center [474, 288] width 265 height 20
checkbox input "false"
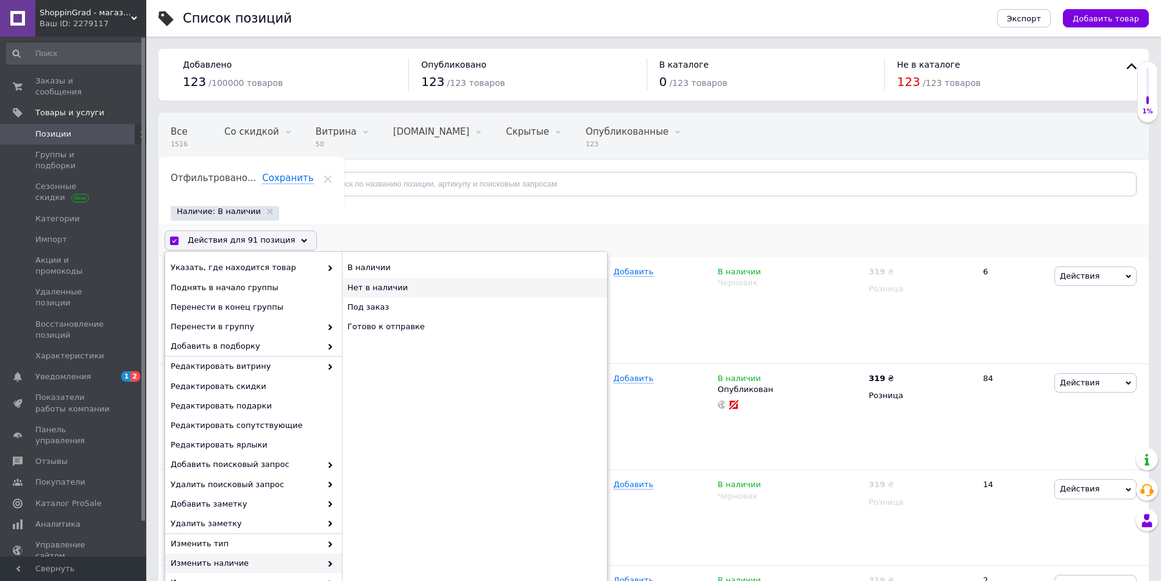
checkbox input "false"
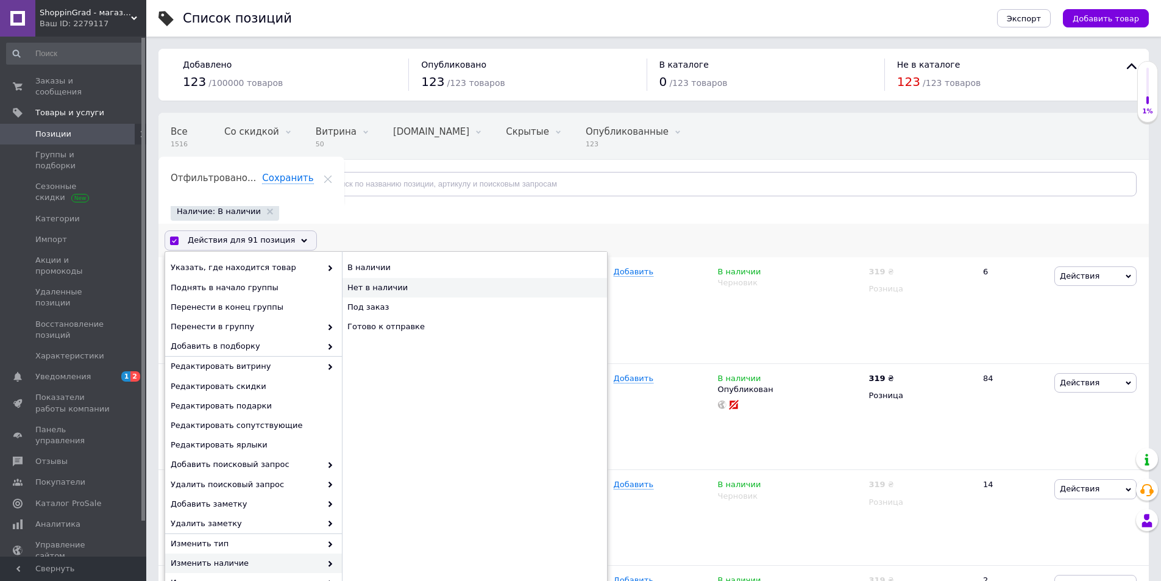
checkbox input "false"
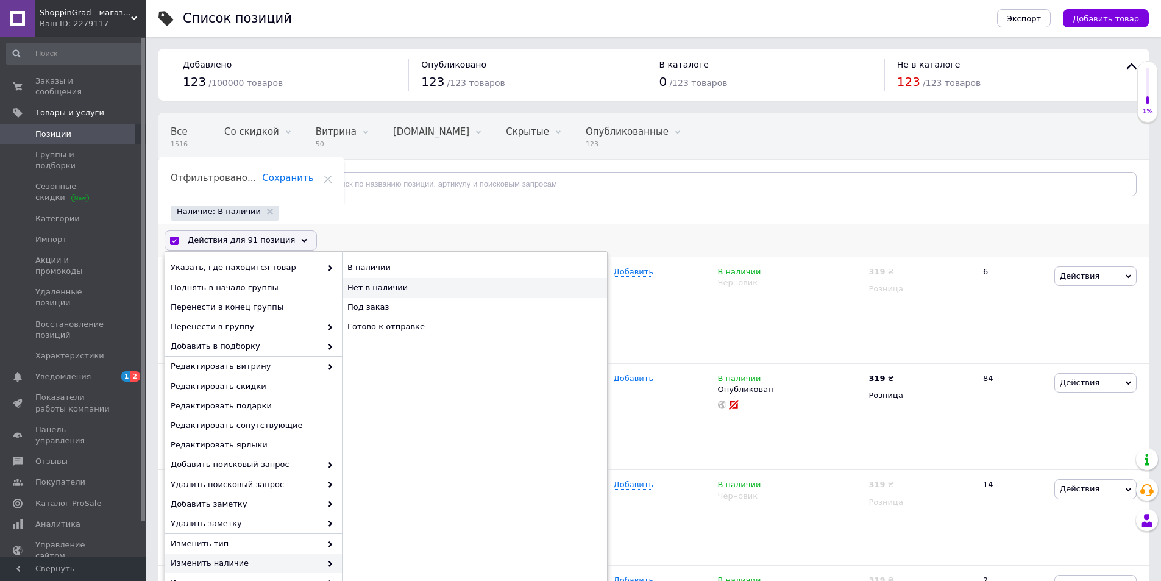
checkbox input "false"
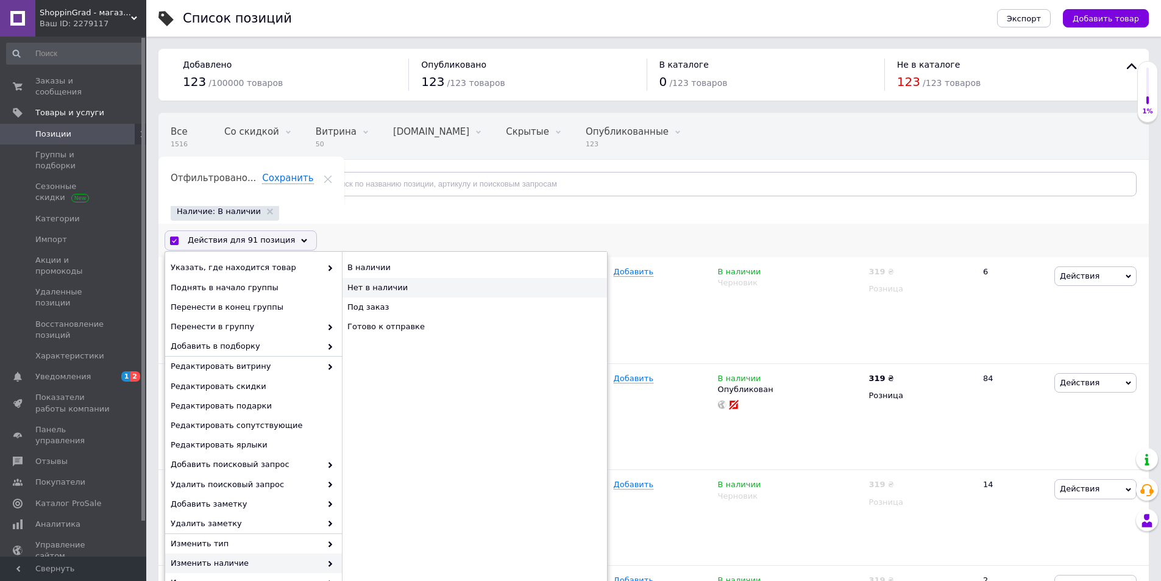
checkbox input "false"
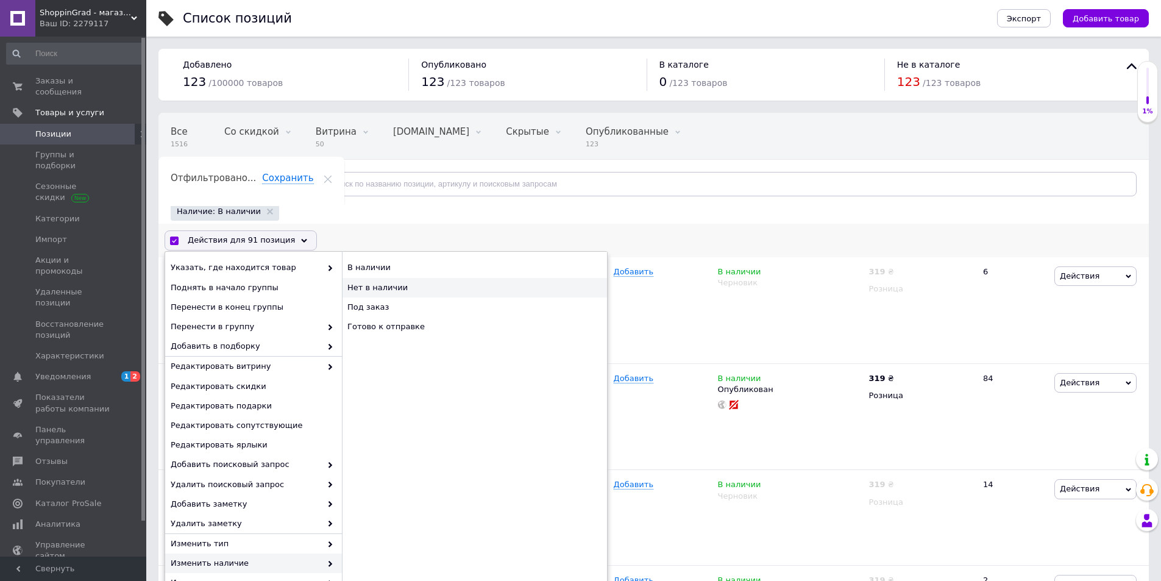
checkbox input "false"
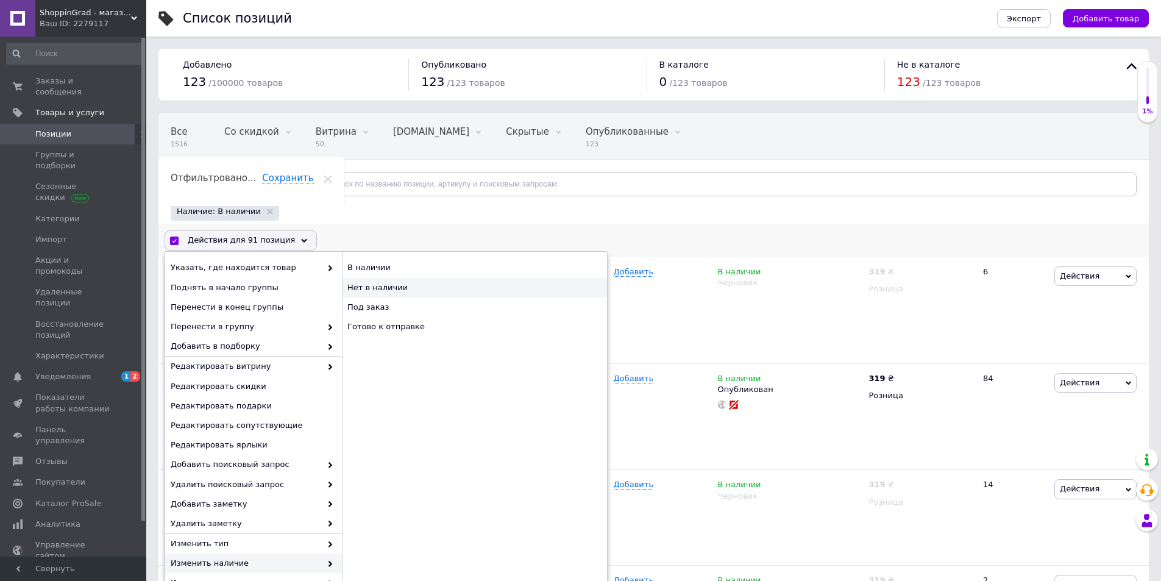
checkbox input "false"
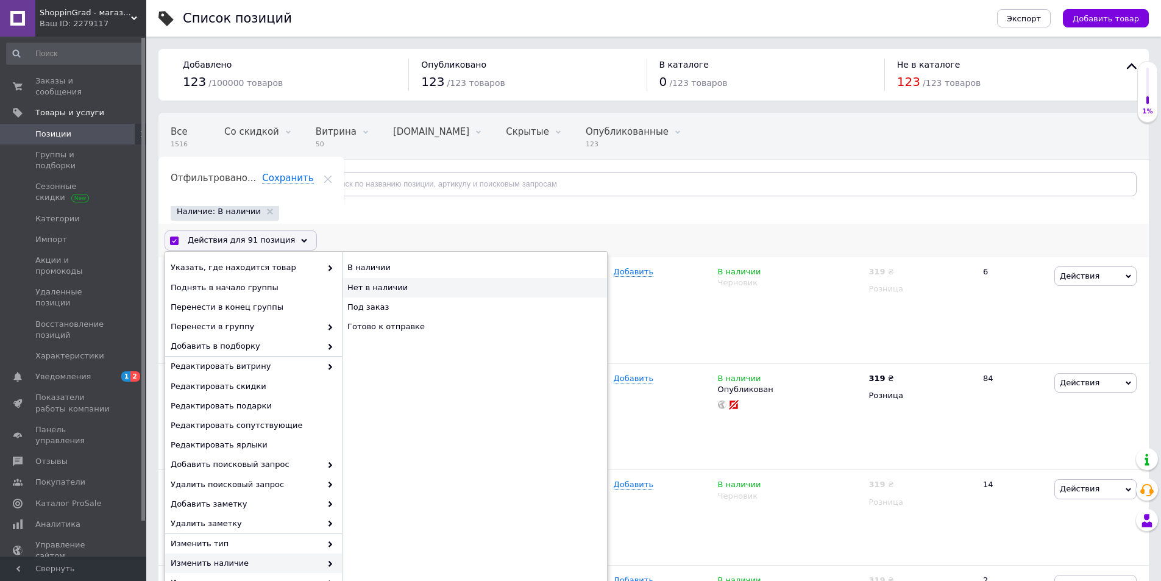
checkbox input "false"
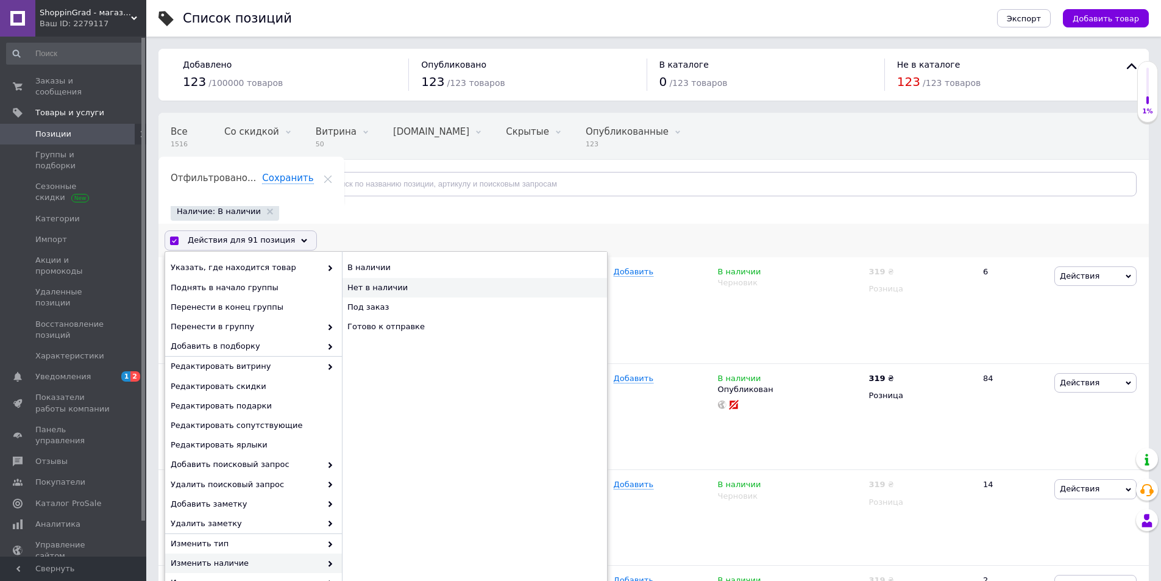
checkbox input "false"
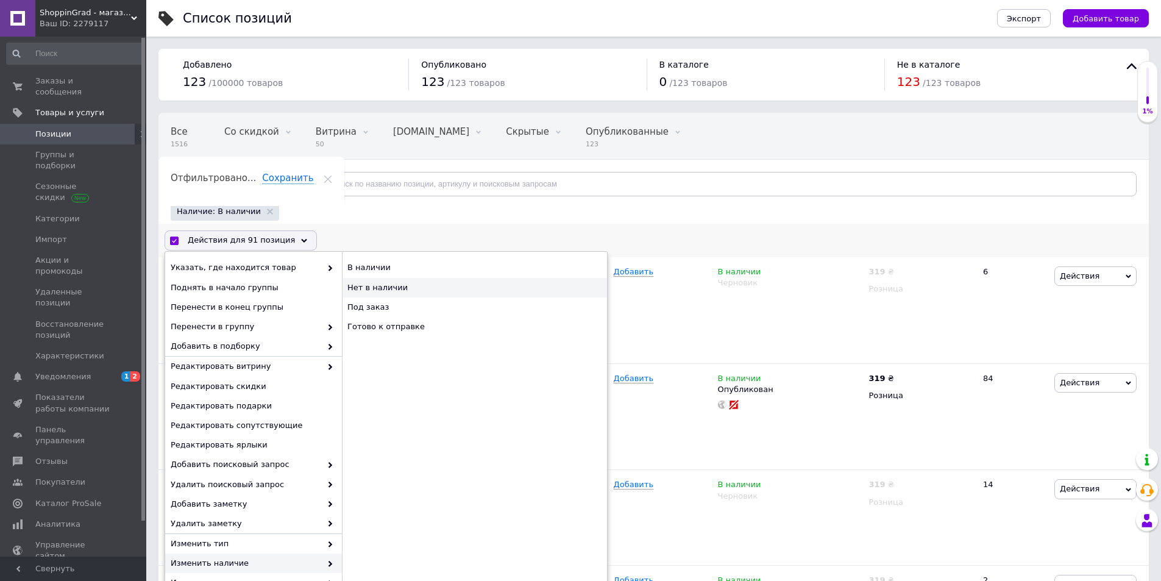
checkbox input "false"
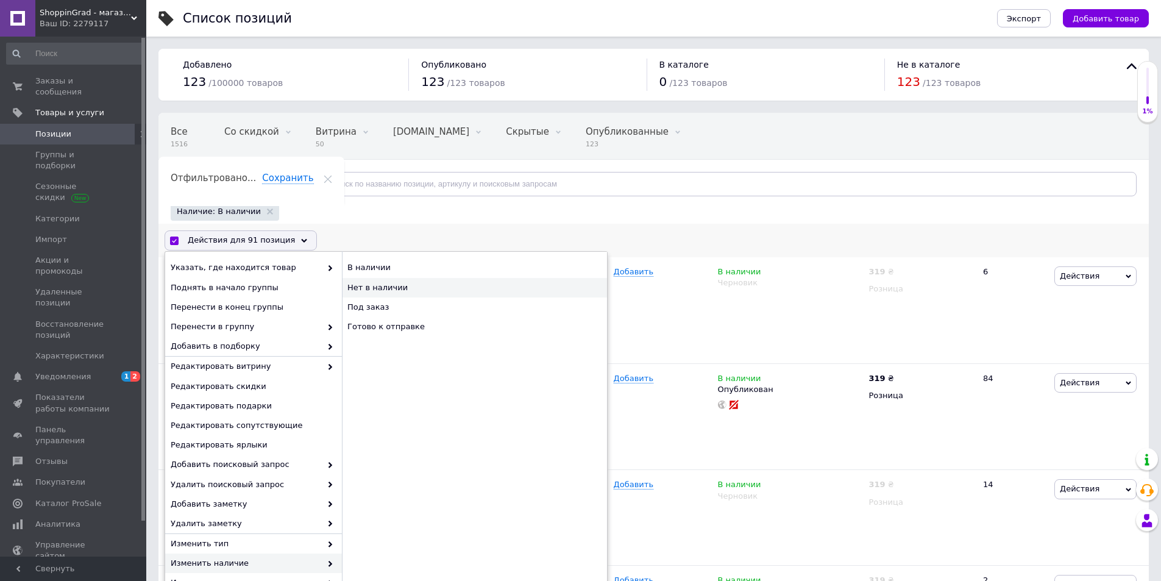
checkbox input "false"
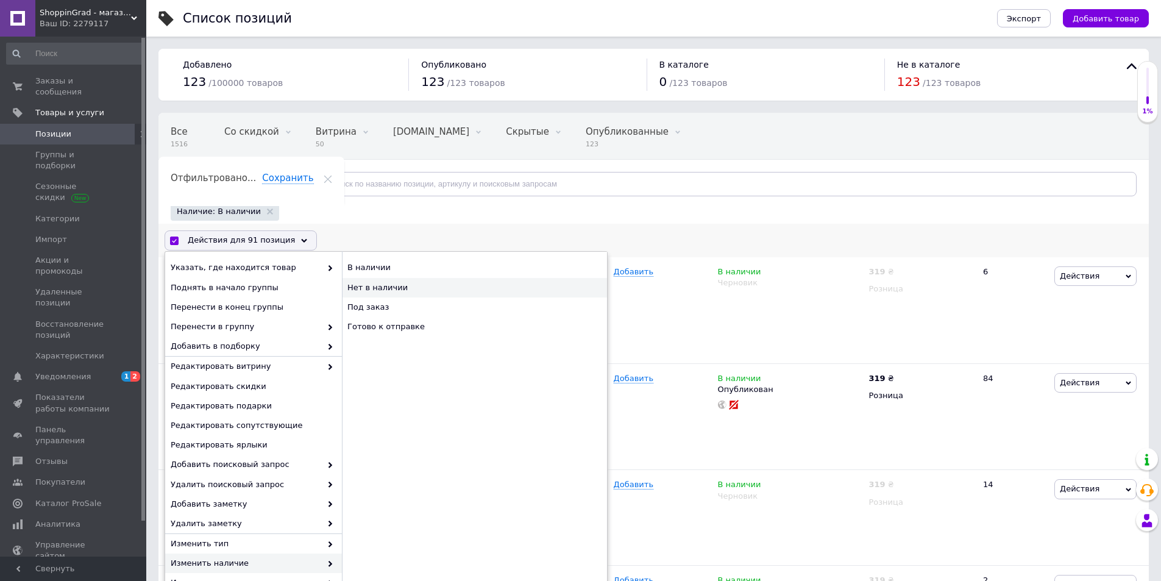
checkbox input "false"
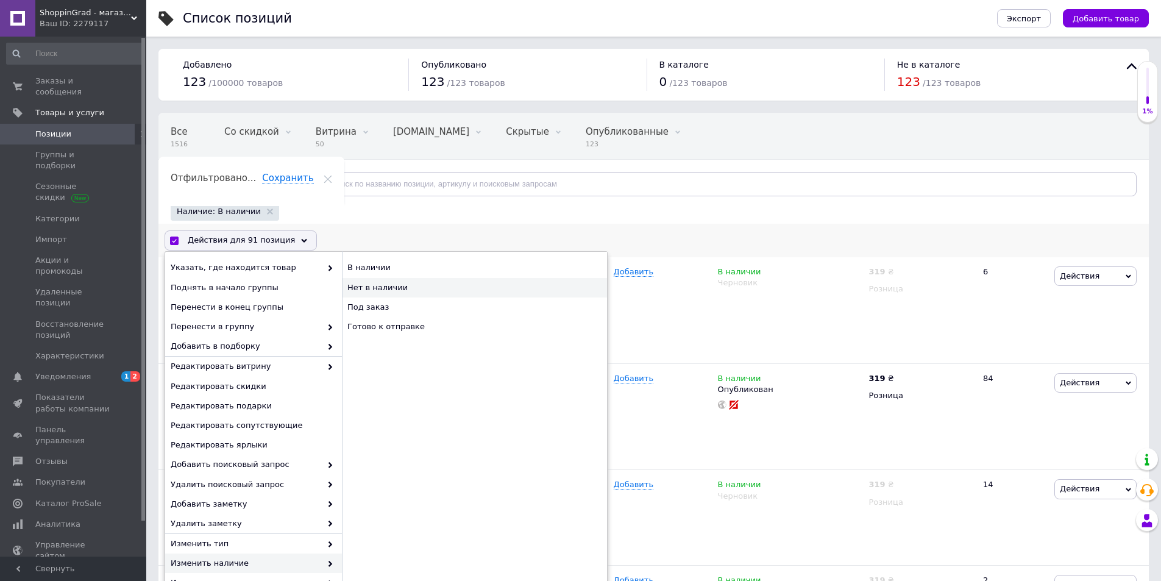
checkbox input "false"
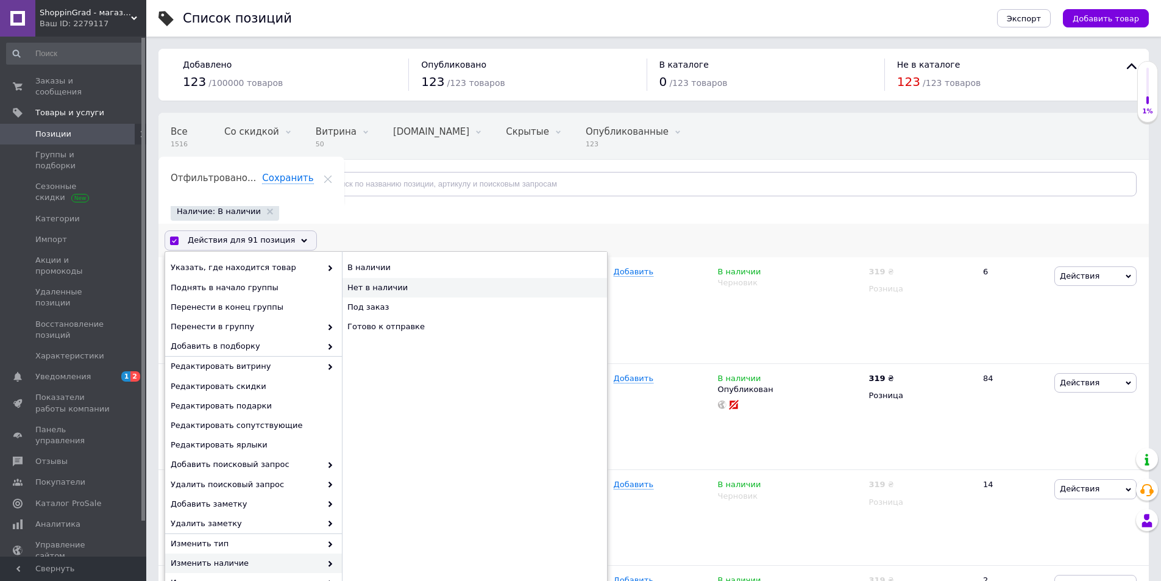
checkbox input "false"
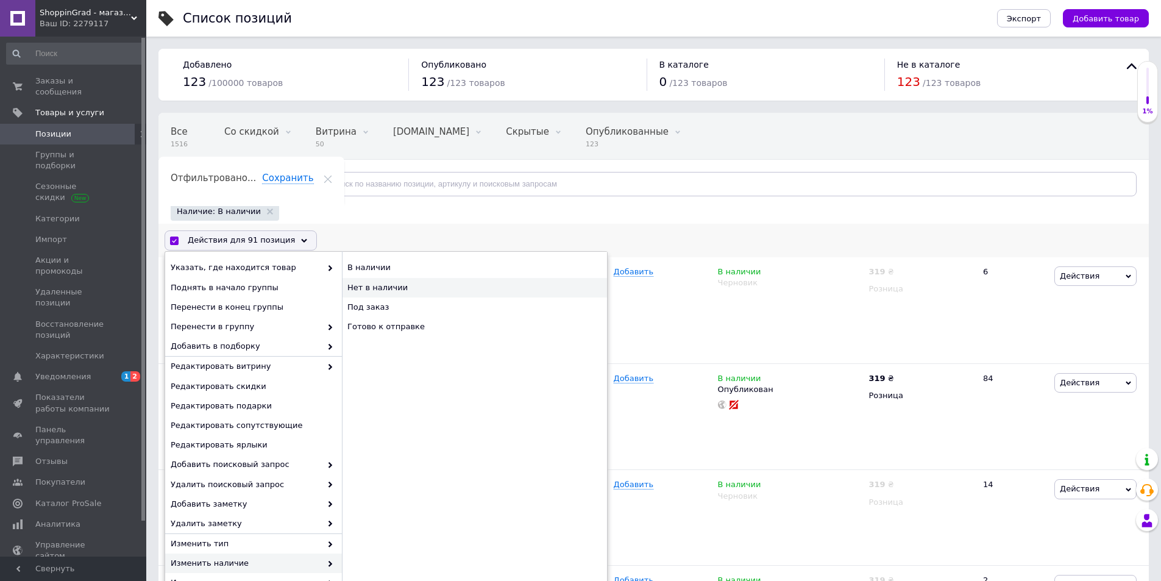
checkbox input "false"
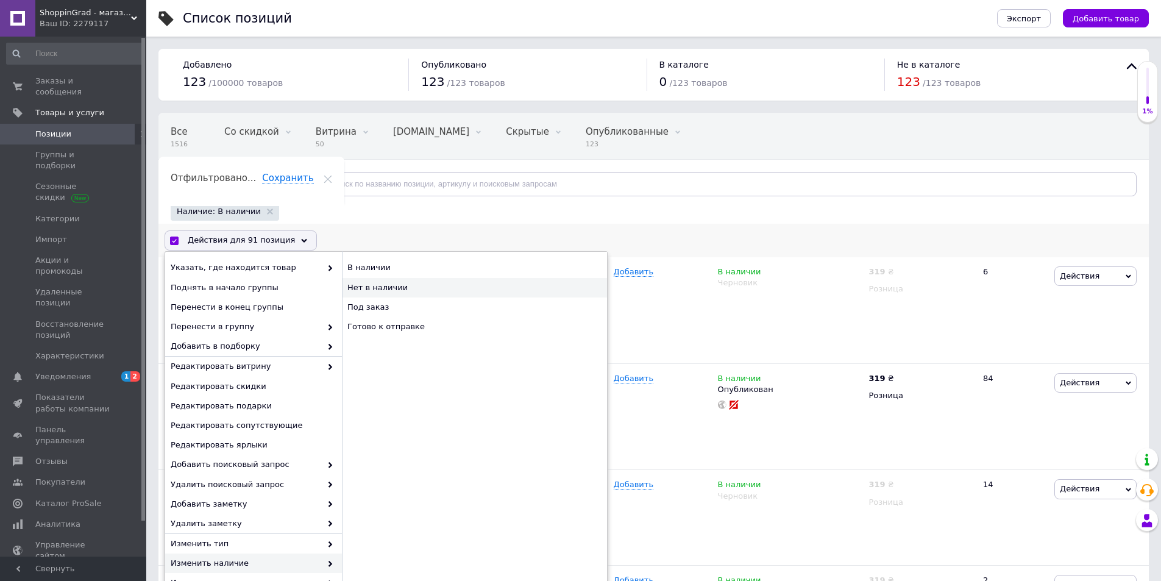
checkbox input "false"
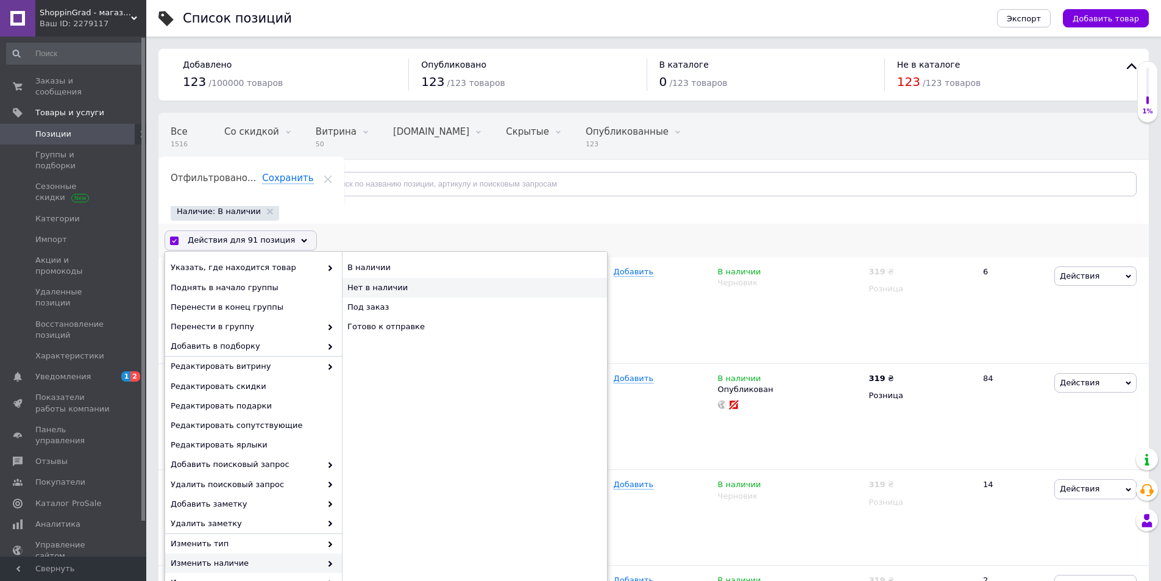
checkbox input "false"
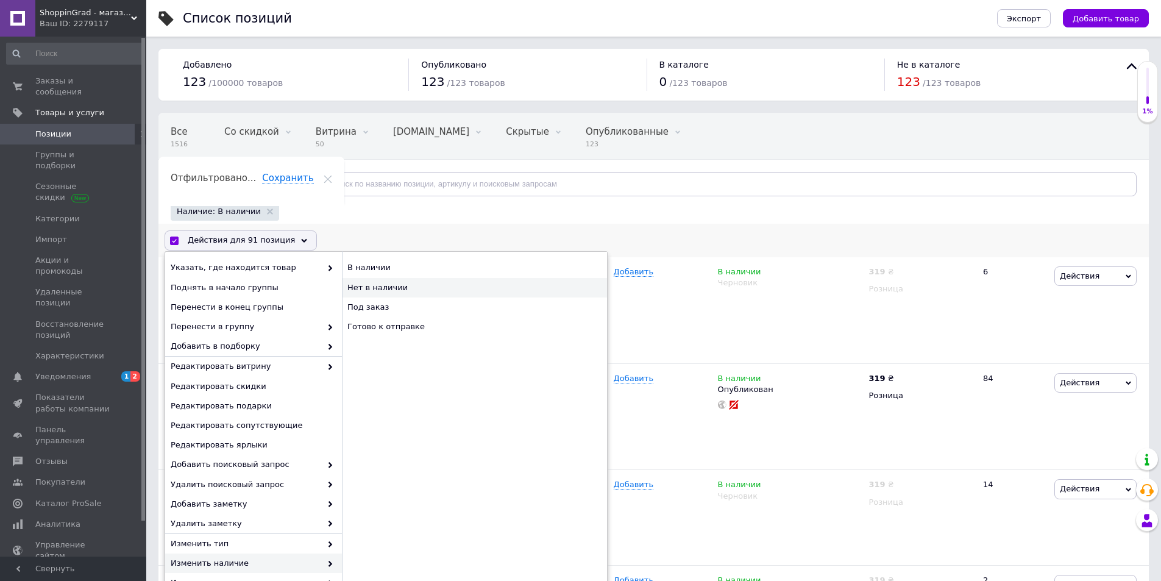
checkbox input "false"
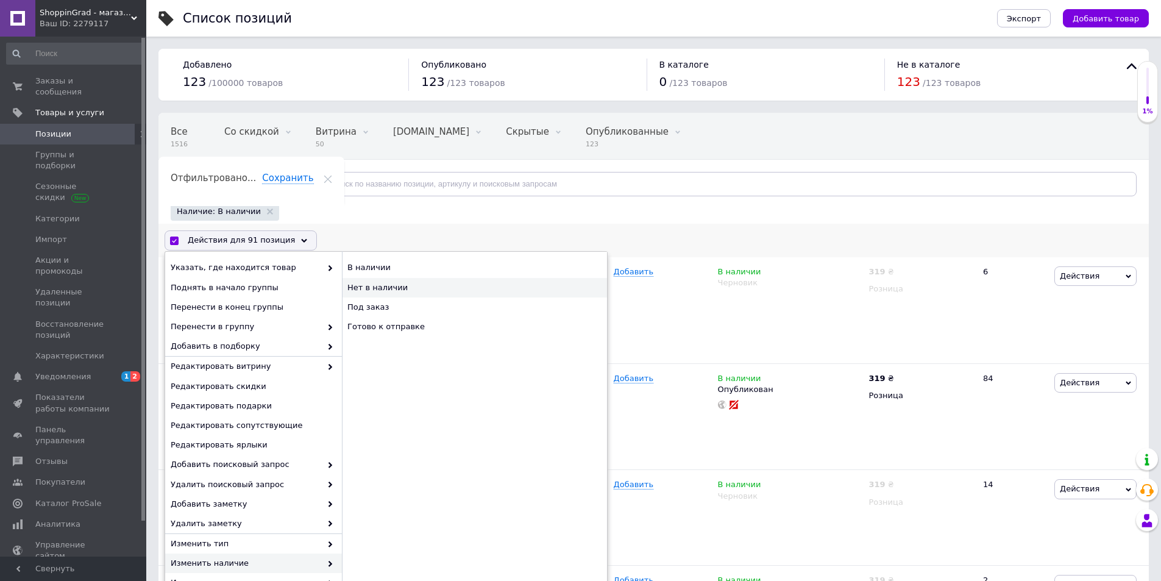
checkbox input "false"
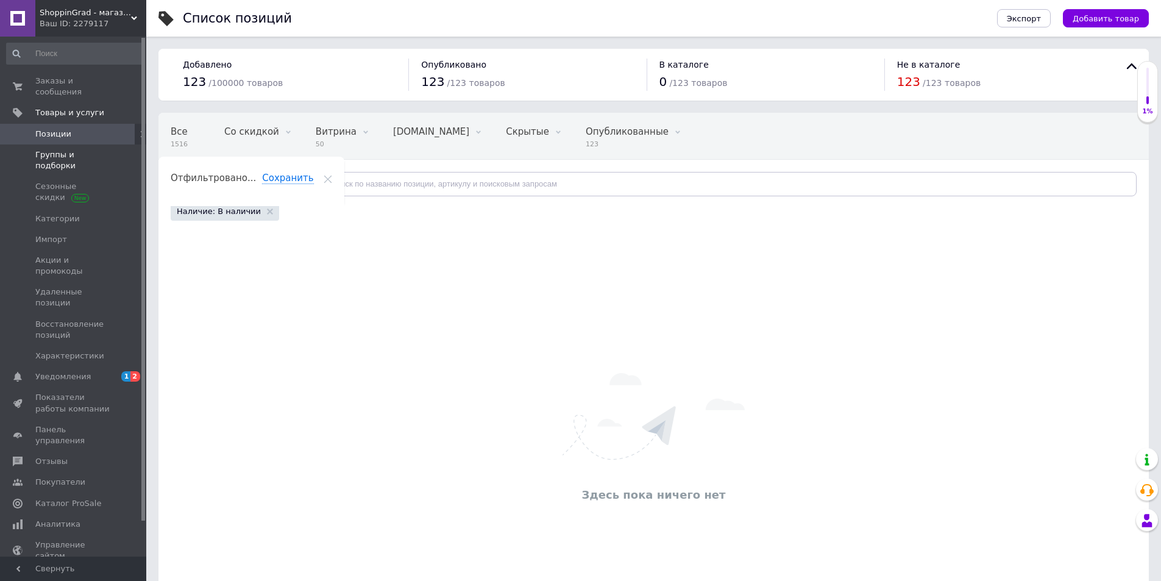
click at [107, 149] on span "Группы и подборки" at bounding box center [73, 160] width 77 height 22
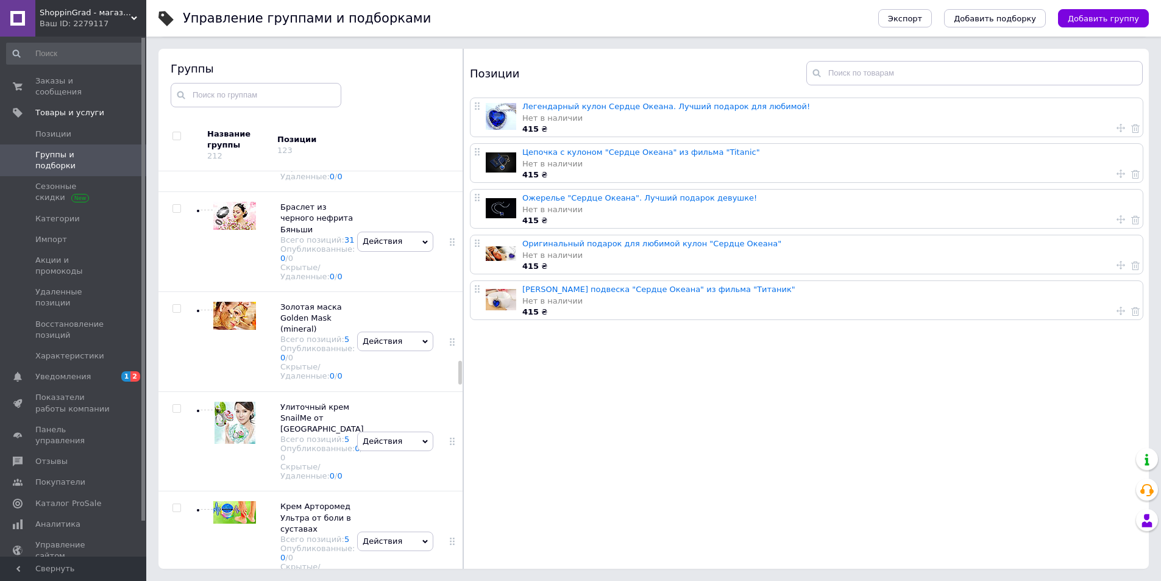
scroll to position [3462, 0]
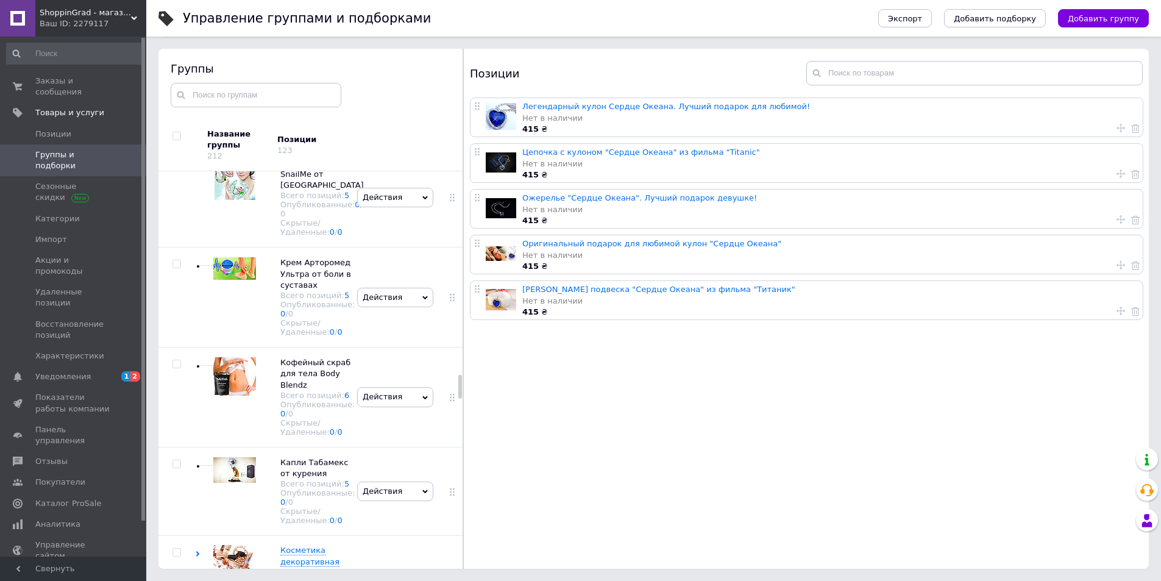
click at [65, 149] on span "Группы и подборки" at bounding box center [73, 160] width 77 height 22
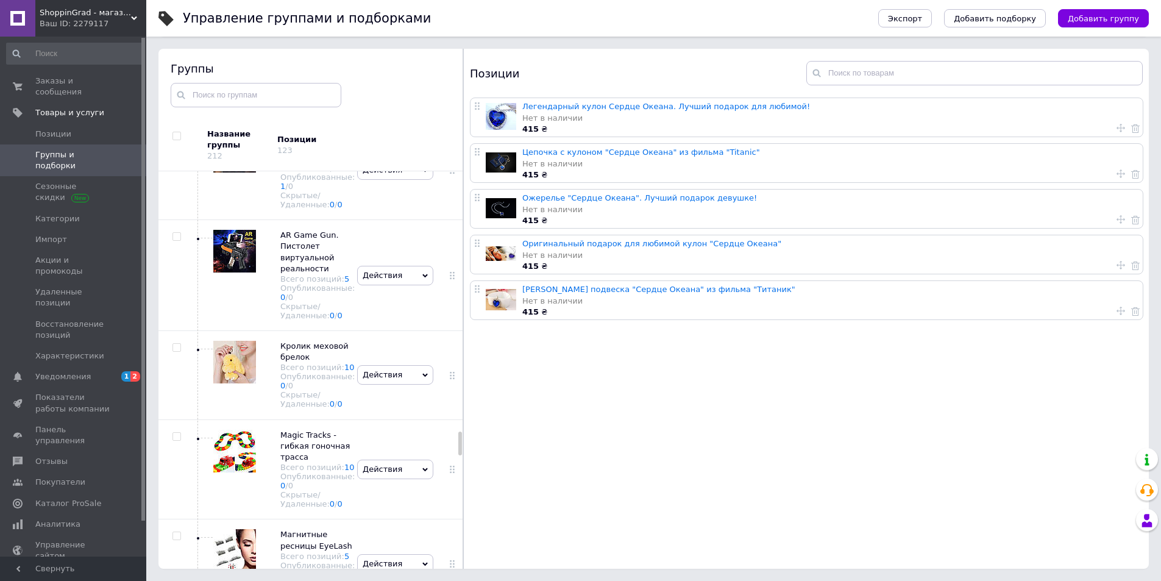
scroll to position [4437, 0]
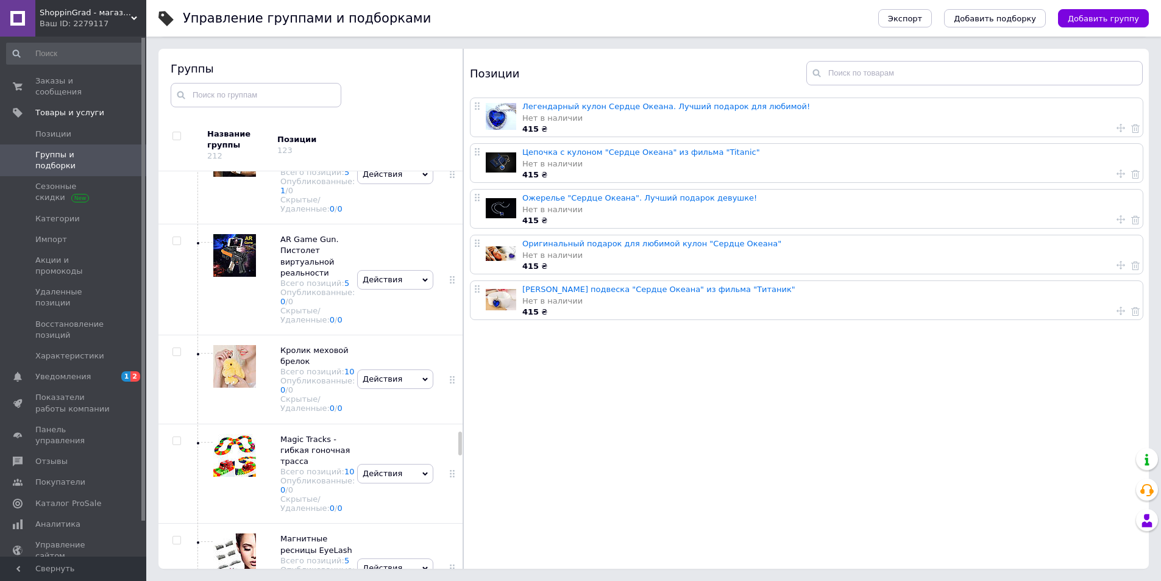
click at [320, 66] on span "Колье "Сердце Океана"" at bounding box center [311, 56] width 62 height 20
click at [379, 84] on span "Действия" at bounding box center [383, 79] width 40 height 9
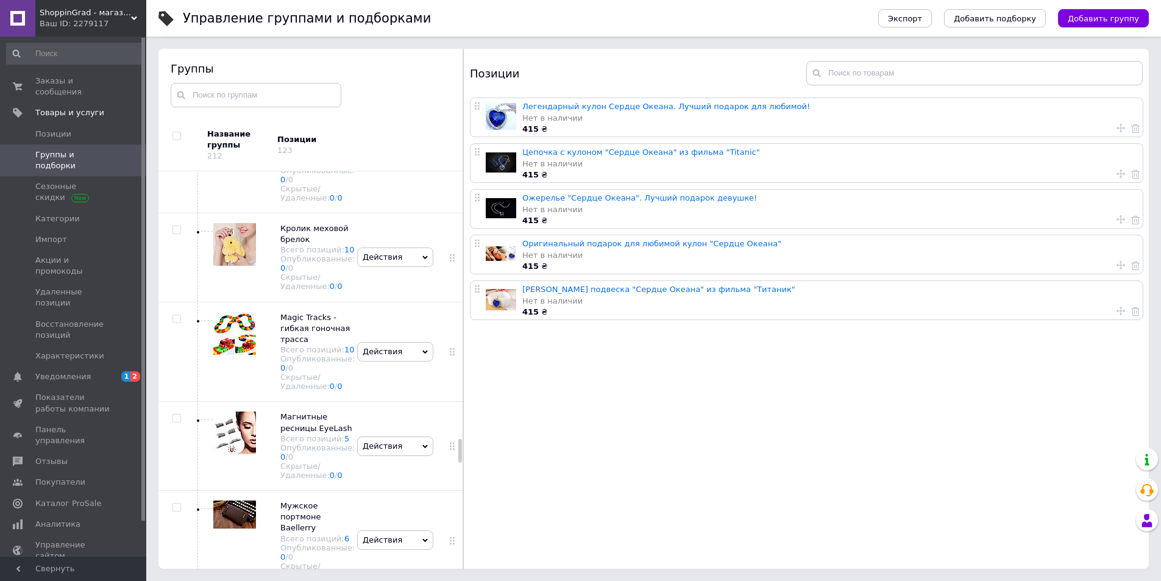
click at [739, 105] on link "Легендарный кулон Сердце Океана. Лучший подарок для любимой!" at bounding box center [666, 106] width 288 height 9
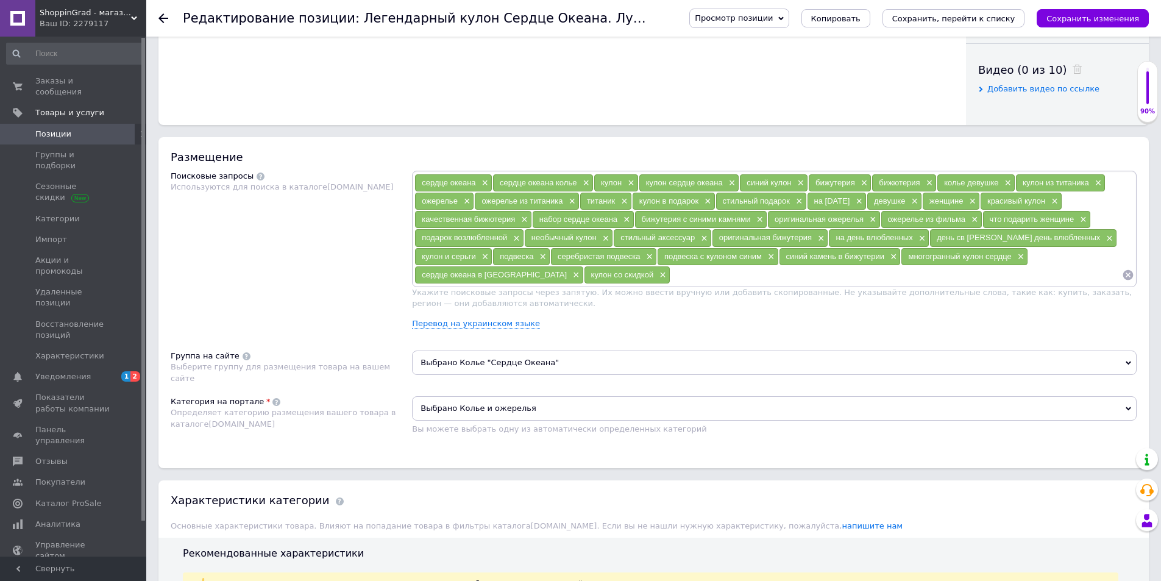
scroll to position [360, 0]
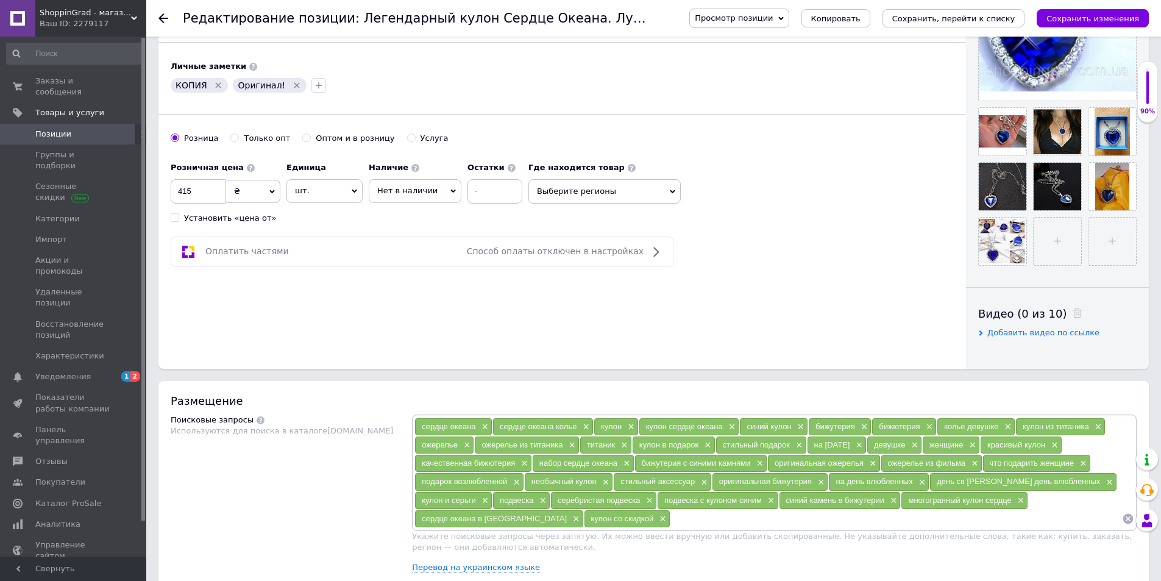
click at [411, 188] on span "Нет в наличии" at bounding box center [407, 190] width 60 height 9
click at [407, 211] on li "В наличии" at bounding box center [414, 216] width 91 height 17
click at [1066, 15] on icon "Сохранить изменения" at bounding box center [1093, 18] width 93 height 9
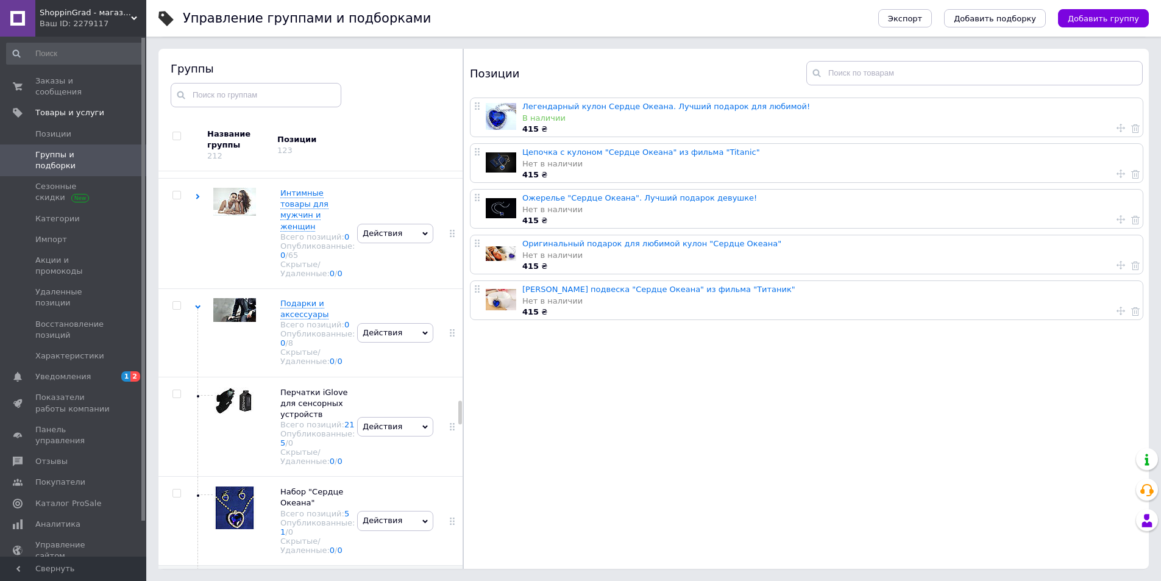
scroll to position [4011, 0]
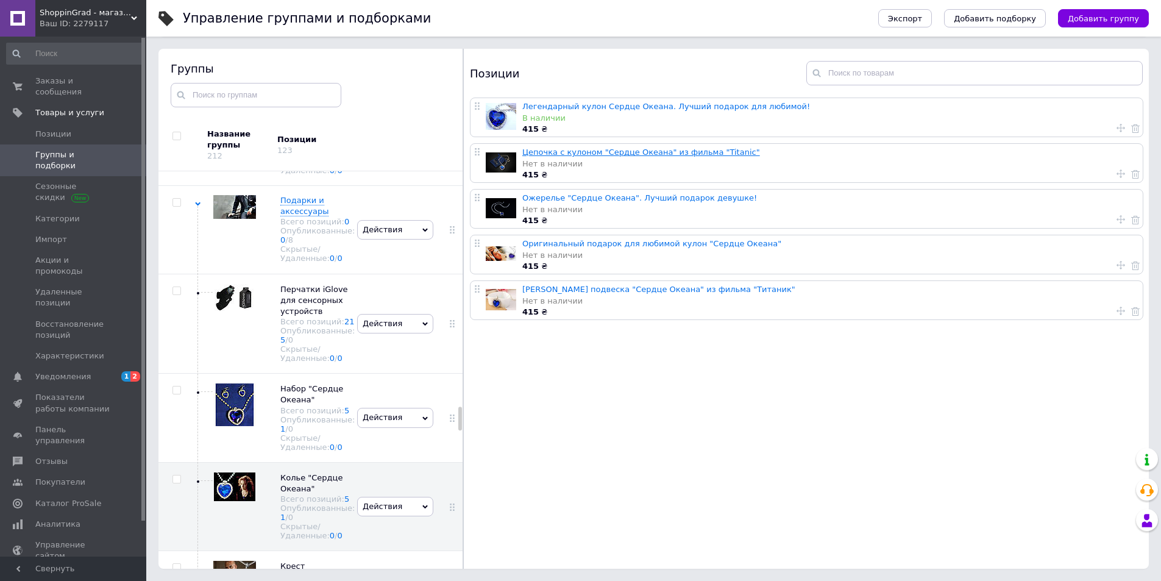
click at [578, 148] on link "Цепочка с кулоном "Сердце Океана" из фильма "Titanic"" at bounding box center [641, 152] width 238 height 9
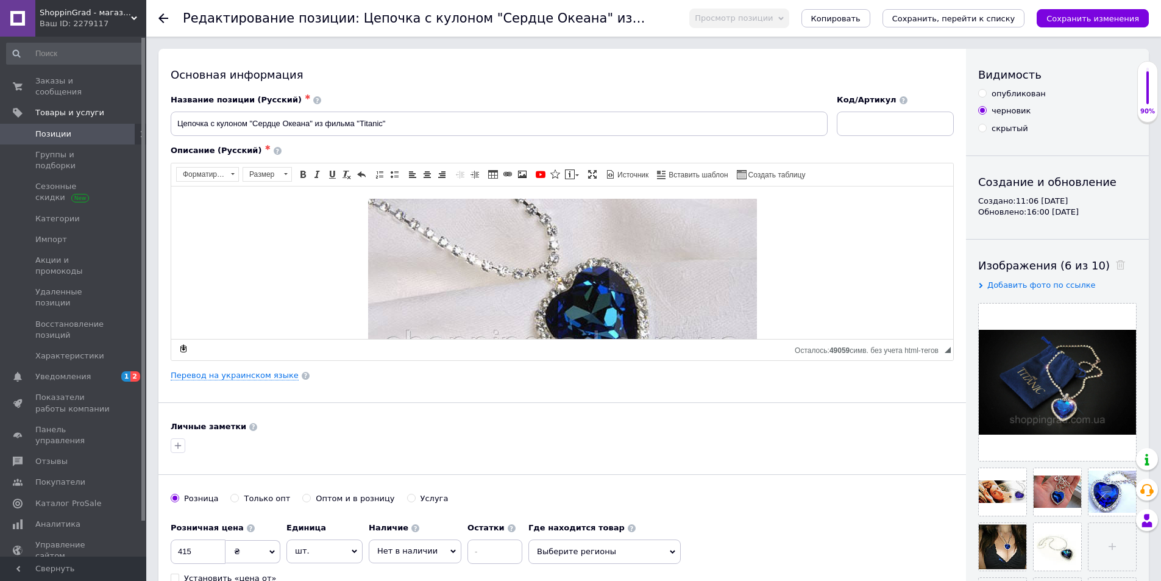
drag, startPoint x: 565, startPoint y: 35, endPoint x: 997, endPoint y: 97, distance: 436.0
click at [997, 97] on div "опубликован" at bounding box center [1019, 93] width 54 height 11
click at [986, 97] on input "опубликован" at bounding box center [982, 93] width 8 height 8
radio input "true"
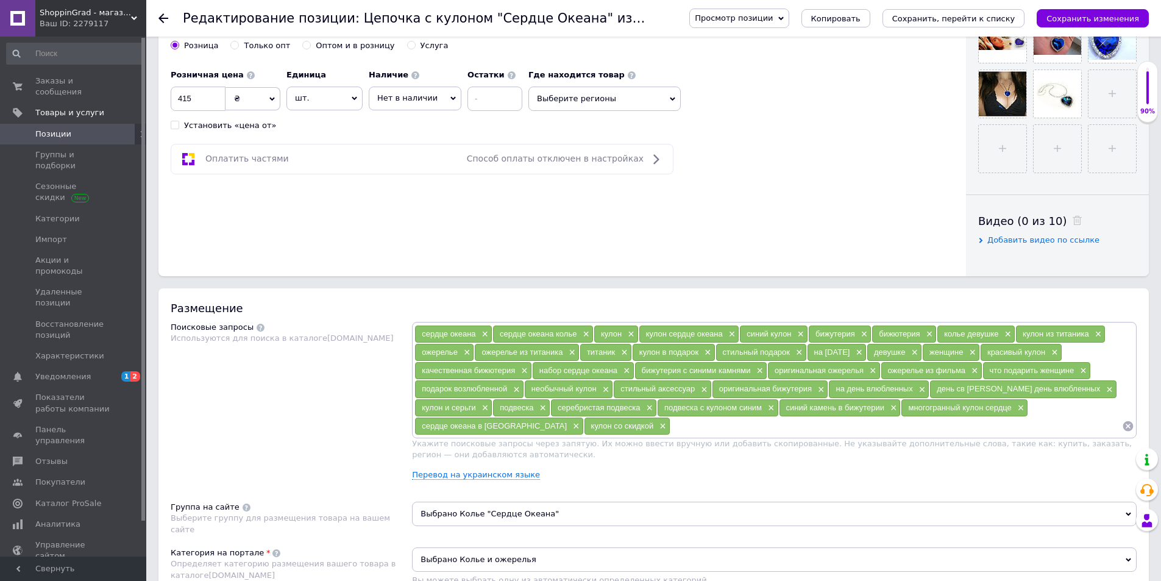
scroll to position [360, 0]
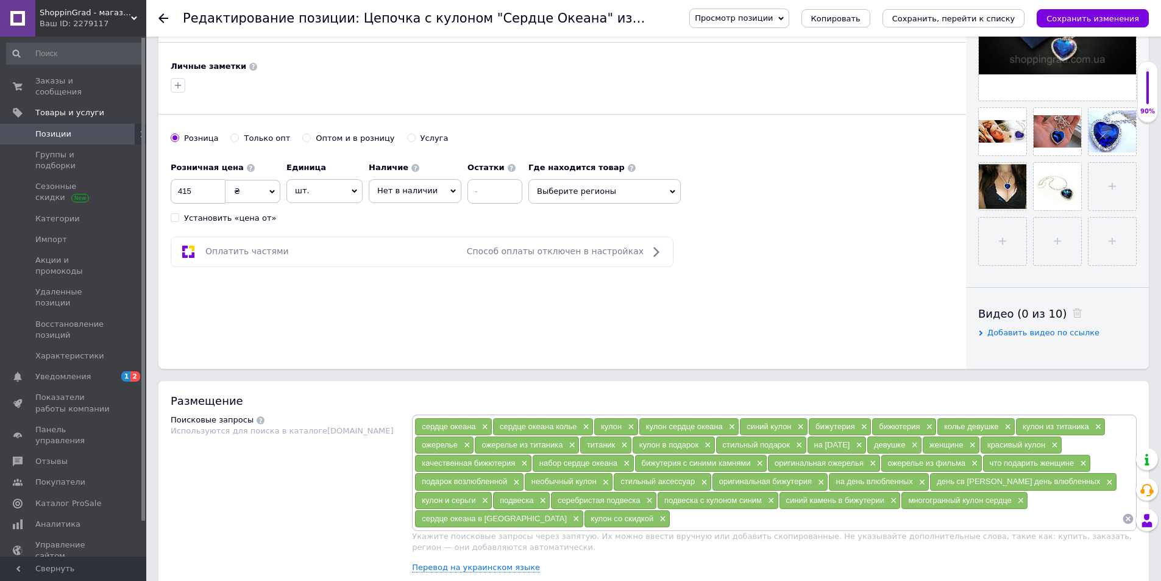
click at [424, 188] on span "Нет в наличии" at bounding box center [407, 190] width 60 height 9
click at [407, 218] on li "В наличии" at bounding box center [414, 216] width 91 height 17
click at [1092, 10] on button "Сохранить изменения" at bounding box center [1093, 18] width 112 height 18
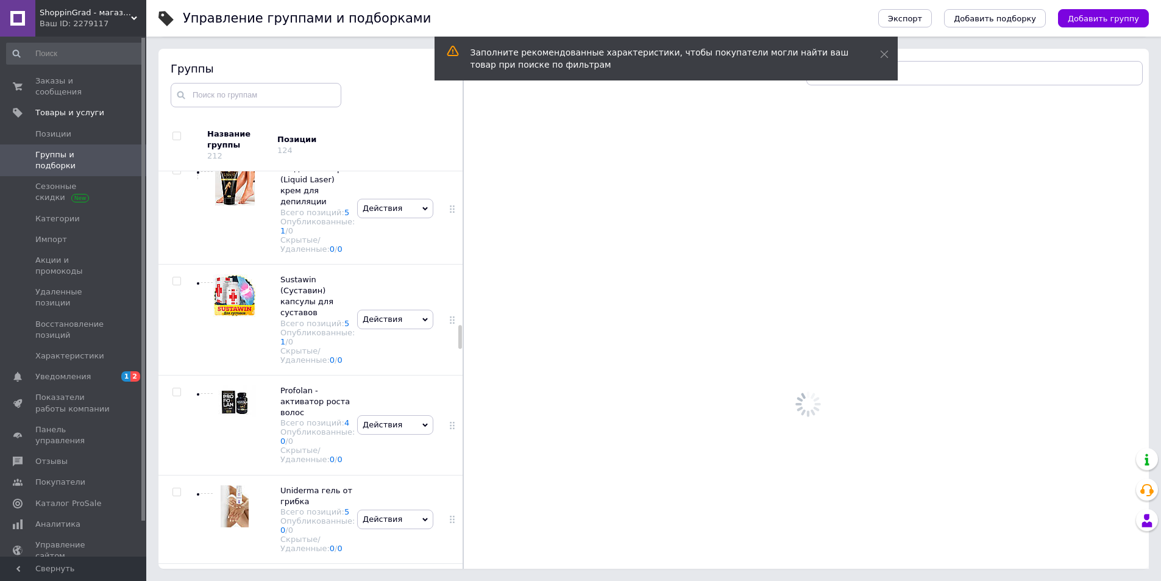
scroll to position [2670, 0]
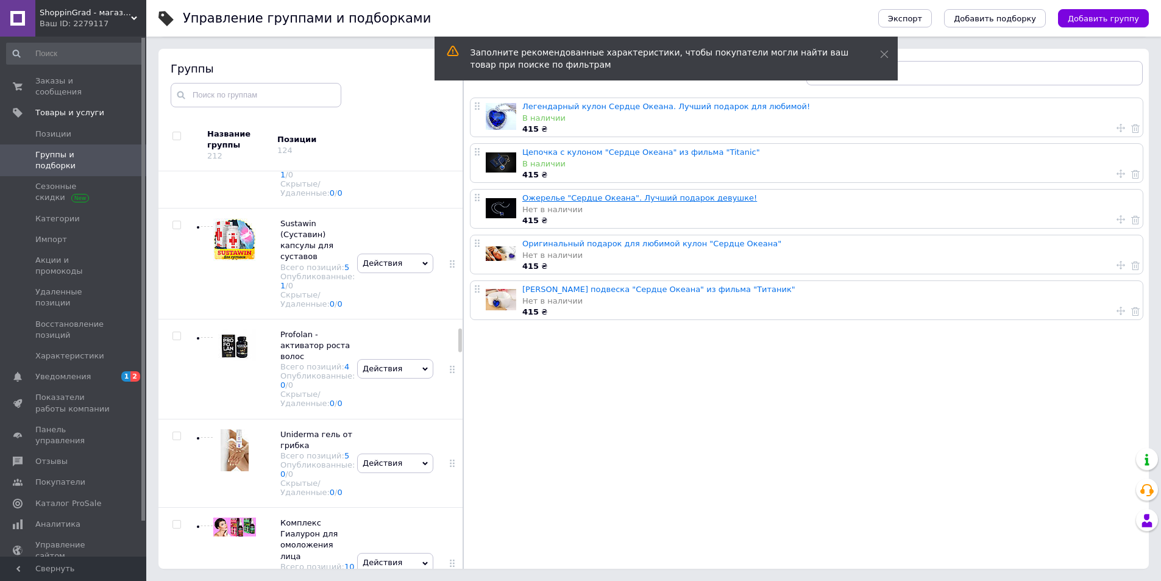
click at [566, 193] on link "Ожерелье "Сердце Океана". Лучший подарок девушке!" at bounding box center [639, 197] width 235 height 9
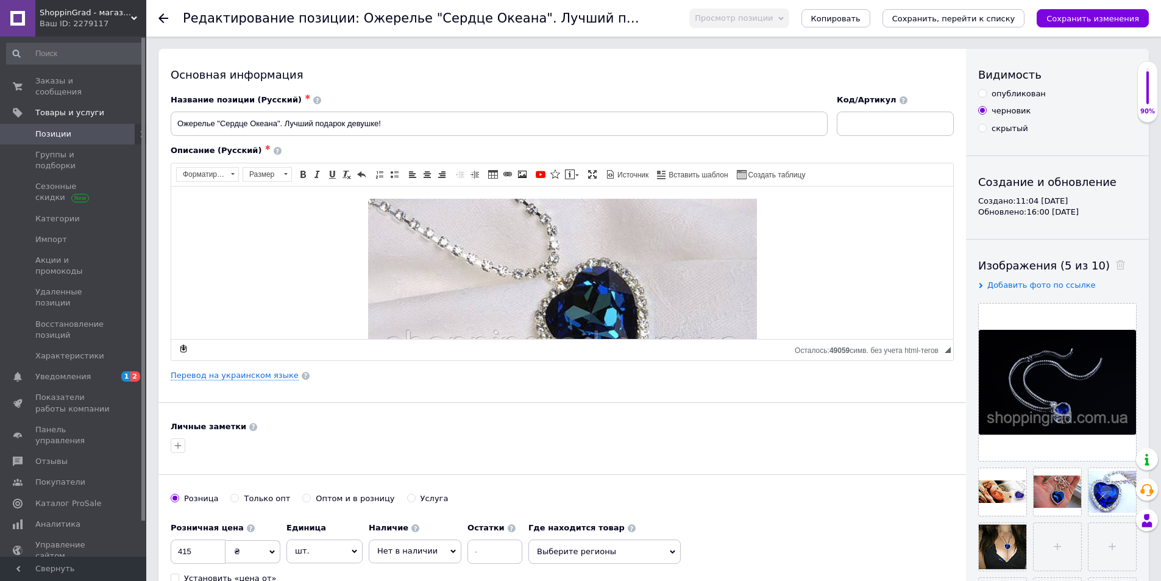
click at [1017, 96] on div "опубликован" at bounding box center [1019, 93] width 54 height 11
click at [986, 96] on input "опубликован" at bounding box center [982, 93] width 8 height 8
radio input "true"
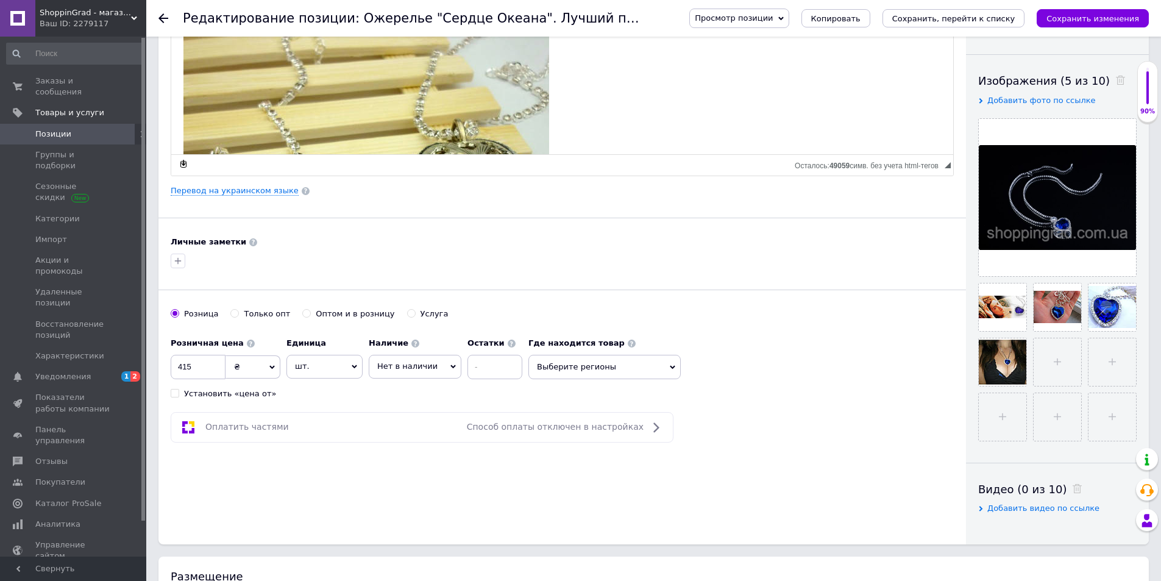
scroll to position [305, 0]
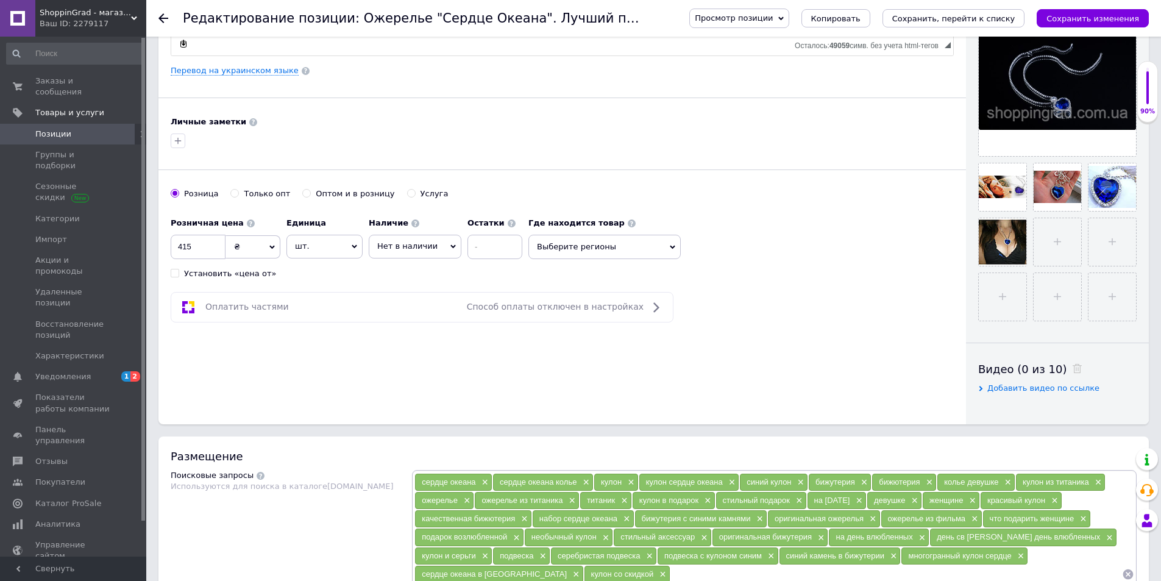
click at [397, 238] on span "Нет в наличии" at bounding box center [415, 246] width 93 height 23
click at [403, 274] on li "В наличии" at bounding box center [414, 271] width 91 height 17
click at [1096, 20] on icon "Сохранить изменения" at bounding box center [1093, 18] width 93 height 9
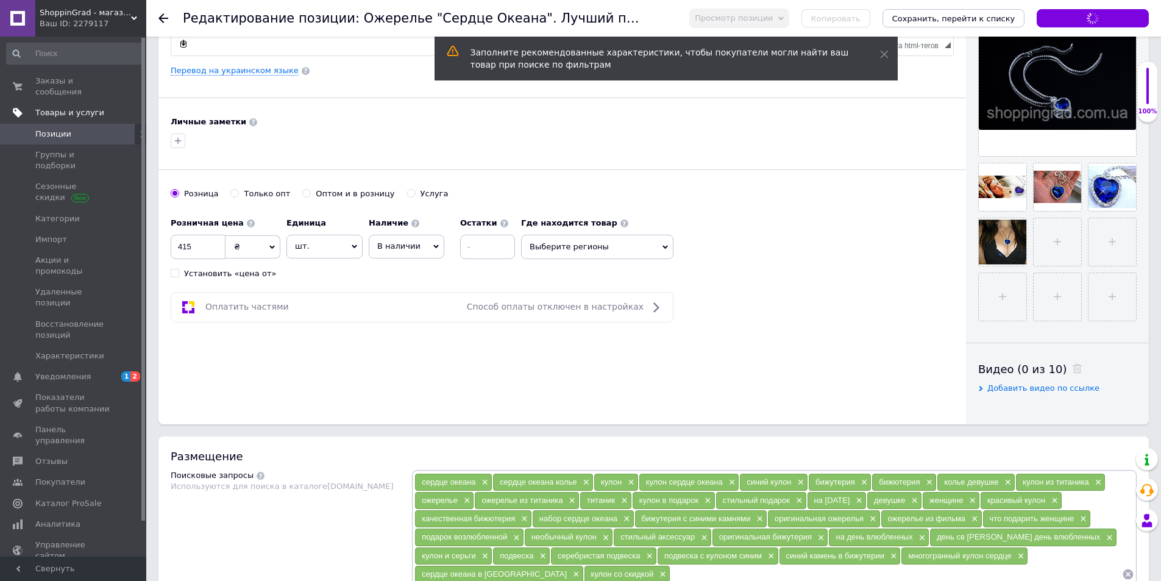
click at [68, 107] on span "Товары и услуги" at bounding box center [69, 112] width 69 height 11
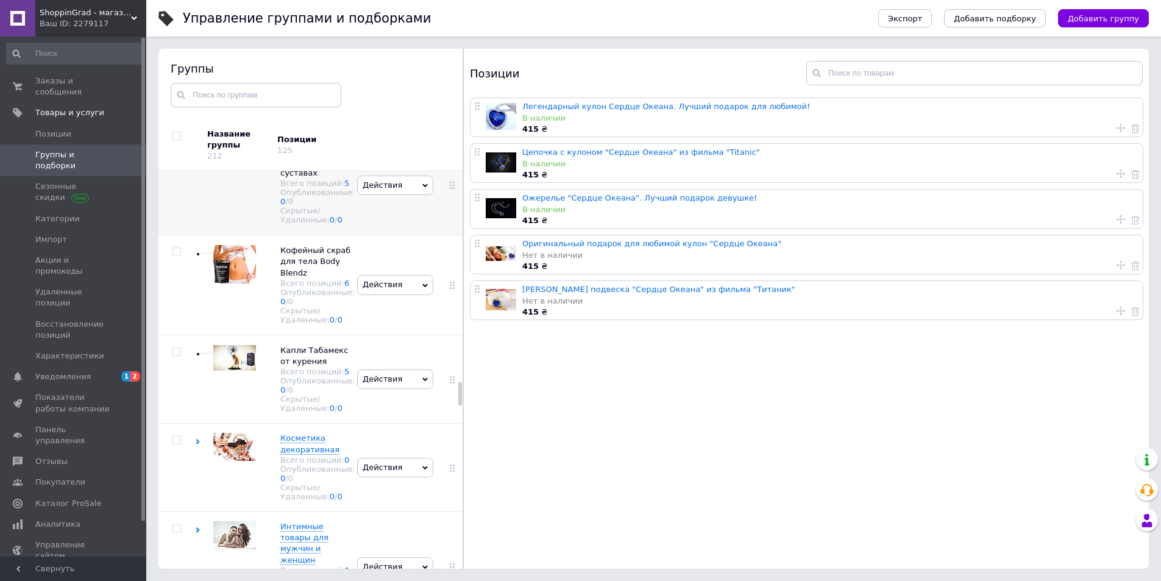
scroll to position [3584, 0]
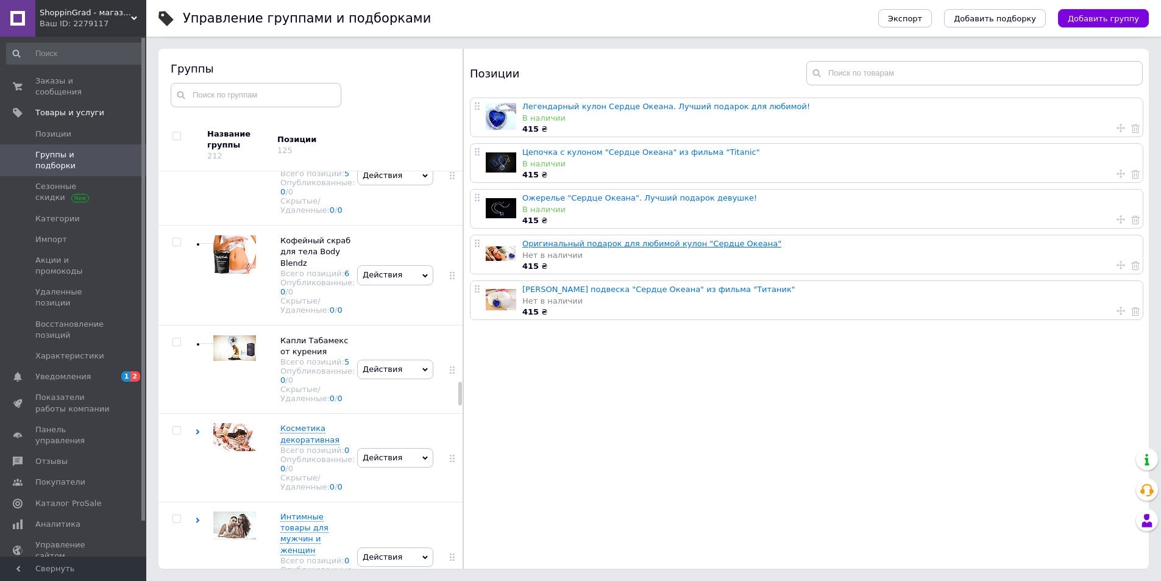
click at [577, 239] on link "Оригинальный подарок для любимой кулон "Сердце Океана"" at bounding box center [651, 243] width 259 height 9
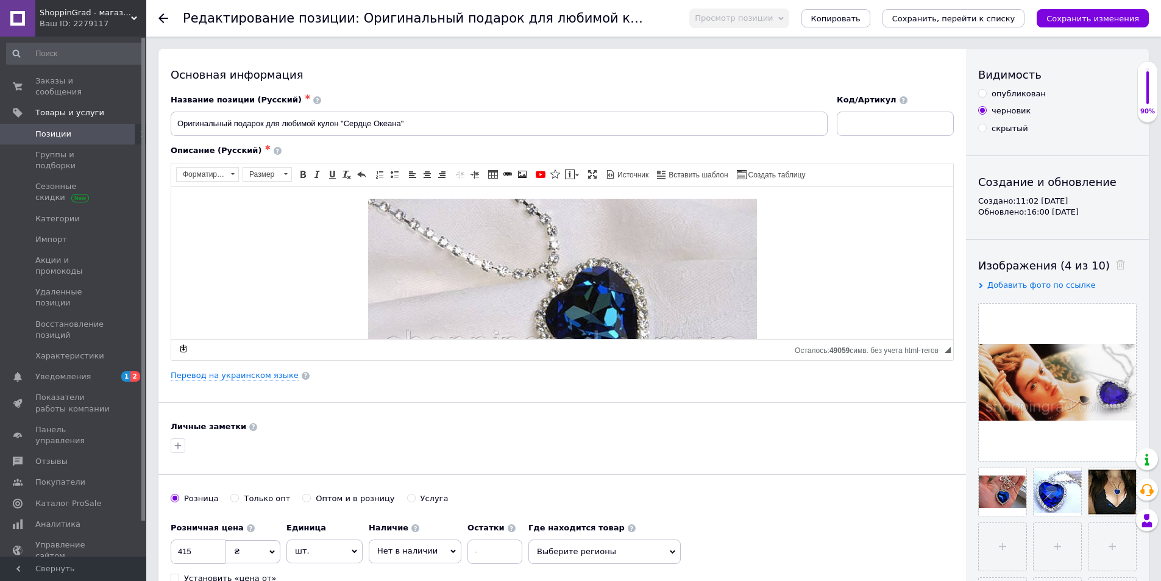
click at [994, 94] on div "опубликован" at bounding box center [1019, 93] width 54 height 11
click at [986, 94] on input "опубликован" at bounding box center [982, 93] width 8 height 8
radio input "true"
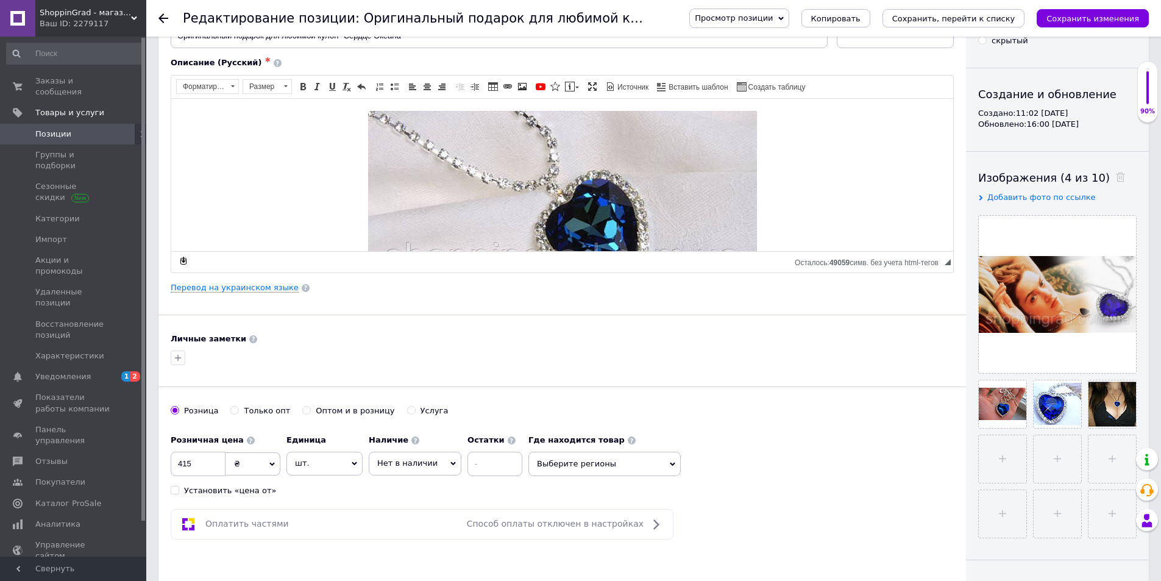
scroll to position [183, 0]
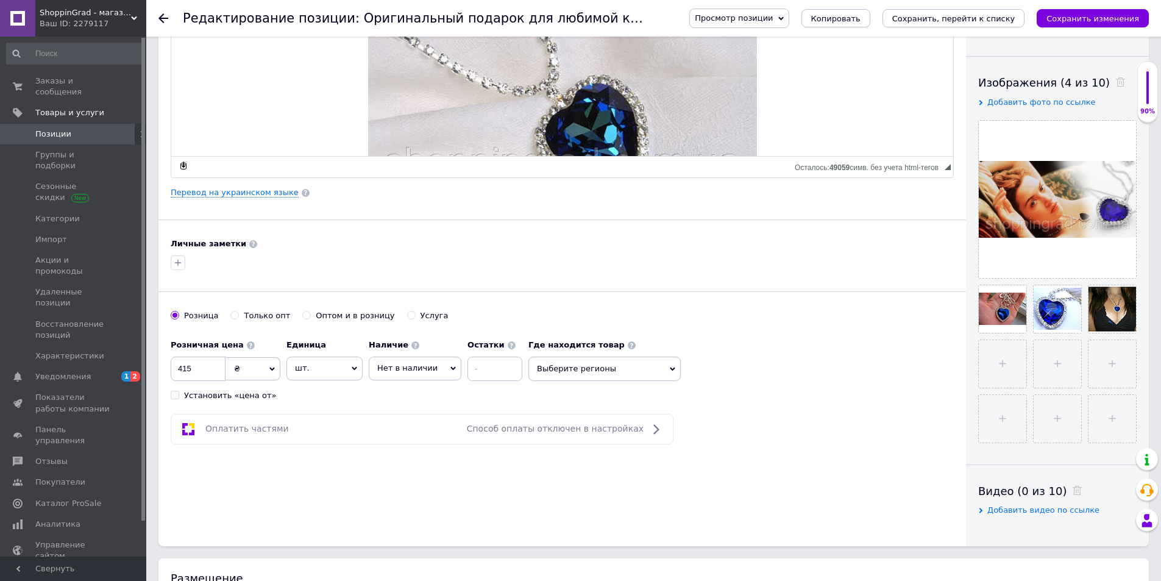
click at [398, 370] on span "Нет в наличии" at bounding box center [407, 367] width 60 height 9
click at [396, 395] on li "В наличии" at bounding box center [414, 393] width 91 height 17
click at [1097, 21] on icon "Сохранить изменения" at bounding box center [1093, 18] width 93 height 9
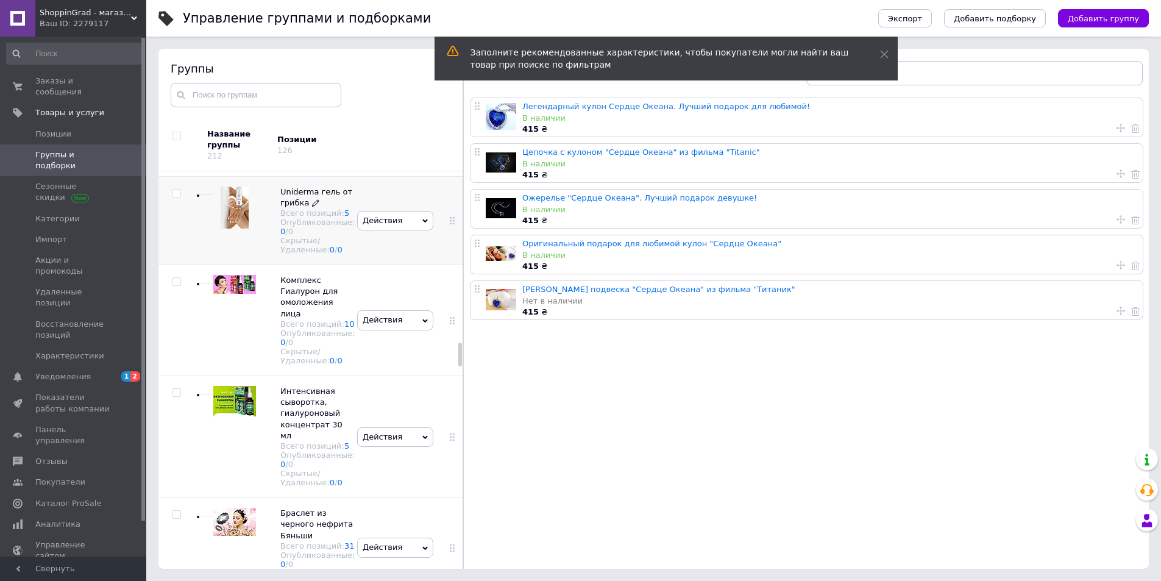
scroll to position [2914, 0]
click at [624, 291] on link "Кулон подвеска "Сердце Океана" из фильма "Титаник"" at bounding box center [658, 289] width 273 height 9
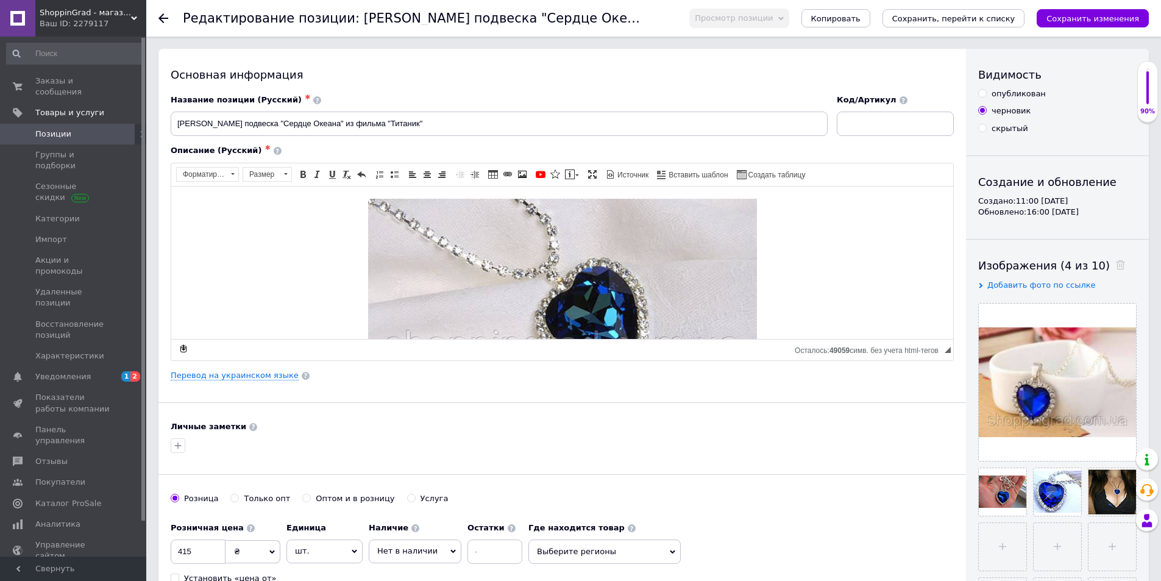
click at [1003, 91] on div "опубликован" at bounding box center [1019, 93] width 54 height 11
click at [986, 91] on input "опубликован" at bounding box center [982, 93] width 8 height 8
radio input "true"
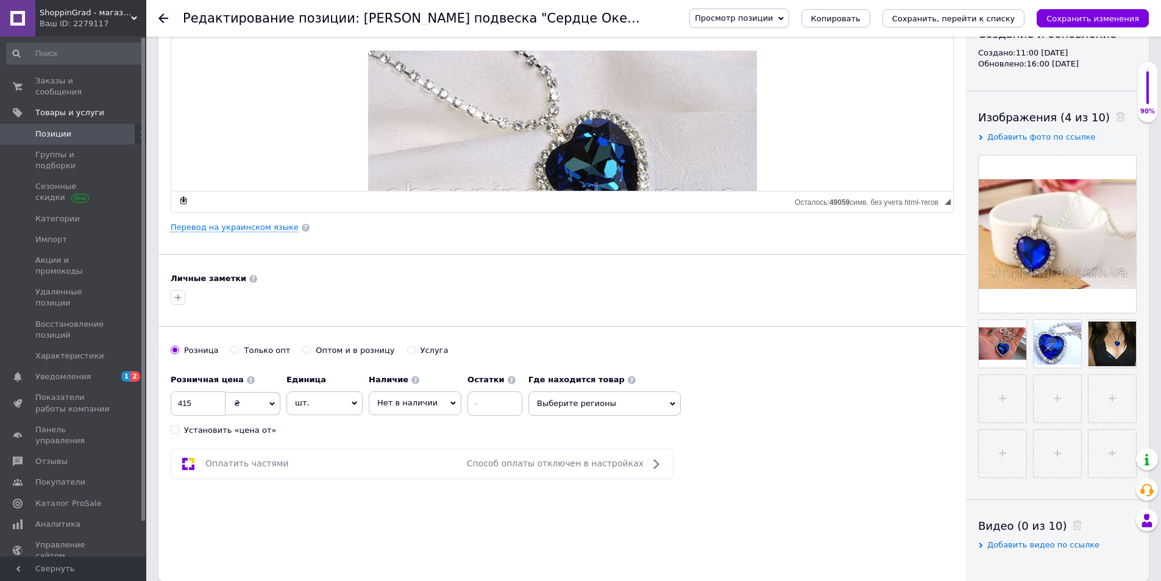
scroll to position [305, 0]
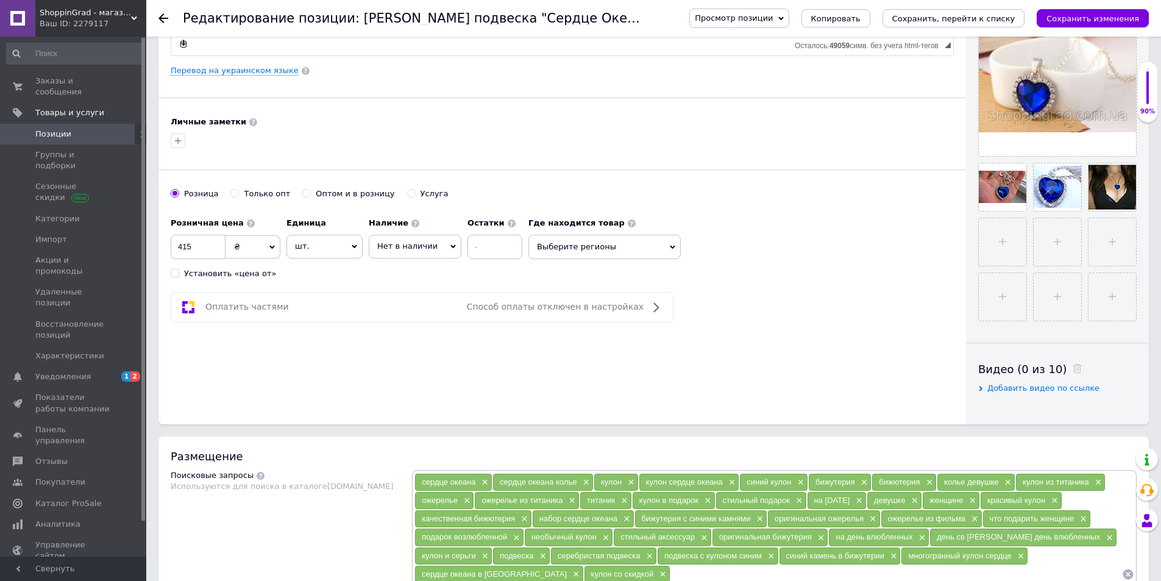
click at [406, 244] on span "Нет в наличии" at bounding box center [407, 245] width 60 height 9
click at [387, 272] on li "В наличии" at bounding box center [414, 271] width 91 height 17
click at [1089, 17] on icon "Сохранить изменения" at bounding box center [1093, 18] width 93 height 9
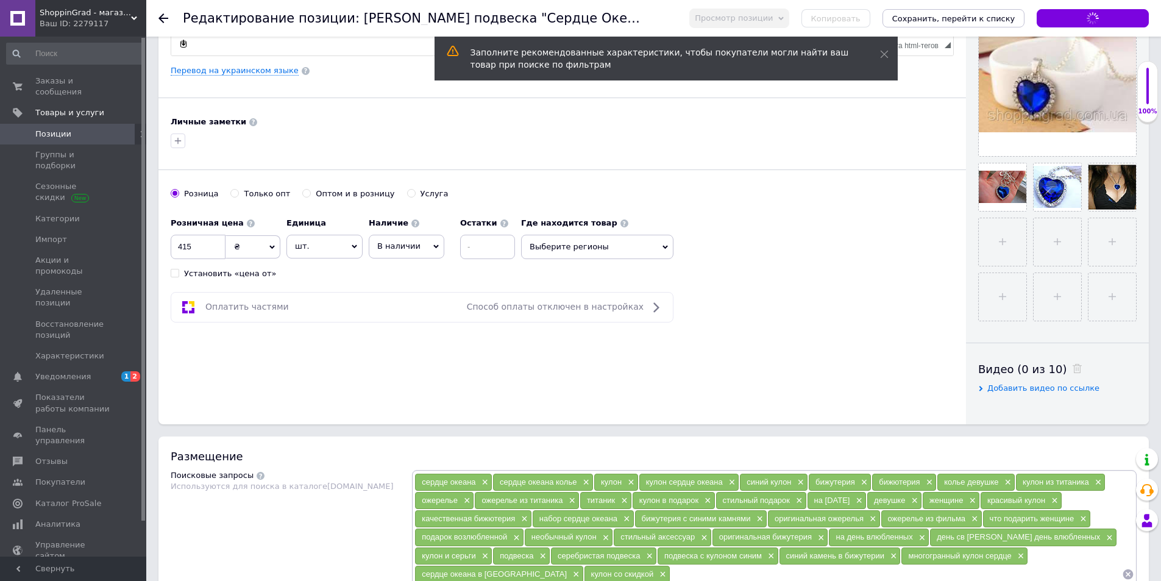
click at [95, 129] on span "Позиции" at bounding box center [73, 134] width 77 height 11
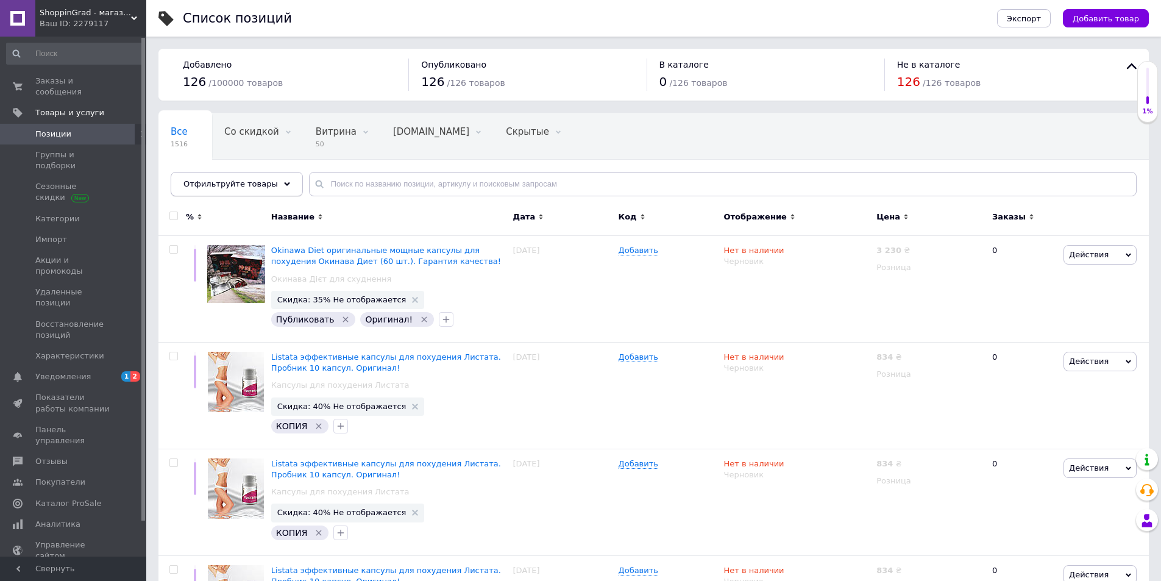
click at [254, 179] on span "Отфильтруйте товары" at bounding box center [230, 183] width 94 height 9
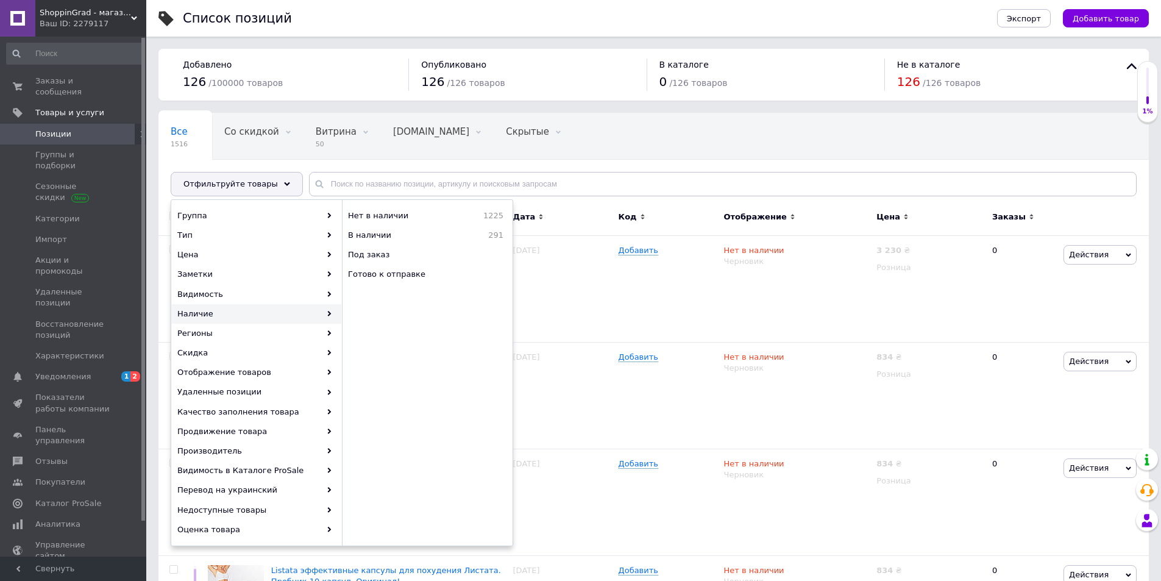
click at [215, 317] on div "Наличие" at bounding box center [256, 314] width 169 height 20
click at [403, 233] on span "В наличии" at bounding box center [400, 235] width 104 height 11
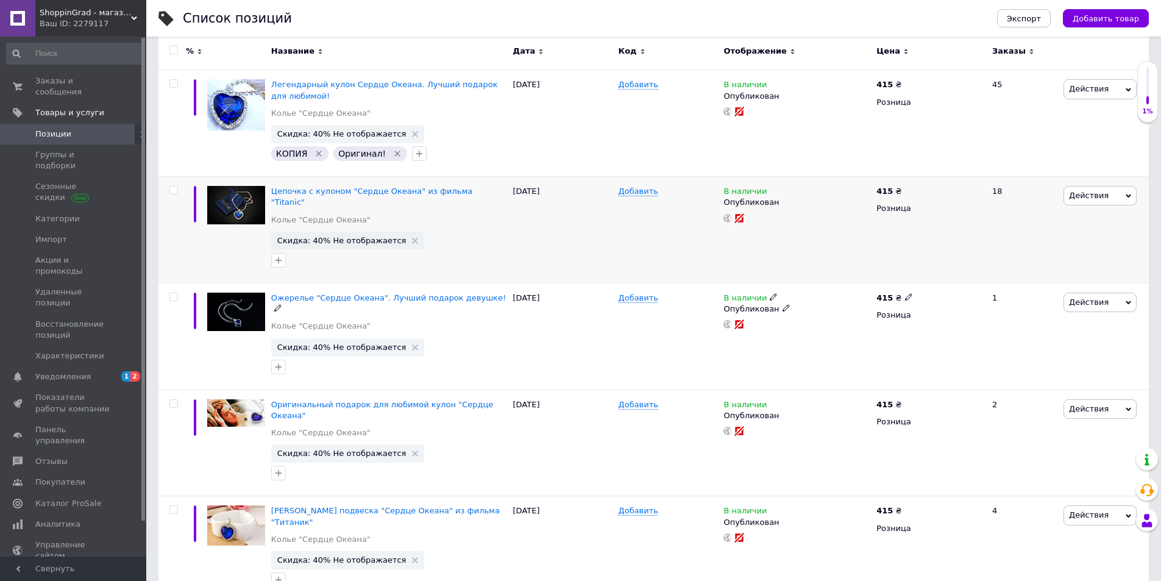
scroll to position [176, 0]
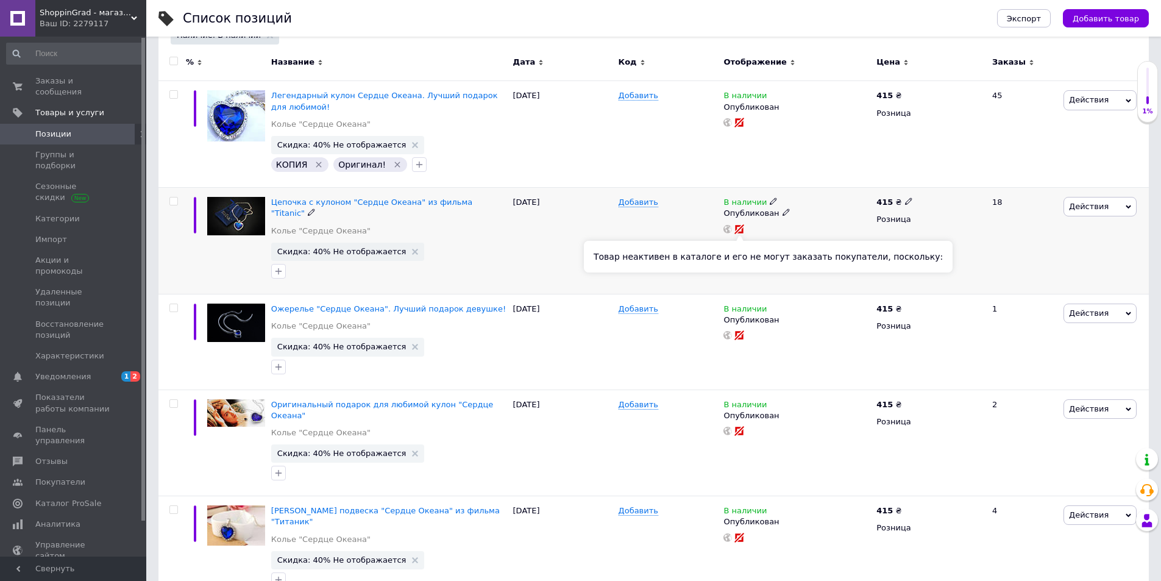
click at [738, 229] on rect at bounding box center [739, 228] width 11 height 11
click at [57, 102] on link "Товары и услуги" at bounding box center [75, 112] width 150 height 21
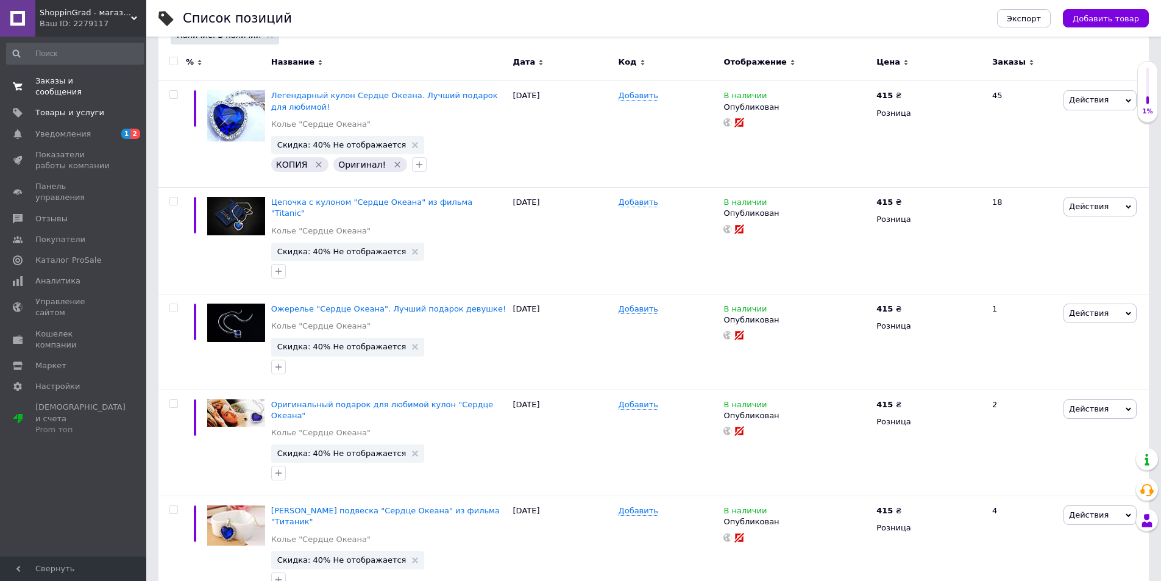
click at [56, 80] on span "Заказы и сообщения" at bounding box center [73, 87] width 77 height 22
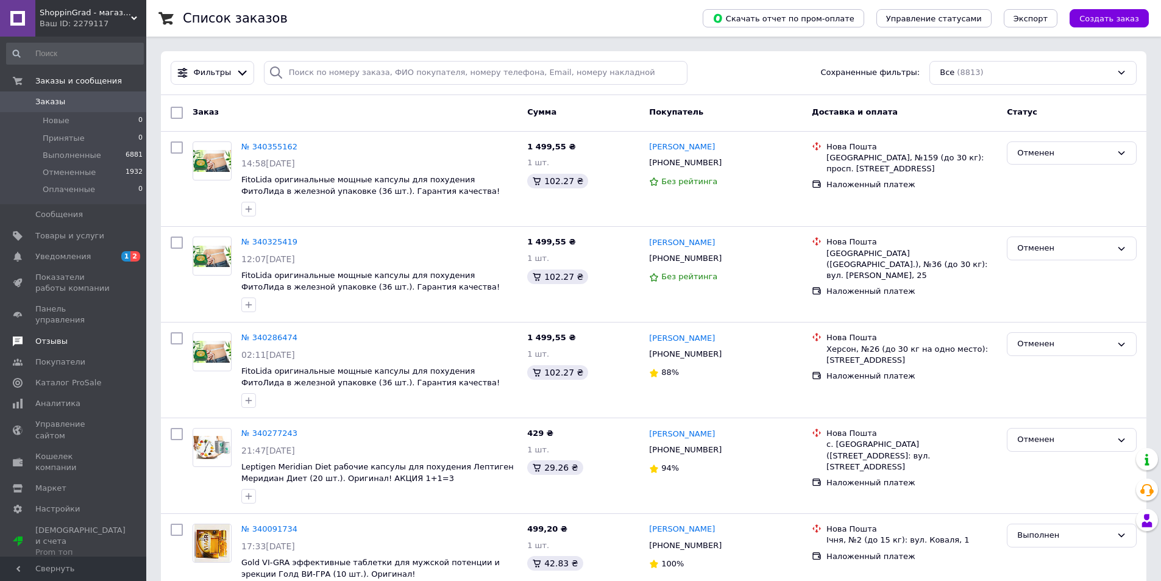
click at [53, 336] on span "Отзывы" at bounding box center [51, 341] width 32 height 11
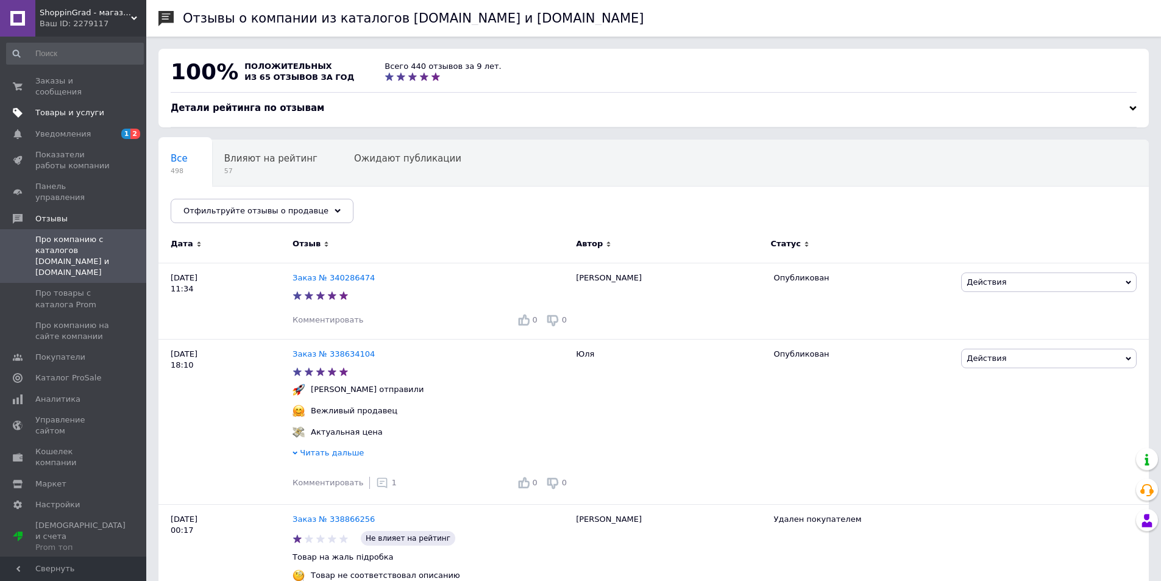
click at [58, 107] on span "Товары и услуги" at bounding box center [69, 112] width 69 height 11
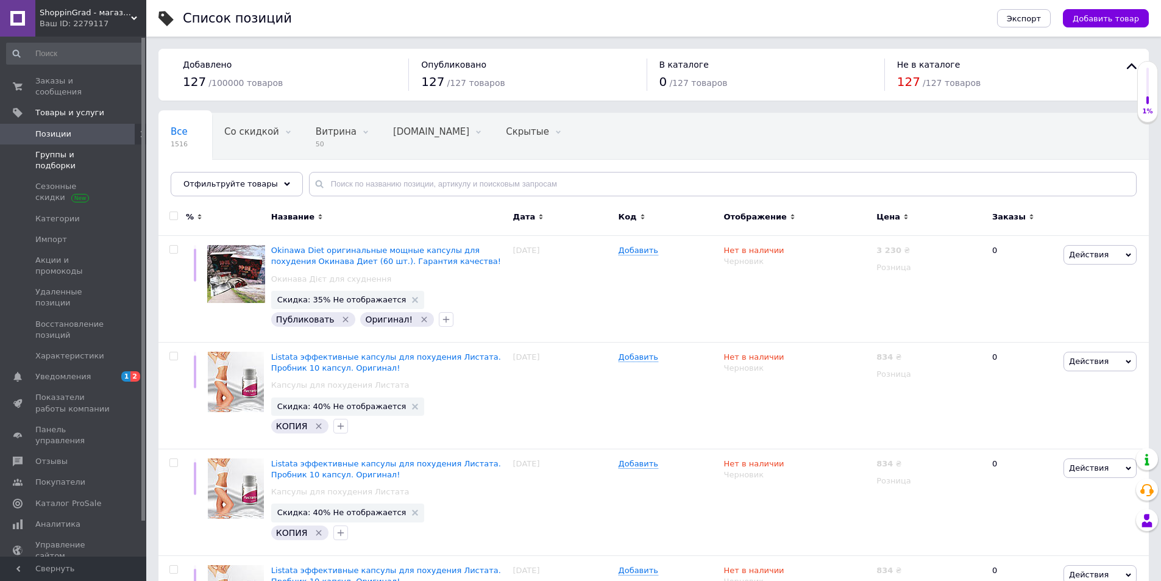
click at [60, 149] on span "Группы и подборки" at bounding box center [73, 160] width 77 height 22
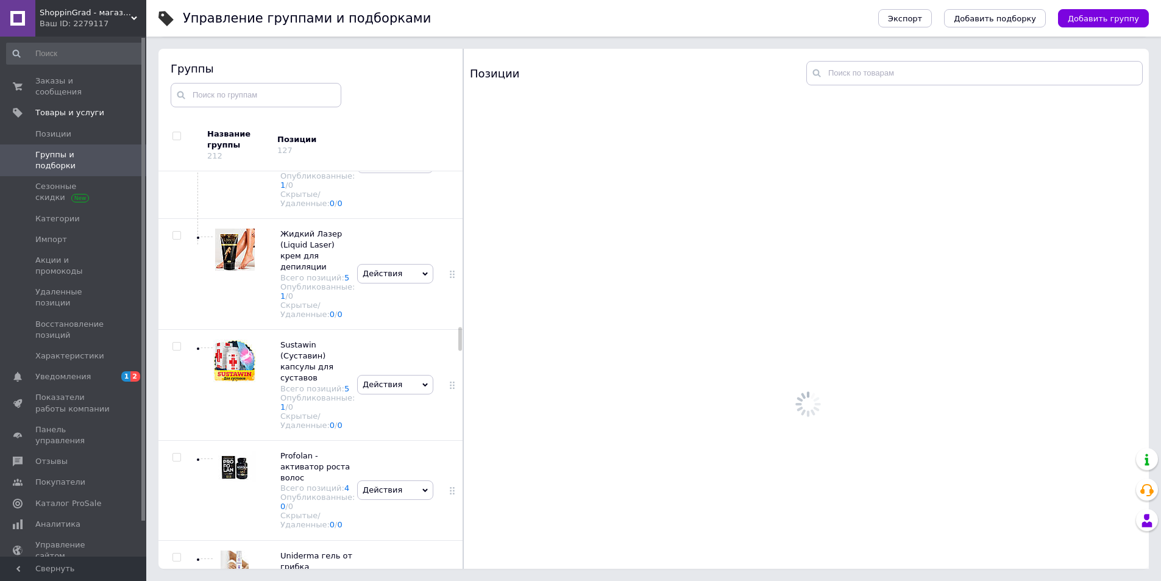
scroll to position [2670, 0]
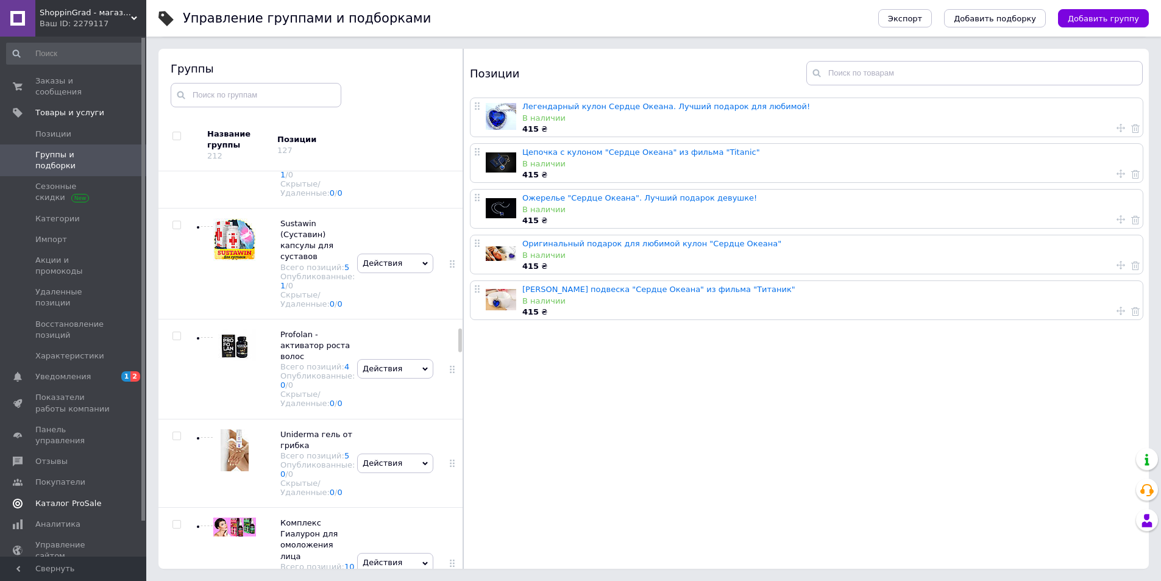
click at [55, 498] on span "Каталог ProSale" at bounding box center [68, 503] width 66 height 11
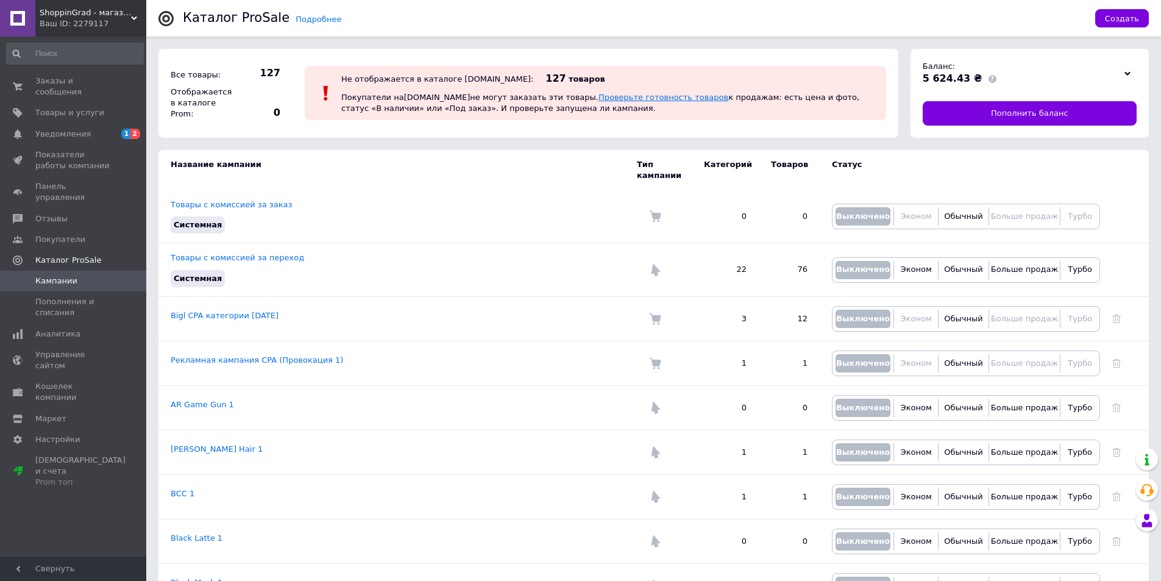
click at [599, 96] on link "Проверьте готовность товаров" at bounding box center [664, 97] width 130 height 9
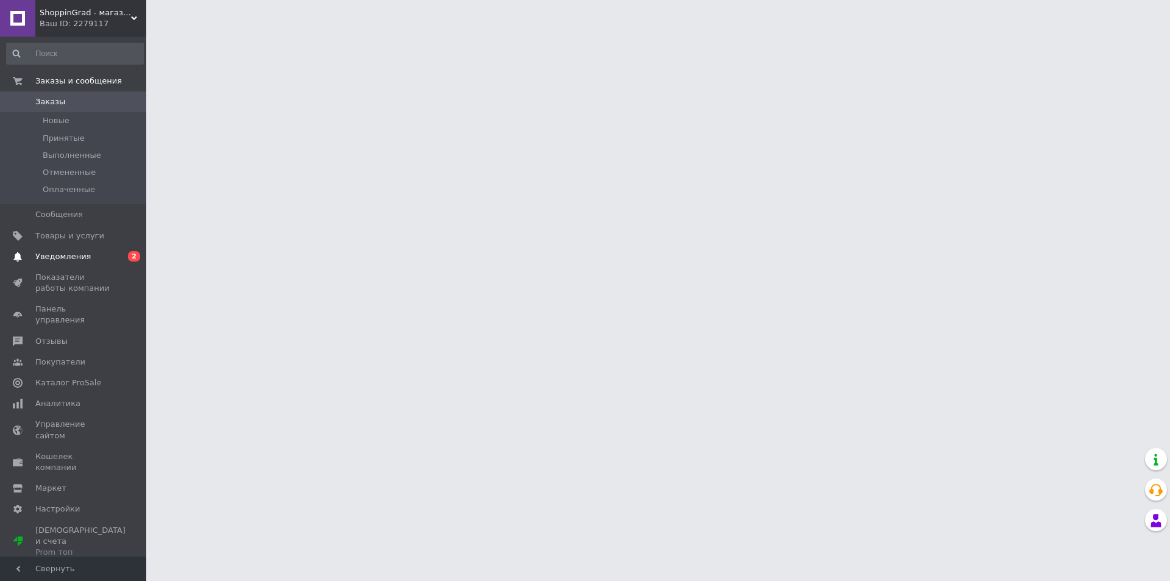
click at [79, 250] on link "Уведомления 0 2" at bounding box center [75, 256] width 150 height 21
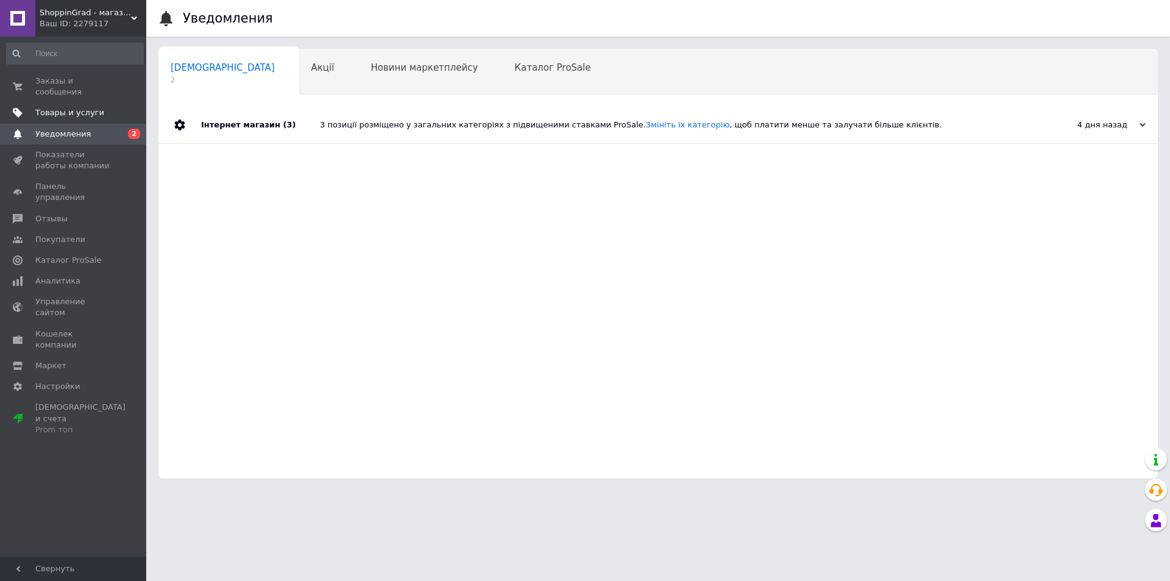
click at [91, 107] on span "Товары и услуги" at bounding box center [69, 112] width 69 height 11
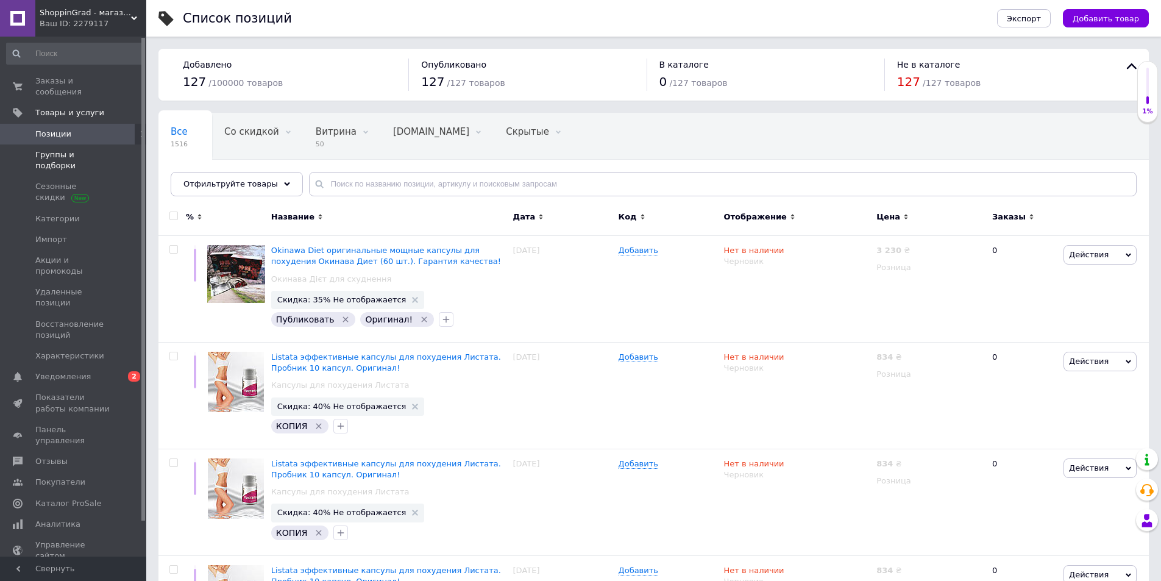
click at [71, 149] on span "Группы и подборки" at bounding box center [73, 160] width 77 height 22
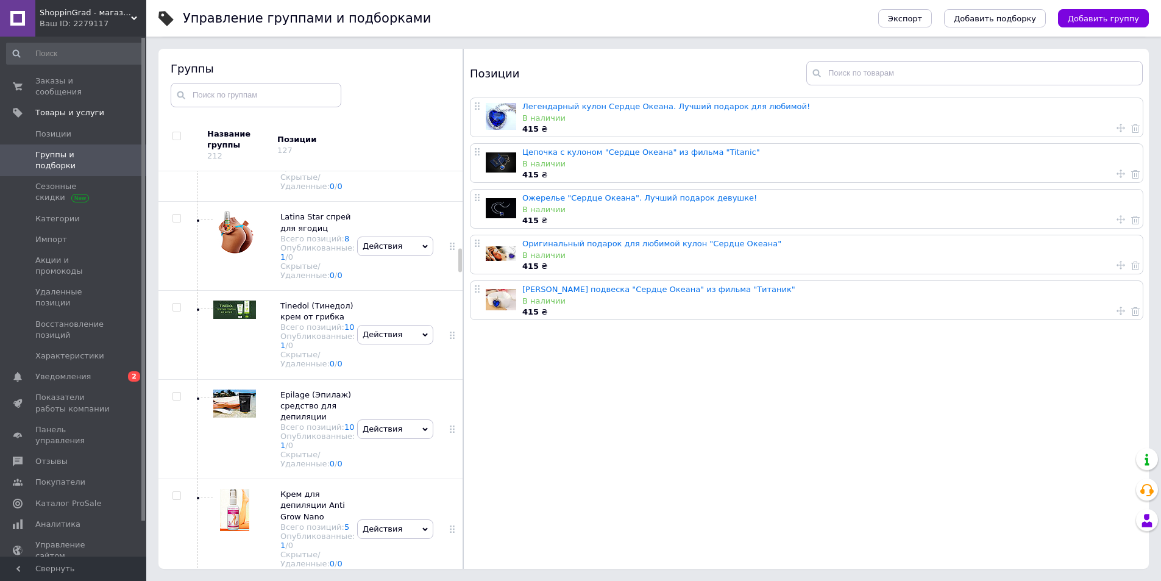
scroll to position [1146, 0]
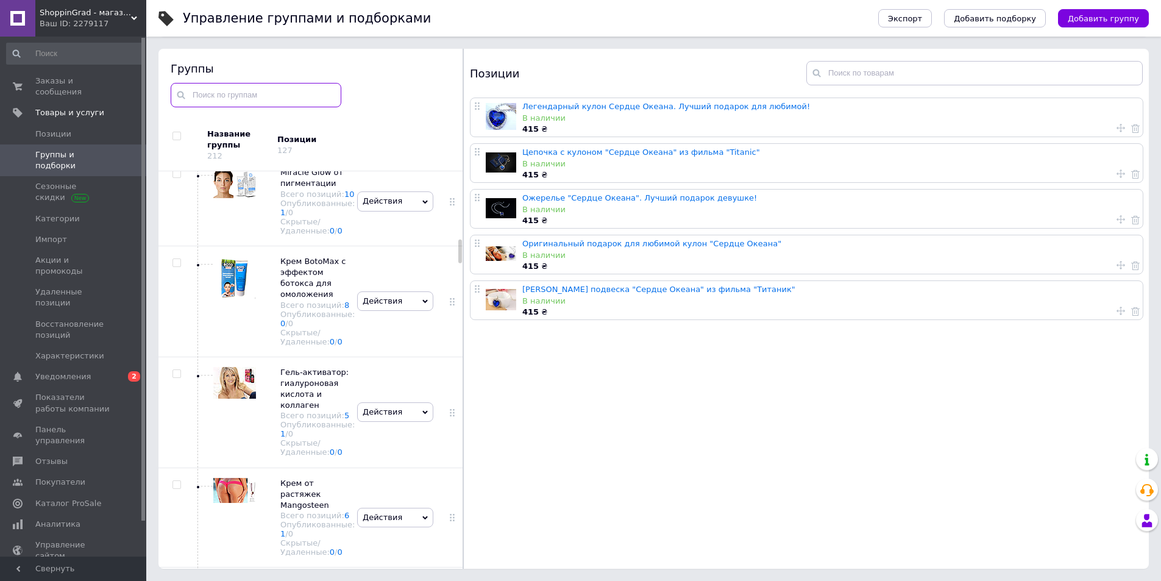
click at [295, 93] on input "text" at bounding box center [256, 95] width 171 height 24
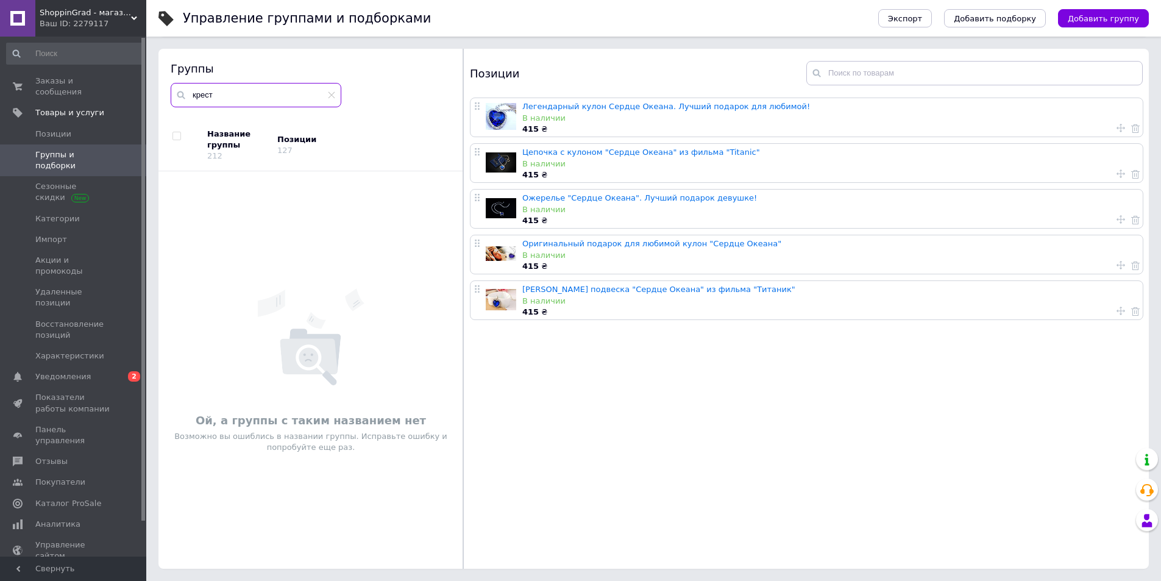
type input "крест"
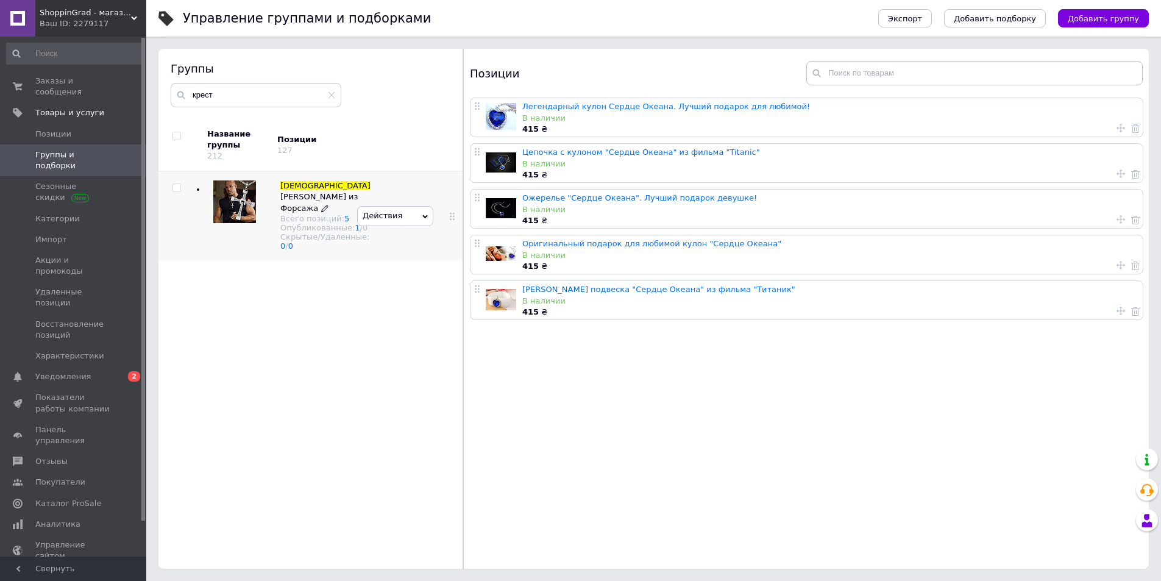
click at [315, 192] on span "Доминика Торетто из Форсажа" at bounding box center [318, 202] width 77 height 20
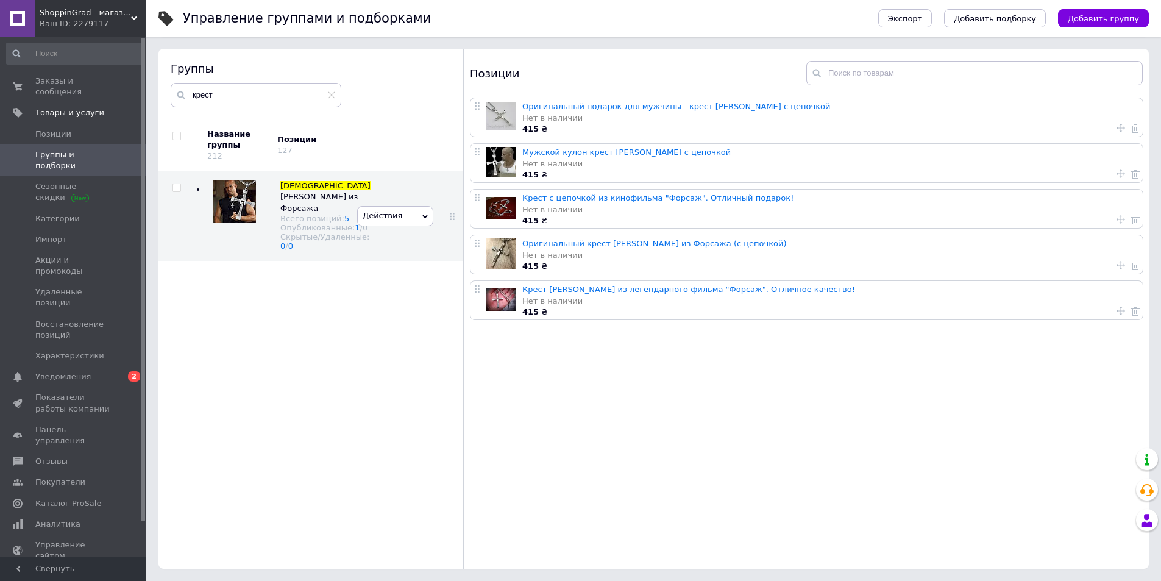
click at [656, 110] on link "Оригинальный подарок для мужчины - крест [PERSON_NAME] с цепочкой" at bounding box center [676, 106] width 308 height 9
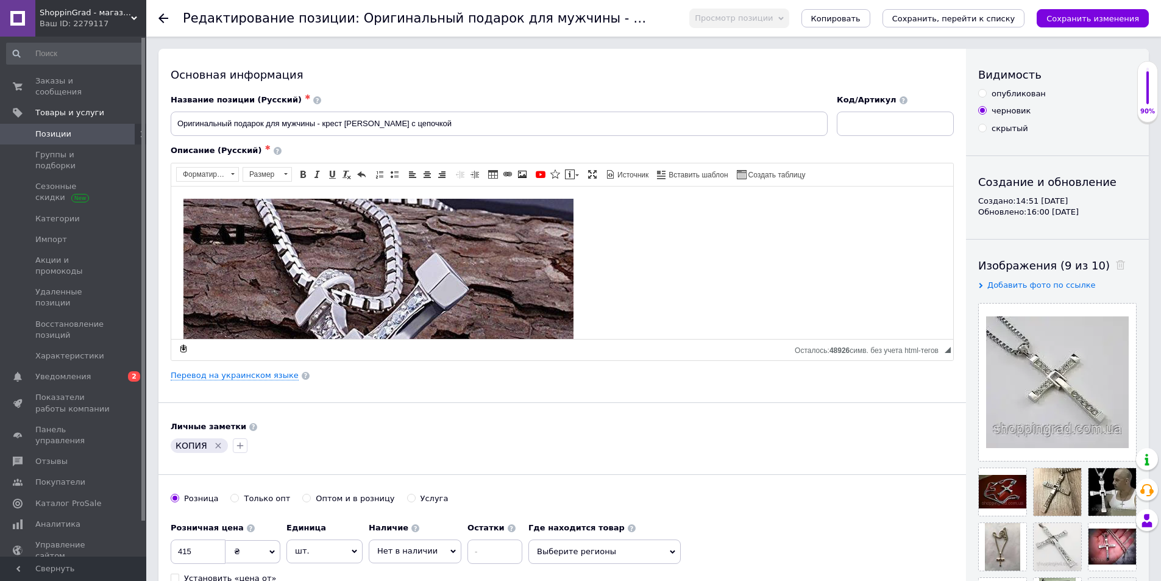
click at [984, 94] on input "опубликован" at bounding box center [982, 93] width 8 height 8
radio input "true"
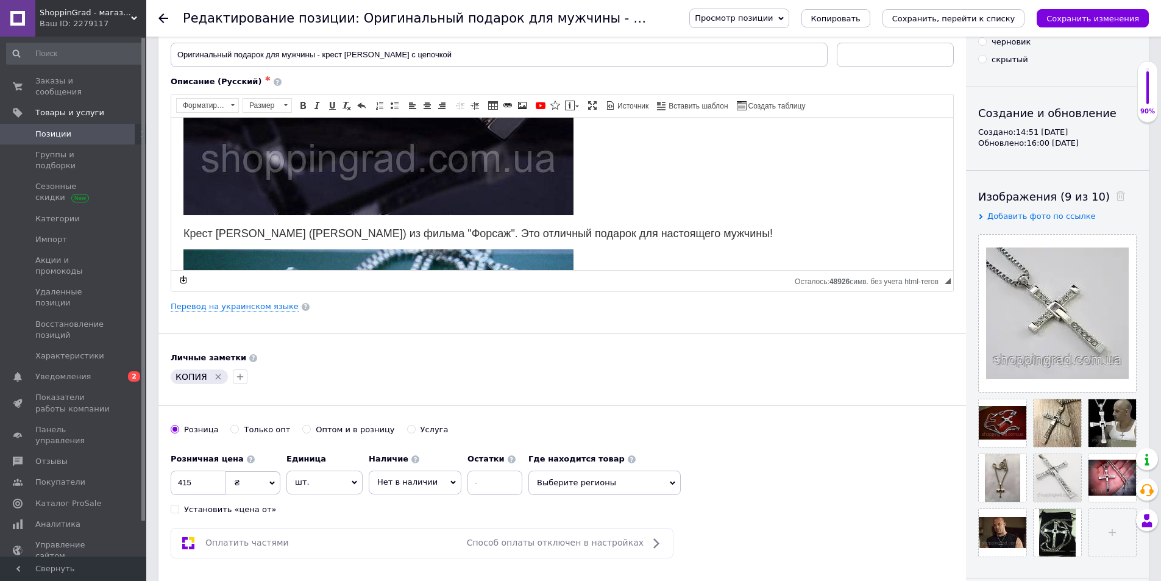
scroll to position [427, 0]
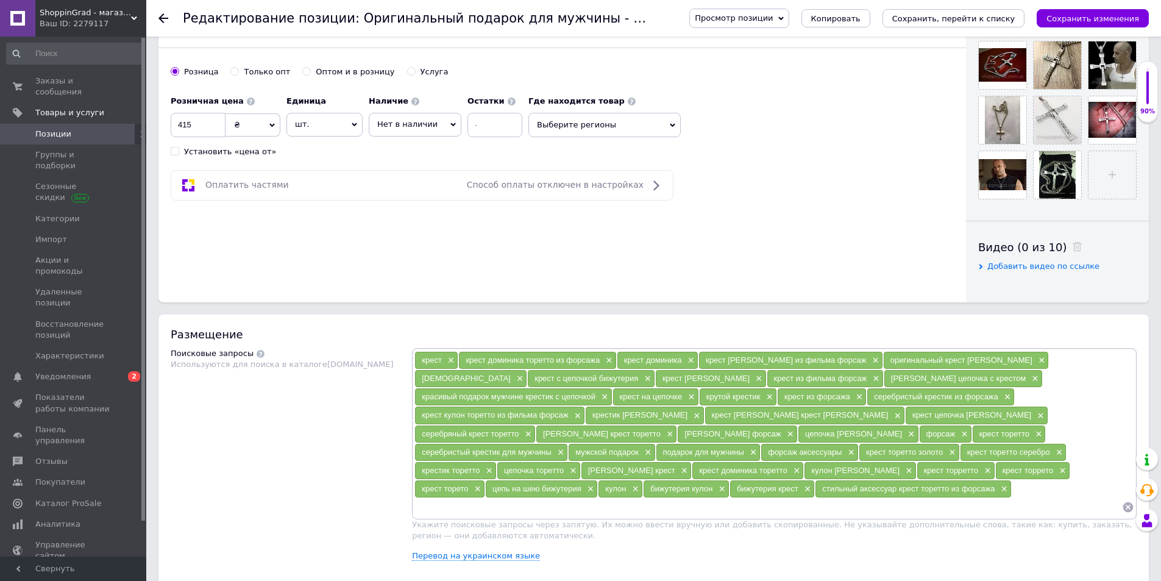
click at [408, 132] on span "Нет в наличии" at bounding box center [415, 124] width 93 height 23
click at [409, 151] on li "В наличии" at bounding box center [414, 149] width 91 height 17
click at [1087, 23] on icon "Сохранить изменения" at bounding box center [1093, 18] width 93 height 9
click at [1099, 23] on icon "Сохранить изменения" at bounding box center [1093, 18] width 93 height 9
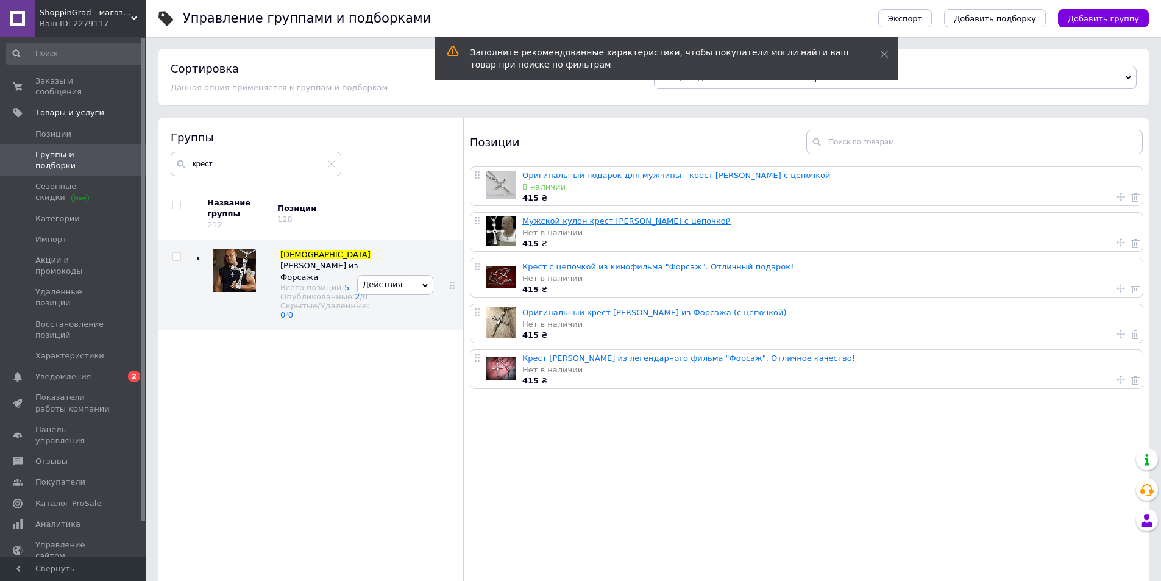
click at [640, 224] on link "Мужской кулон крест [PERSON_NAME] с цепочкой" at bounding box center [626, 220] width 208 height 9
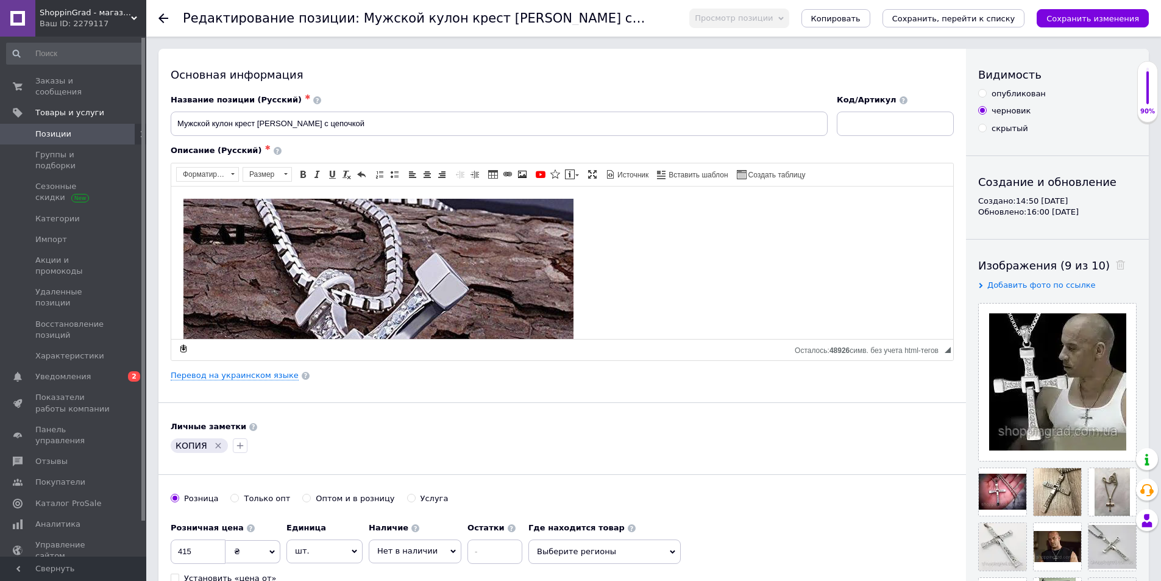
click at [1001, 94] on div "опубликован" at bounding box center [1019, 93] width 54 height 11
click at [986, 94] on input "опубликован" at bounding box center [982, 93] width 8 height 8
radio input "true"
click at [408, 560] on span "Нет в наличии" at bounding box center [415, 550] width 93 height 23
click at [408, 573] on li "В наличии" at bounding box center [414, 576] width 91 height 17
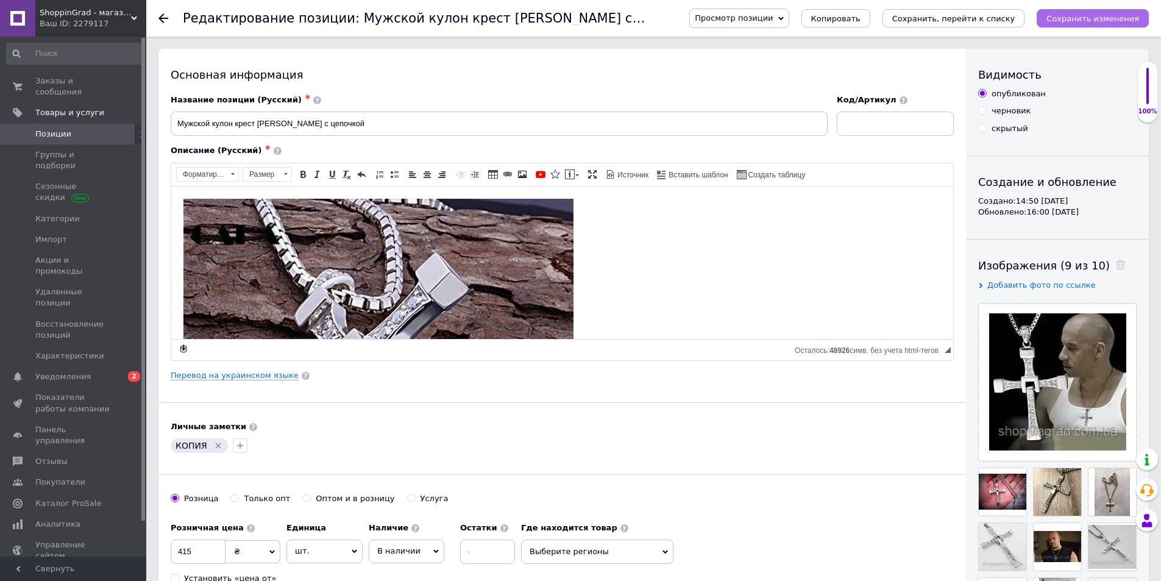
click at [1101, 16] on icon "Сохранить изменения" at bounding box center [1093, 18] width 93 height 9
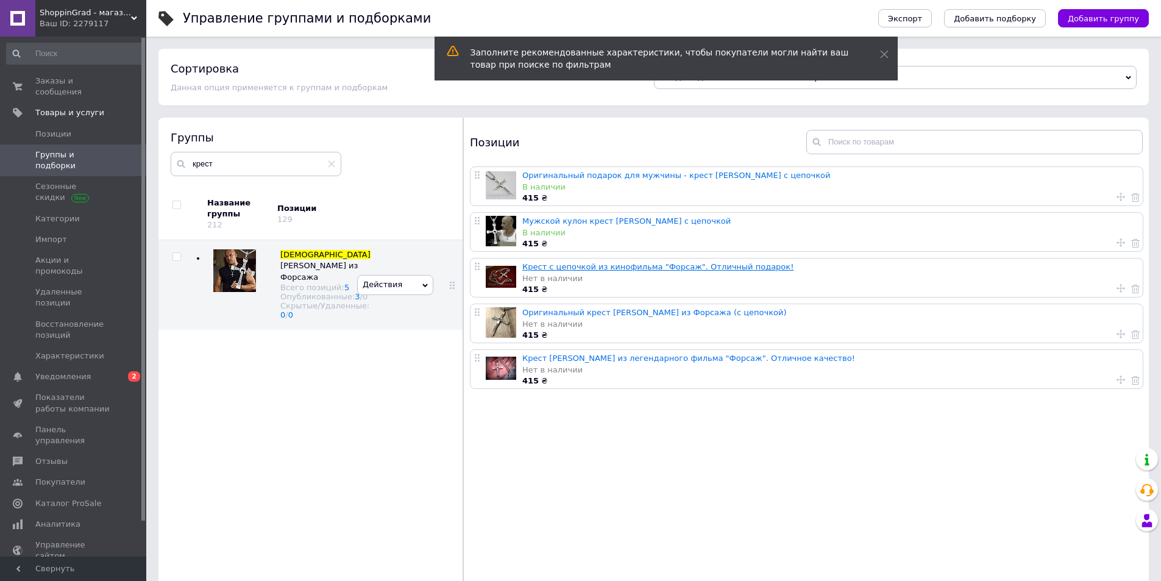
click at [553, 270] on link "Крест с цепочкой из кинофильма "Форсаж". Отличный подарок!" at bounding box center [657, 266] width 271 height 9
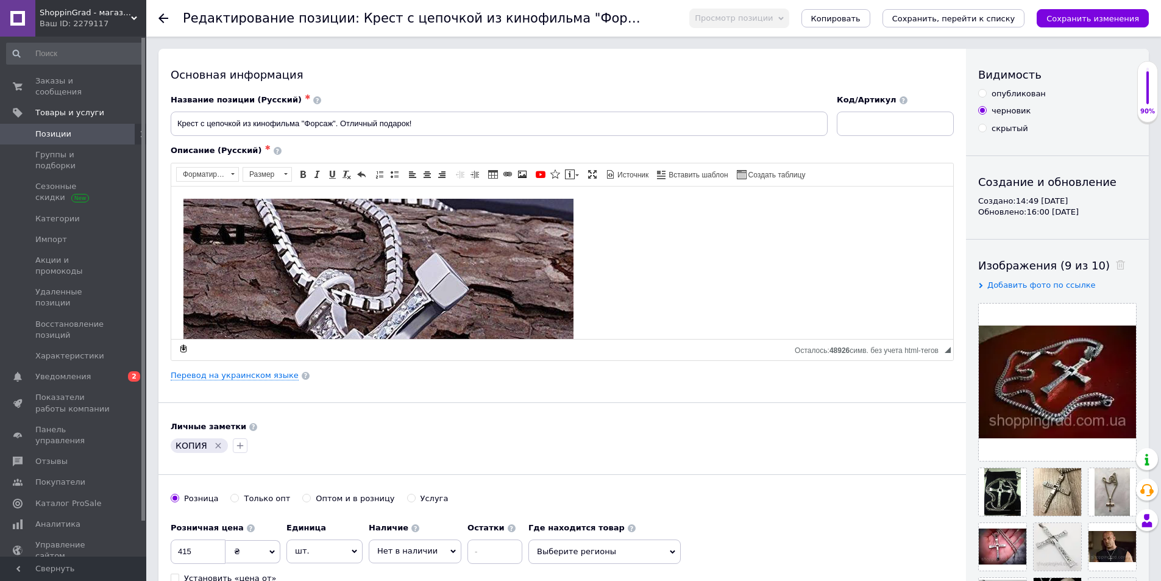
click at [1024, 93] on div "опубликован" at bounding box center [1019, 93] width 54 height 11
click at [986, 93] on input "опубликован" at bounding box center [982, 93] width 8 height 8
radio input "true"
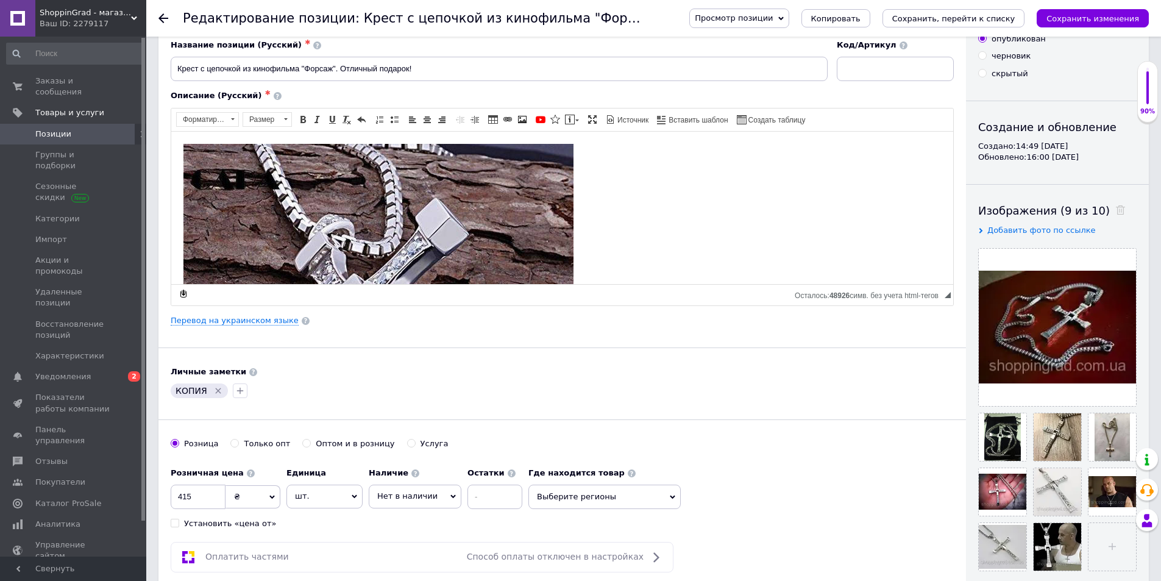
scroll to position [122, 0]
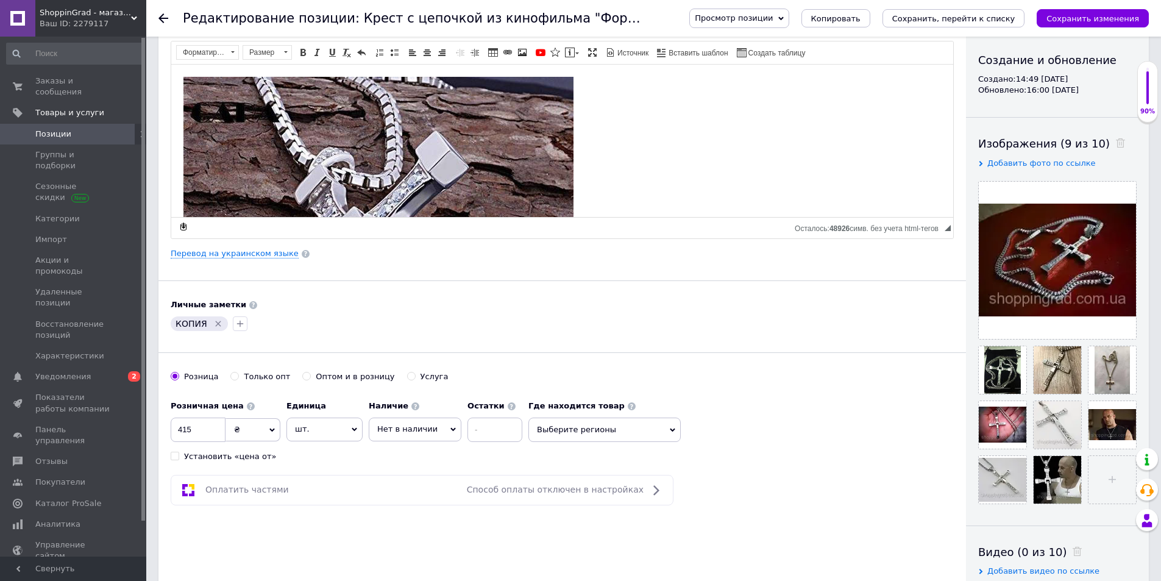
click at [429, 433] on span "Нет в наличии" at bounding box center [407, 428] width 60 height 9
click at [386, 451] on li "В наличии" at bounding box center [414, 454] width 91 height 17
click at [1069, 19] on icon "Сохранить изменения" at bounding box center [1093, 18] width 93 height 9
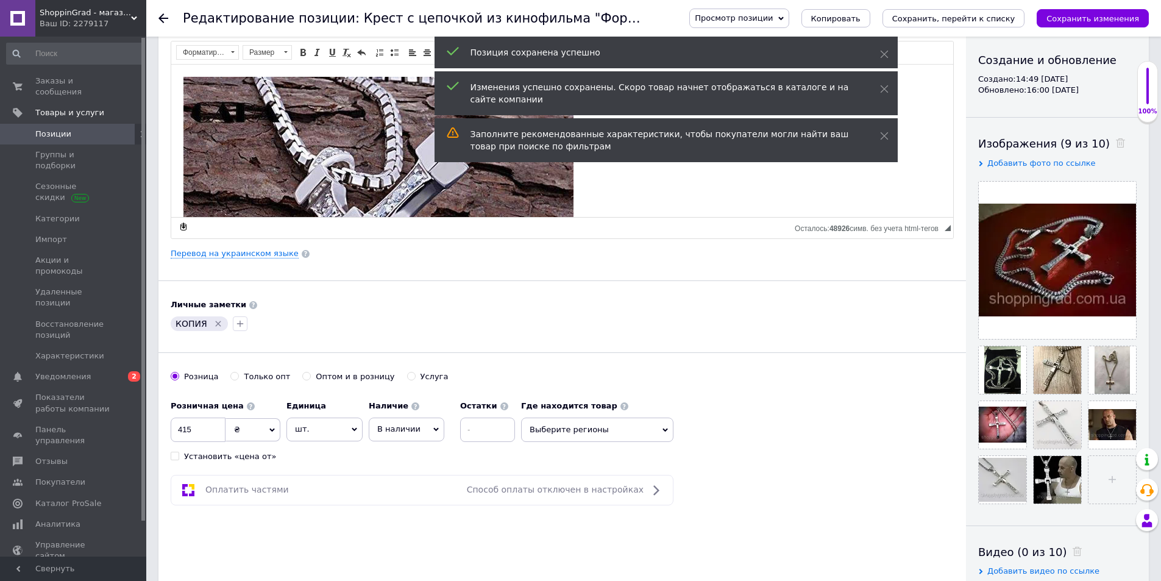
click at [80, 129] on span "Позиции" at bounding box center [73, 134] width 77 height 11
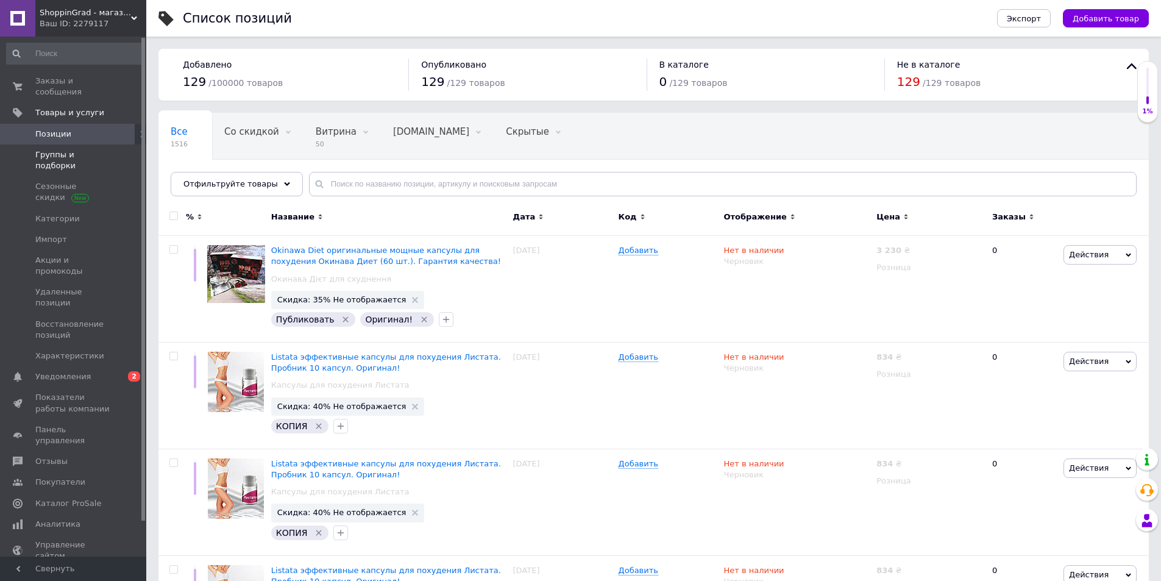
click at [74, 149] on span "Группы и подборки" at bounding box center [73, 160] width 77 height 22
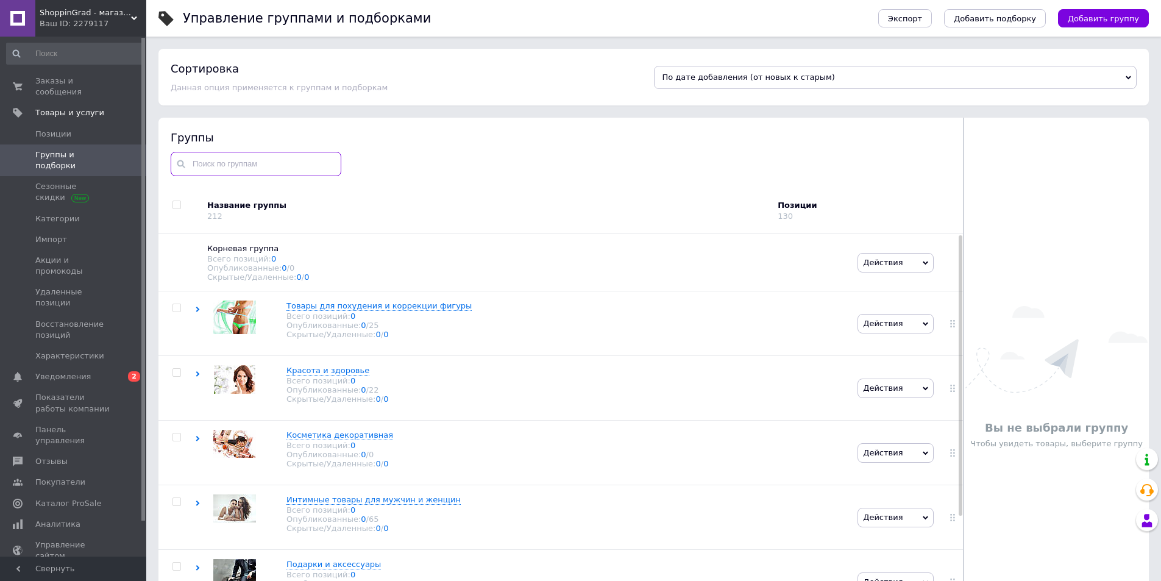
click at [314, 166] on input "text" at bounding box center [256, 164] width 171 height 24
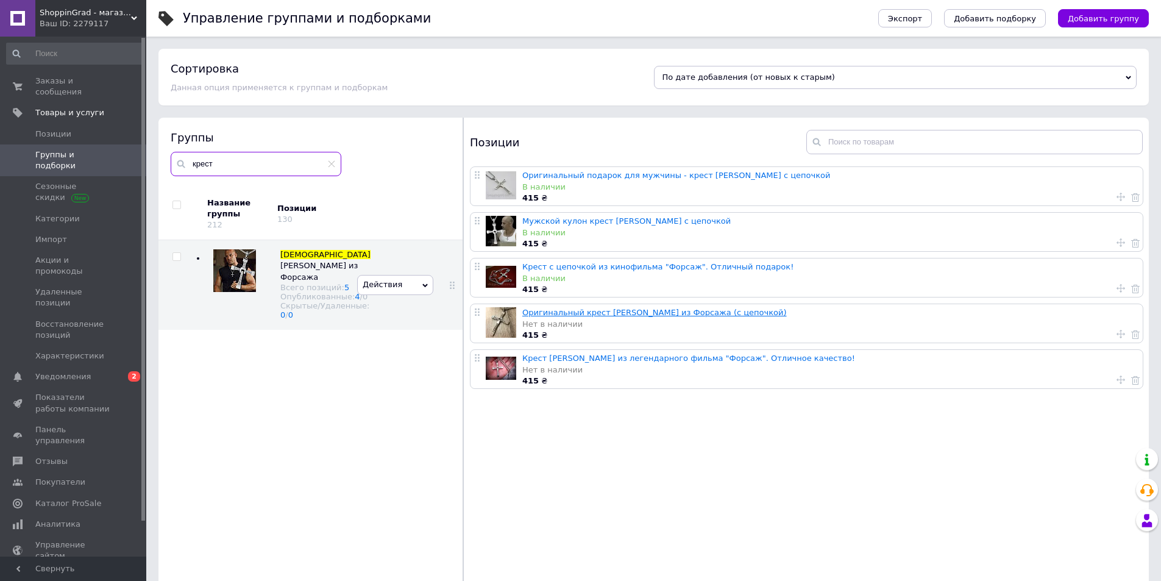
type input "крест"
click at [564, 316] on link "Оригинальный крест [PERSON_NAME] из Форсажа (с цепочкой)" at bounding box center [654, 312] width 265 height 9
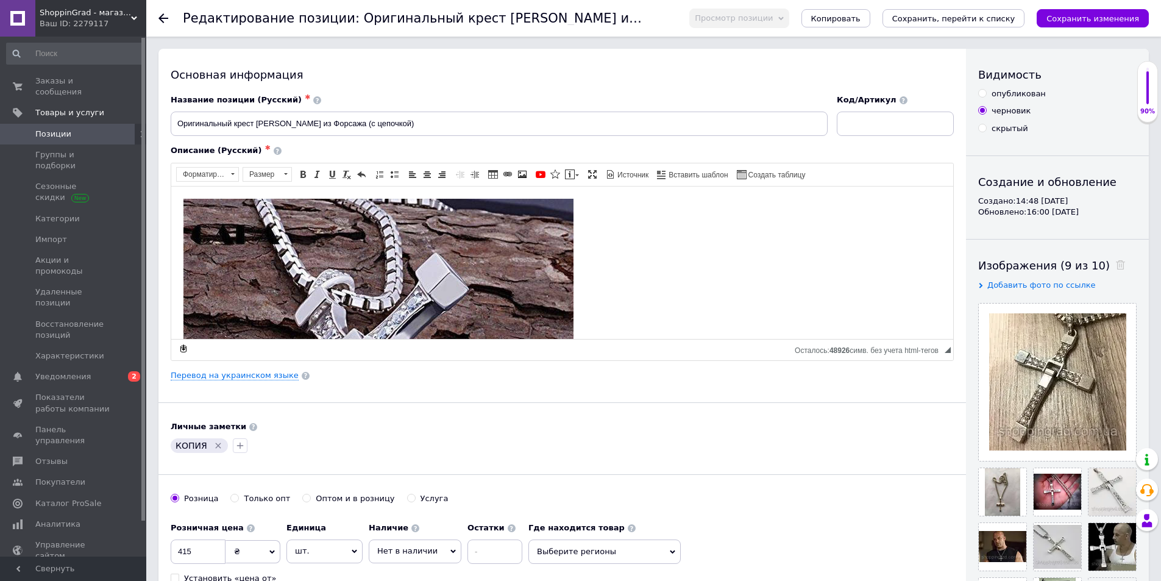
click at [1007, 99] on div "опубликован" at bounding box center [1019, 93] width 54 height 11
click at [986, 97] on input "опубликован" at bounding box center [982, 93] width 8 height 8
radio input "true"
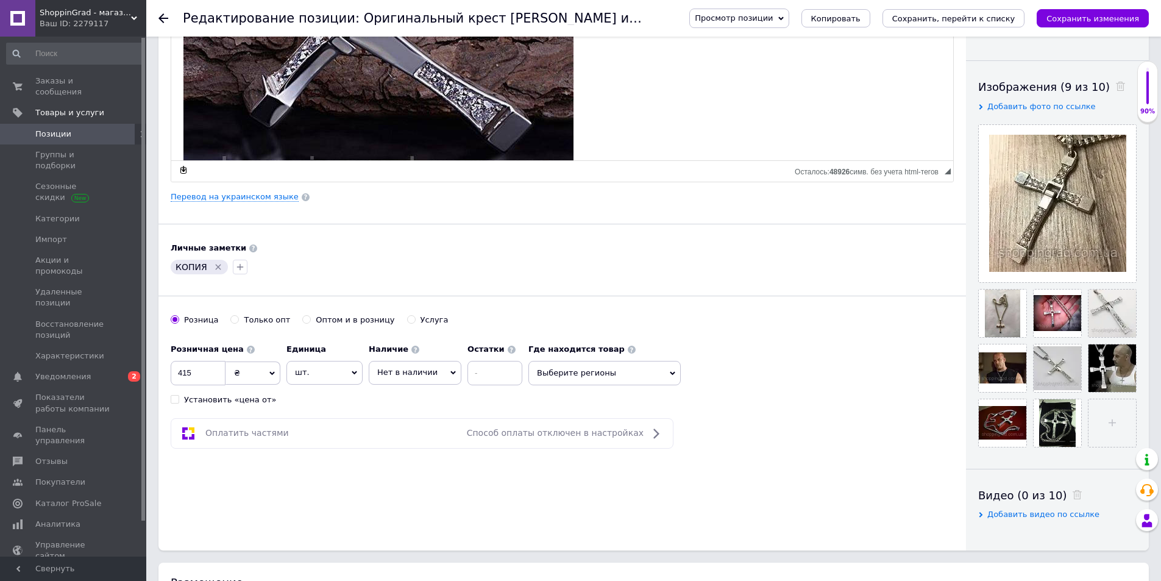
scroll to position [183, 0]
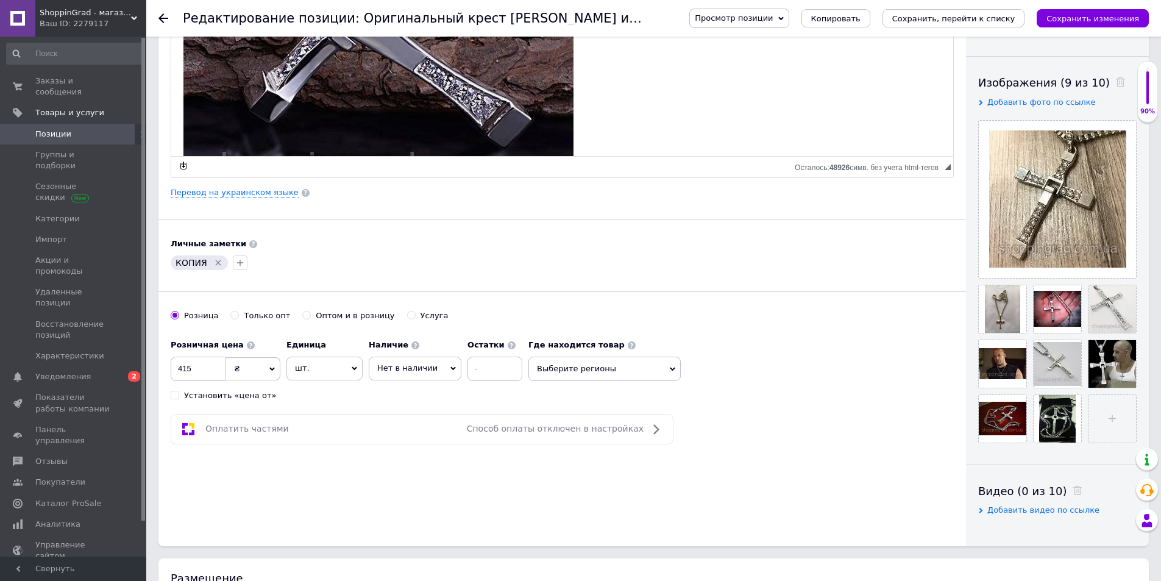
click at [385, 372] on span "Нет в наличии" at bounding box center [407, 367] width 60 height 9
click at [393, 389] on li "В наличии" at bounding box center [414, 393] width 91 height 17
click at [1076, 21] on icon "Сохранить изменения" at bounding box center [1093, 18] width 93 height 9
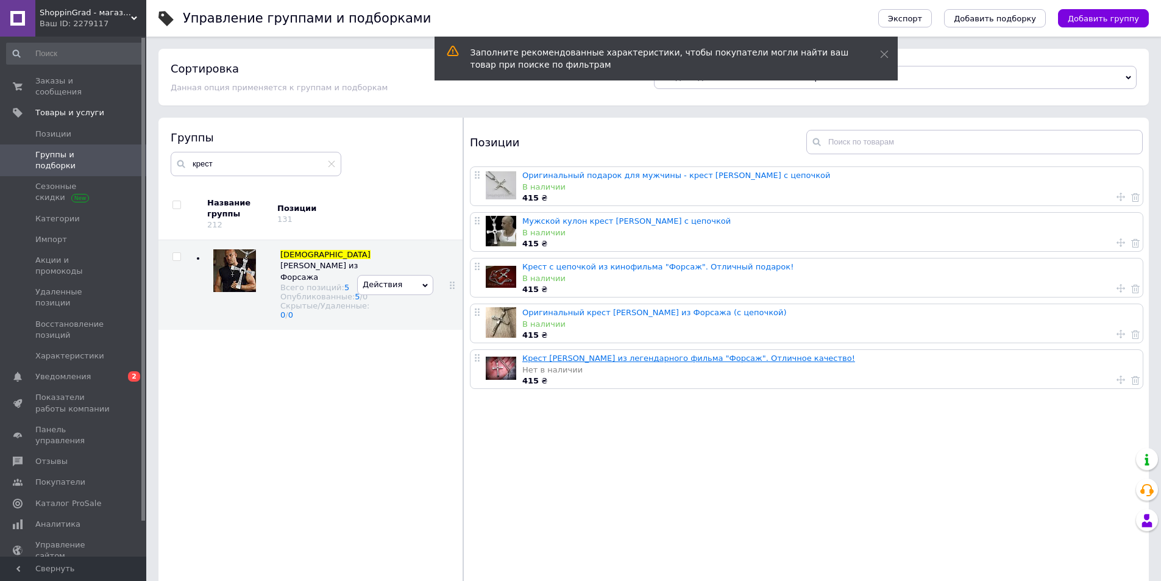
click at [560, 356] on link "Крест [PERSON_NAME] из легендарного фильма "Форсаж". Отличное качество!" at bounding box center [688, 358] width 333 height 9
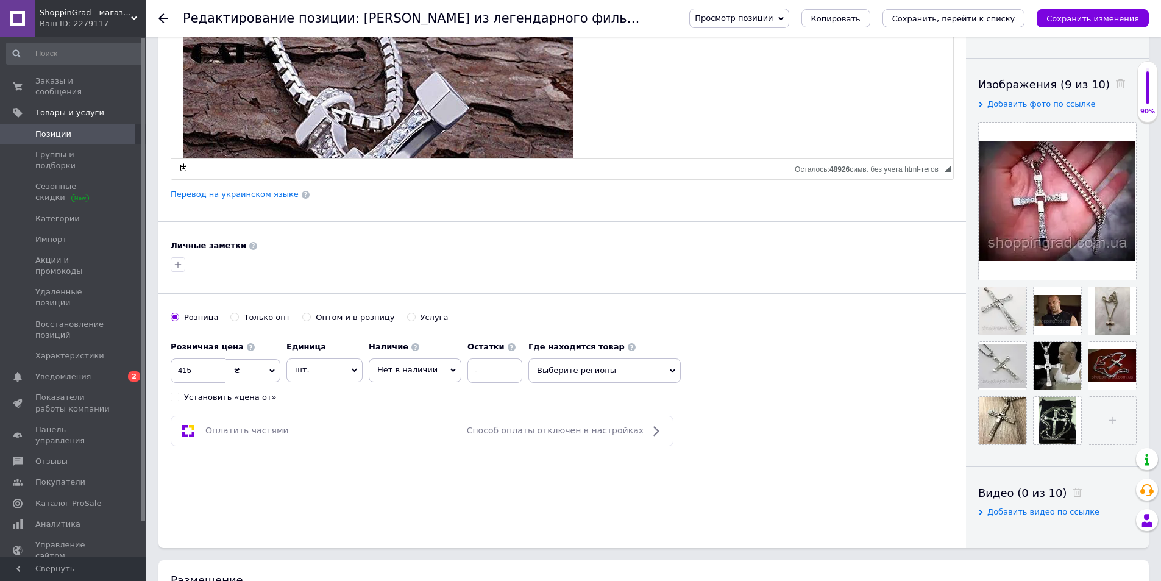
scroll to position [183, 0]
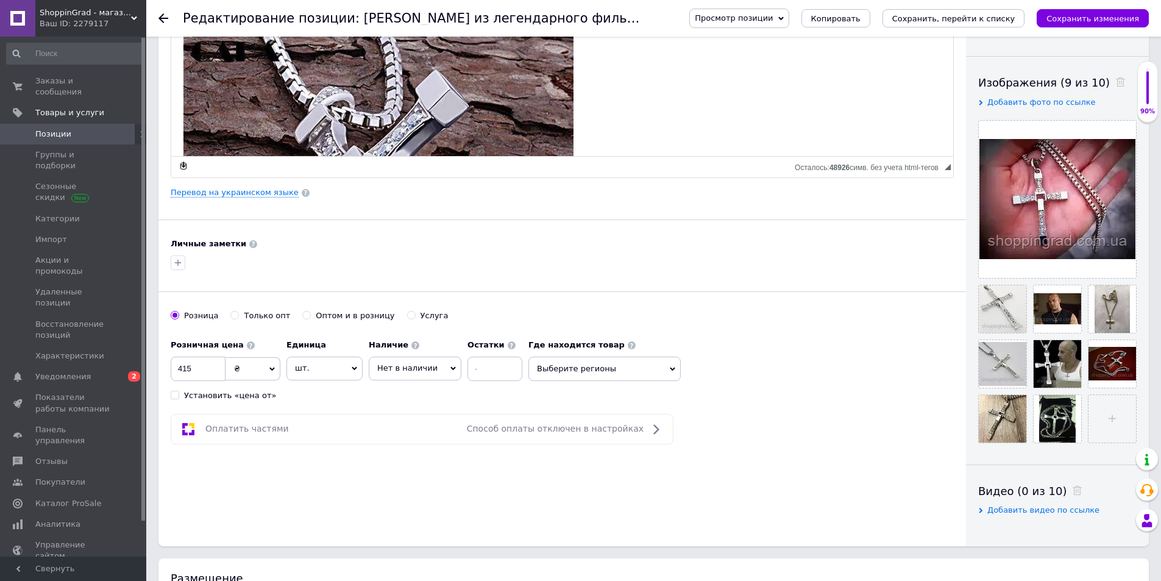
click at [431, 365] on span "Нет в наличии" at bounding box center [415, 368] width 93 height 23
click at [407, 388] on li "В наличии" at bounding box center [414, 393] width 91 height 17
click at [1087, 23] on icon "Сохранить изменения" at bounding box center [1093, 18] width 93 height 9
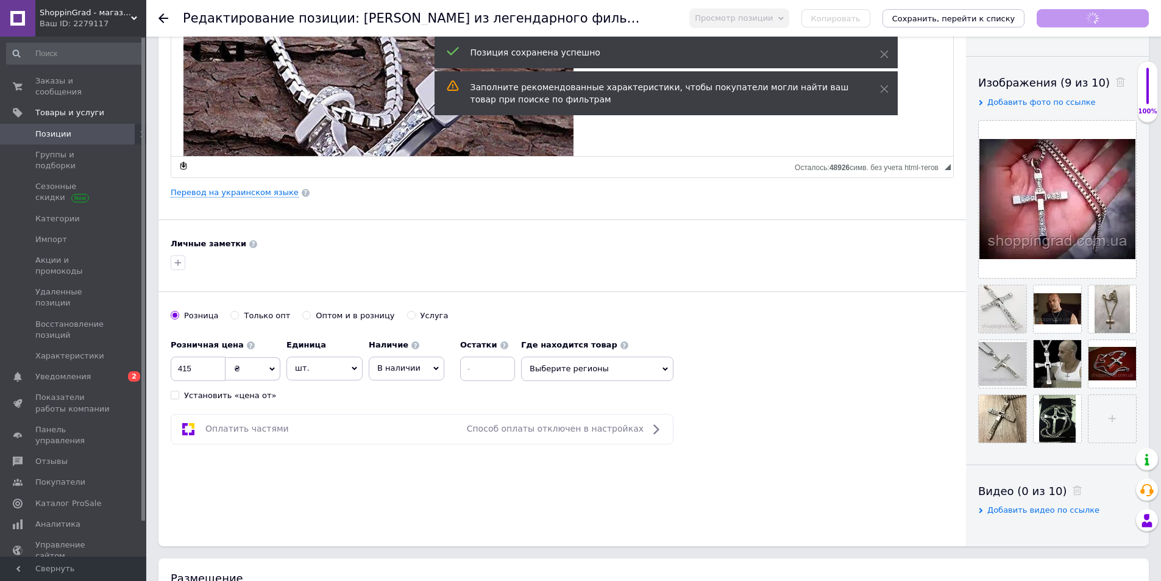
click at [37, 130] on link "Позиции" at bounding box center [75, 134] width 150 height 21
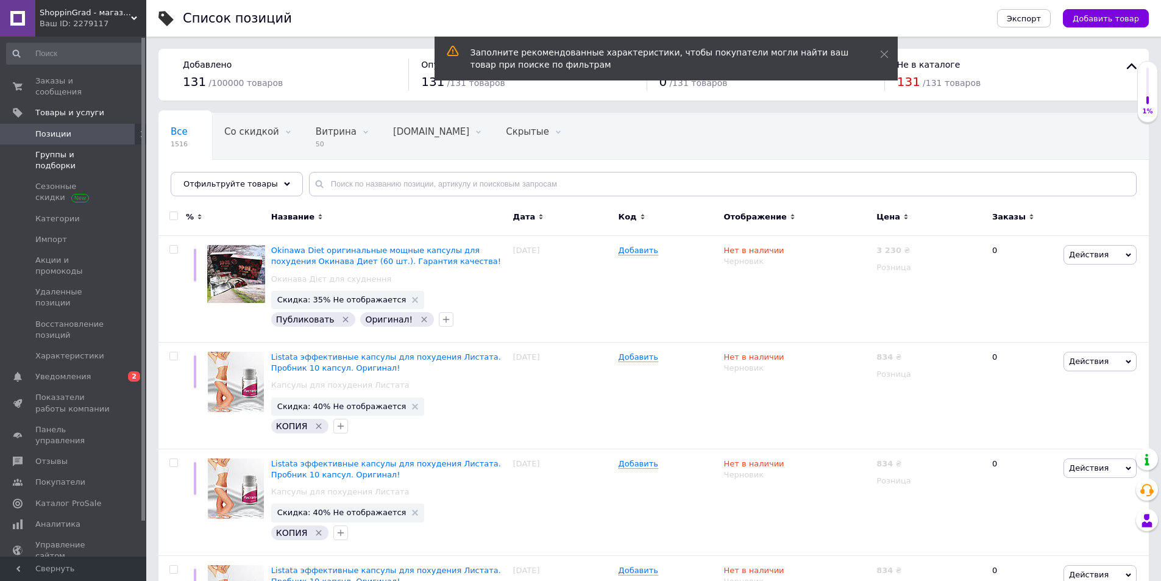
click at [65, 149] on link "Группы и подборки" at bounding box center [75, 160] width 150 height 32
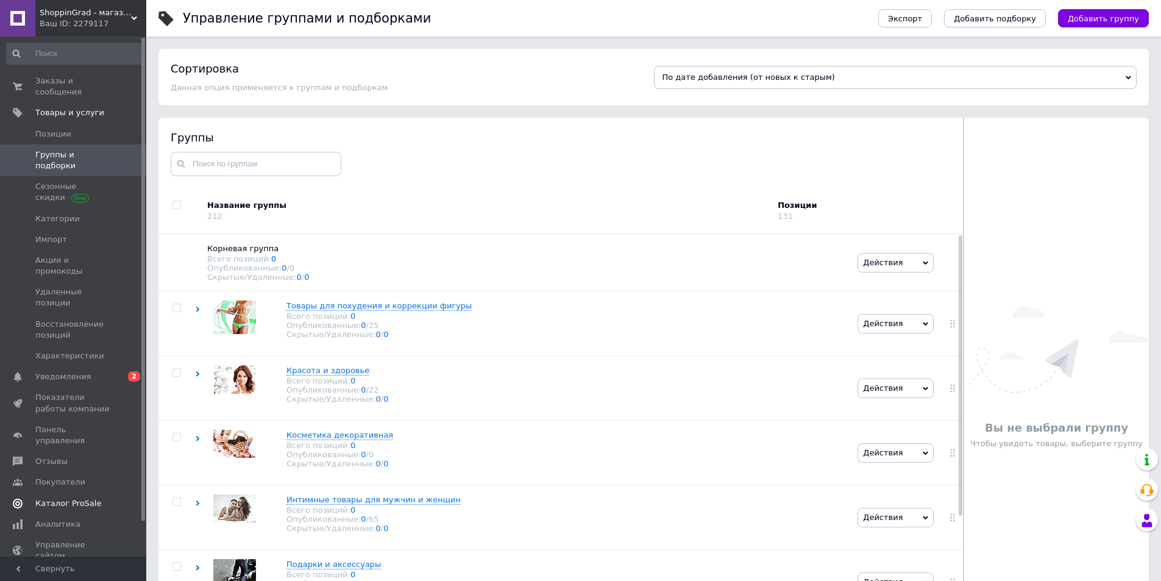
click at [54, 498] on span "Каталог ProSale" at bounding box center [68, 503] width 66 height 11
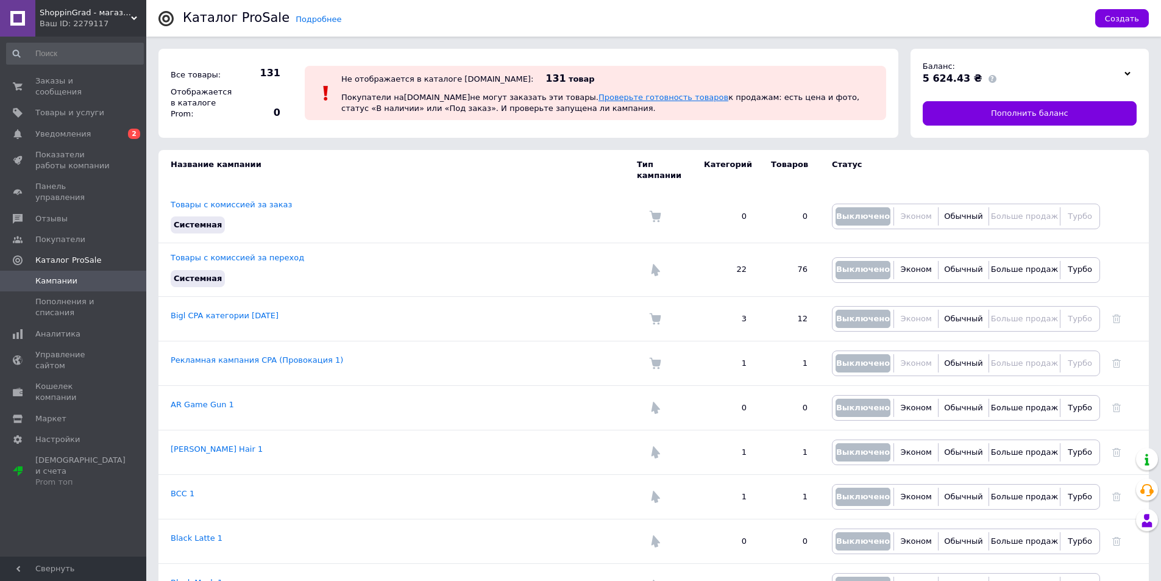
click at [599, 95] on link "Проверьте готовность товаров" at bounding box center [664, 97] width 130 height 9
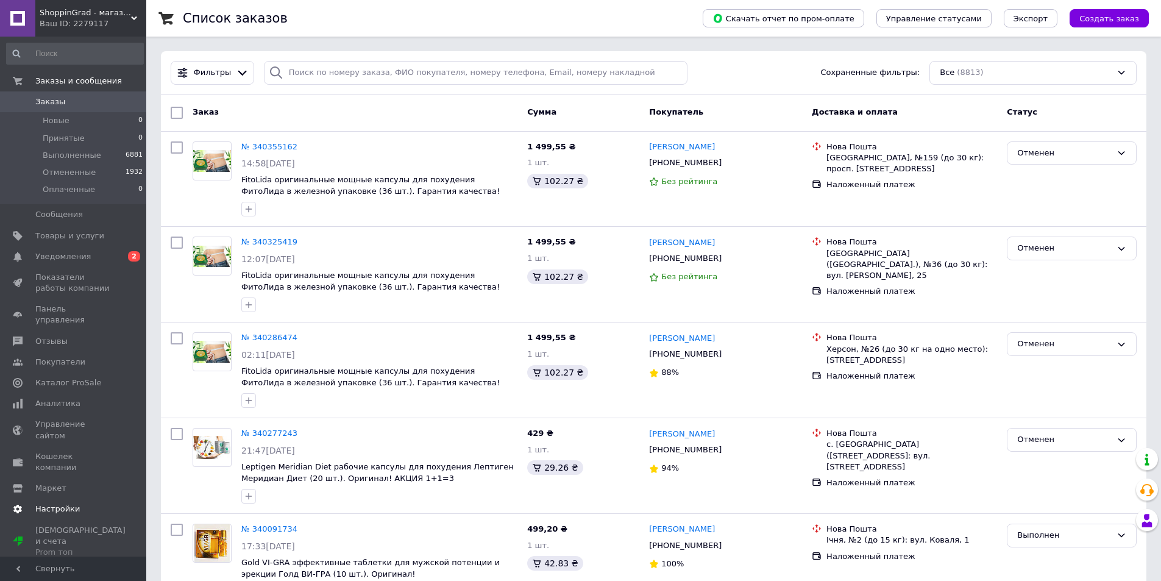
click at [74, 503] on span "Настройки" at bounding box center [73, 508] width 77 height 11
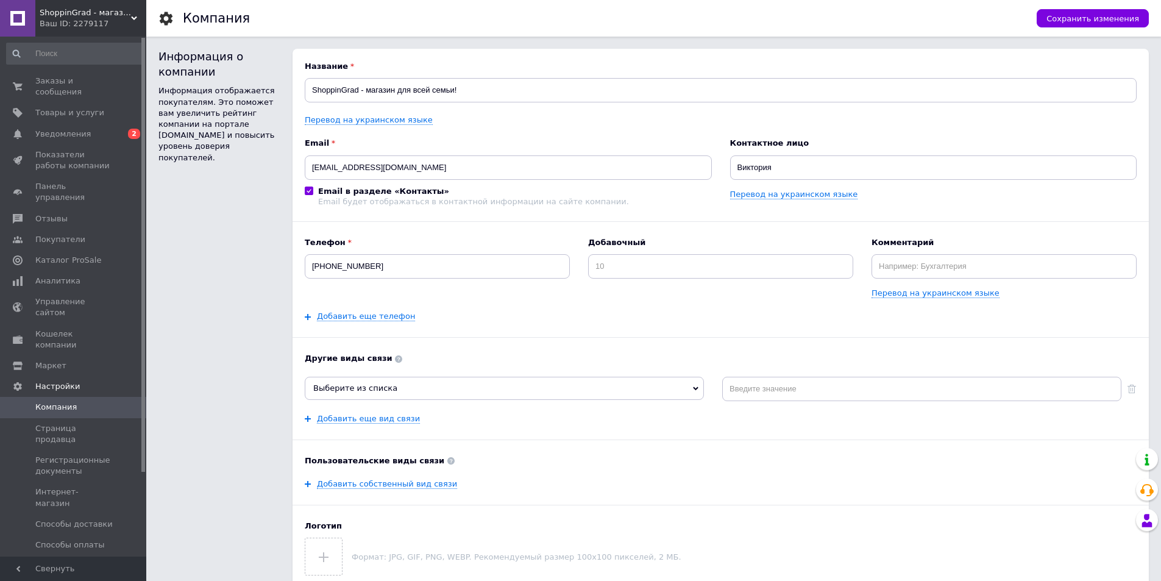
click at [80, 580] on span "График работы" at bounding box center [67, 586] width 65 height 11
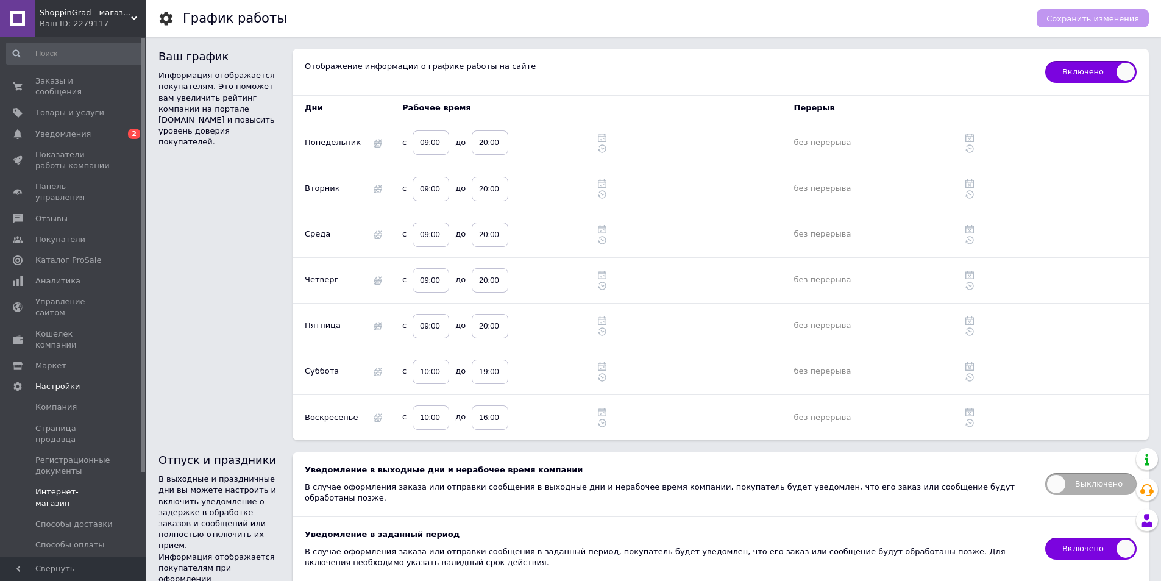
click at [90, 486] on span "Интернет-магазин" at bounding box center [73, 497] width 77 height 22
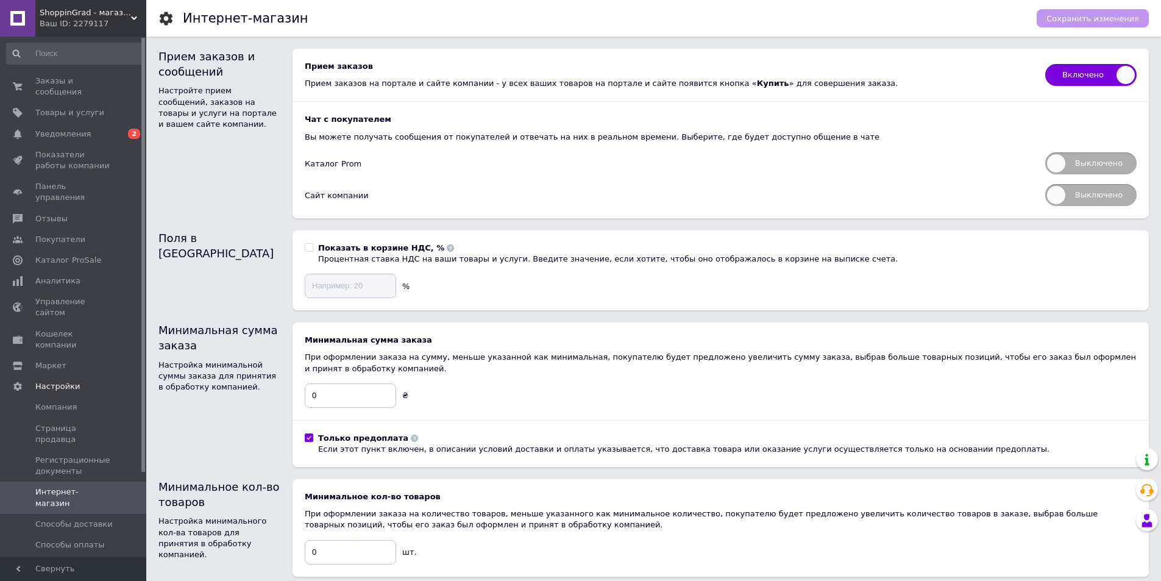
click at [85, 576] on link "График работы" at bounding box center [75, 586] width 150 height 21
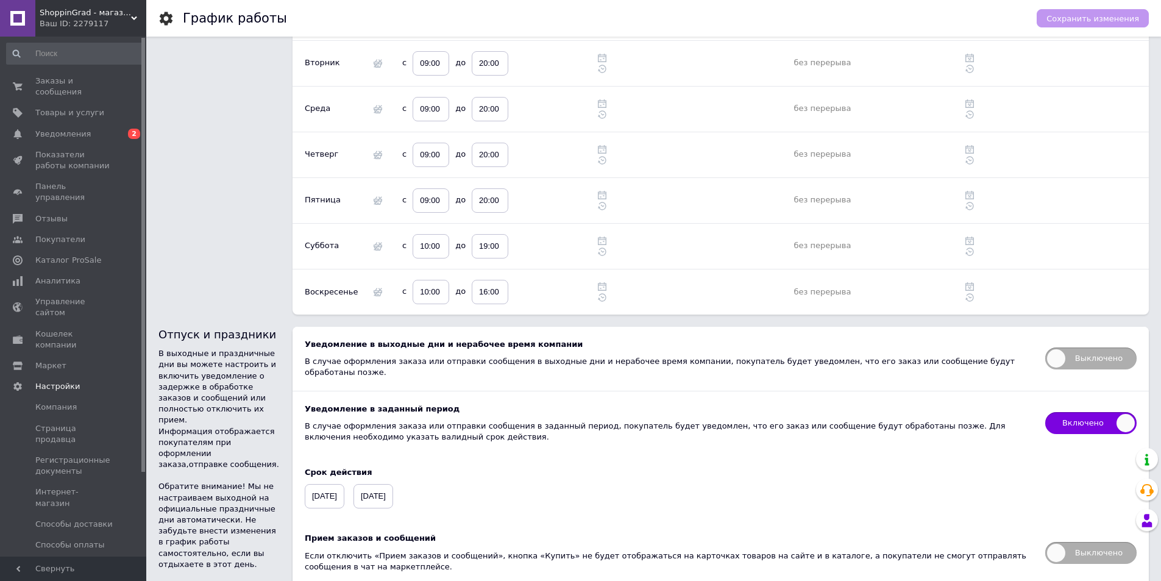
scroll to position [183, 0]
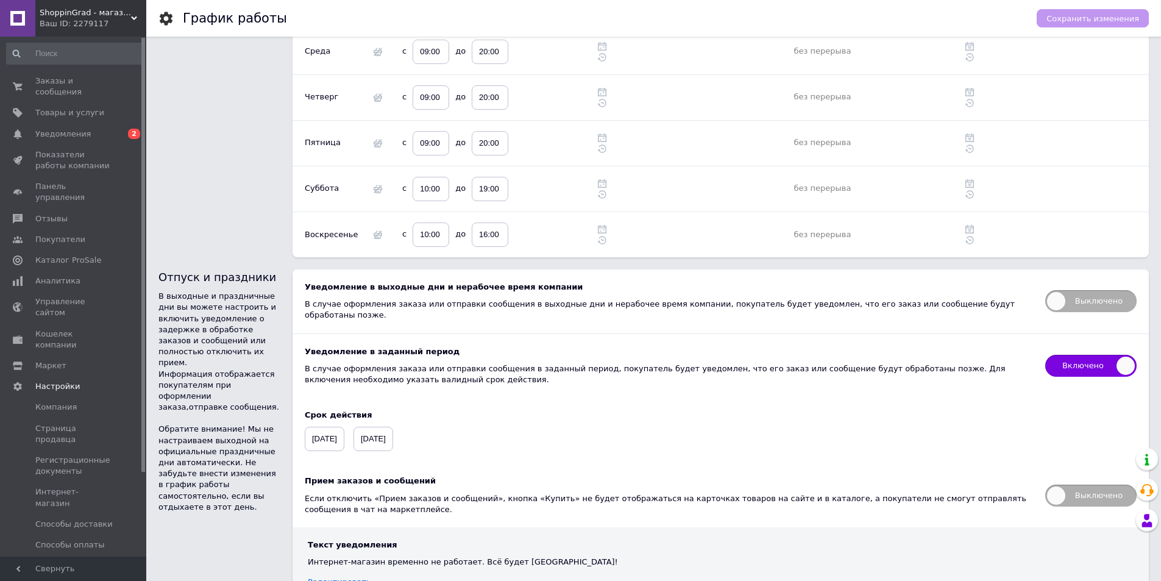
click at [1072, 485] on span "Выключено" at bounding box center [1090, 496] width 91 height 22
click at [1045, 477] on input "Выключено" at bounding box center [1041, 481] width 8 height 8
checkbox input "true"
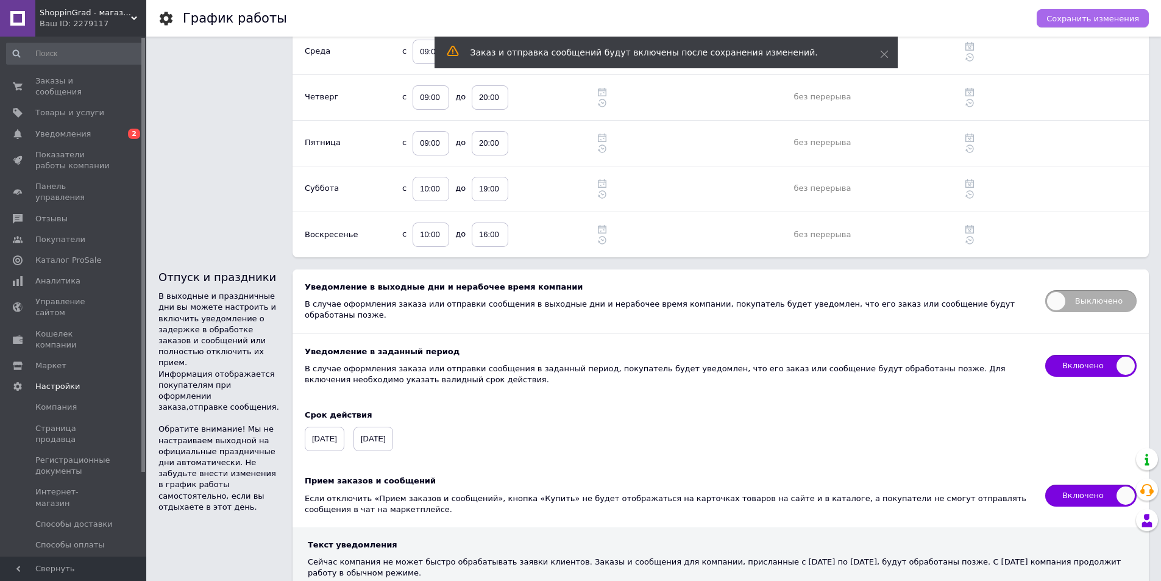
click at [1091, 17] on span "Сохранить изменения" at bounding box center [1093, 18] width 93 height 9
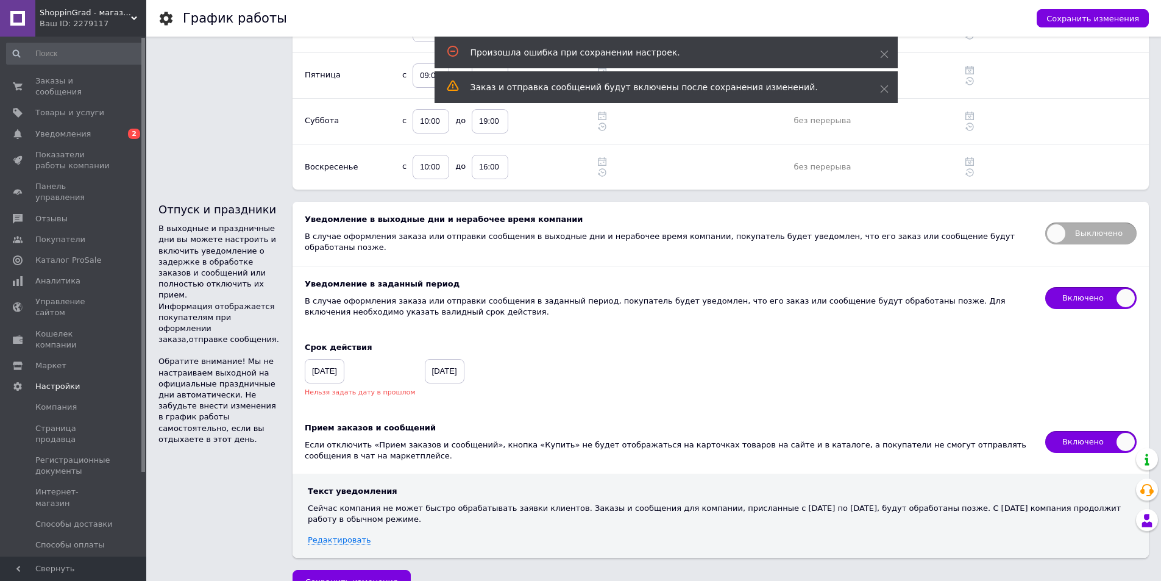
scroll to position [265, 0]
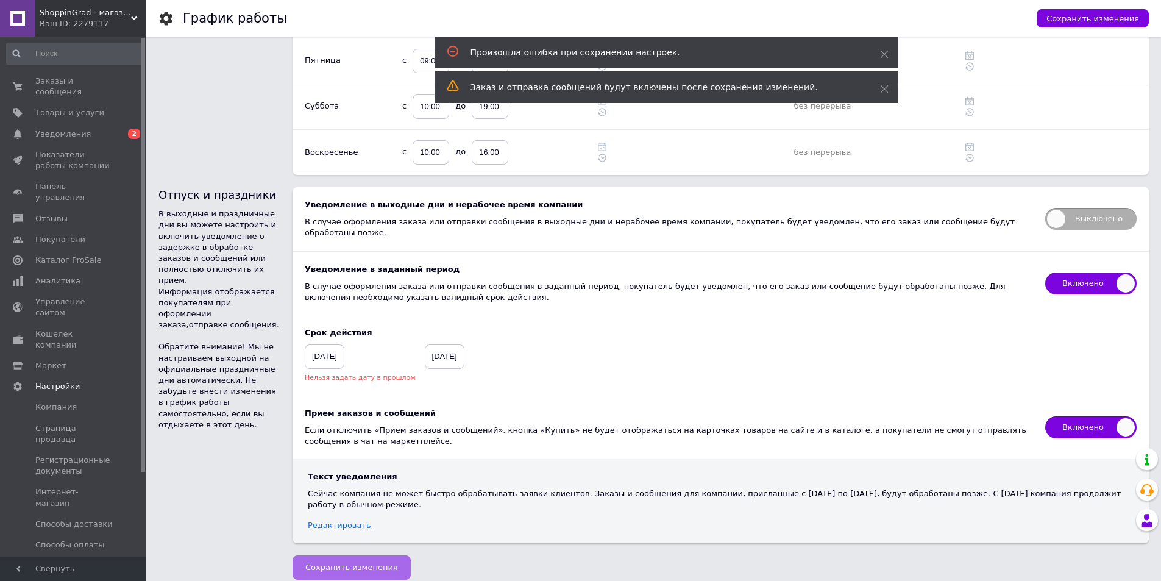
click at [330, 555] on button "Сохранить изменения" at bounding box center [352, 567] width 118 height 24
click at [341, 563] on span "Сохранить изменения" at bounding box center [351, 567] width 93 height 9
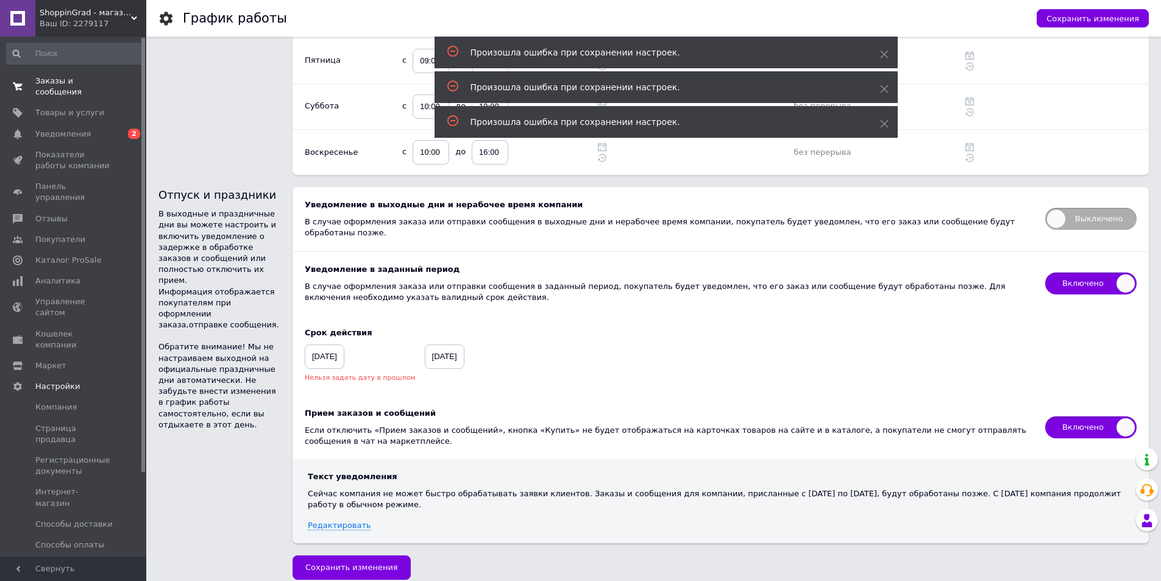
drag, startPoint x: 226, startPoint y: 65, endPoint x: 54, endPoint y: 83, distance: 172.8
click at [54, 83] on span "Заказы и сообщения" at bounding box center [73, 87] width 77 height 22
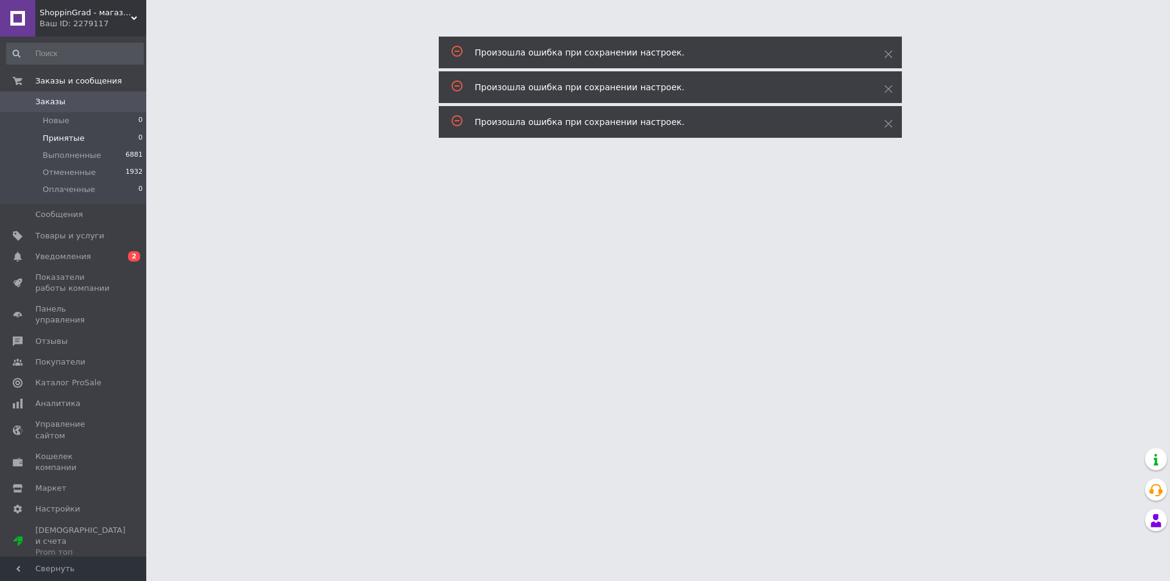
click at [66, 133] on span "Принятые" at bounding box center [64, 138] width 42 height 11
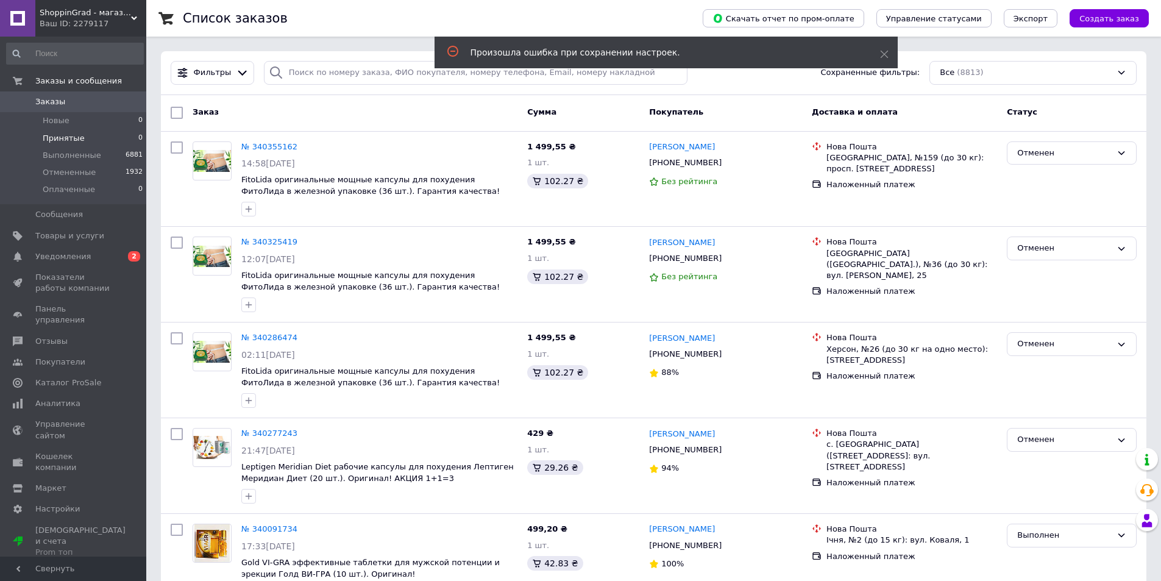
click at [85, 14] on span "ShoppinGrad - магазин для всей семьи!" at bounding box center [85, 12] width 91 height 11
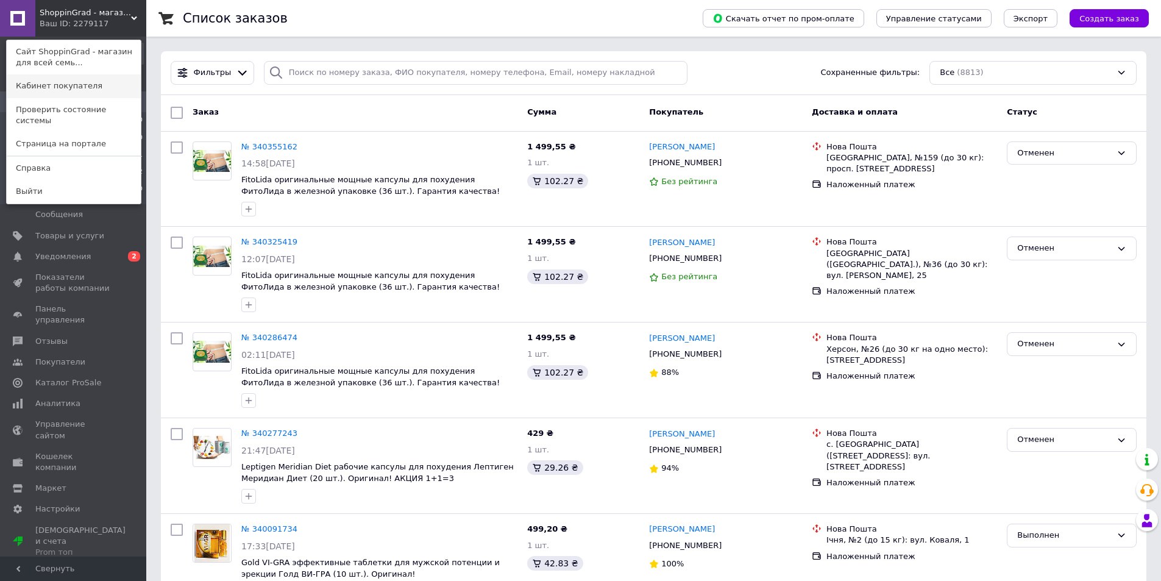
click at [56, 85] on link "Кабинет покупателя" at bounding box center [74, 85] width 134 height 23
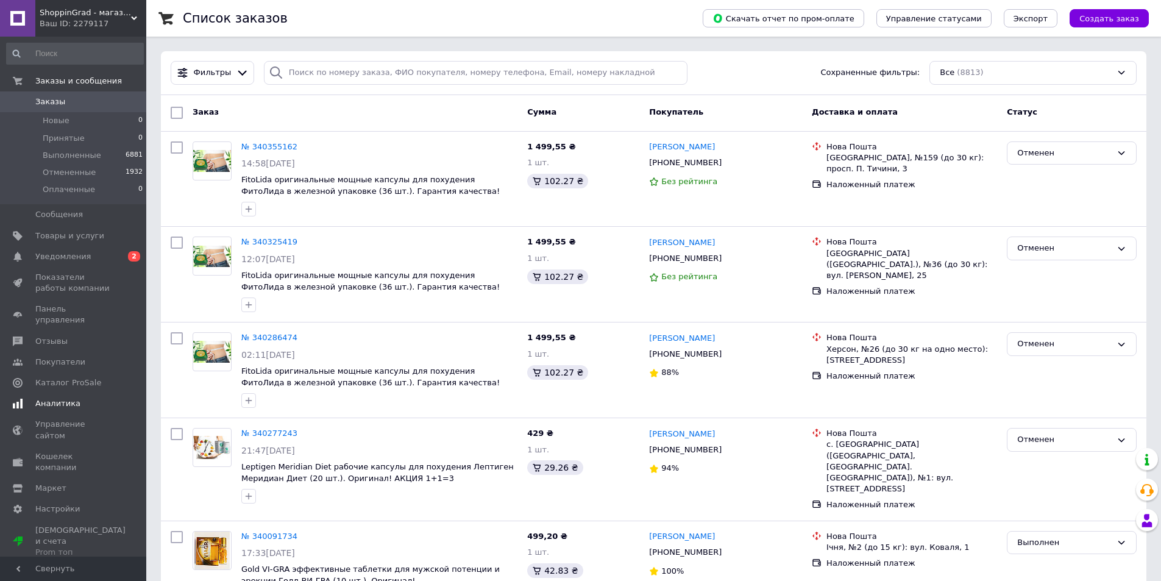
click at [88, 399] on link "Аналитика" at bounding box center [75, 403] width 150 height 21
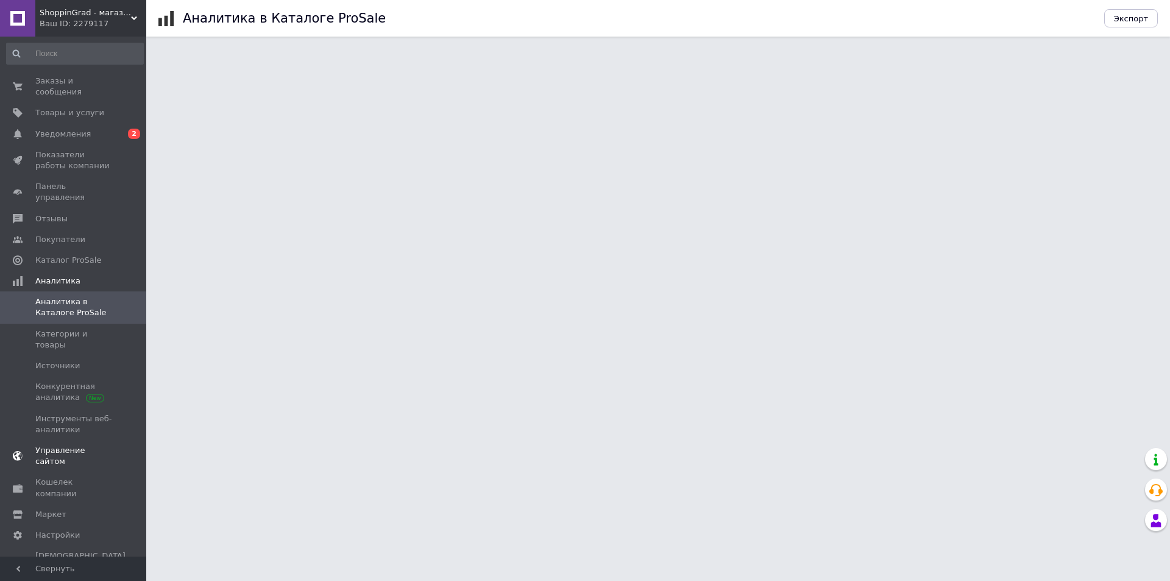
click at [90, 445] on span "Управление сайтом" at bounding box center [73, 456] width 77 height 22
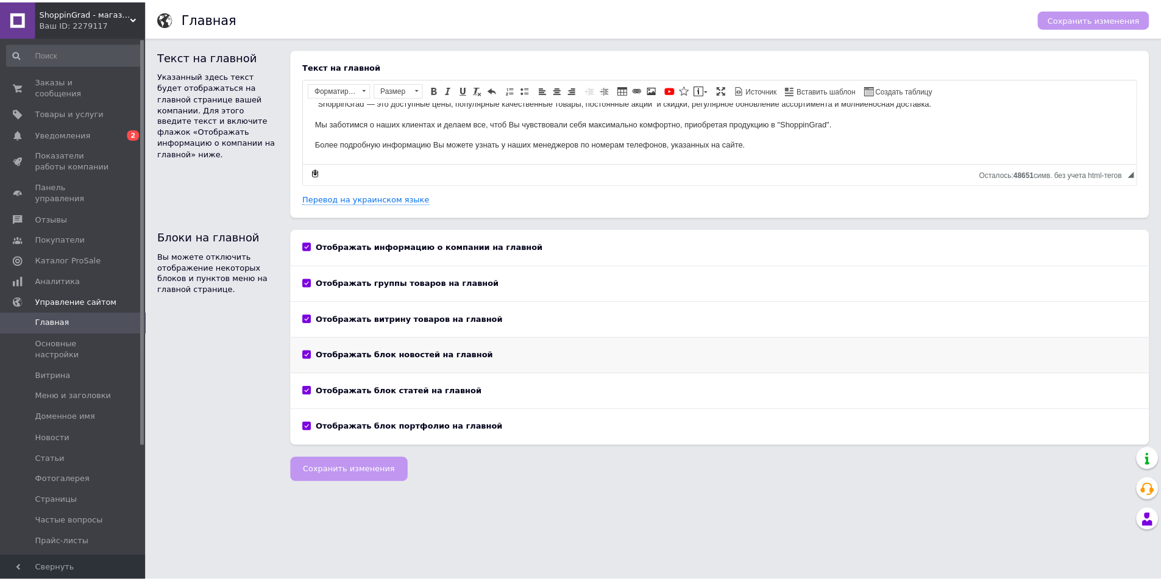
scroll to position [141, 0]
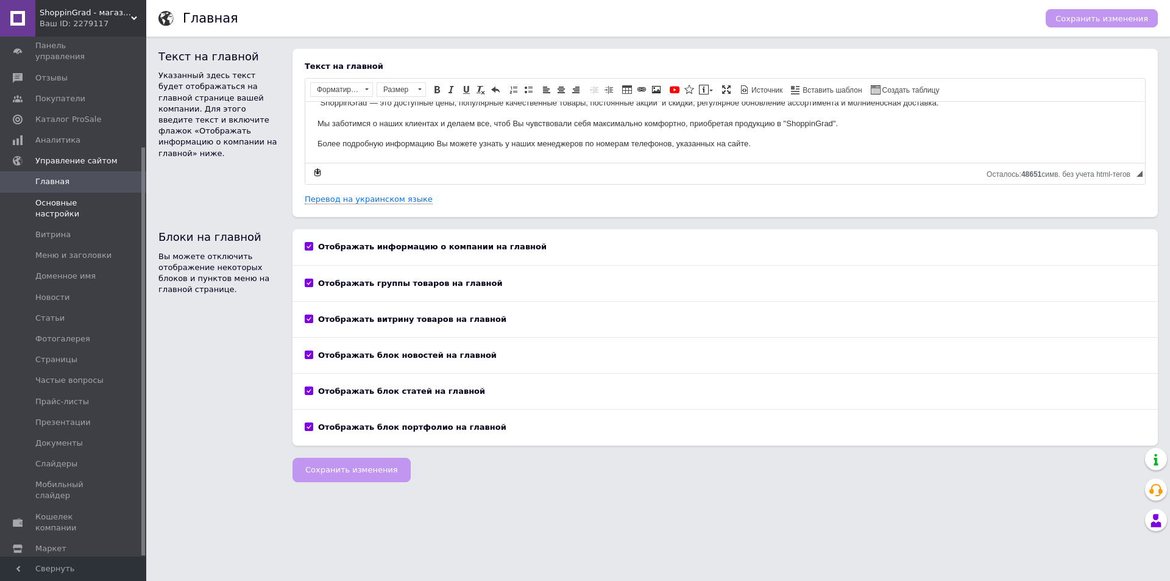
click at [71, 197] on span "Основные настройки" at bounding box center [73, 208] width 77 height 22
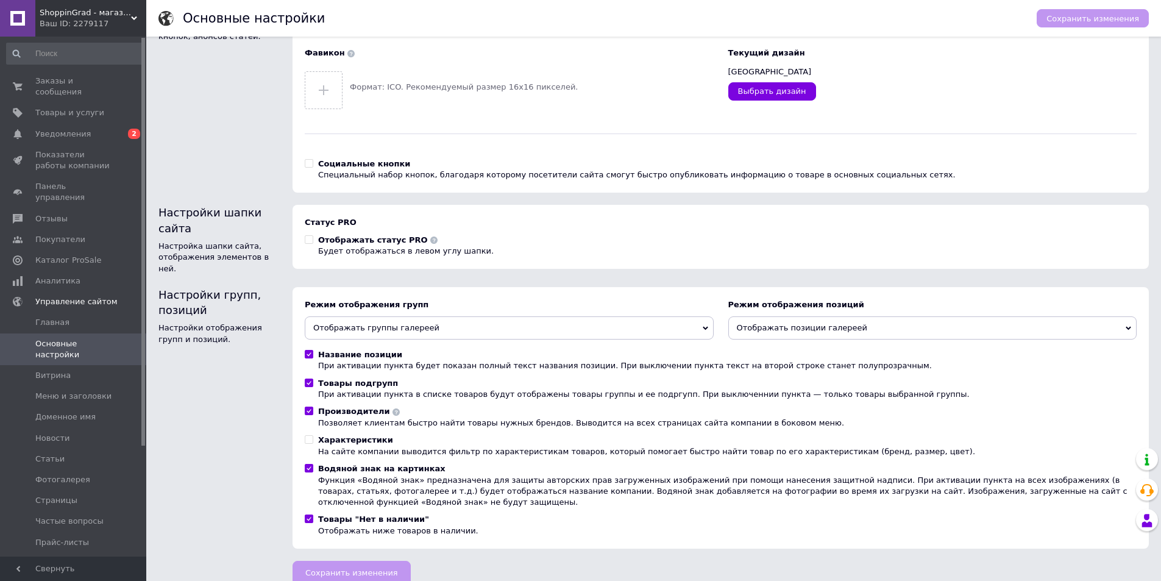
click at [68, 4] on div "ShoppinGrad - магазин для всей семьи! Ваш ID: 2279117" at bounding box center [90, 18] width 111 height 37
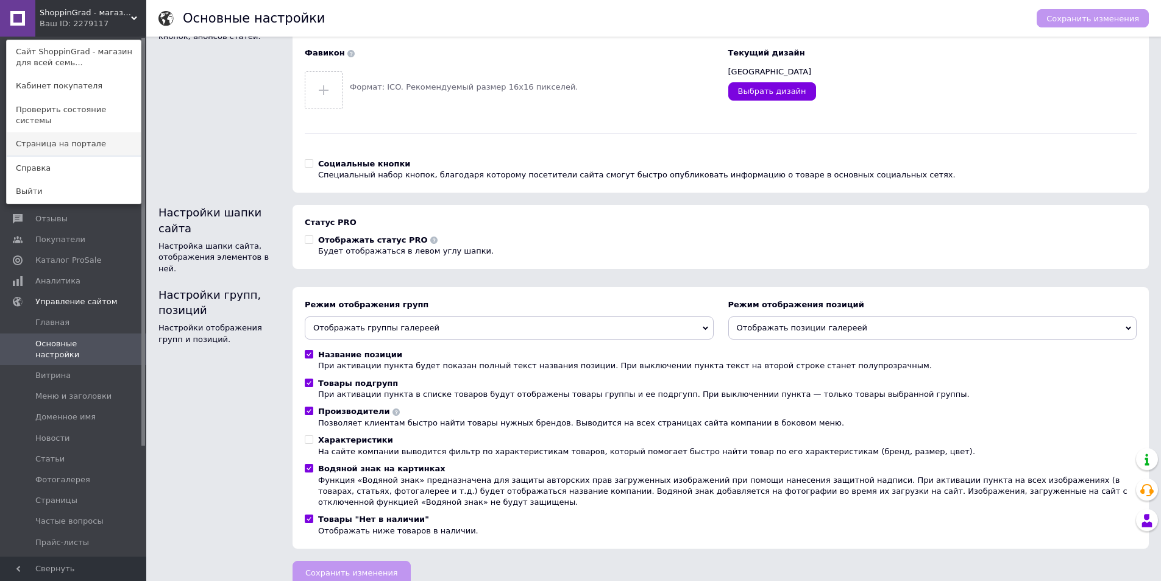
click at [52, 132] on link "Страница на портале" at bounding box center [74, 143] width 134 height 23
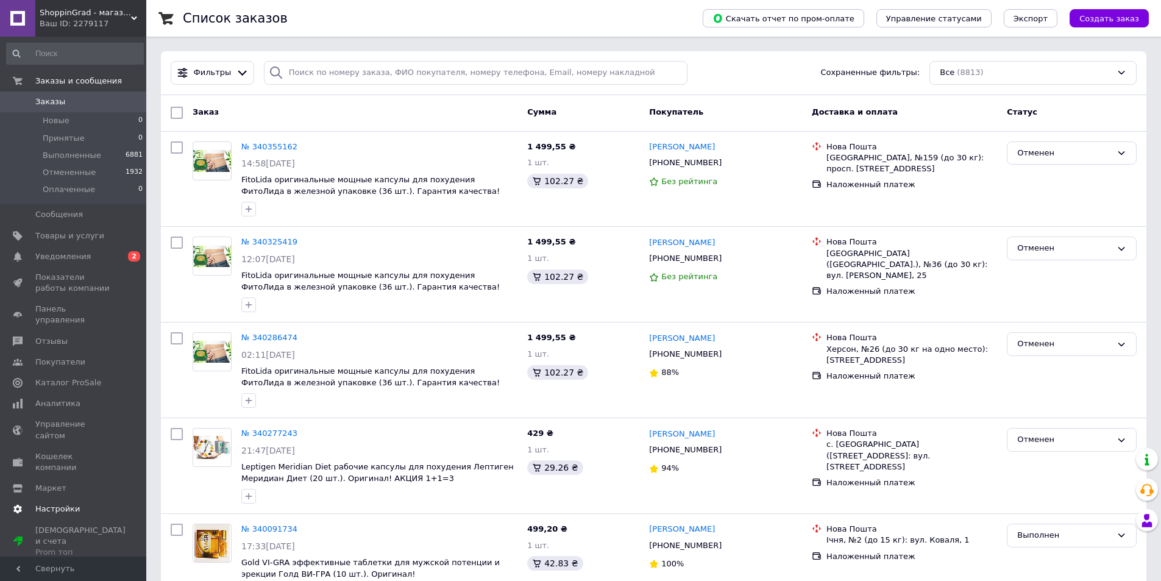
click at [74, 503] on span "Настройки" at bounding box center [73, 508] width 77 height 11
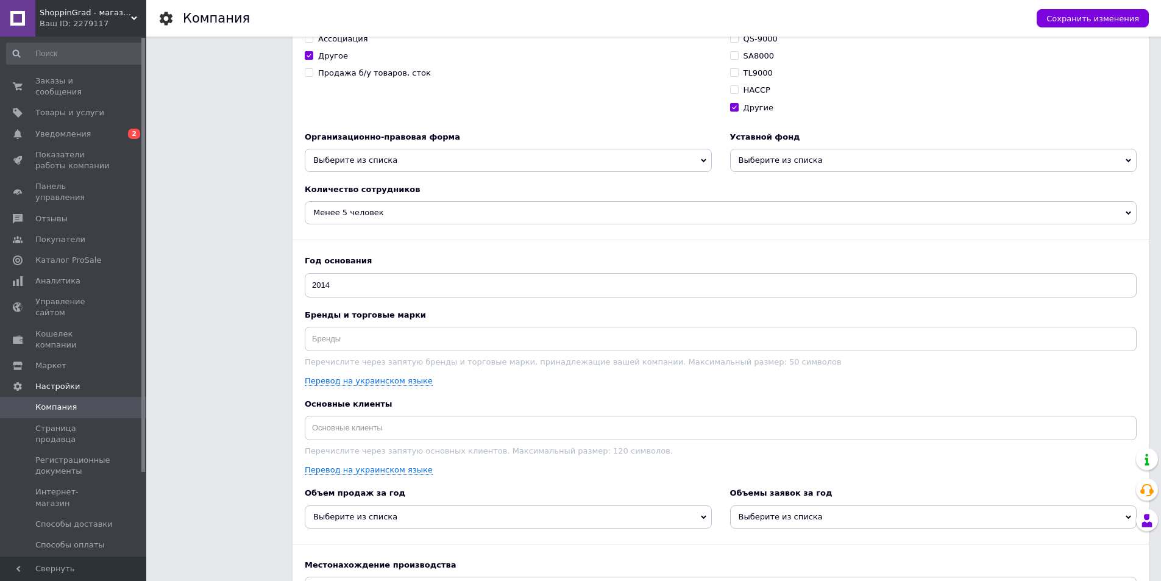
scroll to position [1378, 0]
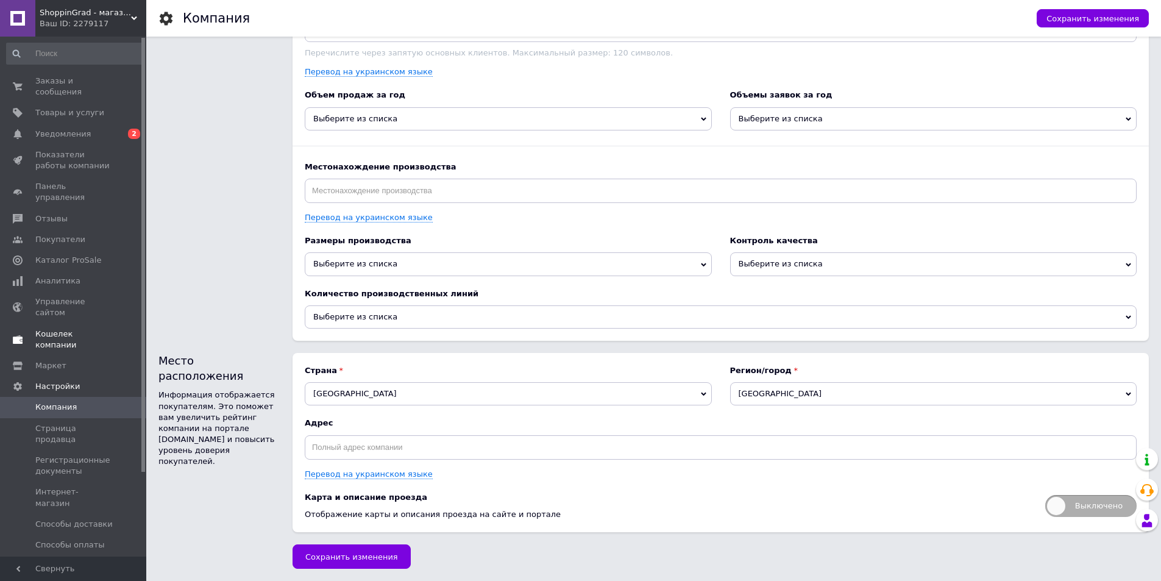
click at [36, 324] on link "Кошелек компании" at bounding box center [75, 340] width 150 height 32
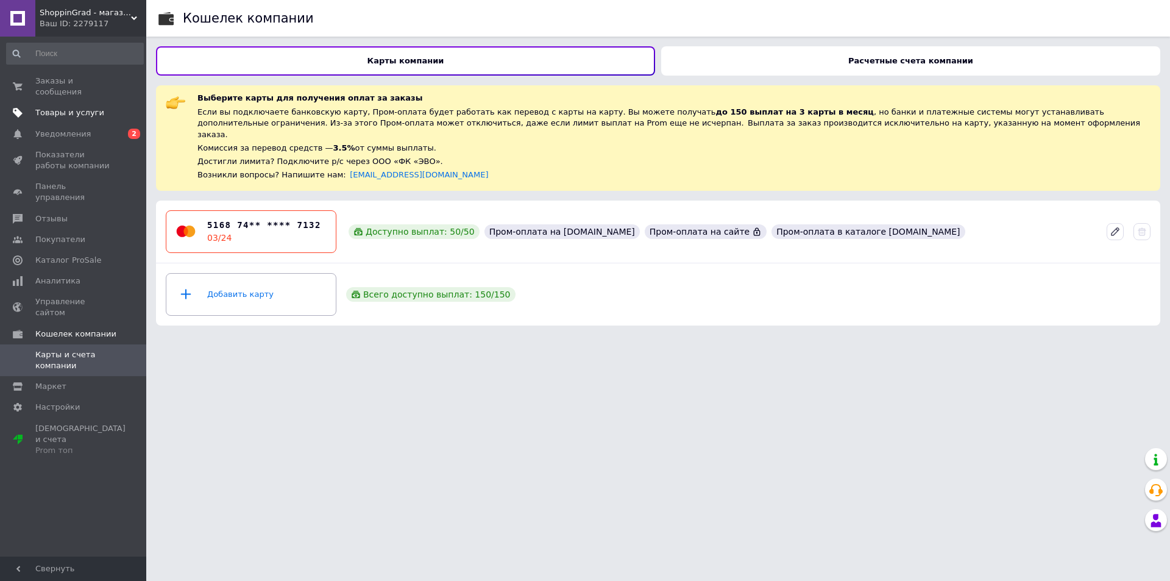
click at [85, 107] on span "Товары и услуги" at bounding box center [69, 112] width 69 height 11
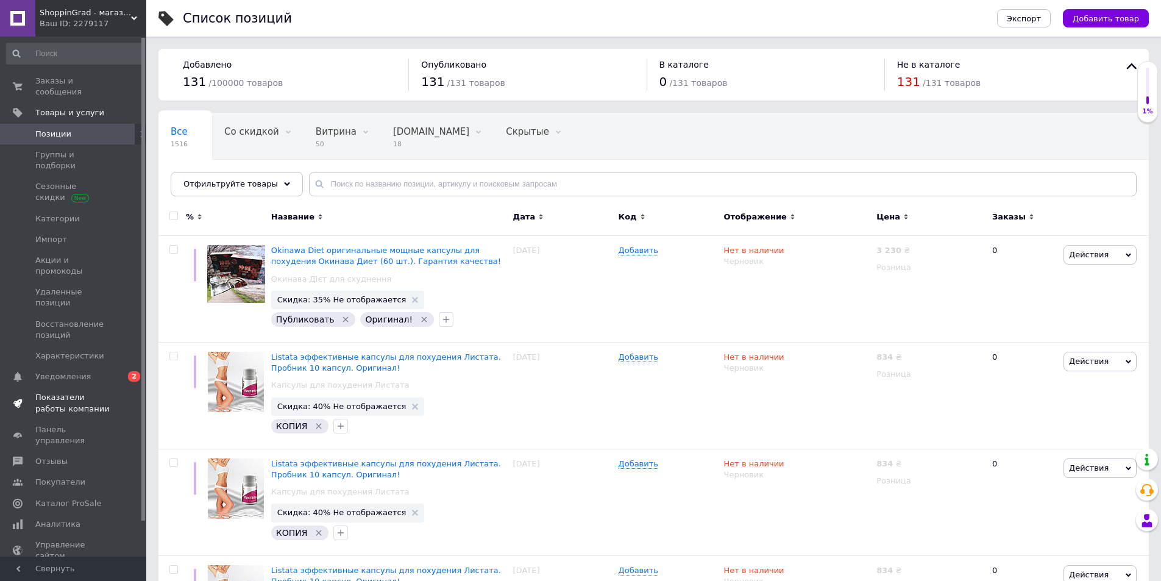
click at [81, 392] on span "Показатели работы компании" at bounding box center [73, 403] width 77 height 22
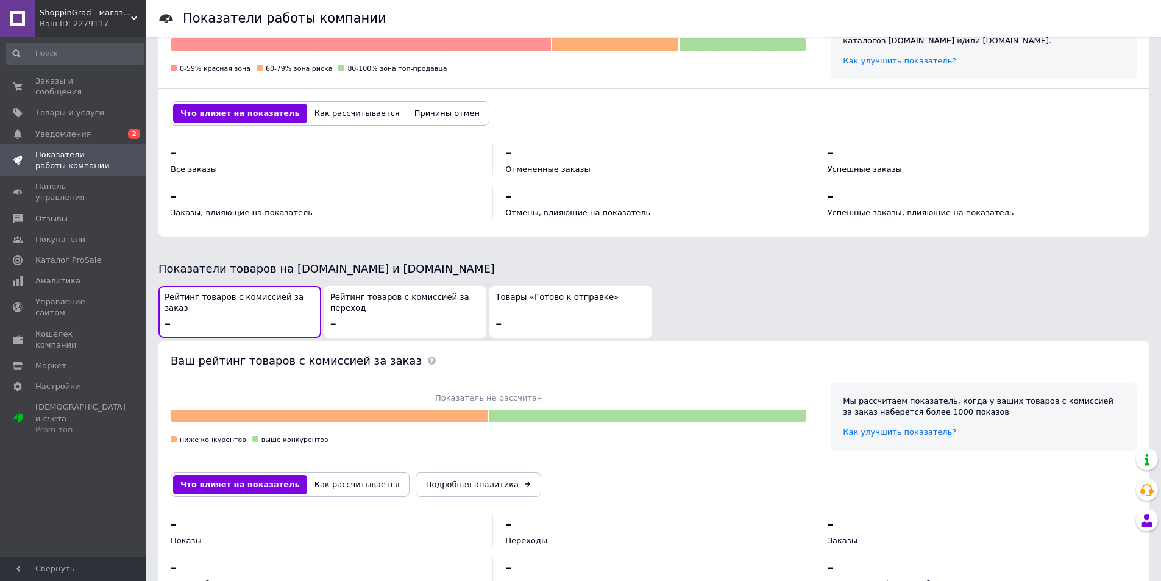
scroll to position [478, 0]
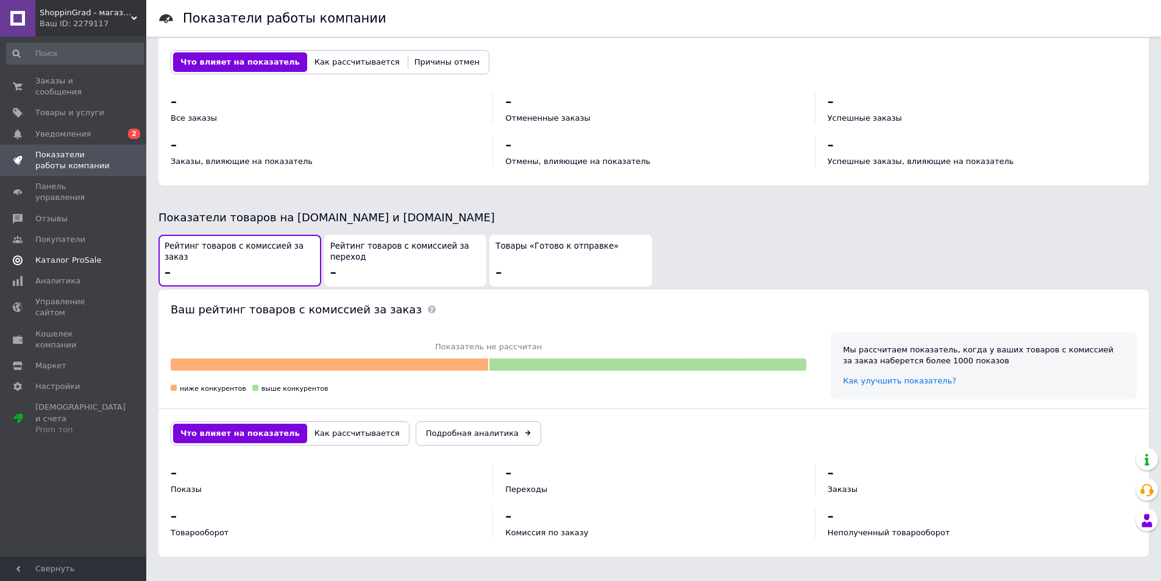
click at [58, 255] on span "Каталог ProSale" at bounding box center [68, 260] width 66 height 11
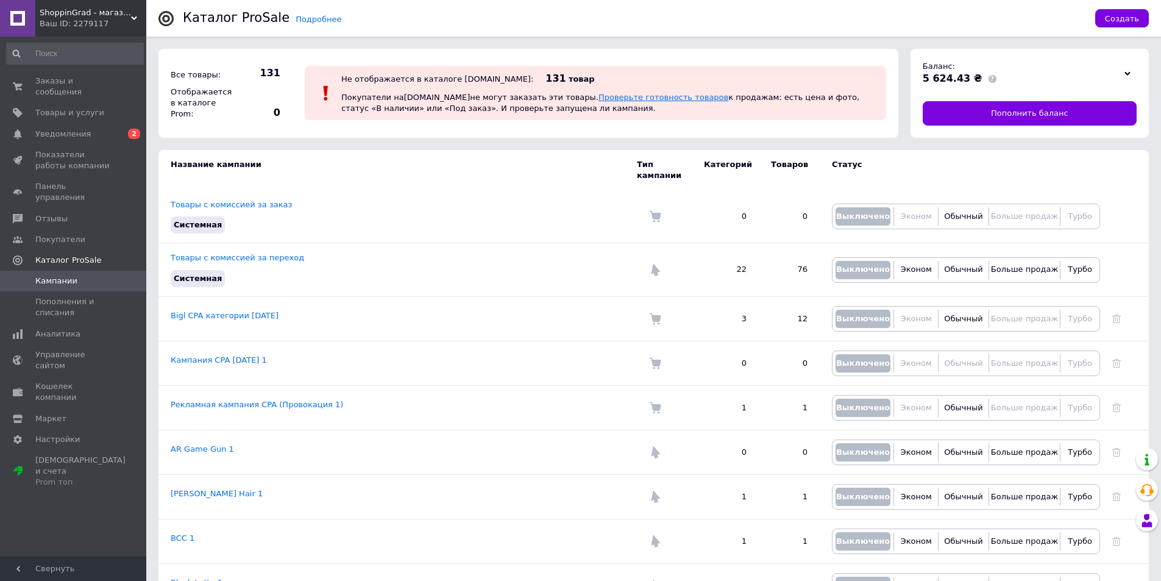
click at [599, 96] on link "Проверьте готовность товаров" at bounding box center [664, 97] width 130 height 9
